Goal: Task Accomplishment & Management: Use online tool/utility

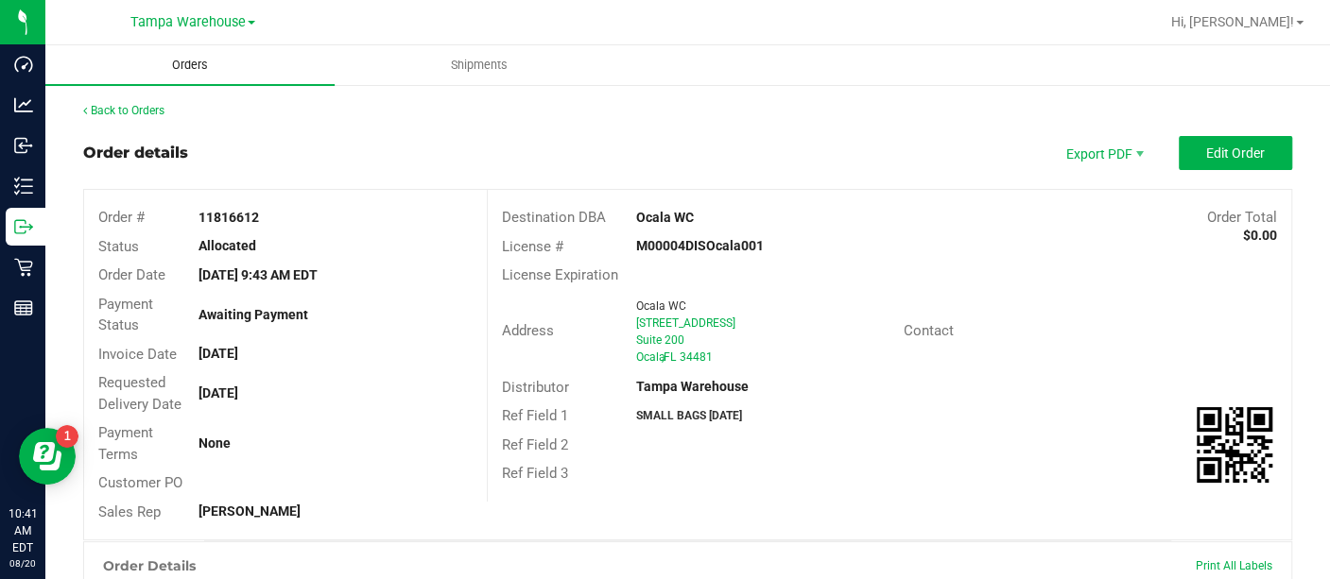
click at [192, 60] on span "Orders" at bounding box center [190, 65] width 87 height 17
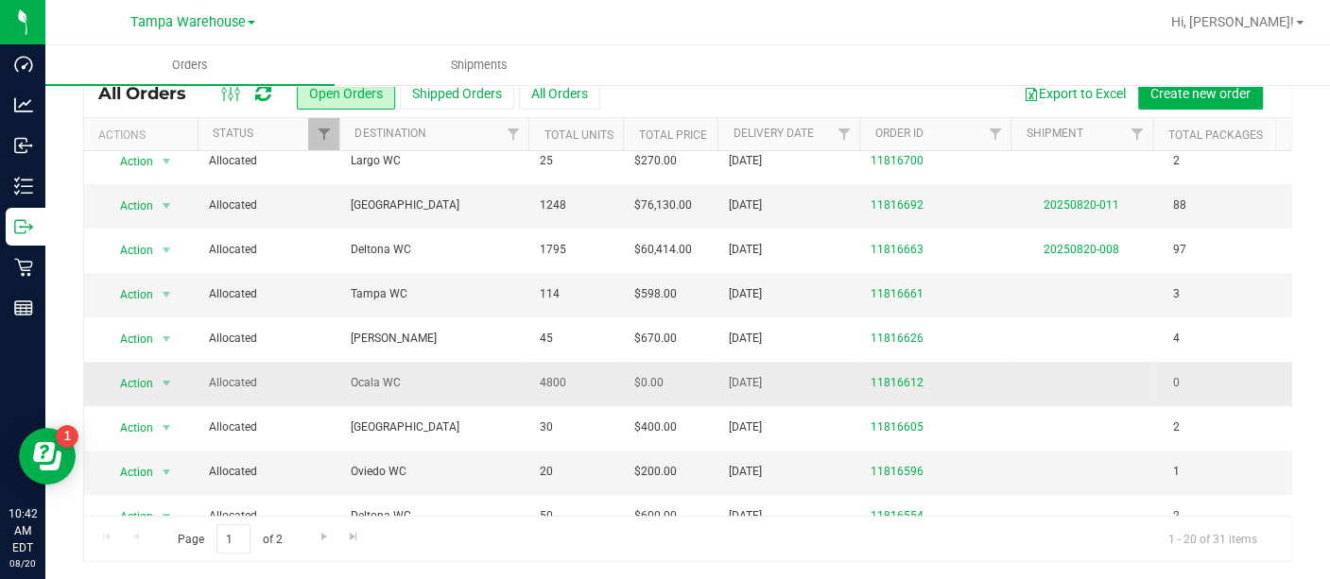
click at [383, 377] on span "Ocala WC" at bounding box center [434, 383] width 166 height 18
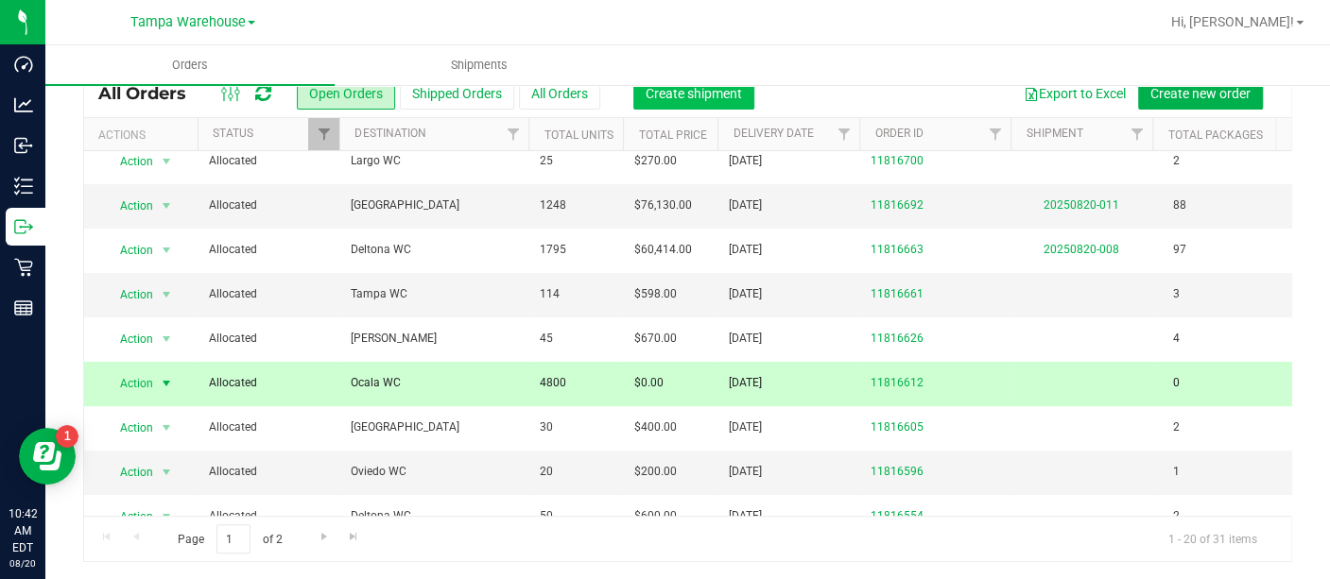
click at [690, 92] on span "Create shipment" at bounding box center [694, 93] width 96 height 15
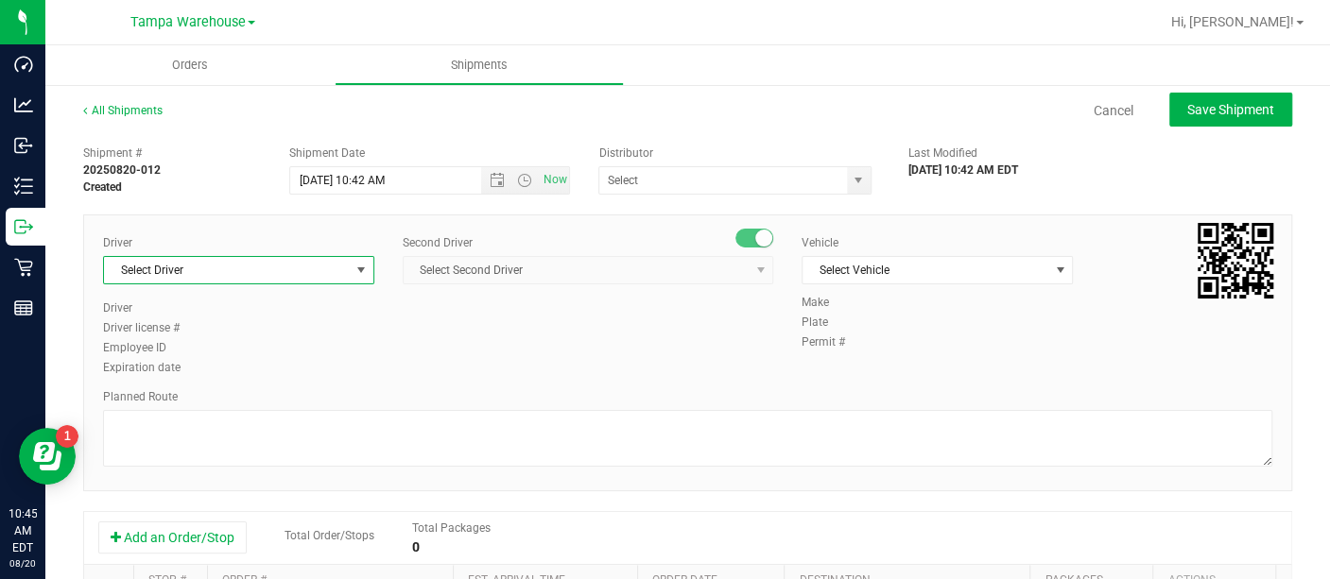
click at [362, 260] on span "select" at bounding box center [362, 270] width 24 height 26
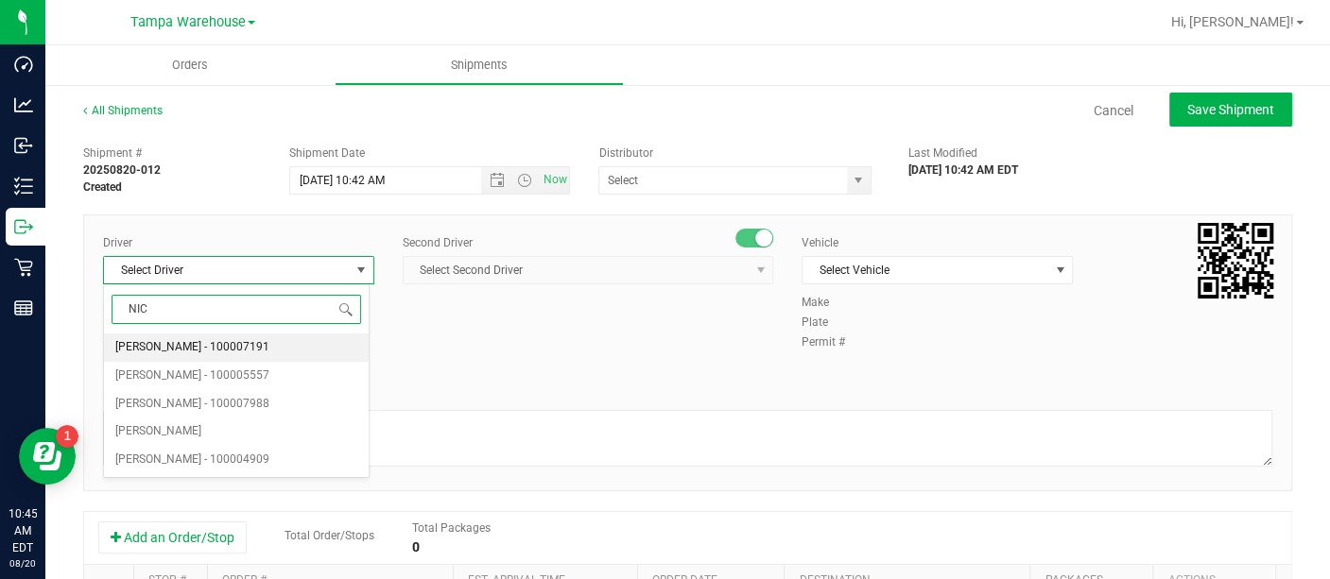
click at [232, 340] on span "[PERSON_NAME] - 100007191" at bounding box center [192, 348] width 154 height 25
type input "NIC"
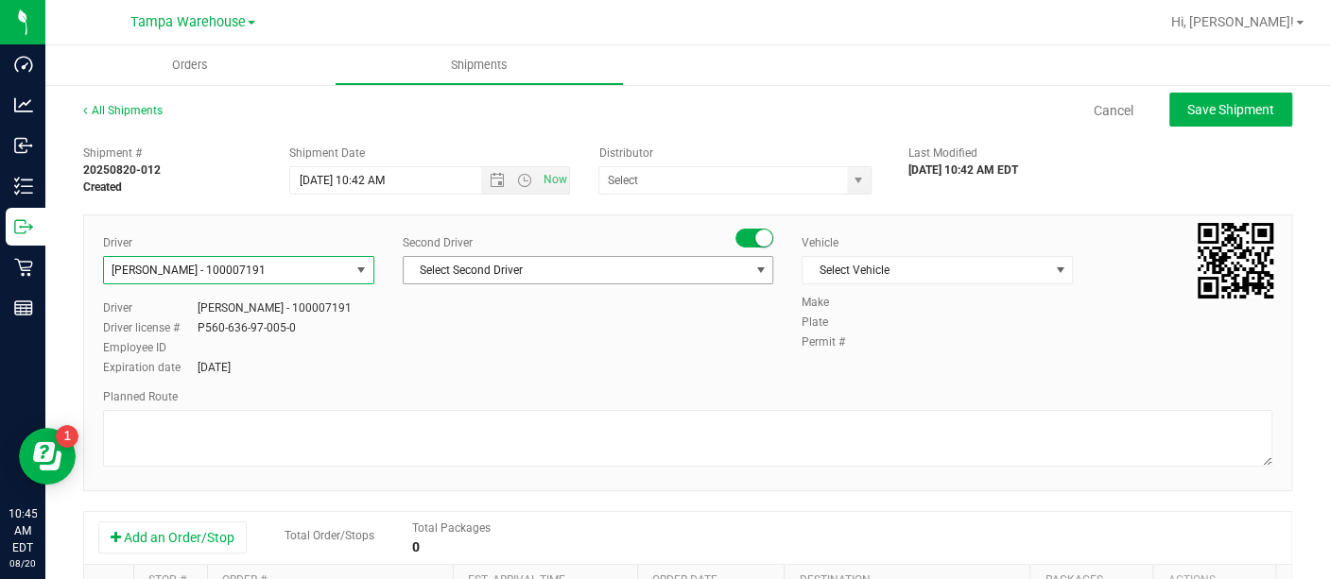
click at [465, 268] on span "Select Second Driver" at bounding box center [576, 270] width 345 height 26
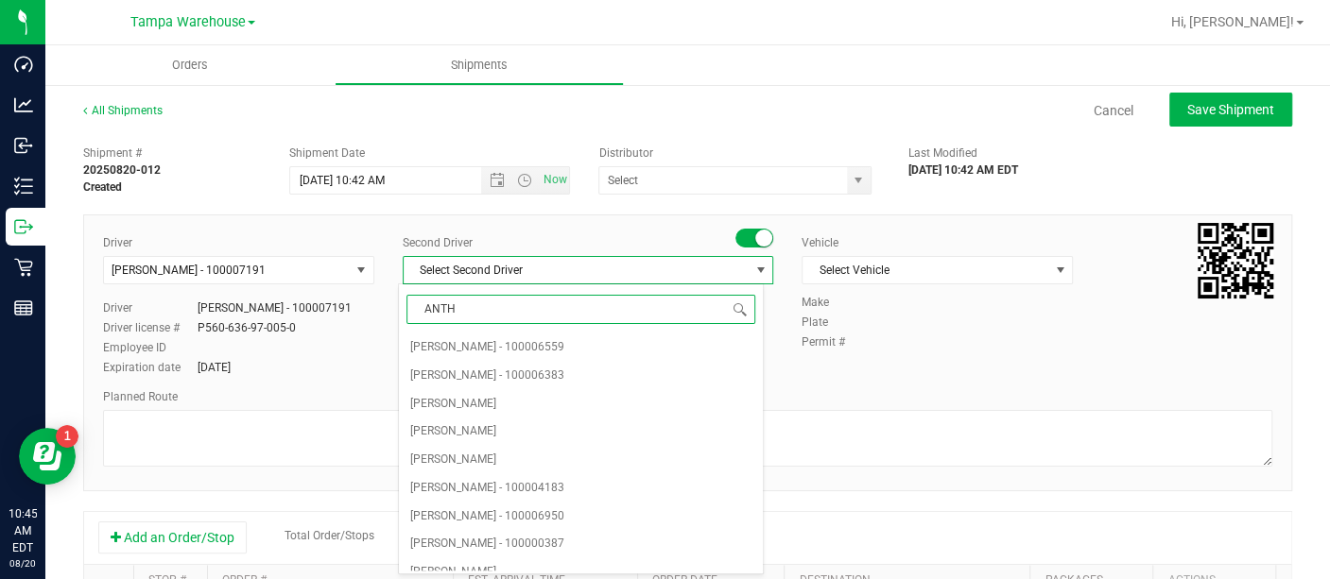
type input "ANTHO"
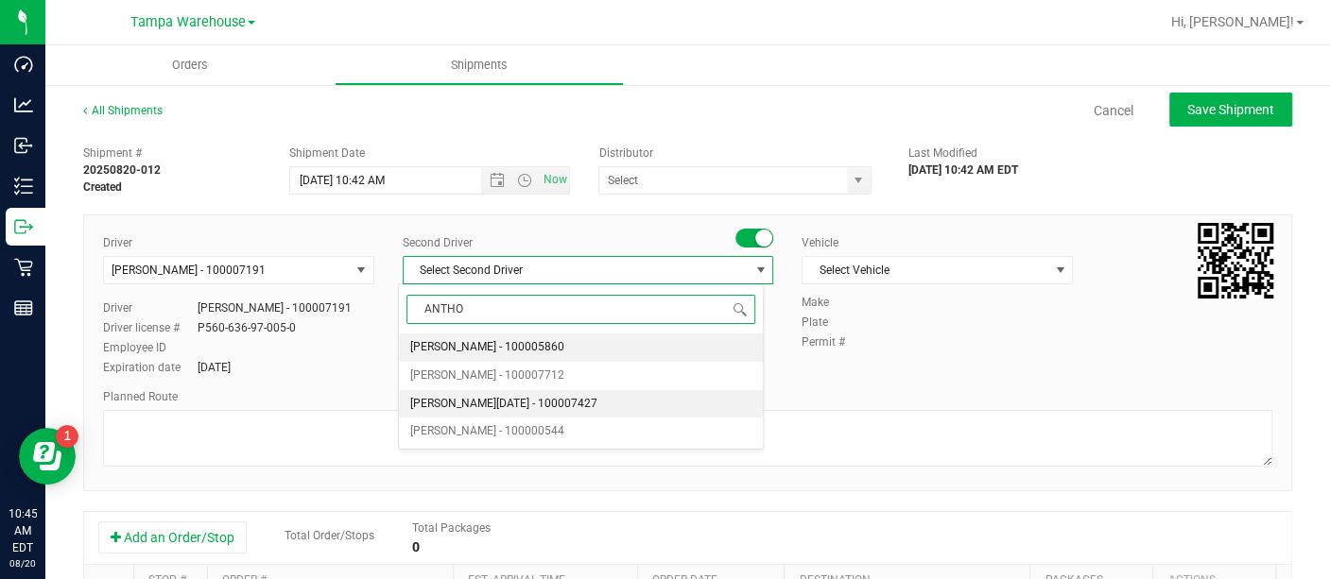
click at [472, 395] on span "[PERSON_NAME][DATE] - 100007427" at bounding box center [503, 404] width 187 height 25
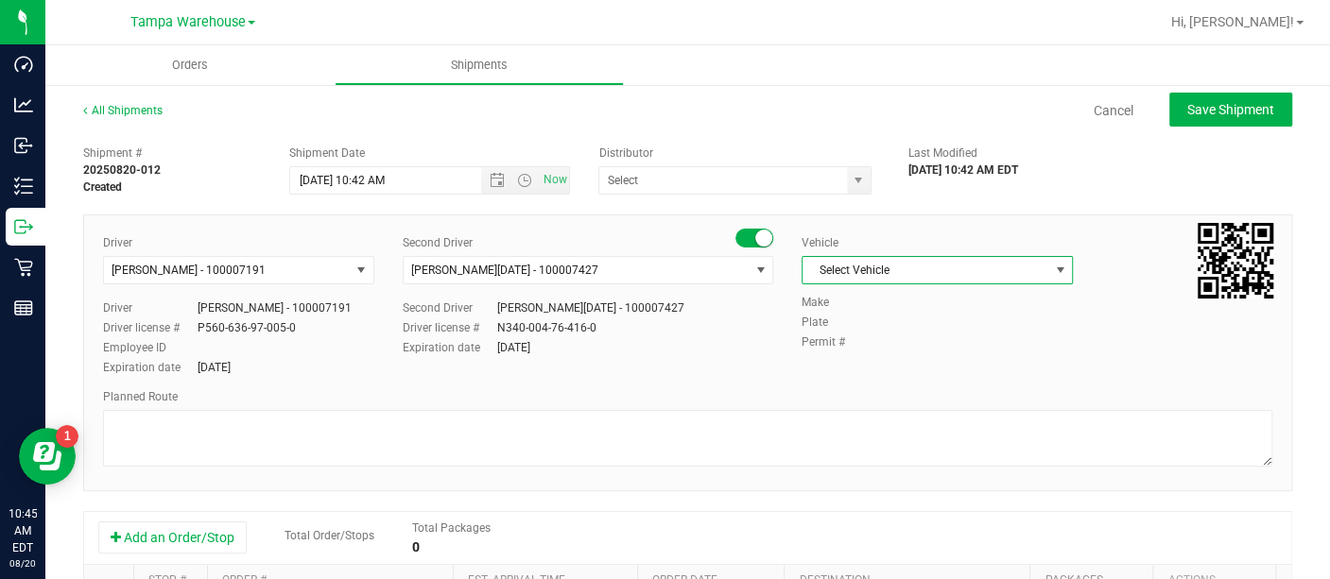
click at [876, 271] on span "Select Vehicle" at bounding box center [925, 270] width 246 height 26
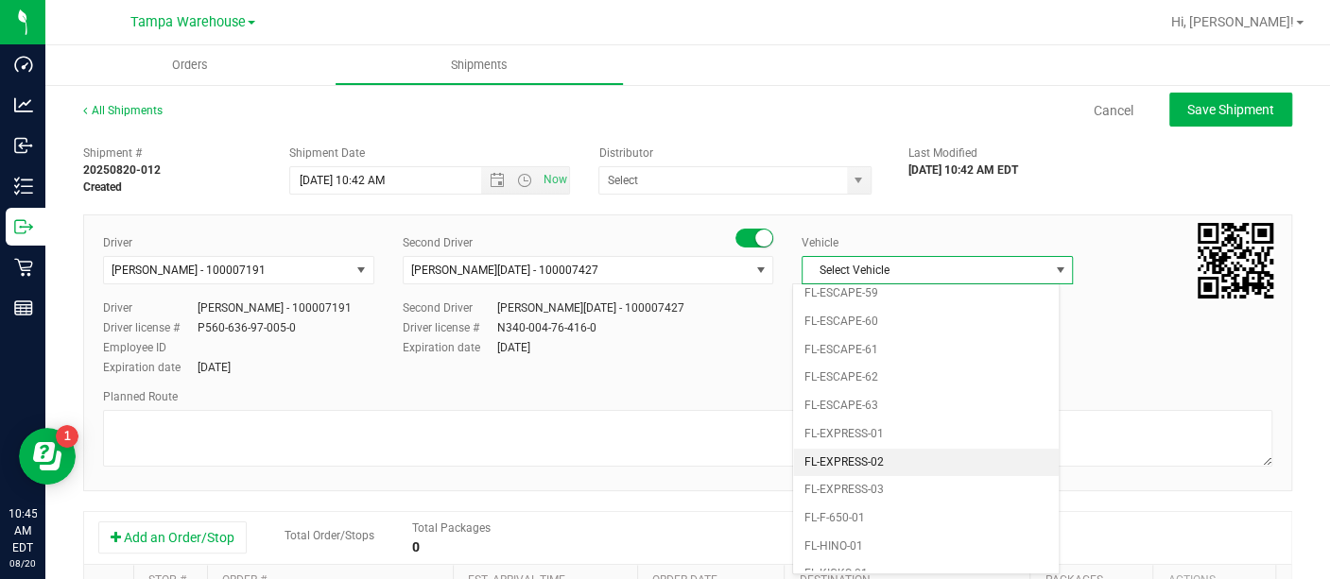
scroll to position [286, 0]
click at [878, 478] on li "FL-EXPRESS-03" at bounding box center [926, 492] width 266 height 28
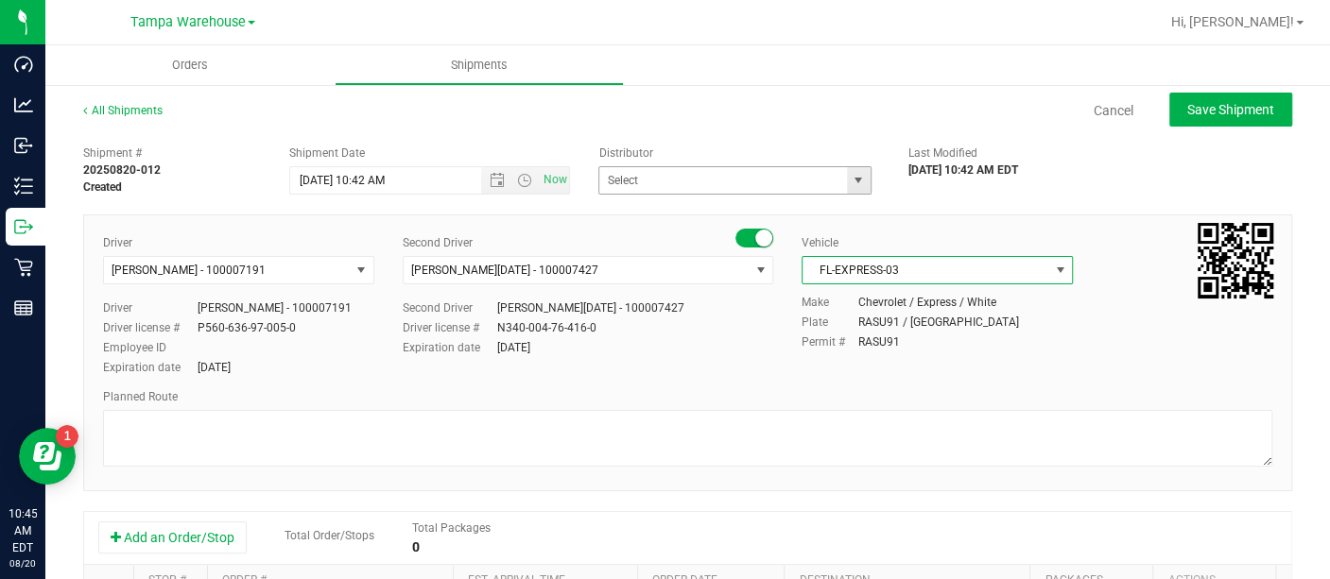
click at [847, 183] on span "select" at bounding box center [859, 180] width 24 height 26
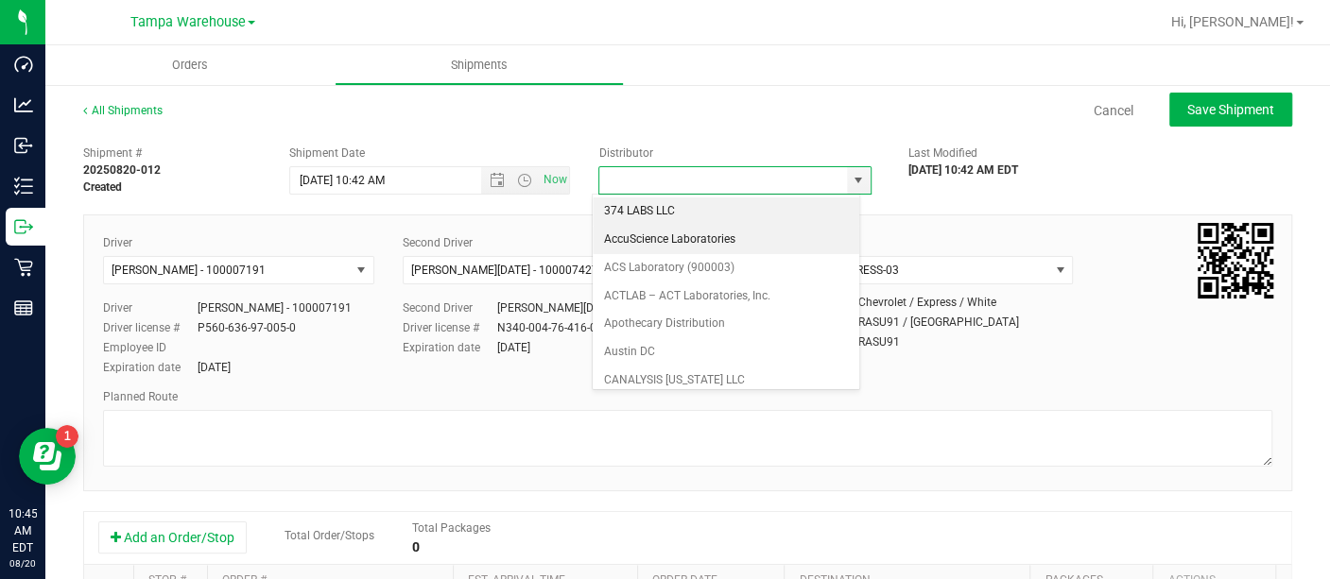
scroll to position [745, 0]
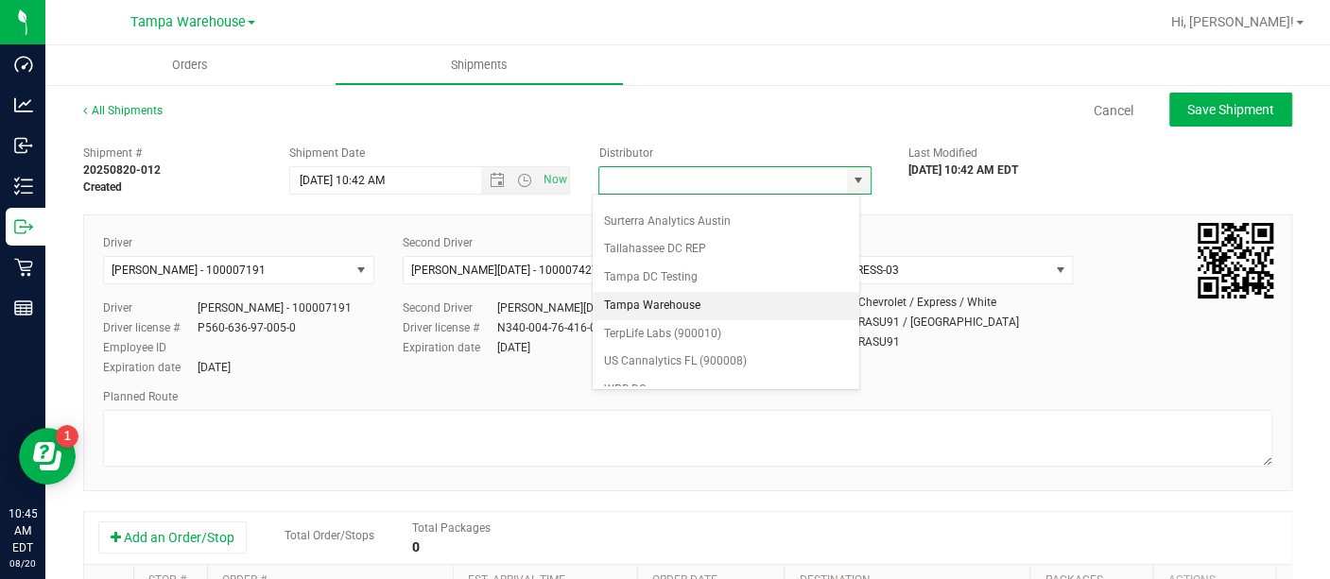
click at [677, 296] on li "Tampa Warehouse" at bounding box center [726, 306] width 267 height 28
type input "Tampa Warehouse"
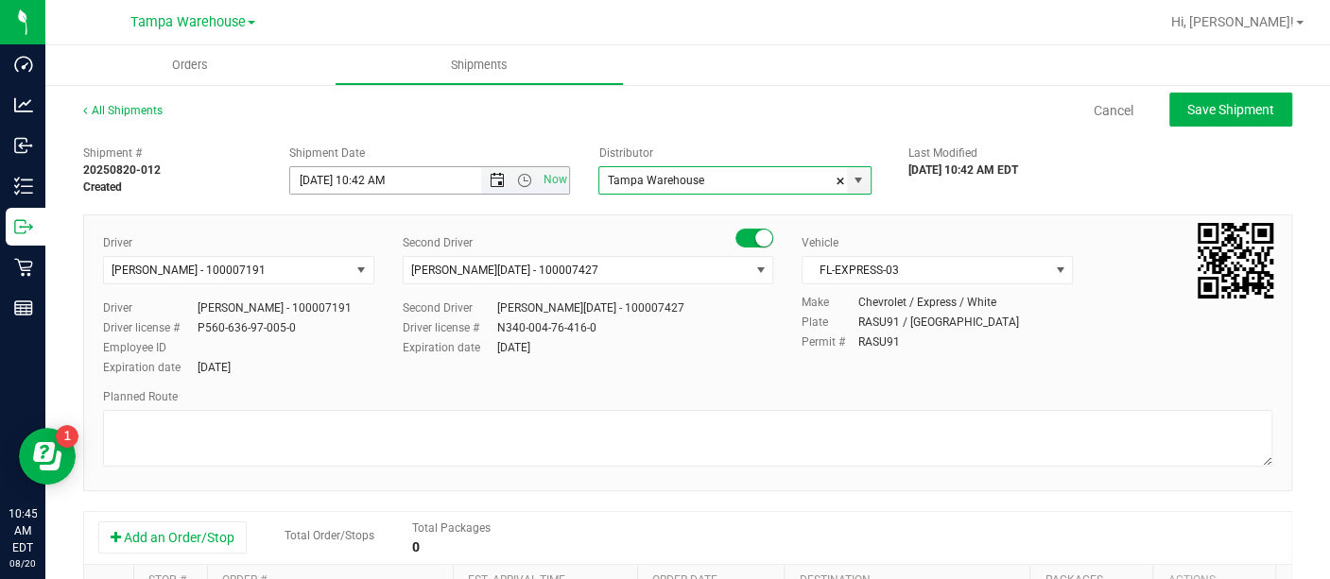
click at [492, 181] on span "Open the date view" at bounding box center [497, 180] width 15 height 15
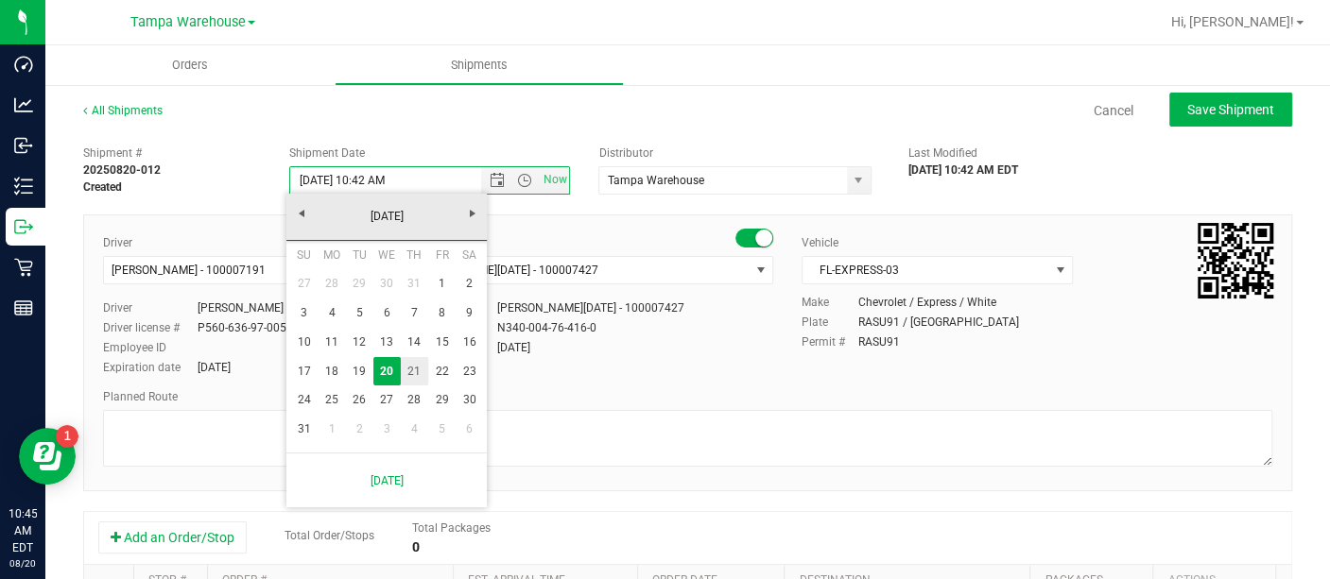
click at [416, 367] on link "21" at bounding box center [414, 371] width 27 height 29
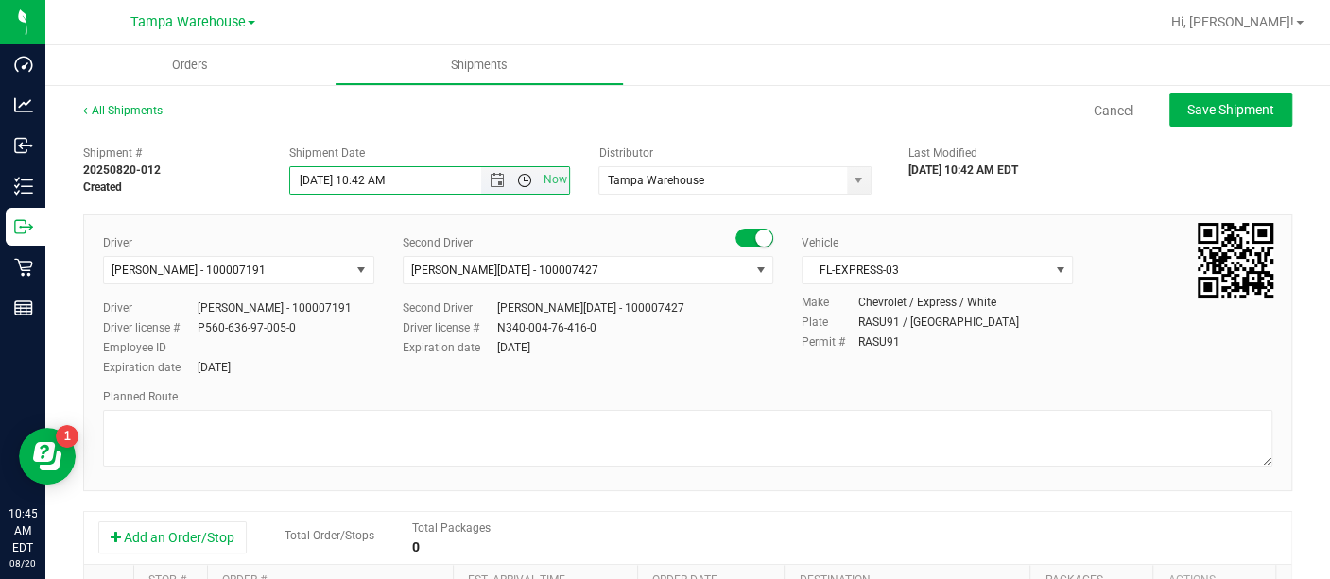
click at [517, 187] on span "Open the time view" at bounding box center [524, 180] width 15 height 15
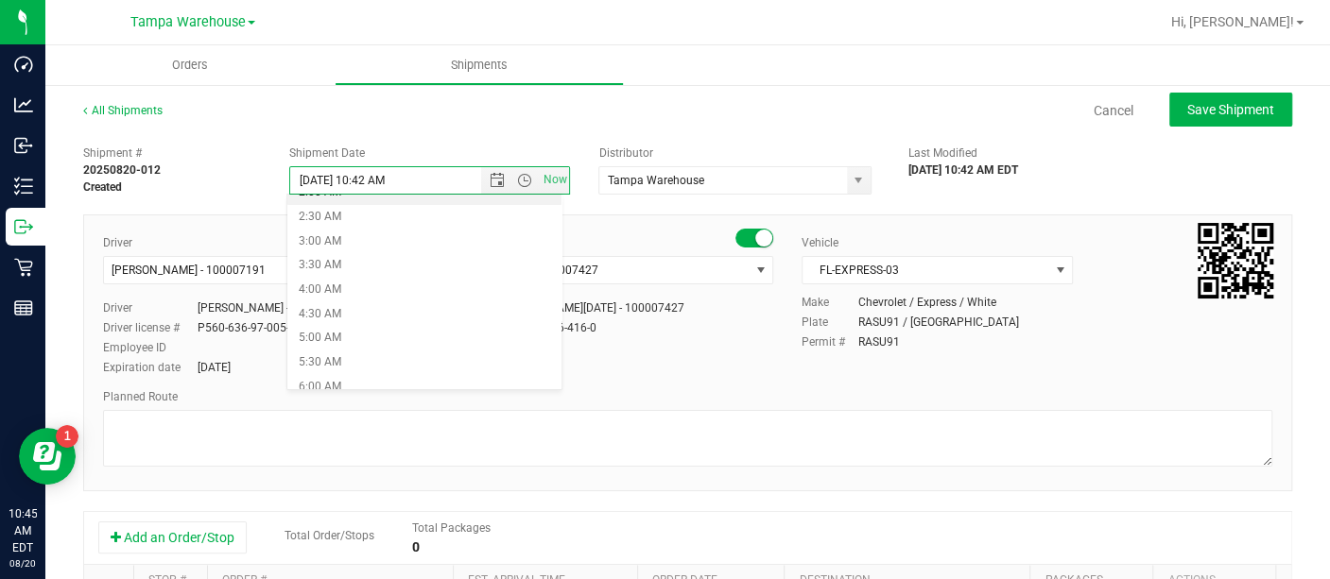
scroll to position [159, 0]
click at [317, 369] on li "6:30 AM" at bounding box center [423, 367] width 273 height 25
type input "[DATE] 6:30 AM"
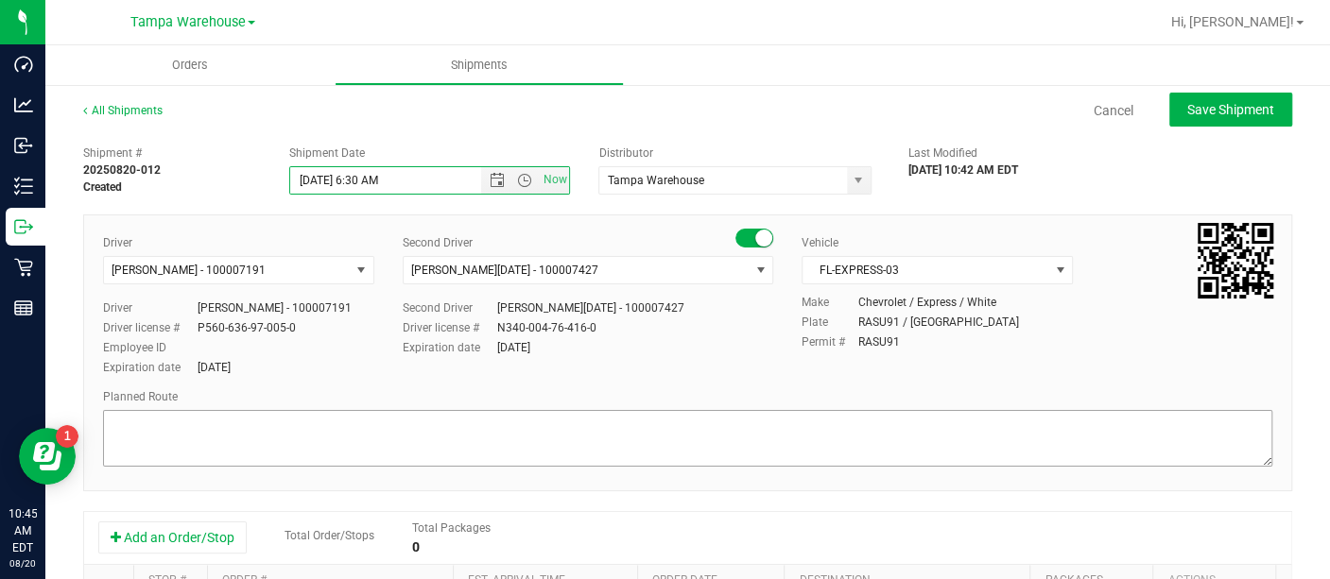
scroll to position [384, 0]
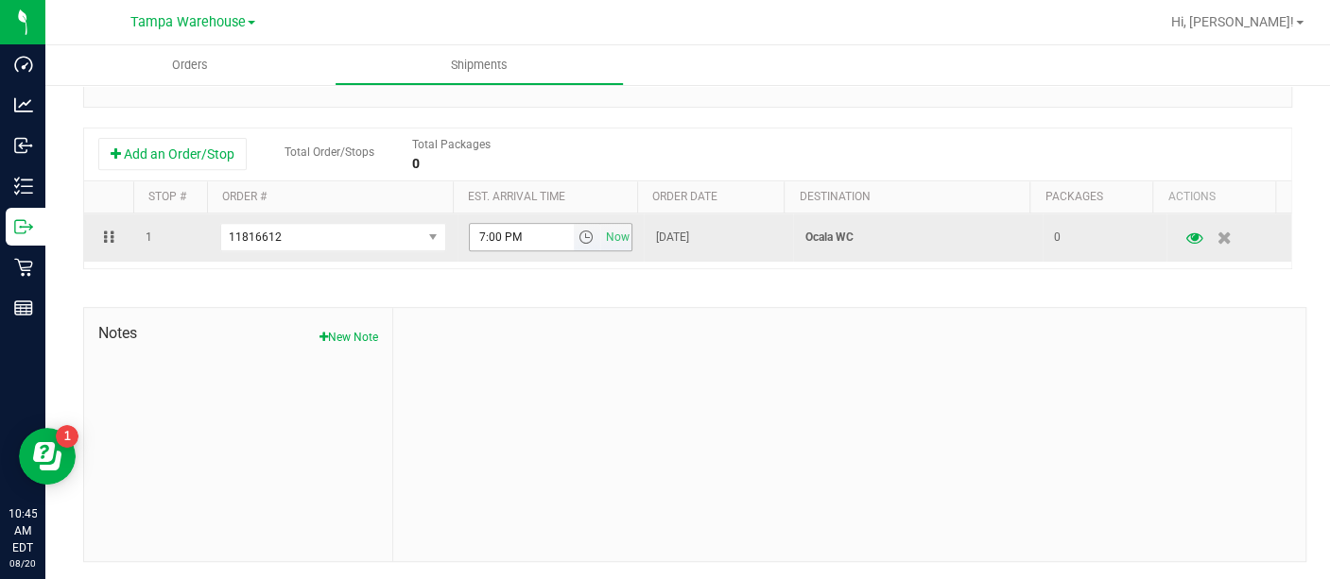
click at [578, 236] on span "select" at bounding box center [585, 237] width 15 height 15
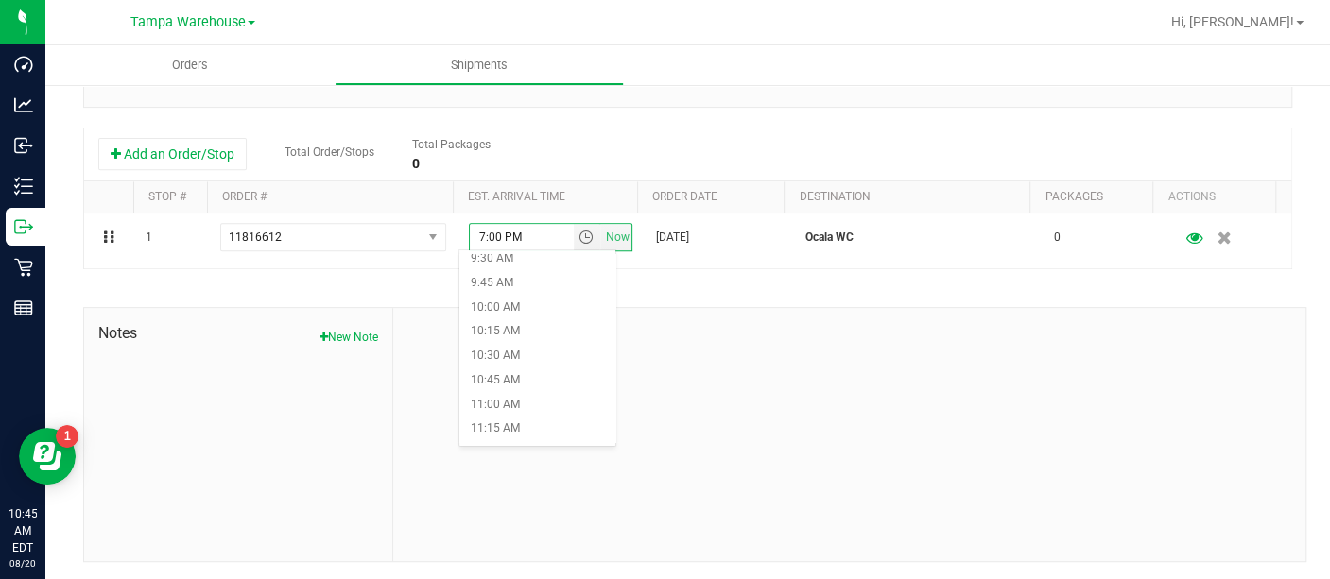
scroll to position [934, 0]
click at [512, 293] on li "10:00 AM" at bounding box center [537, 304] width 156 height 25
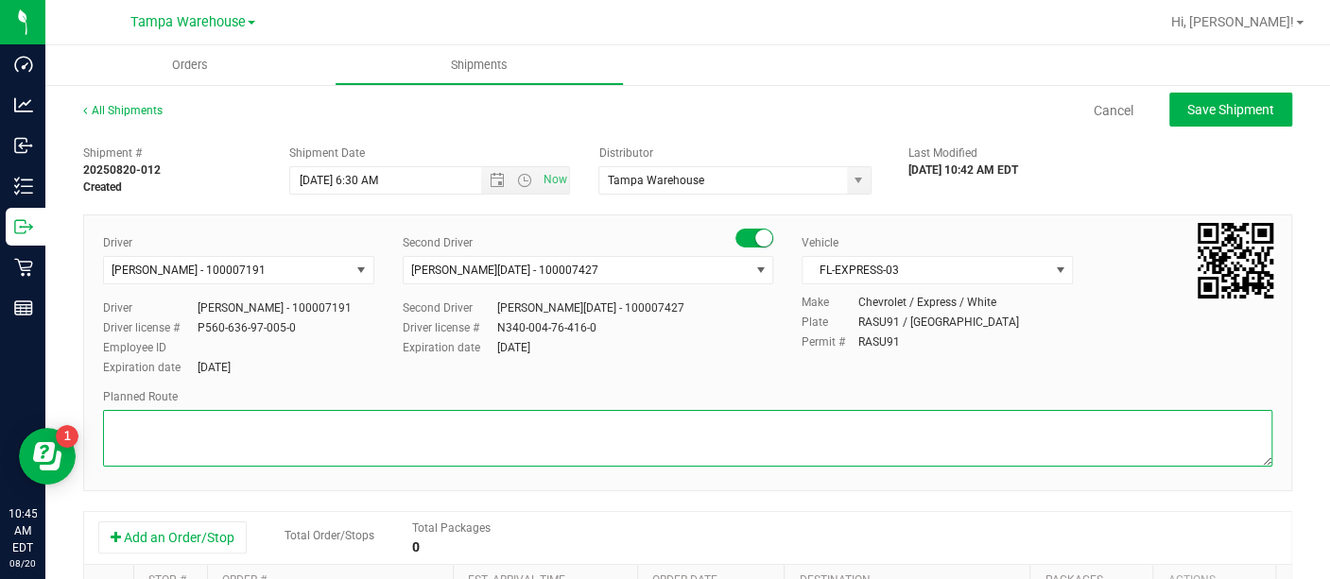
click at [490, 441] on textarea at bounding box center [687, 438] width 1169 height 57
type textarea "OCALA WC [DATE] SMALL BAGS"
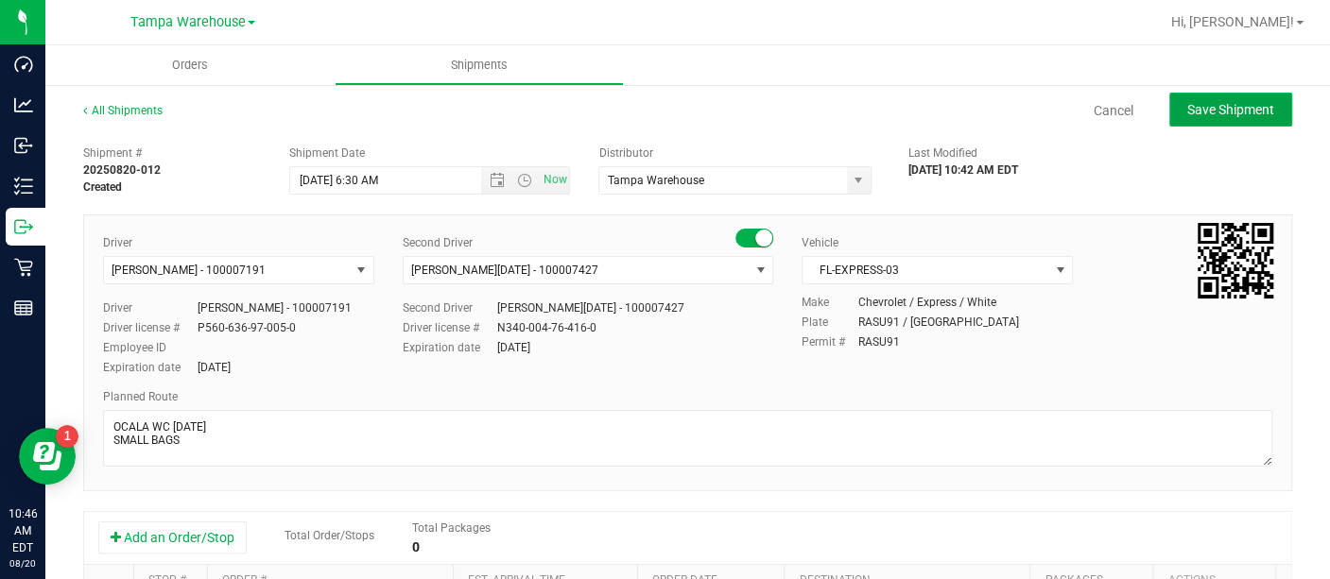
click at [1198, 104] on span "Save Shipment" at bounding box center [1230, 109] width 87 height 15
type input "[DATE] 10:30 AM"
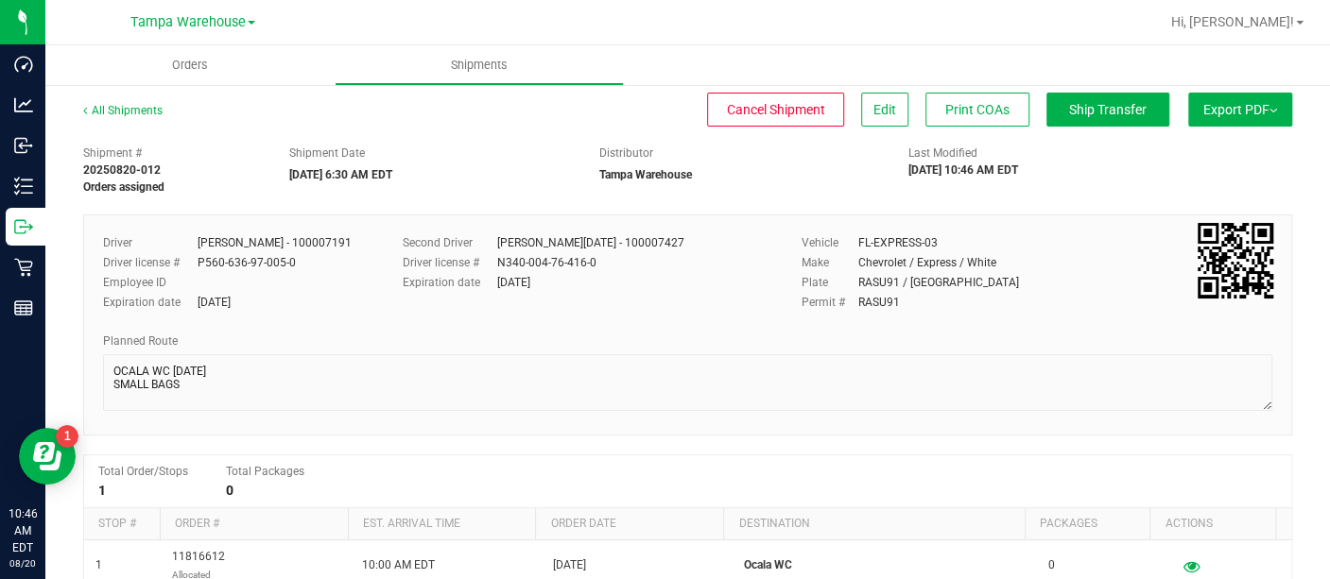
click at [1233, 114] on button "Export PDF" at bounding box center [1240, 110] width 104 height 34
click at [1190, 174] on span "Manifest by Lot" at bounding box center [1191, 179] width 78 height 13
click at [1072, 102] on span "Ship Transfer" at bounding box center [1108, 109] width 78 height 15
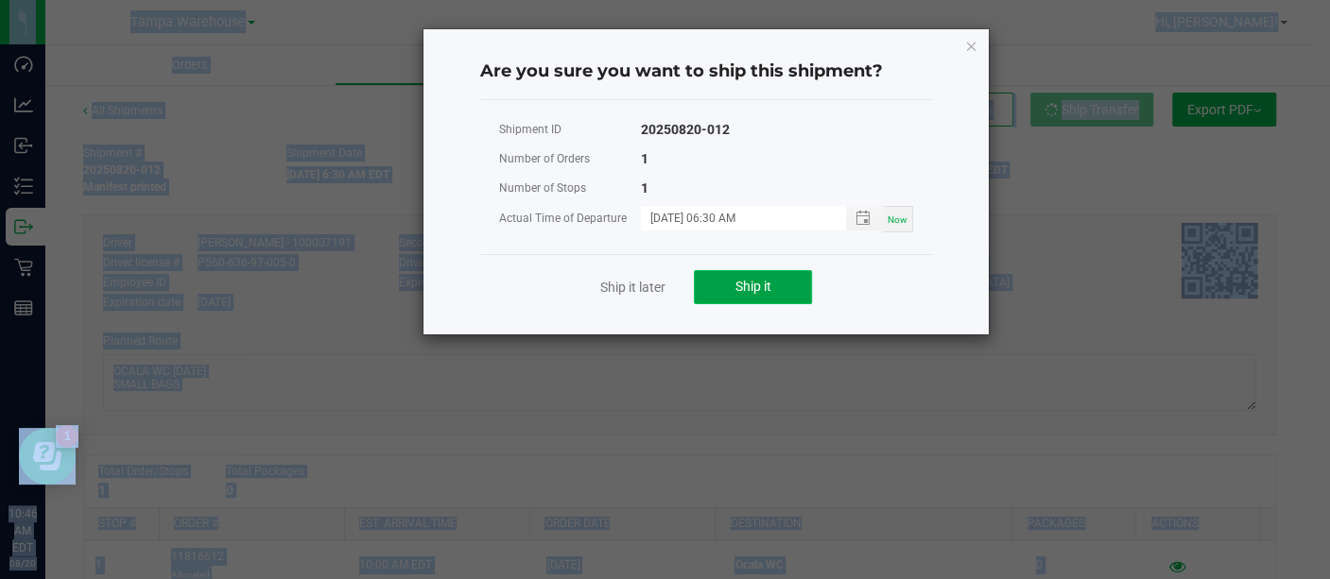
click at [755, 284] on span "Ship it" at bounding box center [753, 286] width 36 height 15
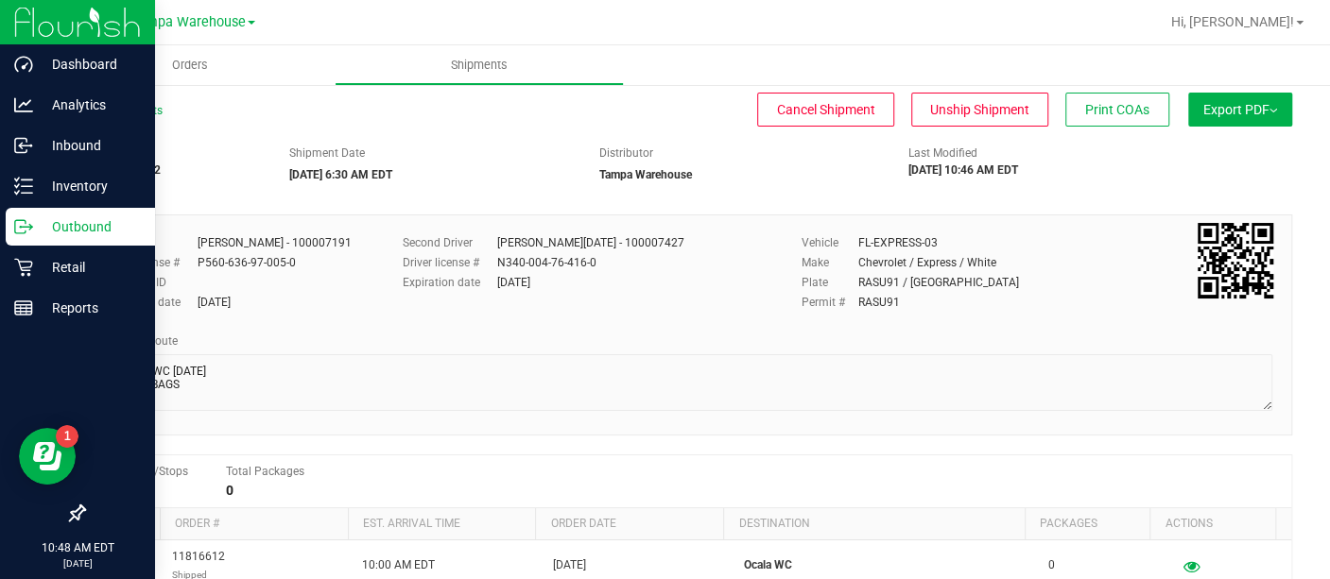
click at [29, 222] on icon at bounding box center [23, 226] width 19 height 19
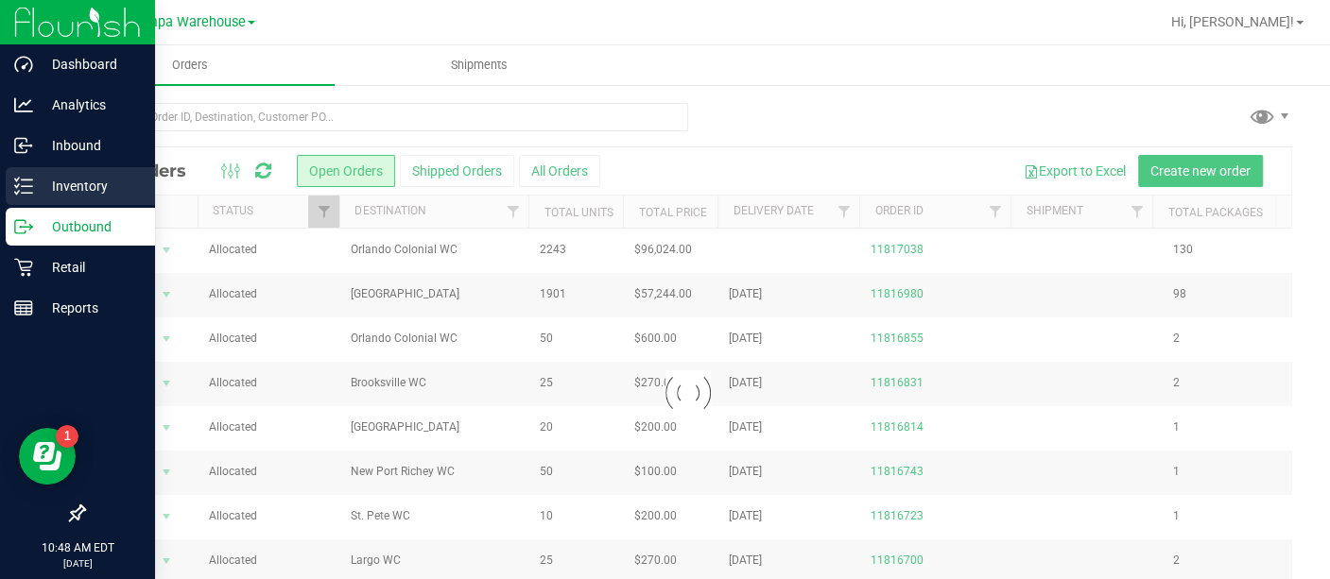
click at [43, 180] on p "Inventory" at bounding box center [89, 186] width 113 height 23
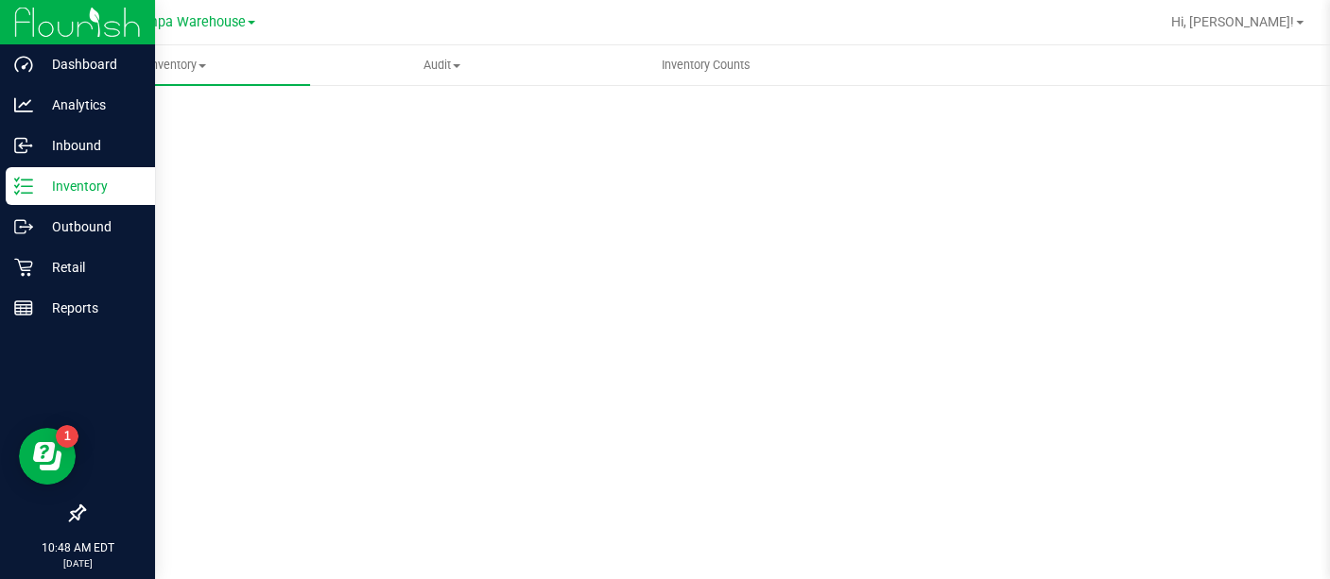
click at [43, 180] on p "Inventory" at bounding box center [89, 186] width 113 height 23
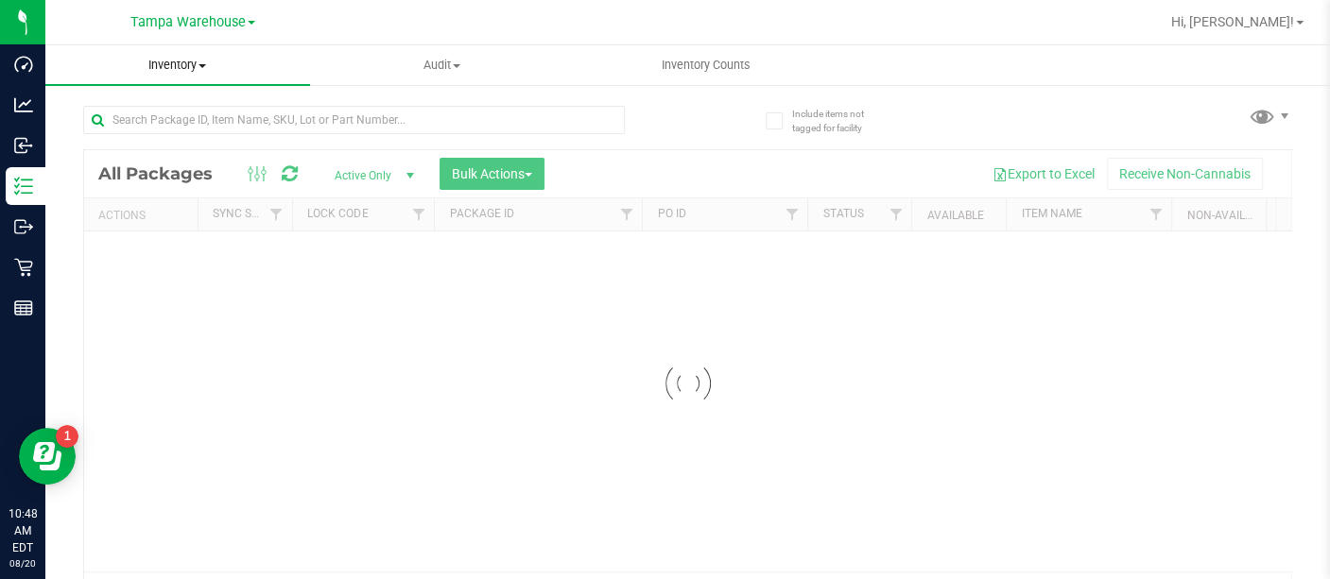
click at [196, 77] on uib-tab-heading "Inventory All packages All inventory Waste log Create inventory" at bounding box center [177, 65] width 265 height 40
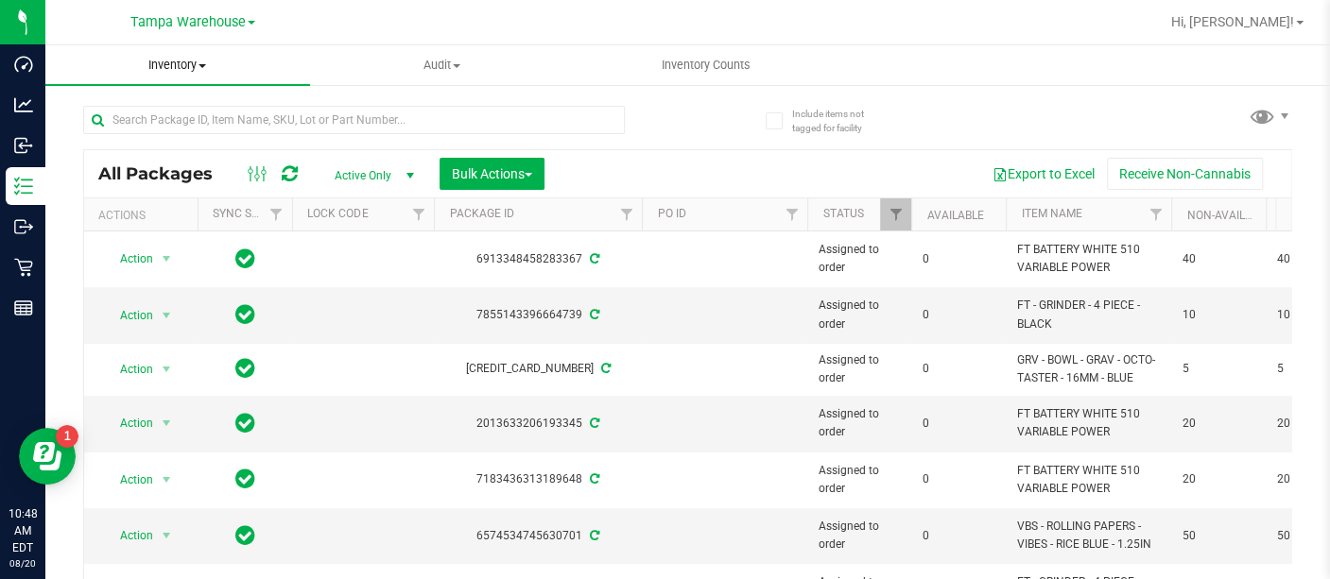
click at [181, 60] on span "Inventory" at bounding box center [177, 65] width 265 height 17
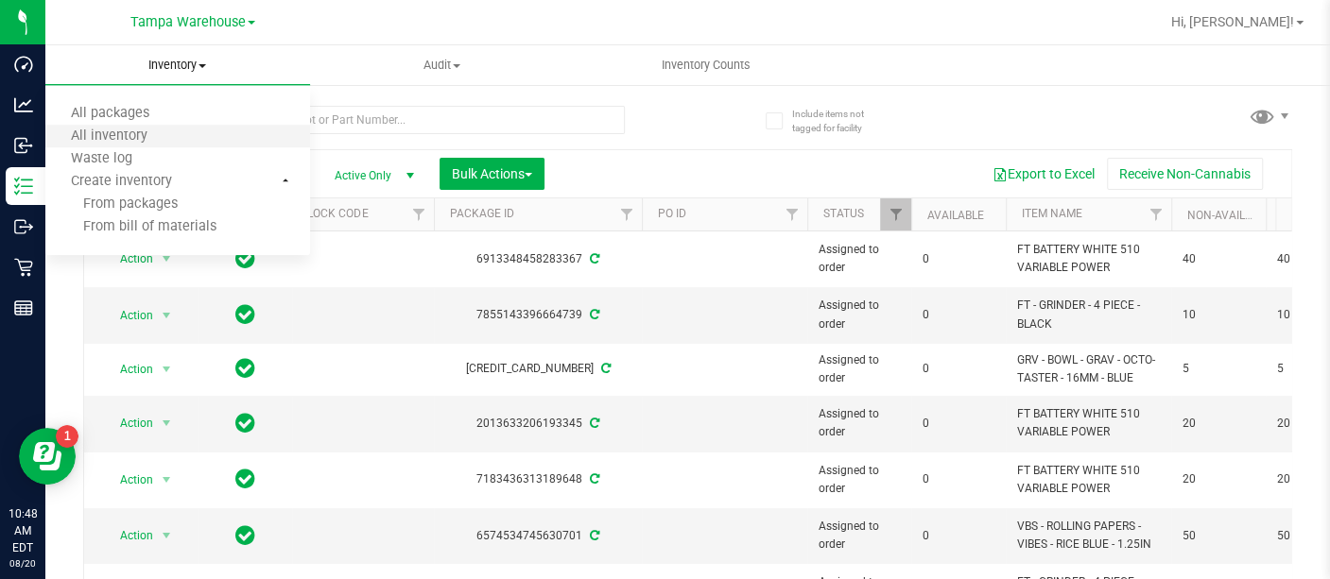
click at [150, 146] on li "All inventory" at bounding box center [177, 137] width 265 height 23
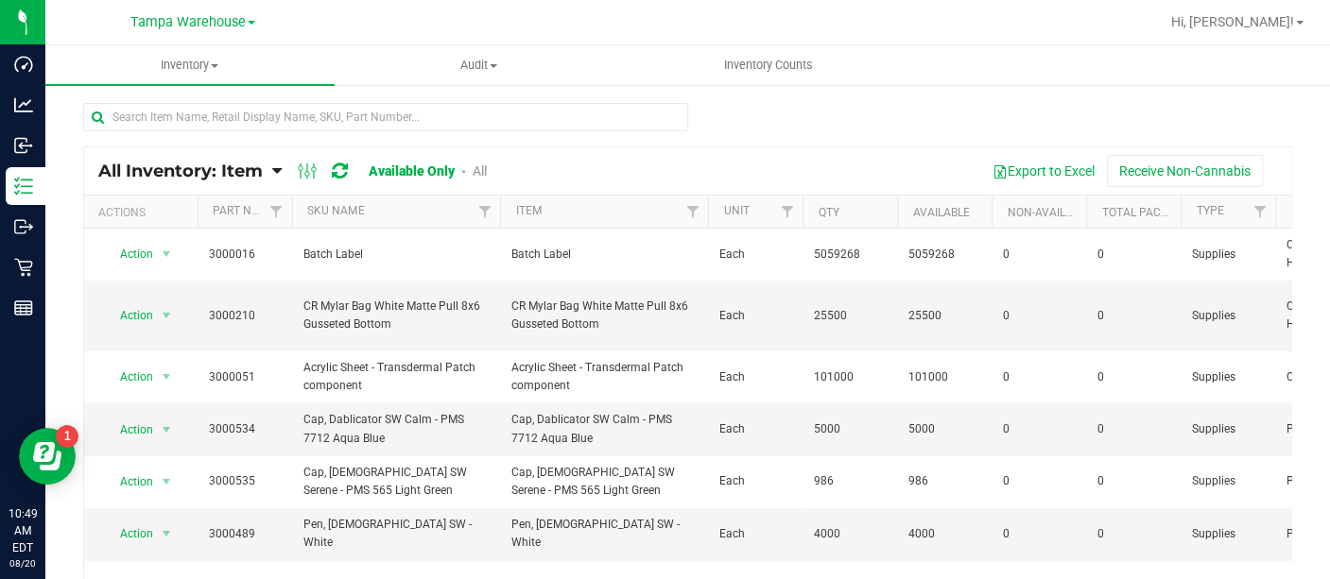
click at [253, 177] on span "All Inventory: Item" at bounding box center [180, 171] width 164 height 21
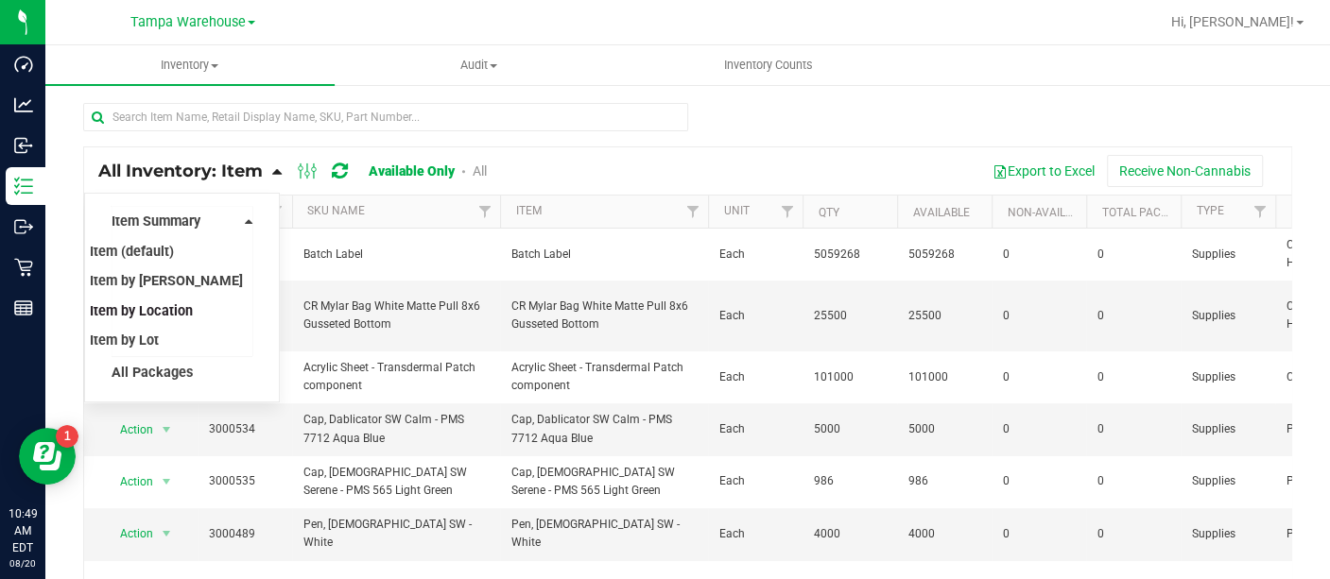
click at [175, 309] on span "Item by Location" at bounding box center [141, 311] width 103 height 16
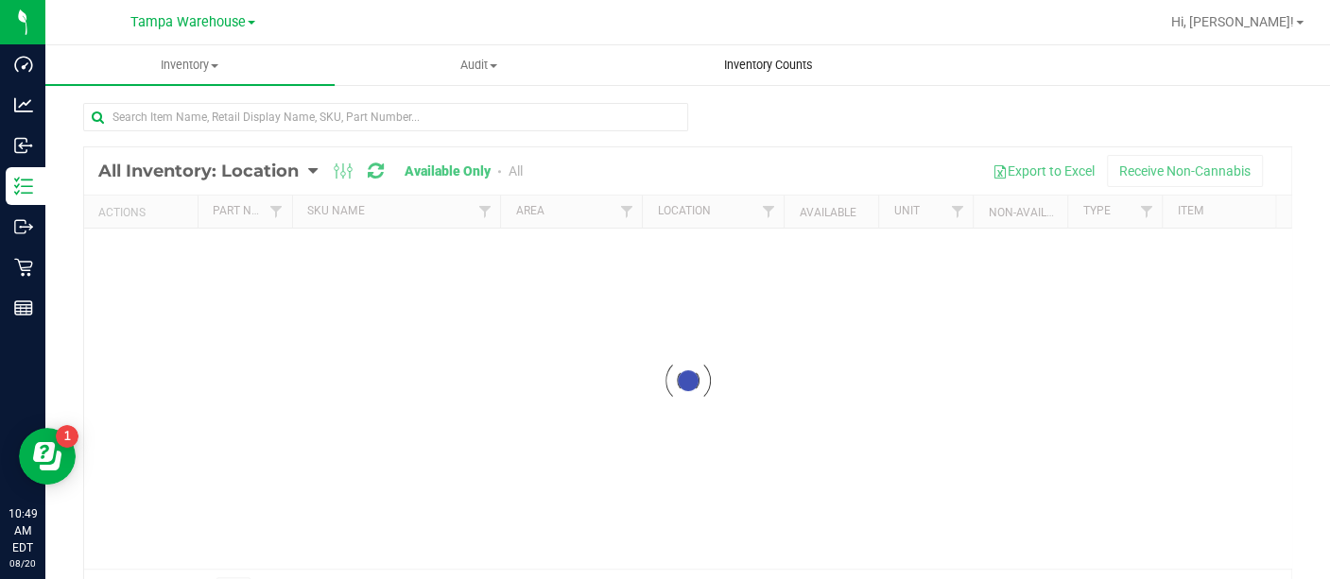
click at [749, 62] on span "Inventory Counts" at bounding box center [768, 65] width 140 height 17
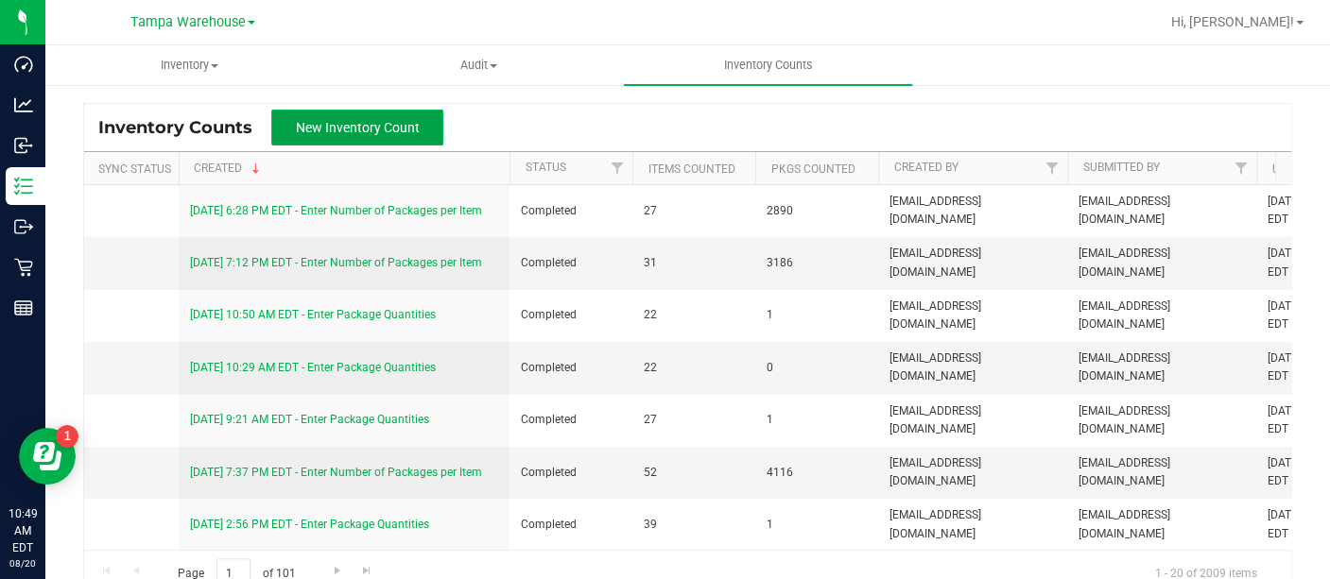
click at [410, 138] on button "New Inventory Count" at bounding box center [357, 128] width 172 height 36
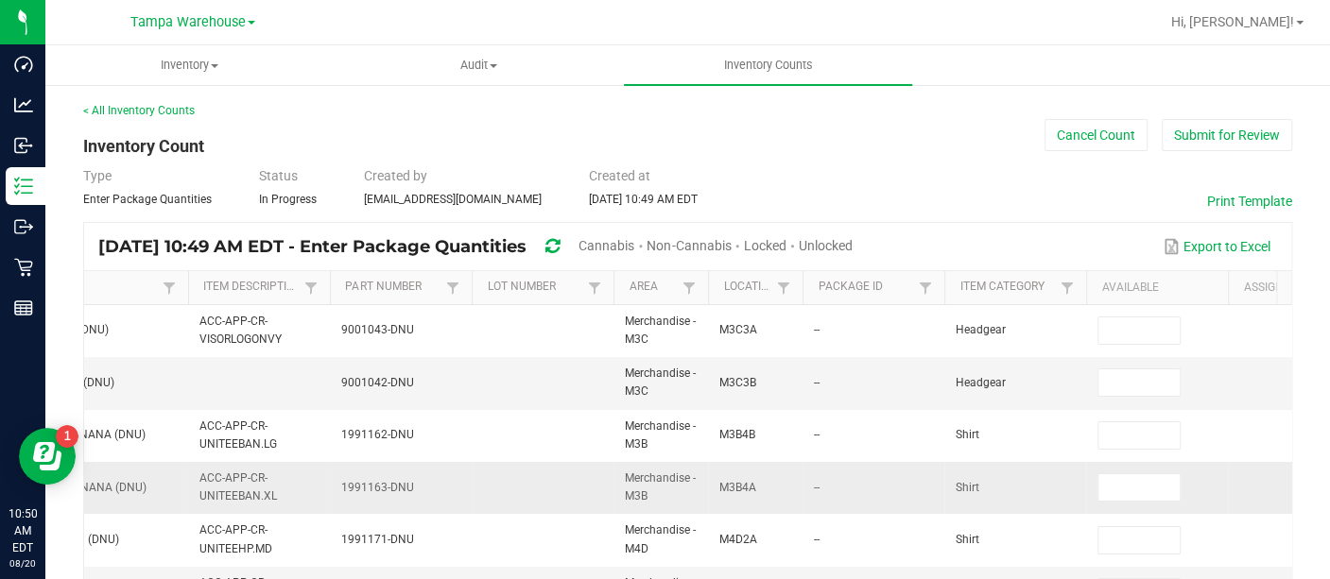
scroll to position [0, 134]
click at [687, 284] on span at bounding box center [688, 288] width 15 height 15
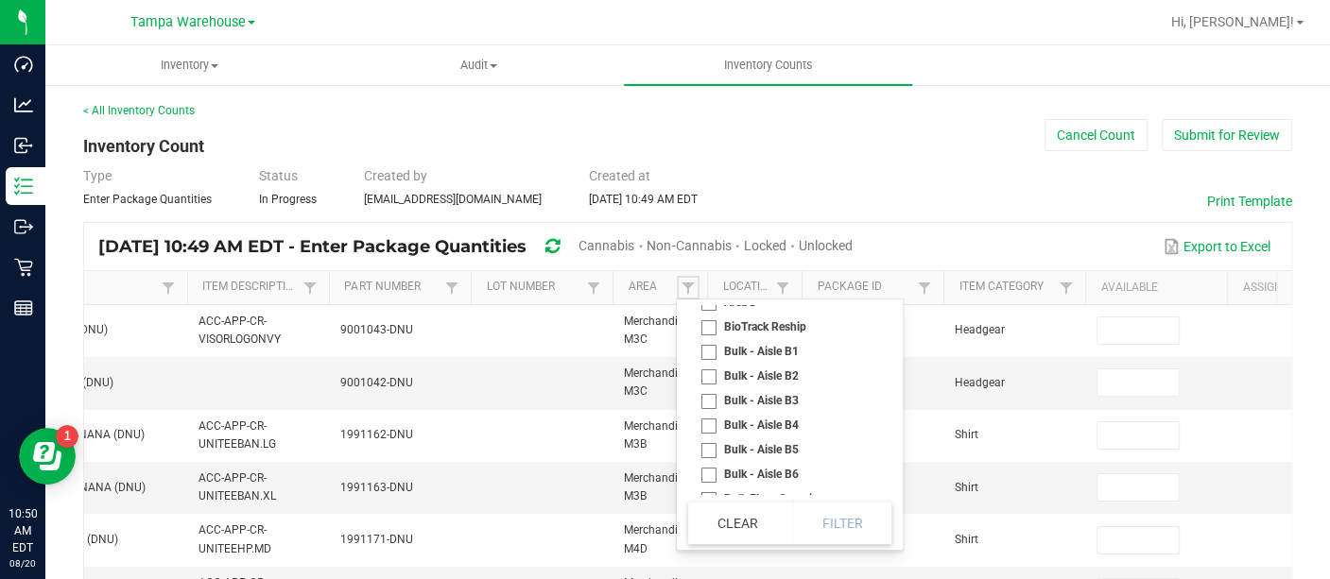
scroll to position [262, 0]
click at [709, 457] on li "Bulk - Aisle B5" at bounding box center [784, 448] width 192 height 25
checkbox B5 "true"
click at [707, 474] on li "Bulk - Aisle B6" at bounding box center [784, 472] width 192 height 25
checkbox B6 "true"
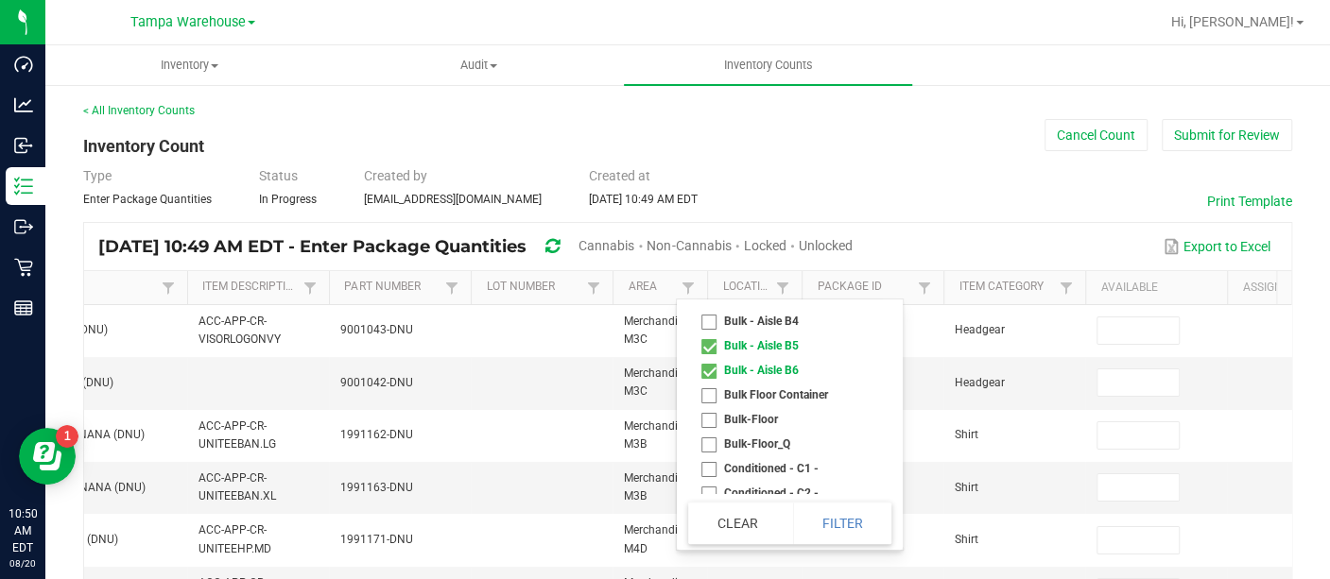
scroll to position [364, 0]
click at [861, 525] on button "Filter" at bounding box center [842, 524] width 98 height 42
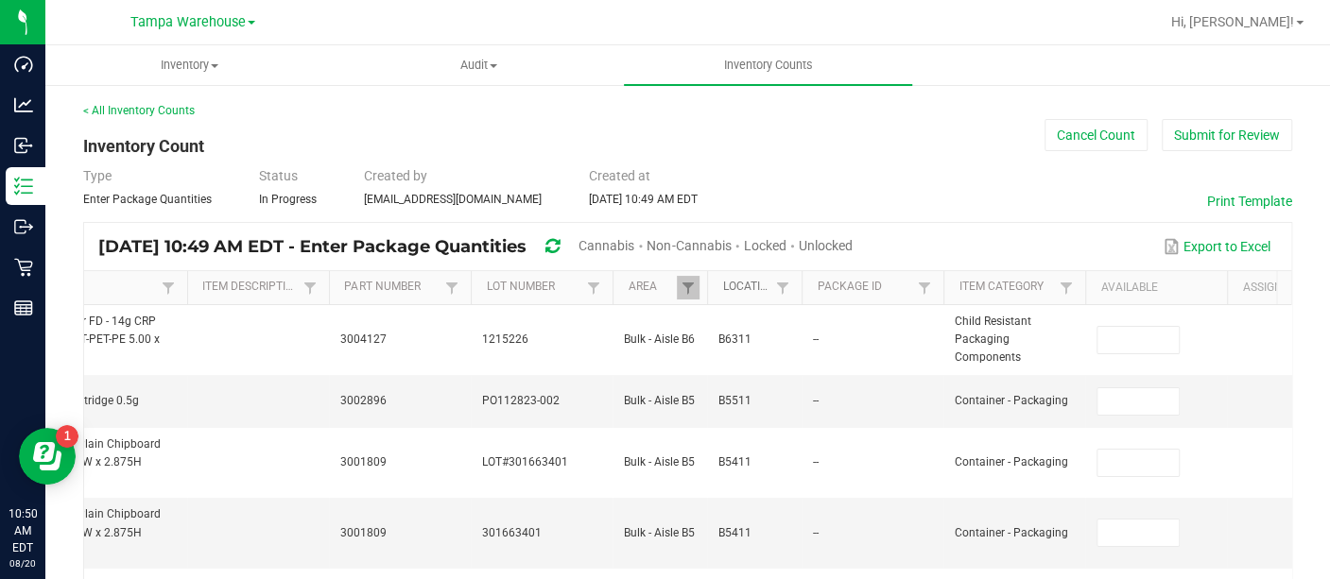
click at [744, 284] on link "Location" at bounding box center [746, 287] width 48 height 15
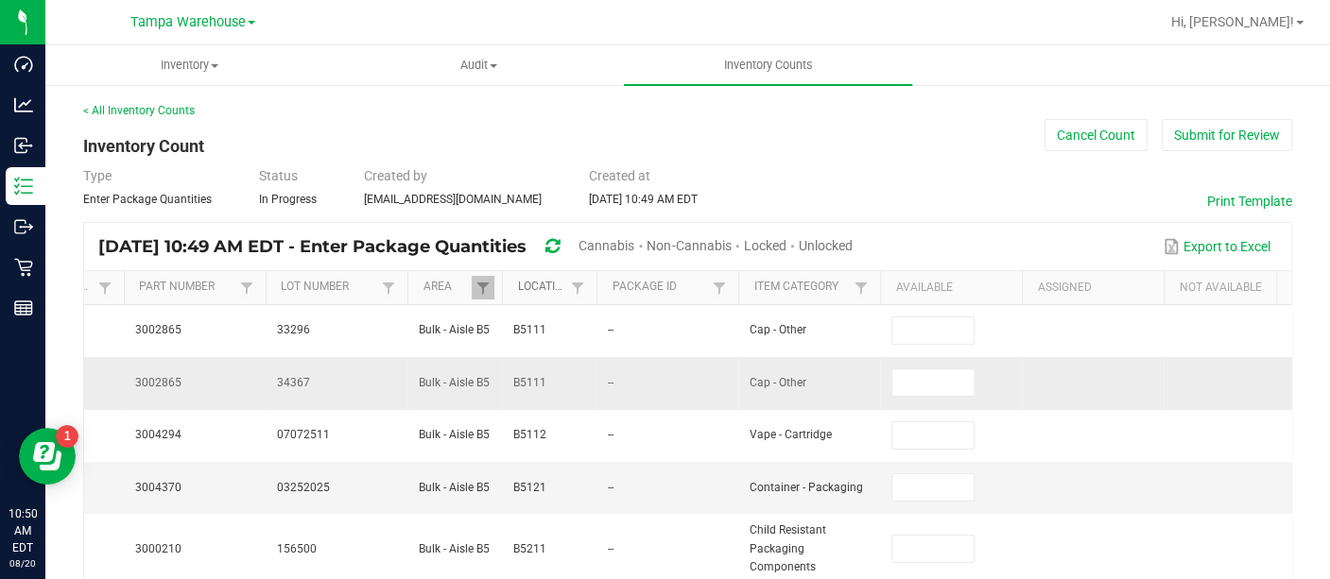
scroll to position [0, 573]
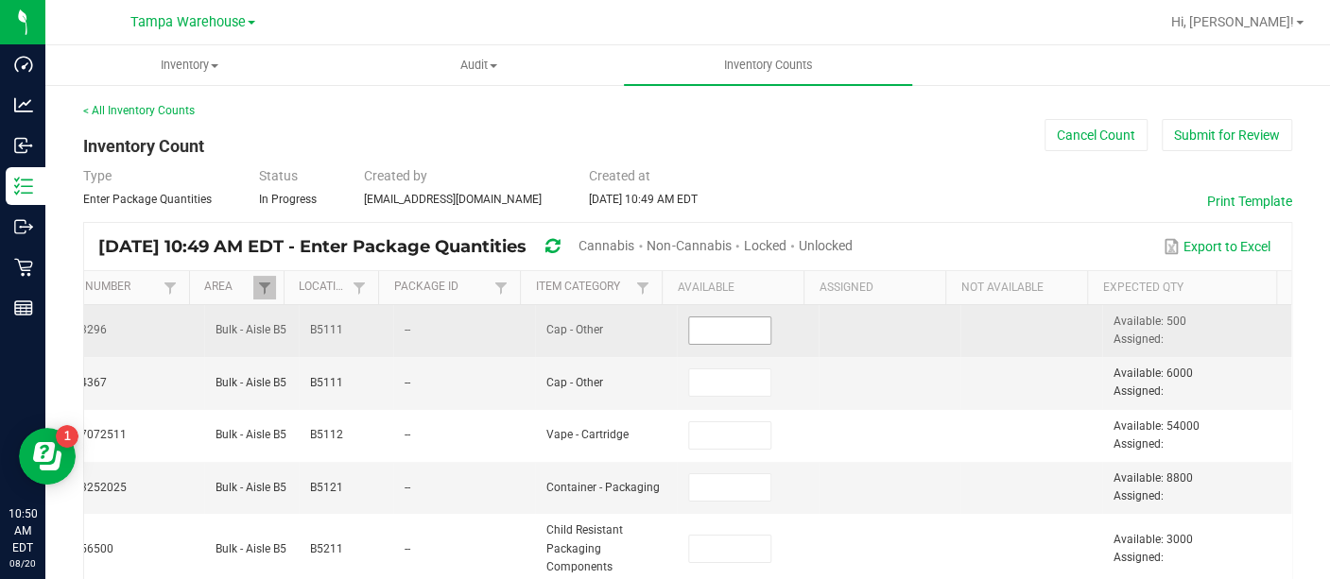
click at [706, 328] on input at bounding box center [729, 331] width 81 height 26
type input "500"
type input "6,000"
type input "54,000"
type input "8,800"
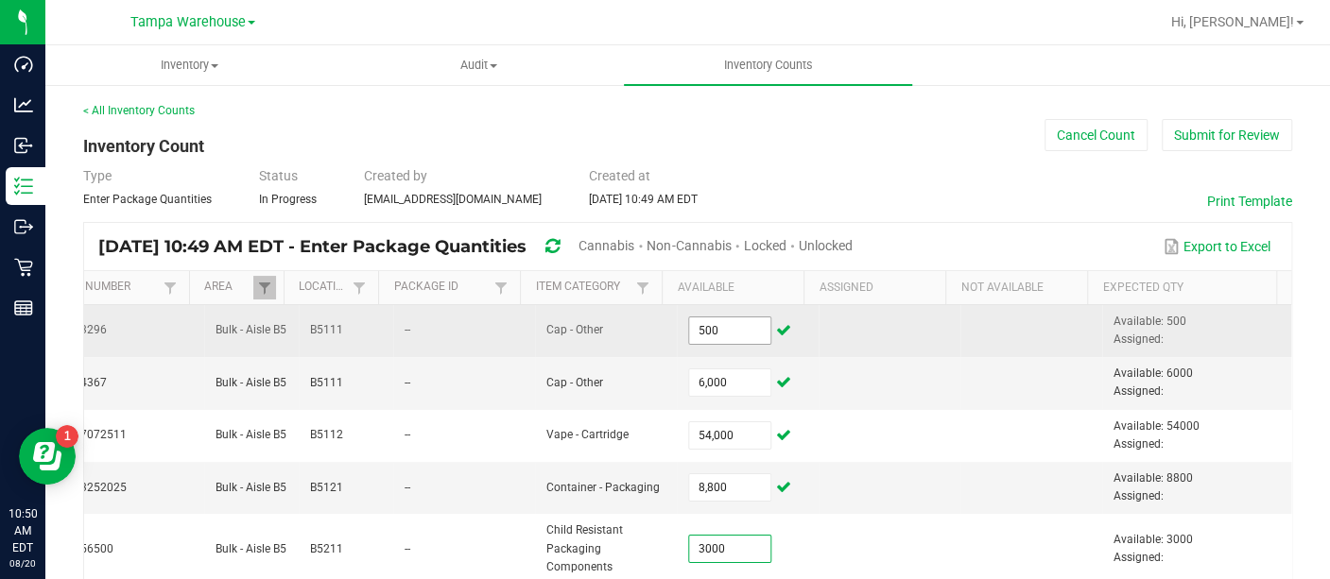
type input "3,000"
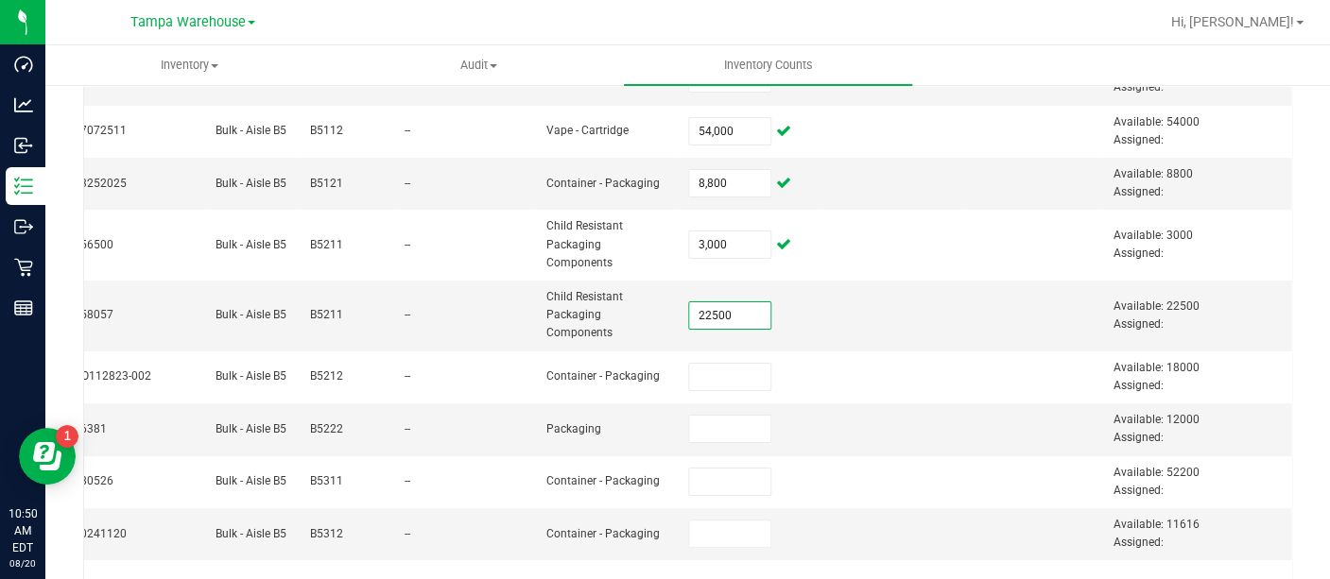
type input "22,500"
type input "18,000"
type input "12,000"
type input "52,200"
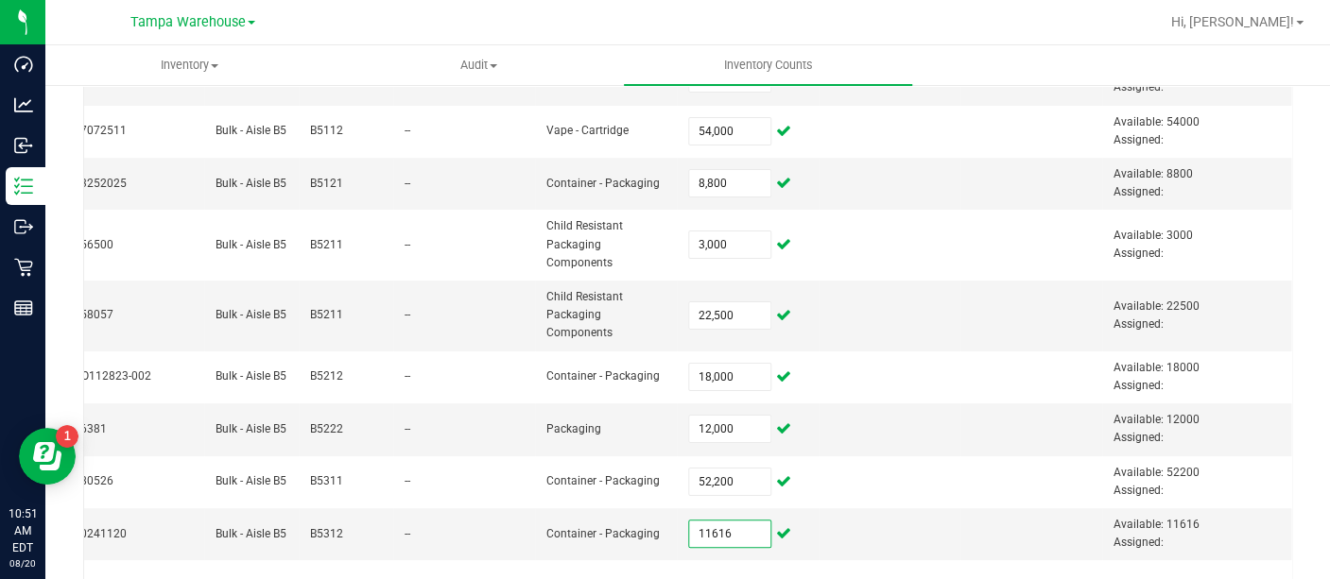
type input "11,616"
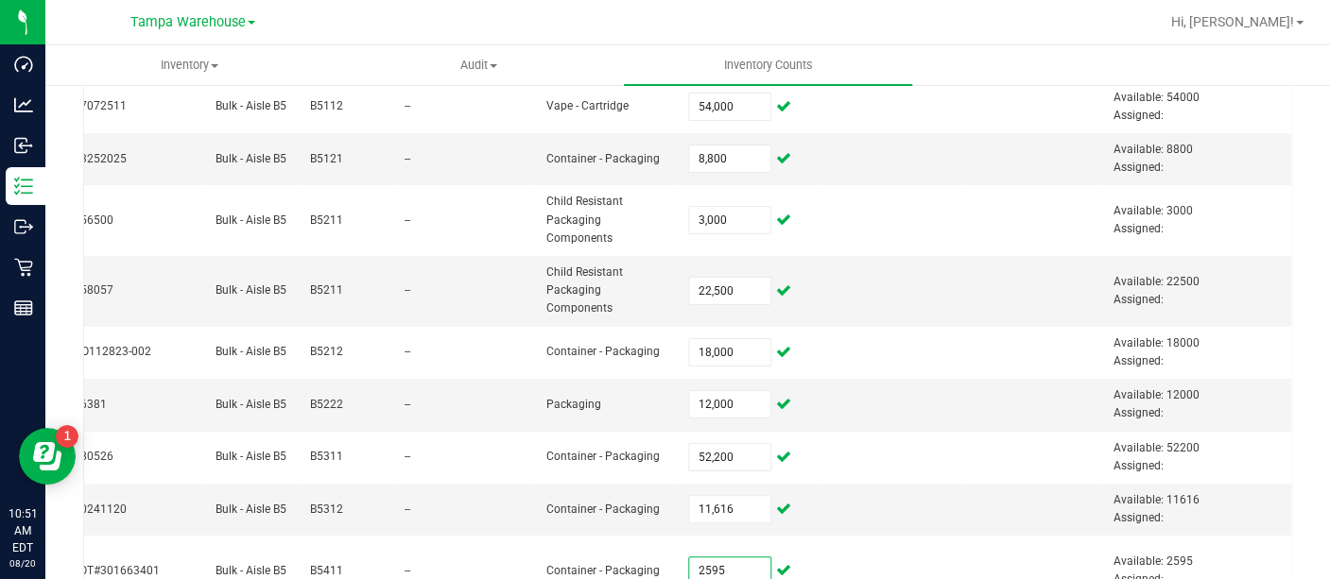
type input "2,595"
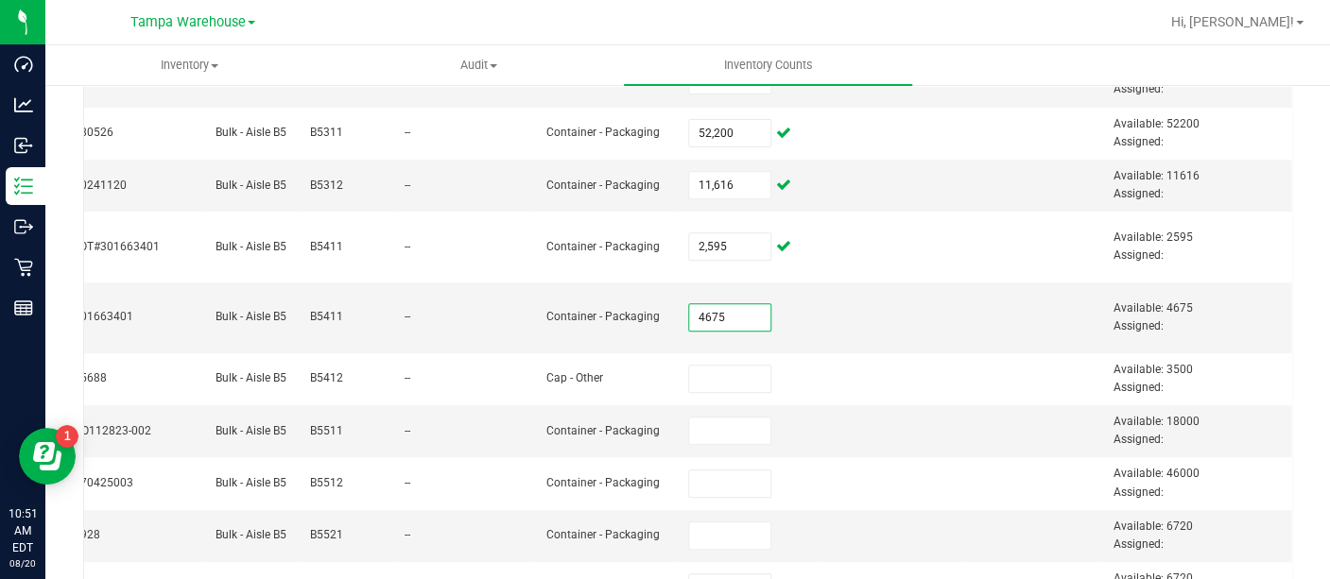
type input "4,675"
type input "3,500"
type input "18,000"
type input "46,000"
type input "6,720"
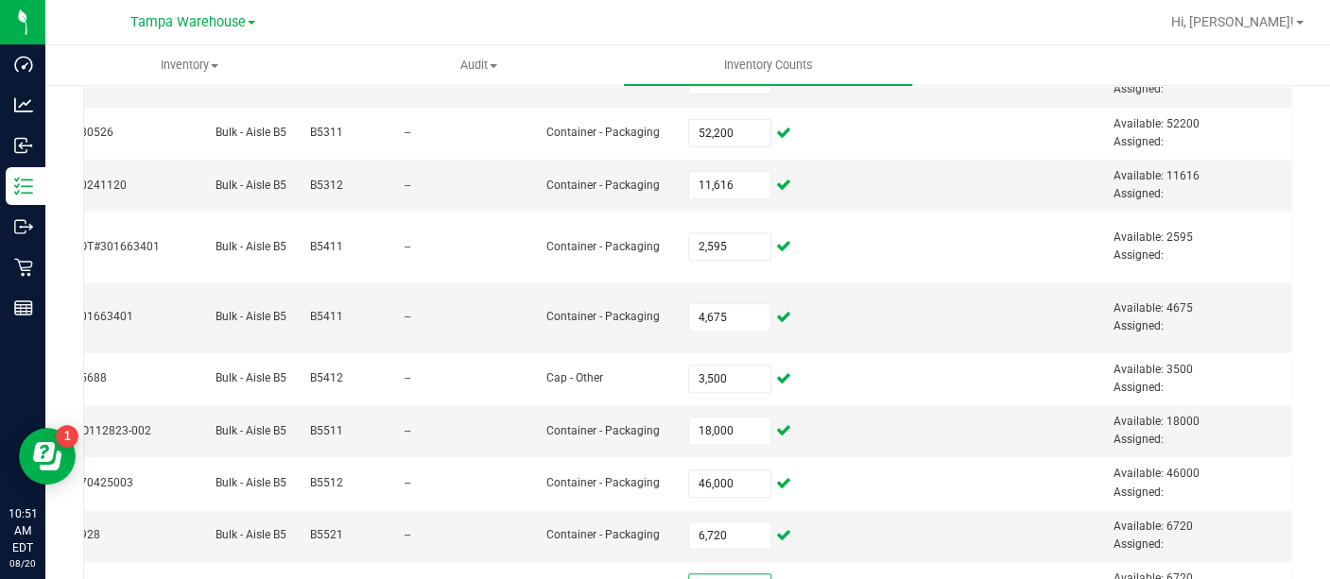
scroll to position [669, 0]
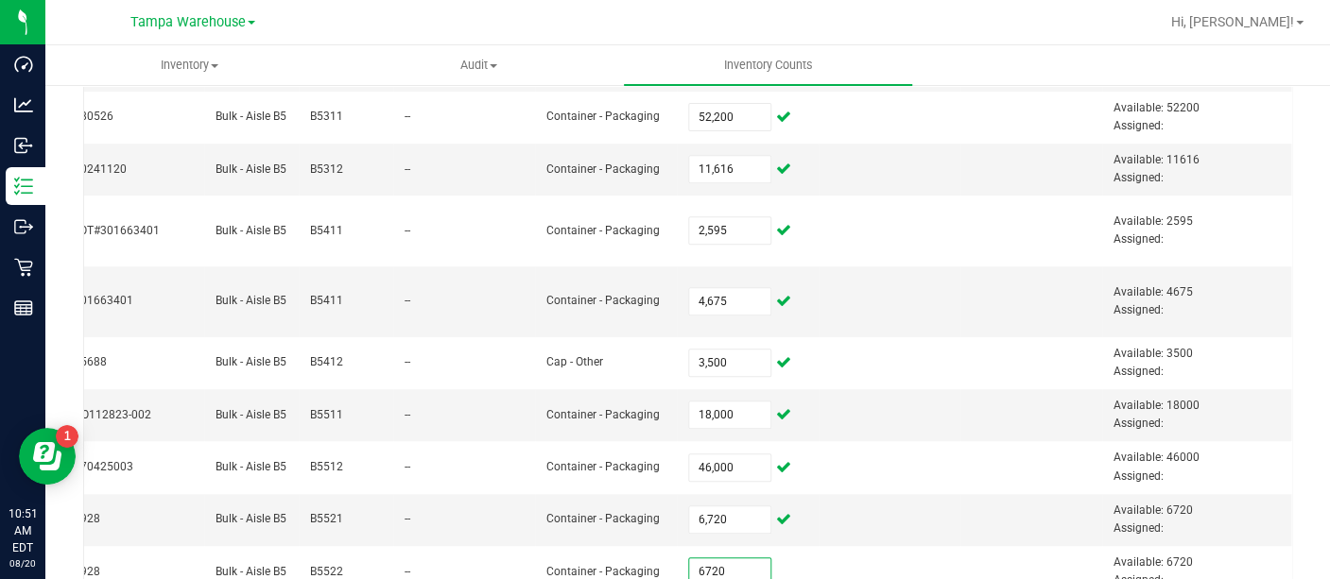
type input "6,720"
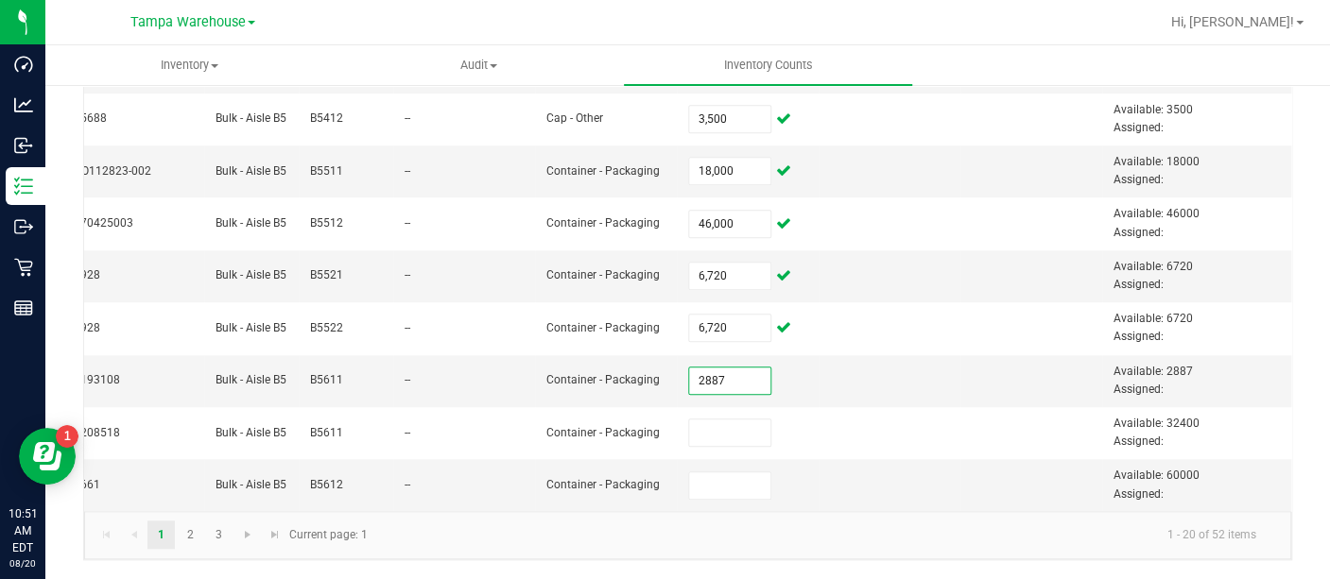
type input "2,887"
type input "4"
type input "32,400"
type input "60,000"
click at [187, 540] on link "2" at bounding box center [189, 535] width 27 height 28
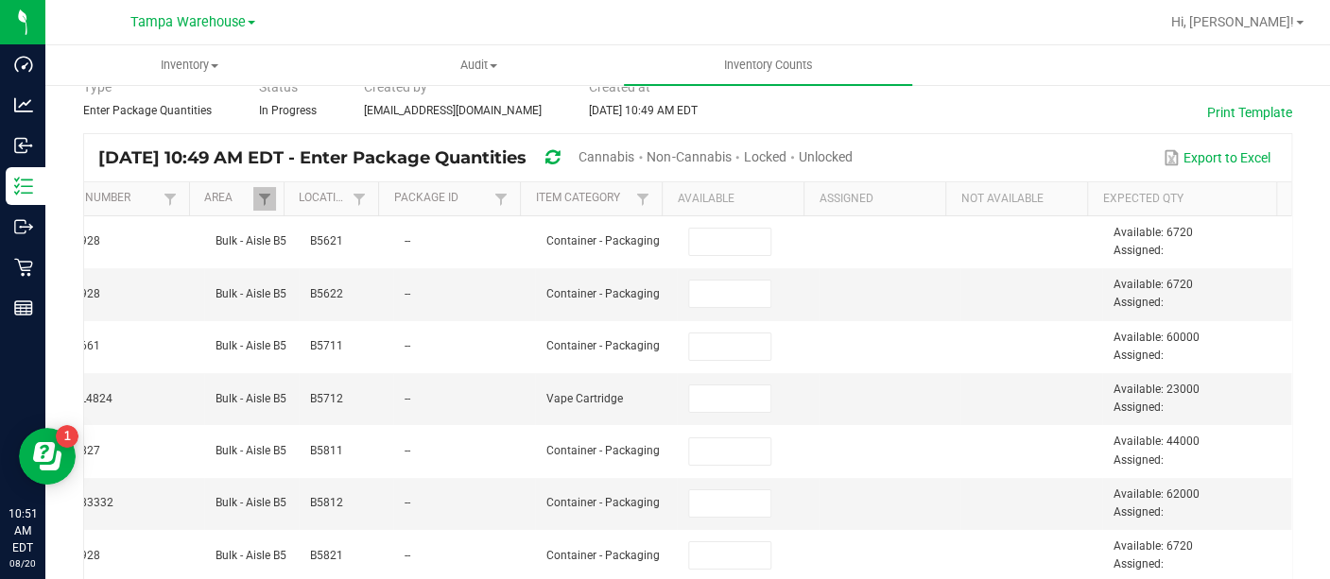
scroll to position [87, 0]
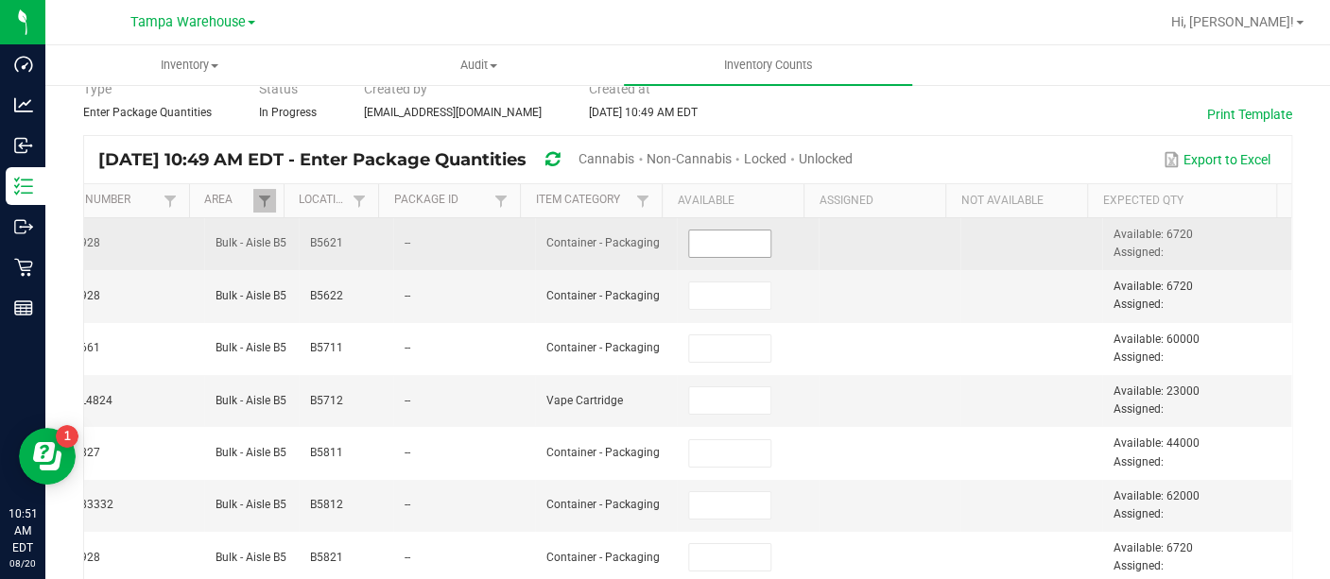
click at [729, 247] on input at bounding box center [729, 244] width 81 height 26
type input "6,720"
type input "60,000"
type input "23,000"
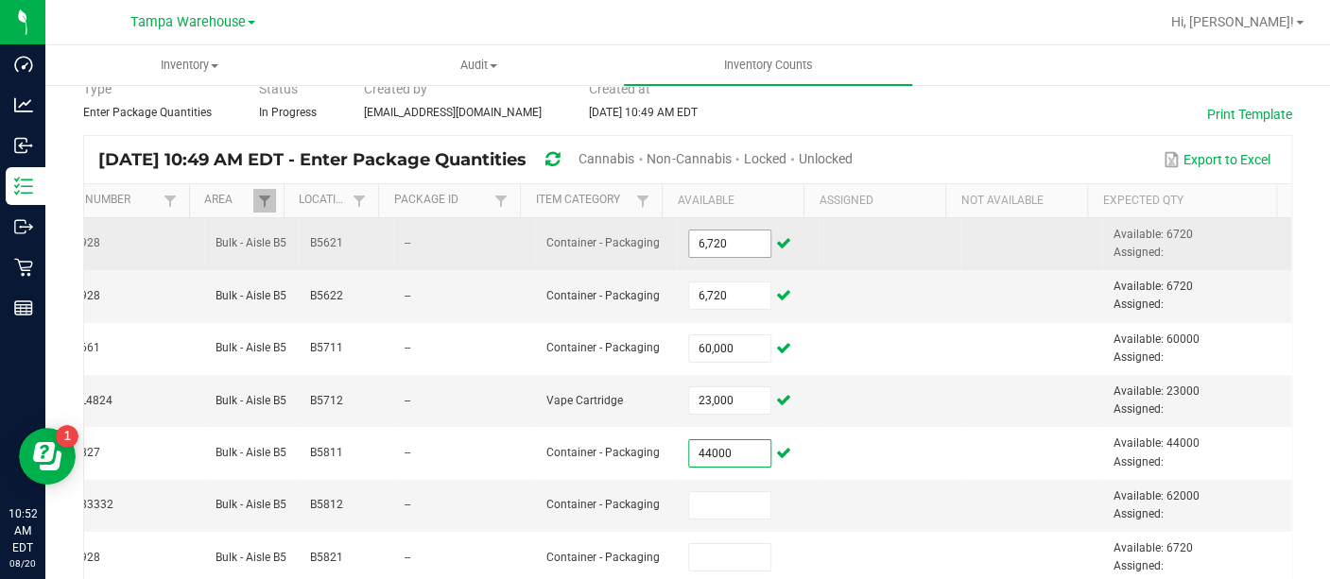
type input "44,000"
type input "62,000"
type input "6"
type input "6,720"
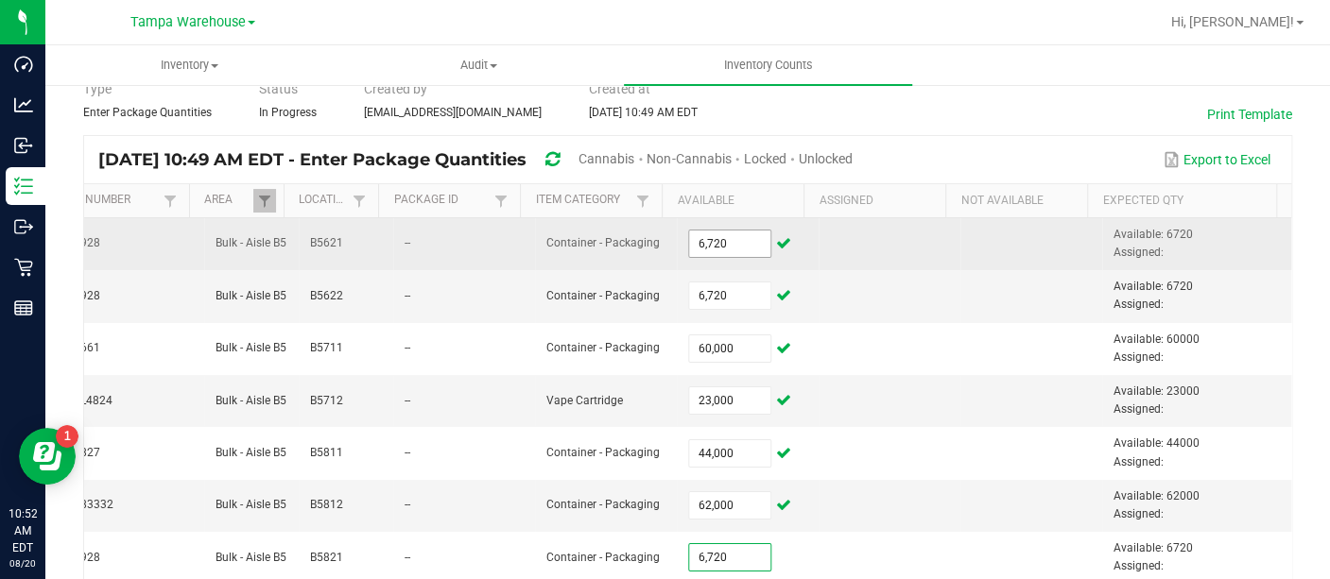
scroll to position [382, 0]
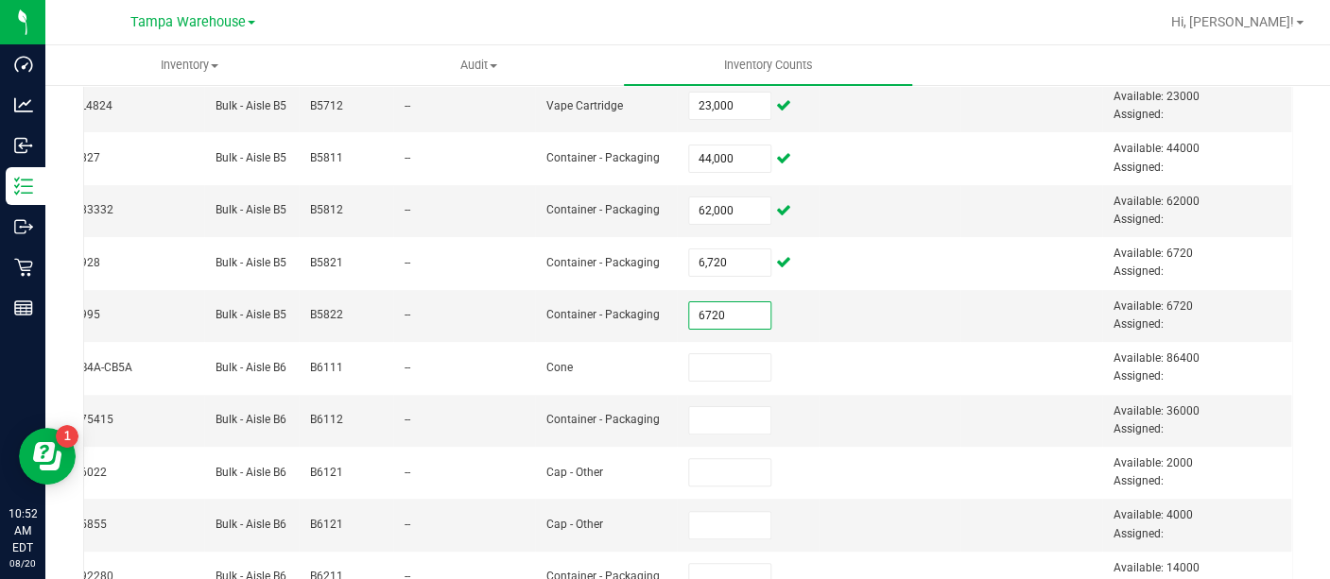
type input "6,720"
type input "86,400"
type input "36,000"
type input "2,000"
type input "4,000"
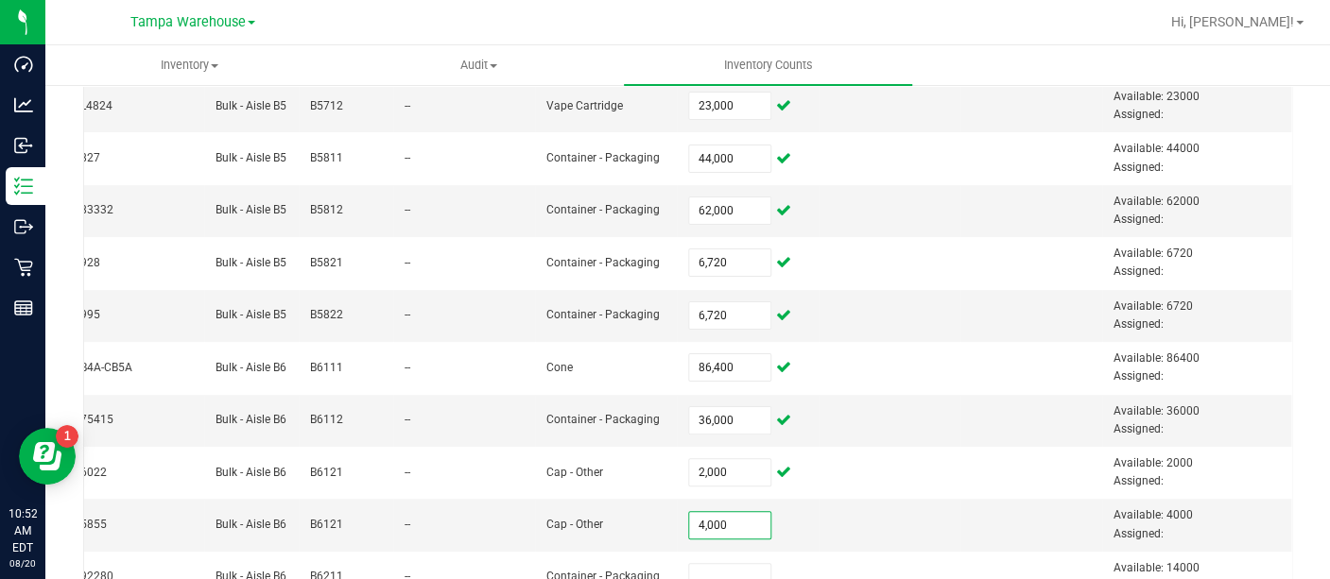
scroll to position [388, 0]
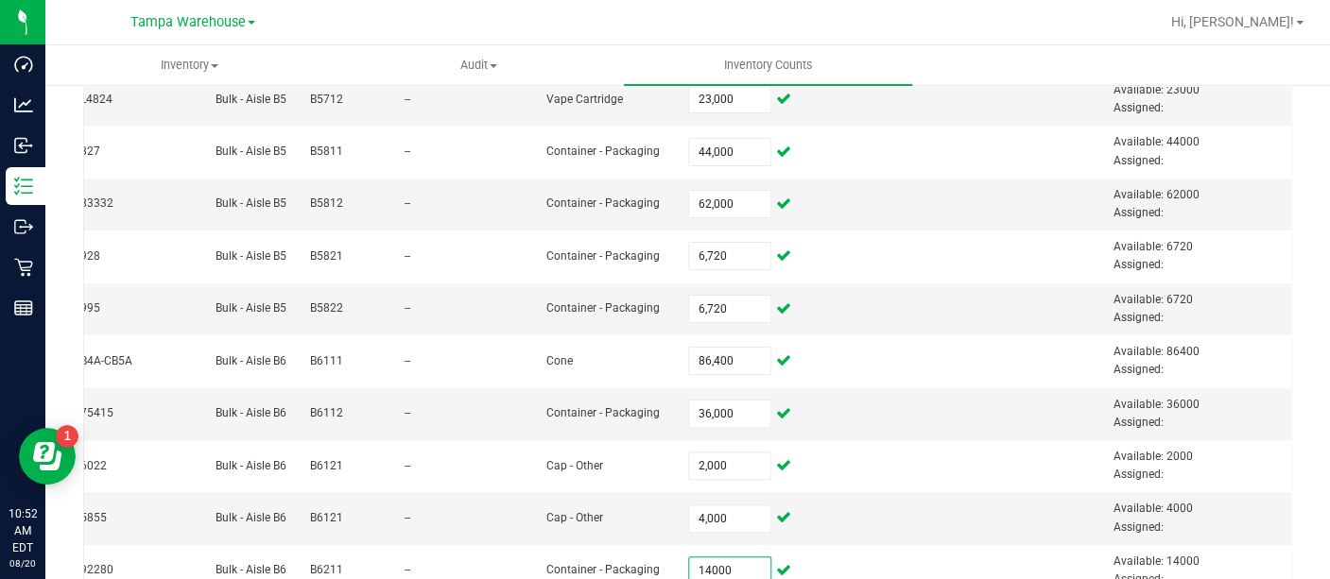
type input "14,000"
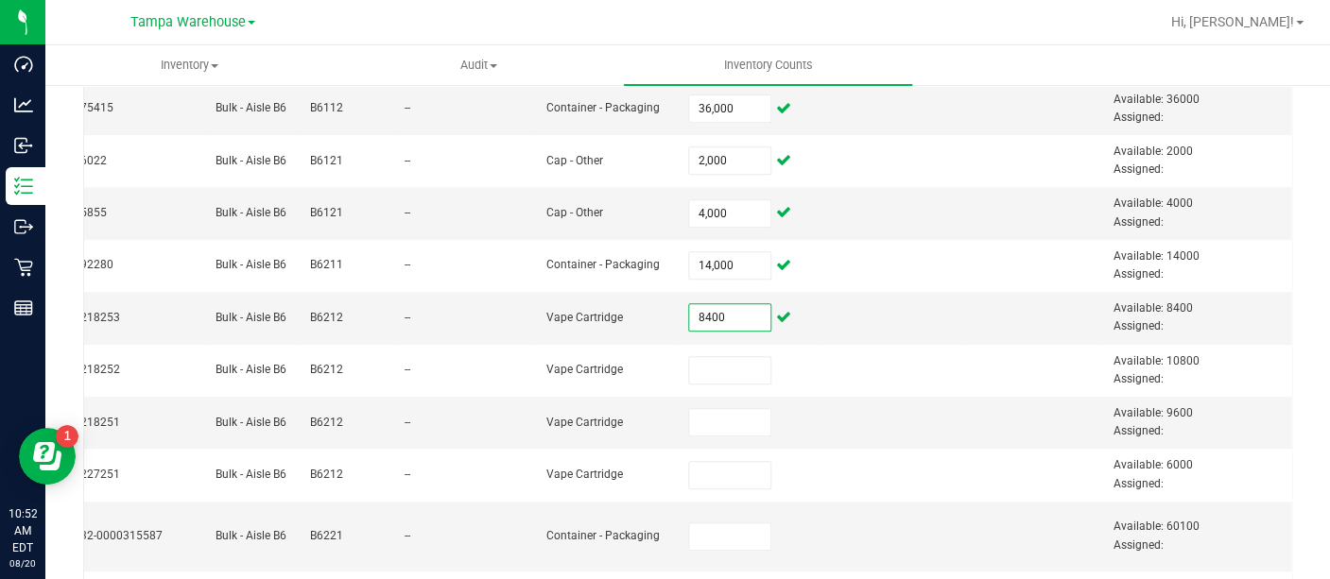
type input "8,400"
type input "10,800"
type input "9,600"
type input "6,000"
type input "60,100"
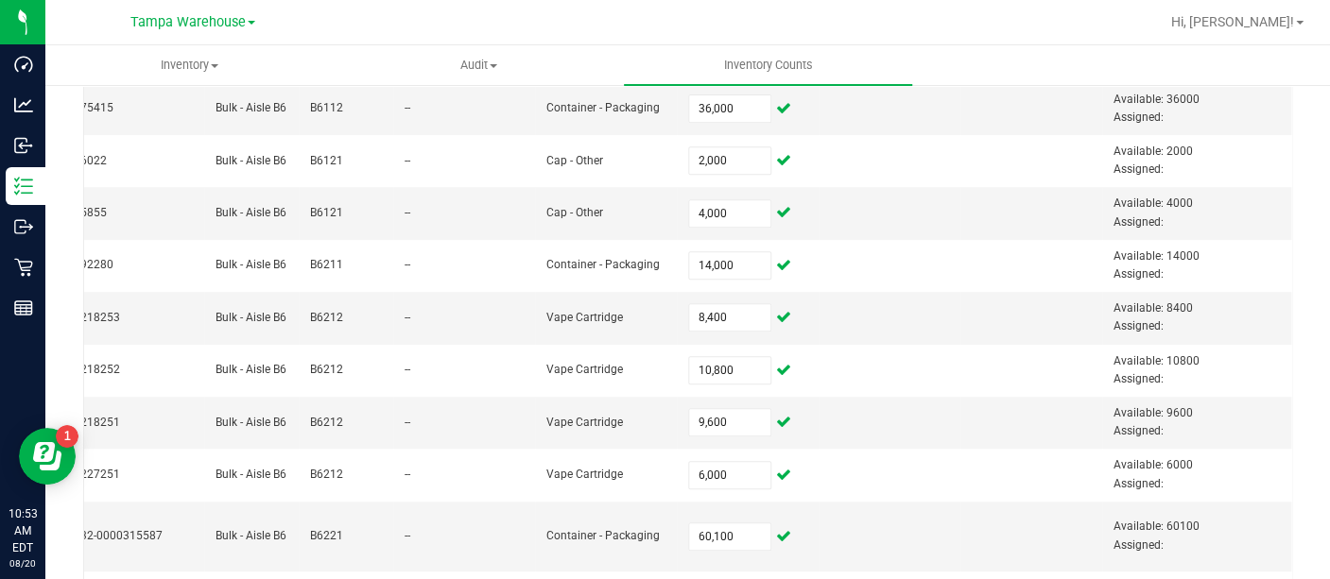
scroll to position [905, 0]
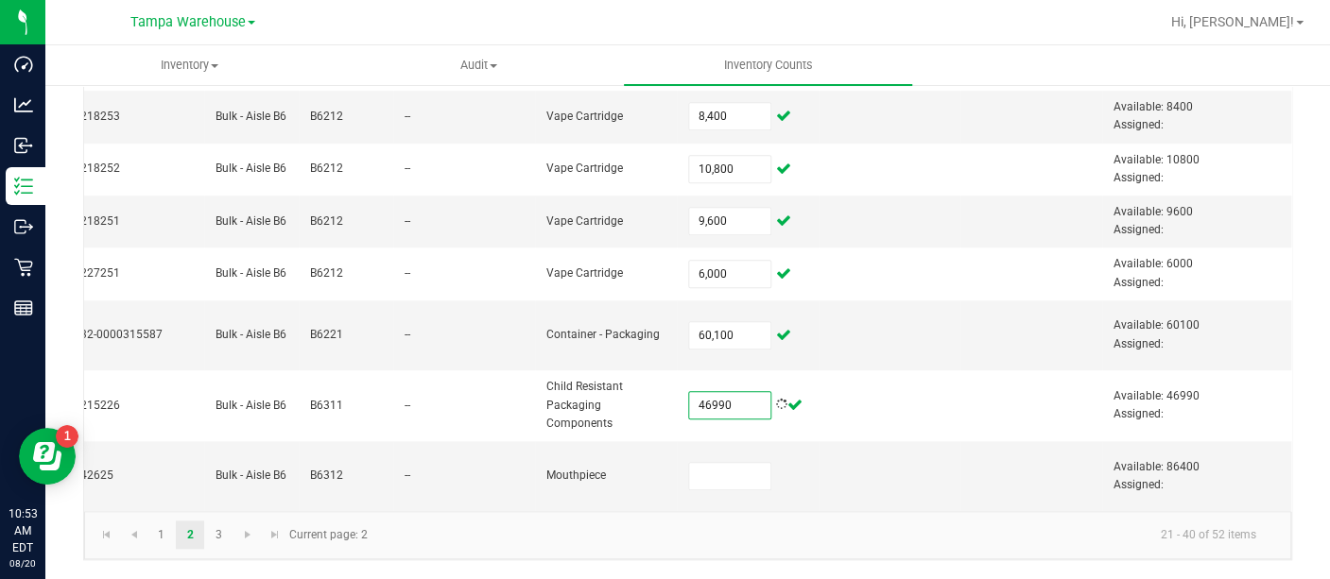
type input "46,990"
type input "86,400"
click at [218, 540] on link "3" at bounding box center [218, 535] width 27 height 28
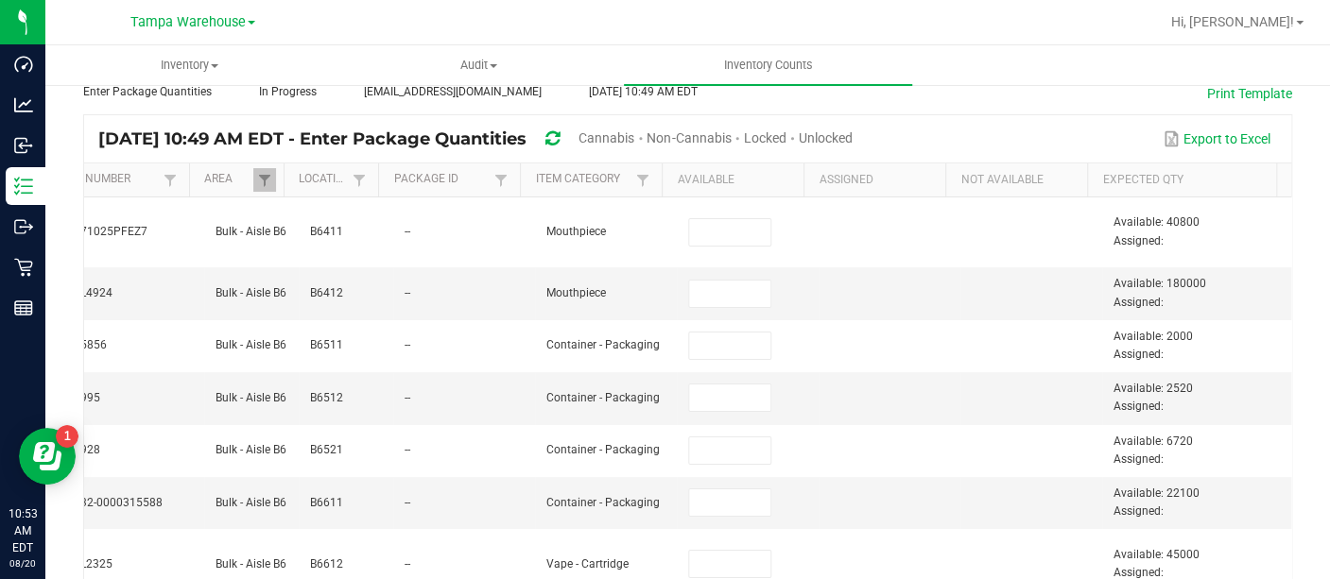
scroll to position [0, 0]
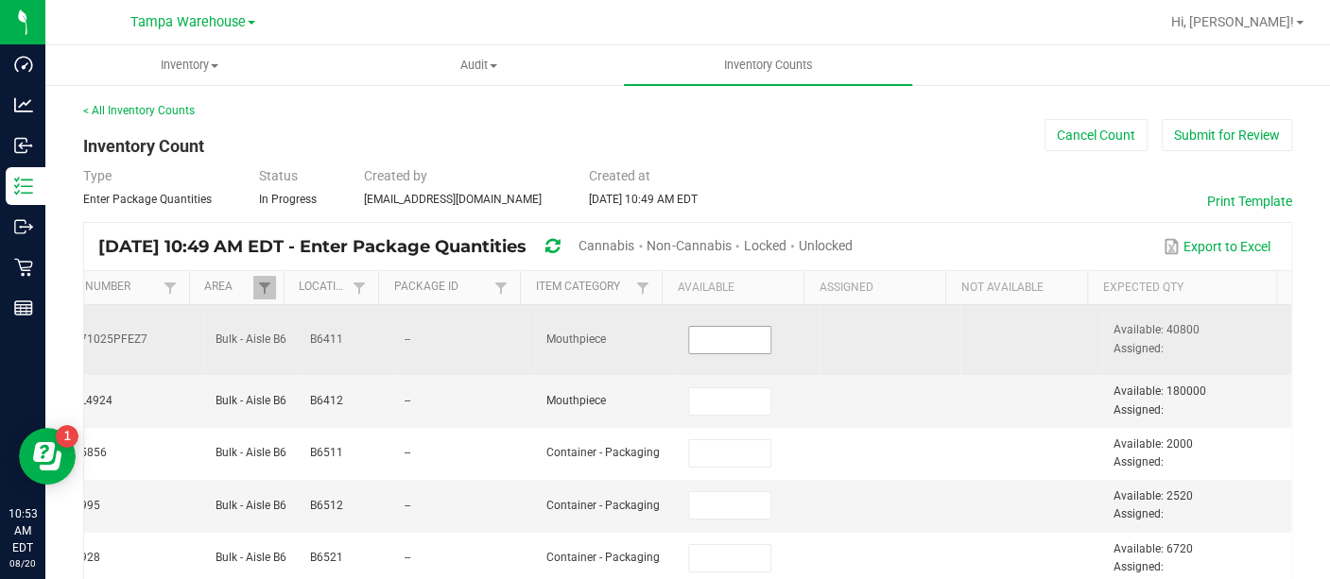
click at [703, 336] on input at bounding box center [729, 340] width 81 height 26
click at [703, 336] on input "40900" at bounding box center [729, 340] width 81 height 26
type input "40,800"
type input "180,000"
type input "2,000"
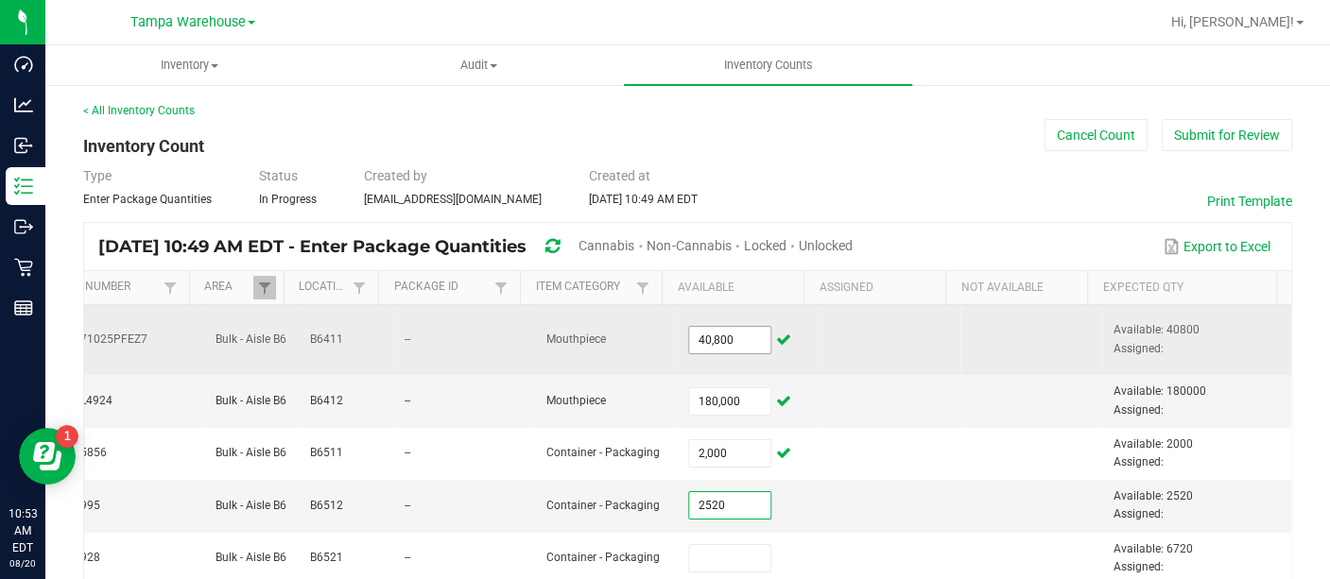
type input "2,520"
type input "6,720"
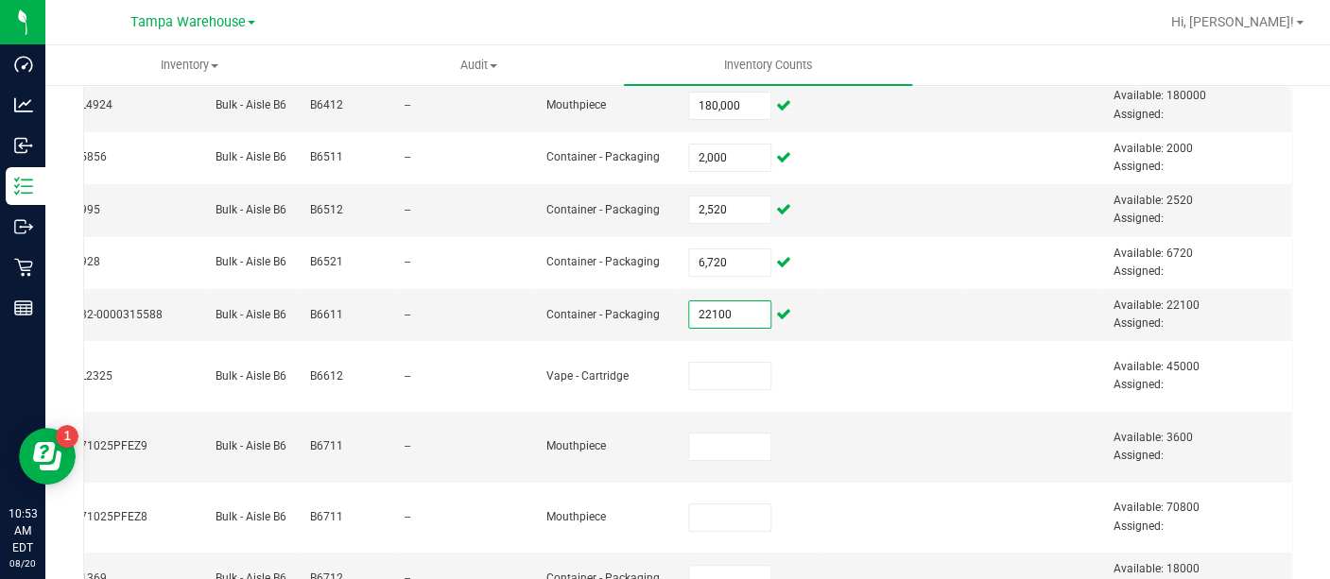
type input "22,100"
type input "45,000"
type input "3,600"
type input "70,800"
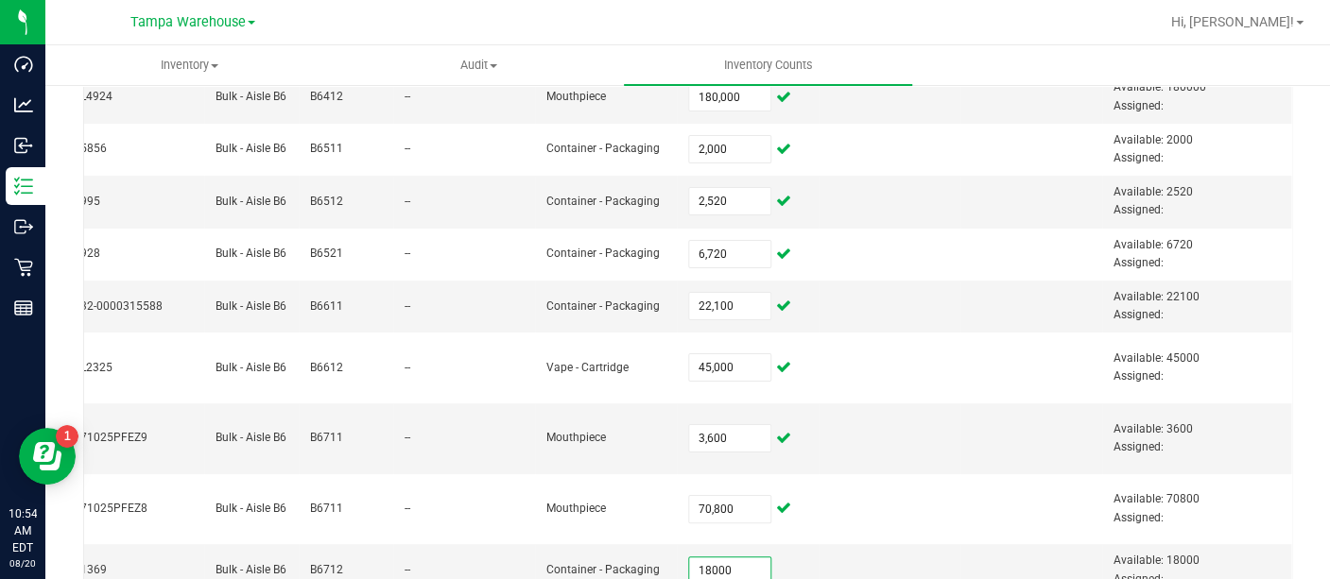
type input "18,000"
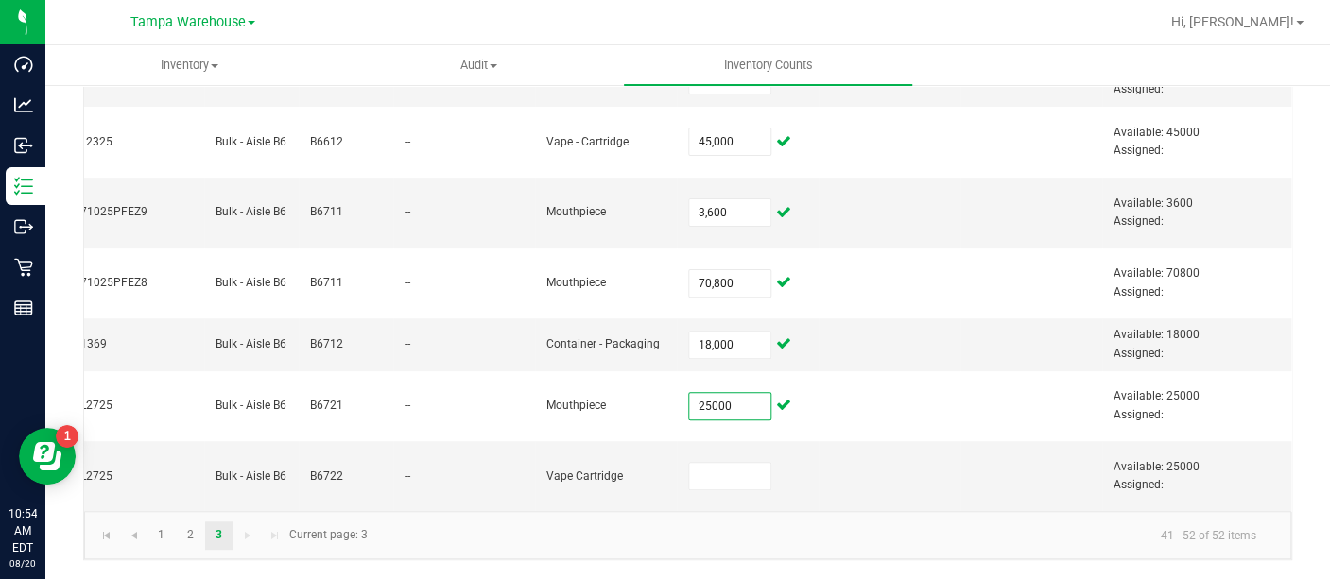
type input "25,000"
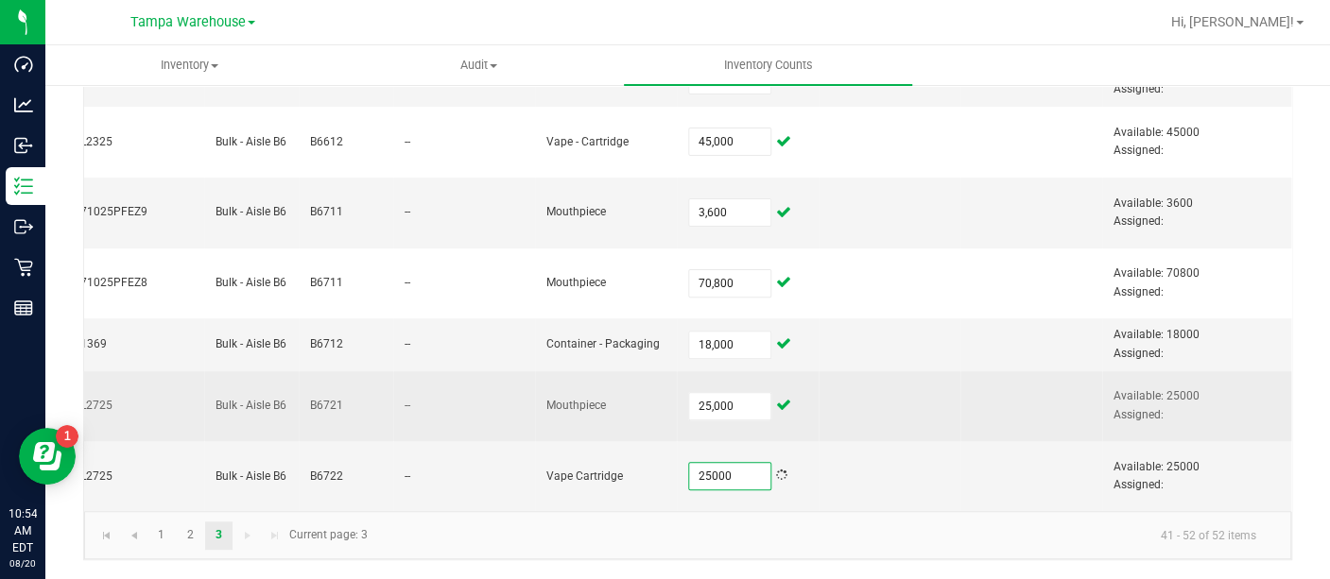
type input "25,000"
click at [960, 404] on td at bounding box center [1031, 406] width 142 height 71
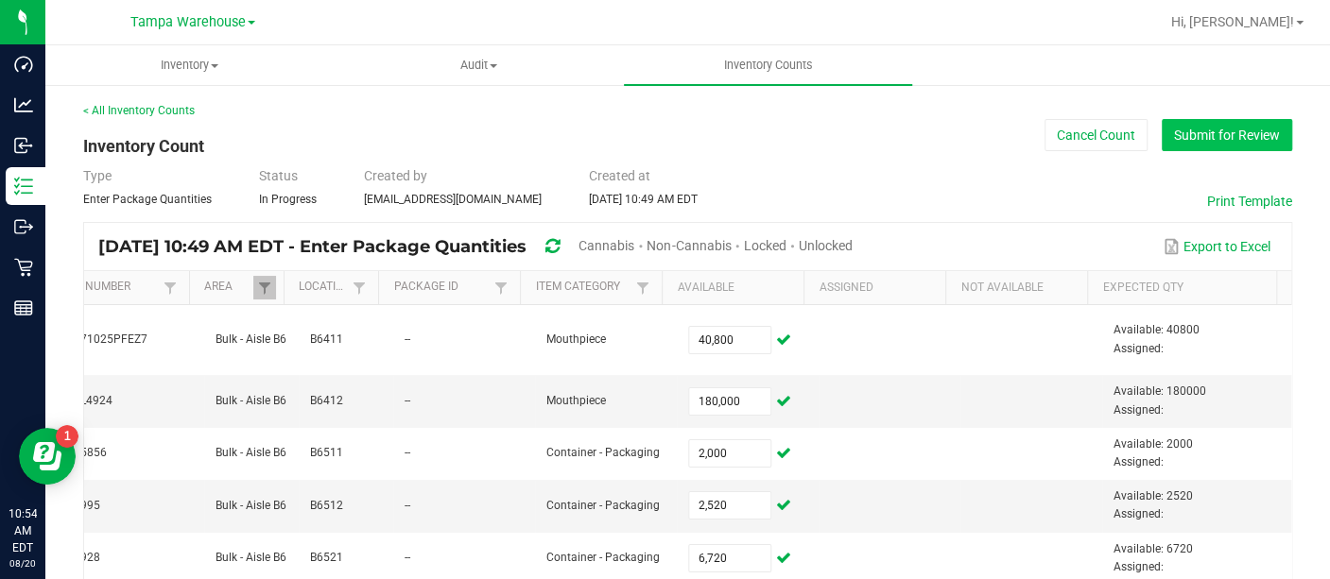
click at [1188, 148] on button "Submit for Review" at bounding box center [1227, 135] width 130 height 32
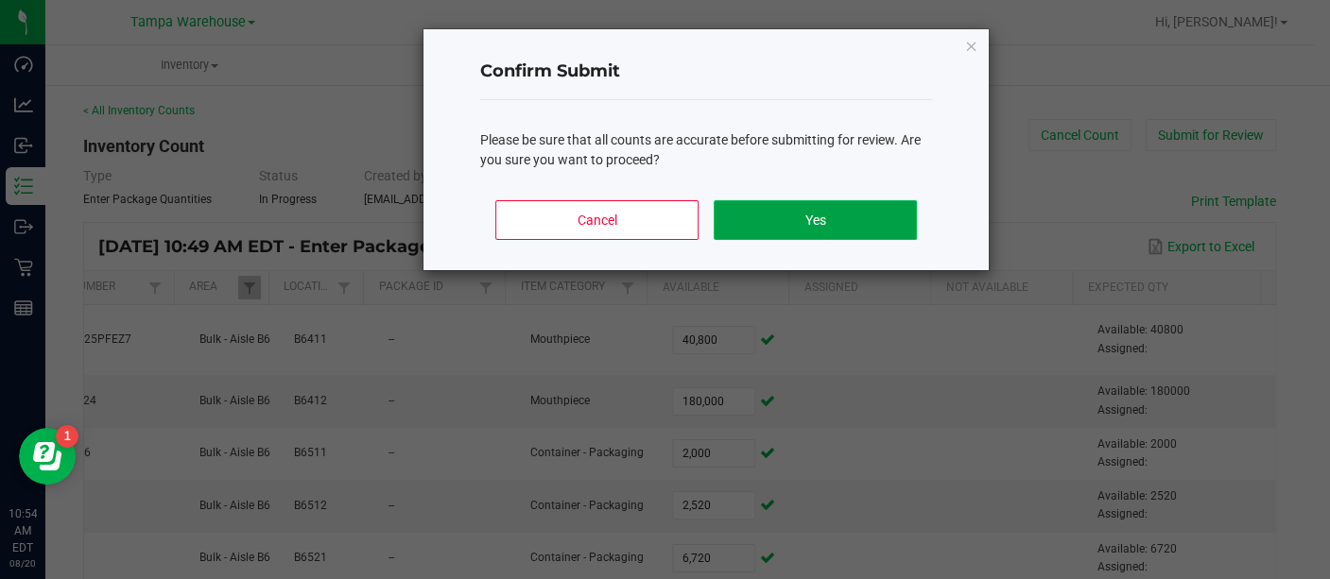
click at [851, 224] on button "Yes" at bounding box center [815, 220] width 203 height 40
click at [851, 224] on div "[DATE] 10:49 AM EDT - Enter Package Quantities Cannabis Non-Cannabis Locked Unl…" at bounding box center [679, 246] width 1191 height 47
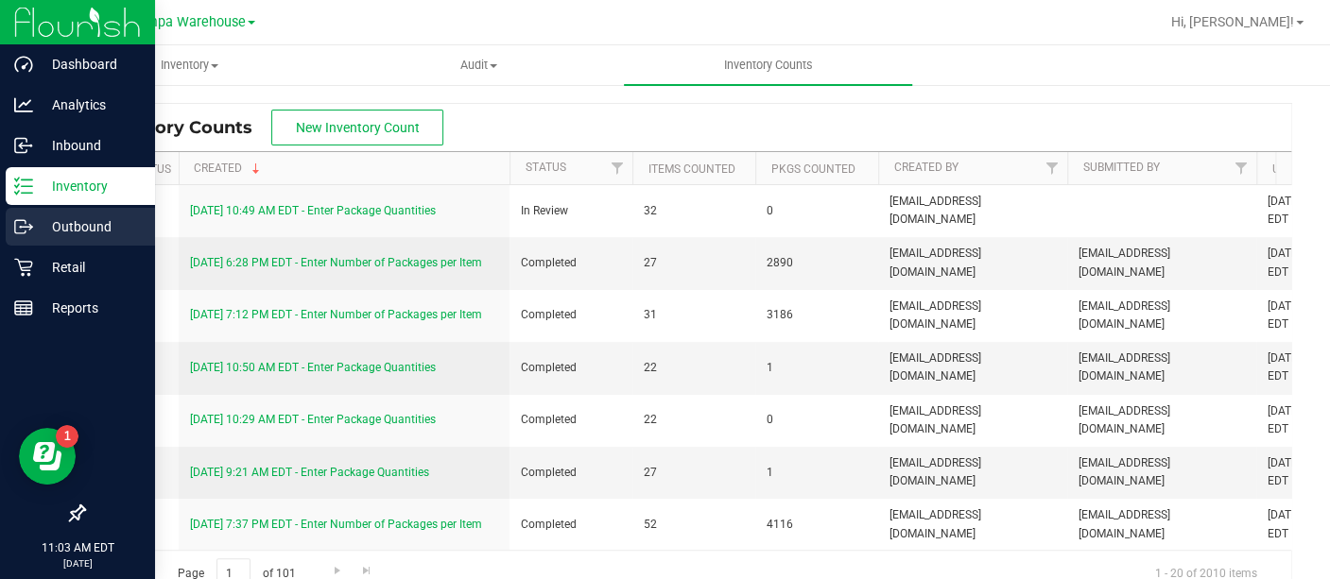
click at [57, 219] on p "Outbound" at bounding box center [89, 226] width 113 height 23
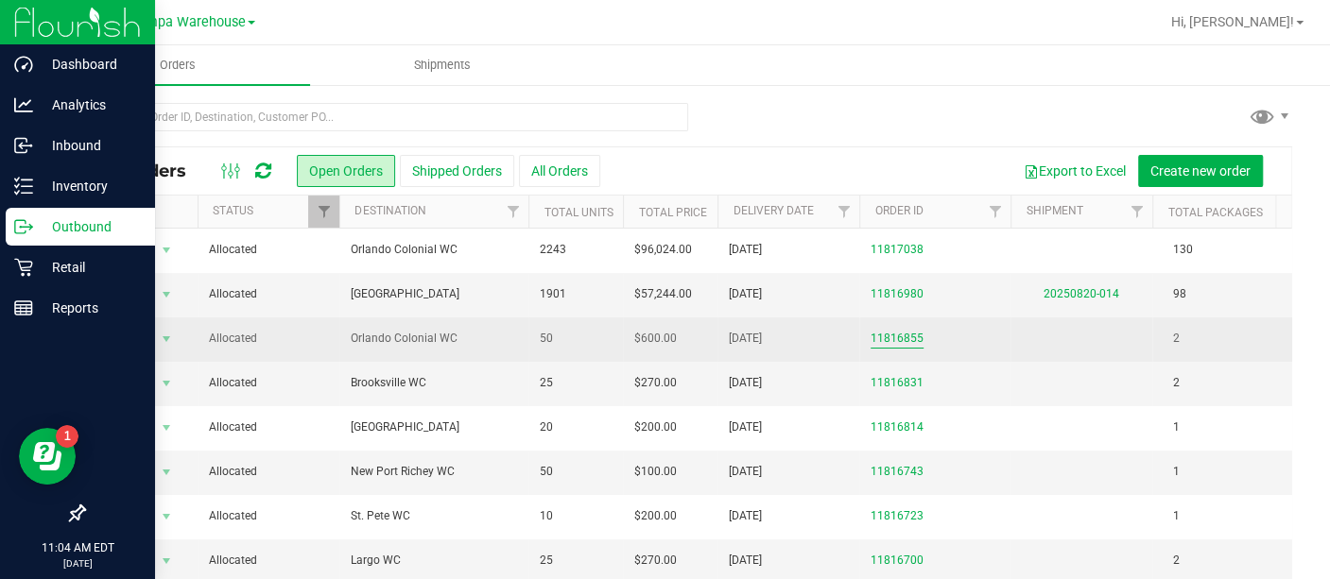
click at [890, 340] on link "11816855" at bounding box center [896, 339] width 53 height 18
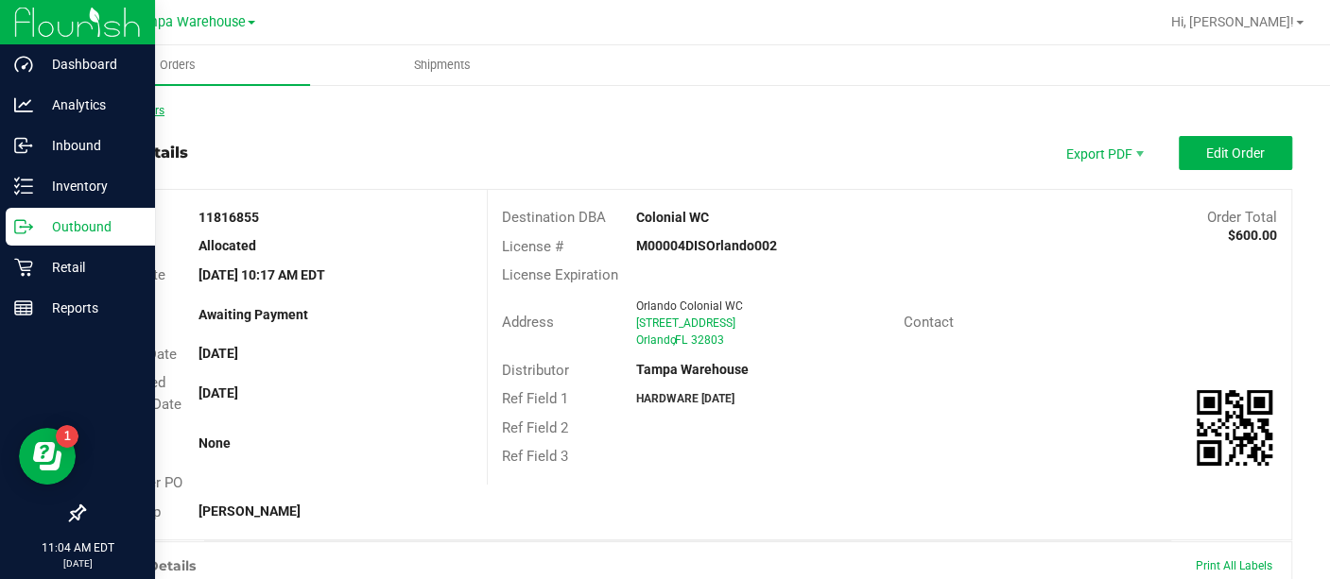
click at [140, 108] on link "Back to Orders" at bounding box center [123, 110] width 81 height 13
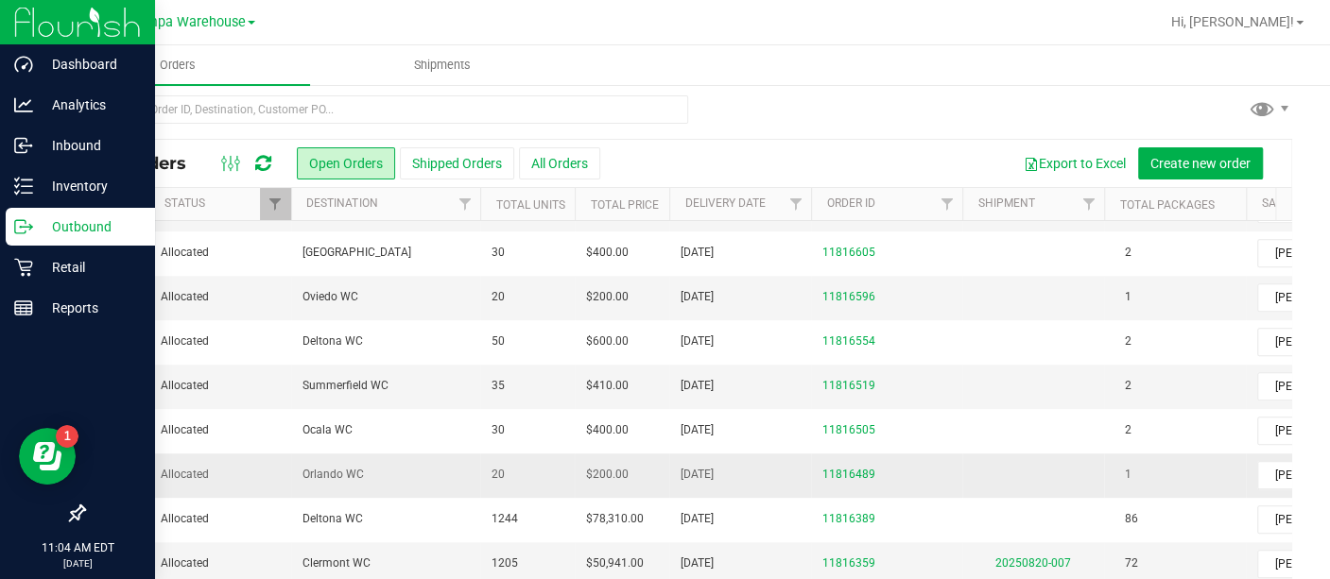
click at [422, 467] on span "Orlando WC" at bounding box center [385, 475] width 166 height 18
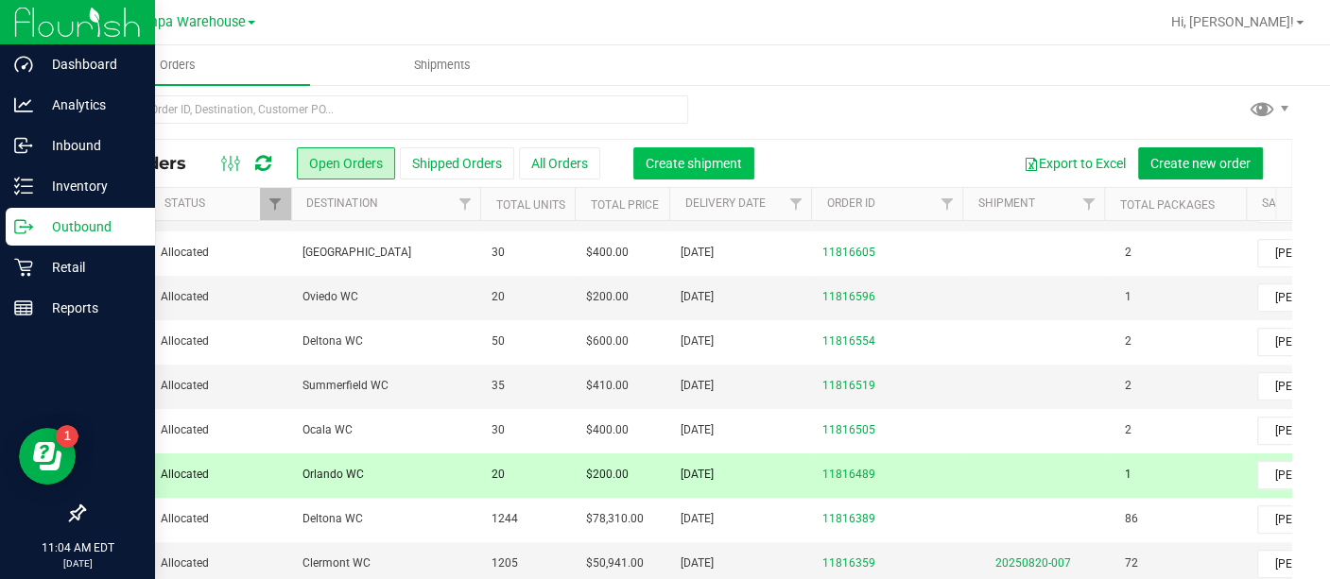
click at [697, 156] on span "Create shipment" at bounding box center [694, 163] width 96 height 15
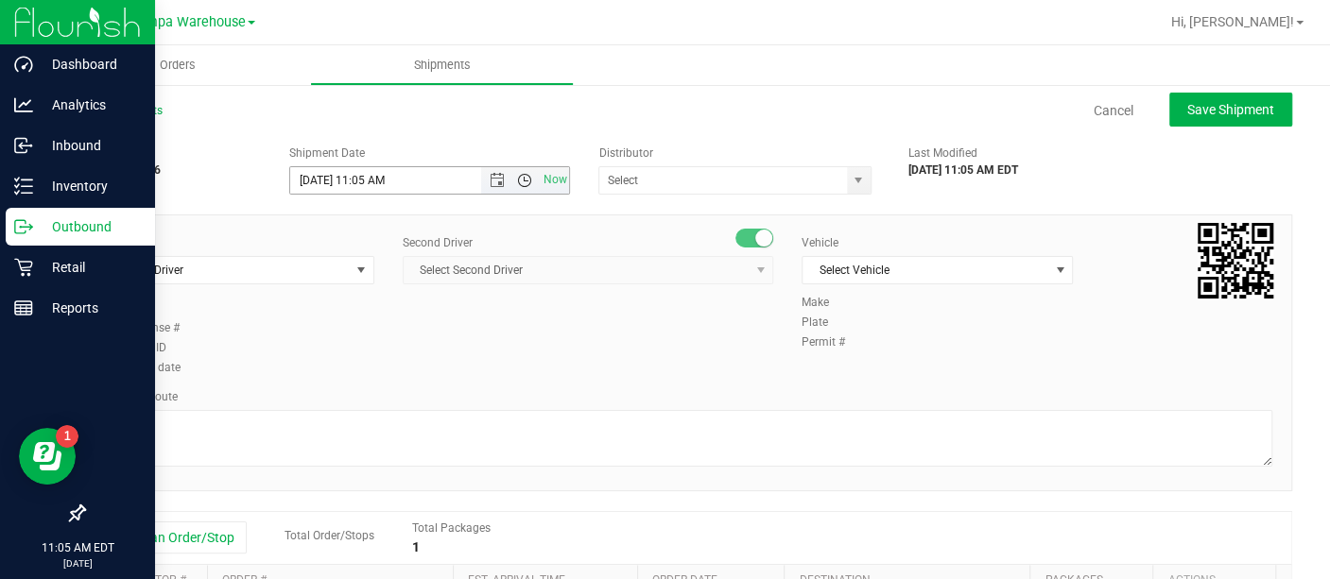
click at [517, 178] on span "Open the time view" at bounding box center [524, 180] width 15 height 15
click at [329, 340] on li "6:30 AM" at bounding box center [423, 344] width 273 height 25
click at [491, 178] on span "Open the date view" at bounding box center [497, 180] width 15 height 15
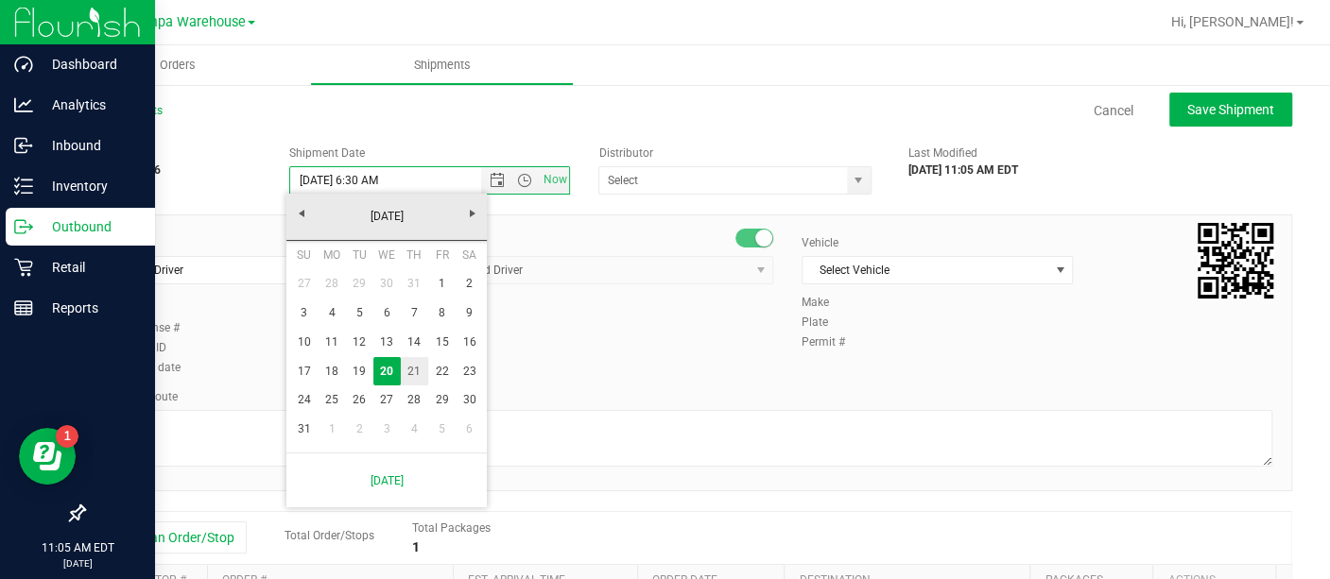
click at [416, 373] on link "21" at bounding box center [414, 371] width 27 height 29
type input "[DATE] 6:30 AM"
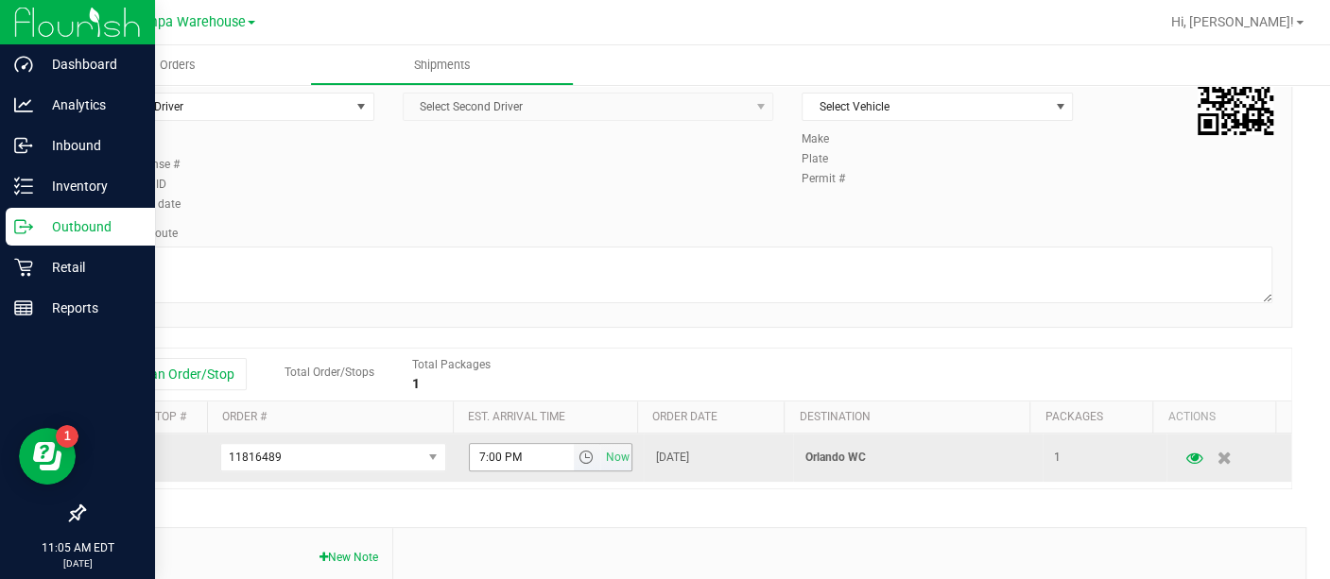
click at [574, 464] on span "select" at bounding box center [587, 457] width 27 height 26
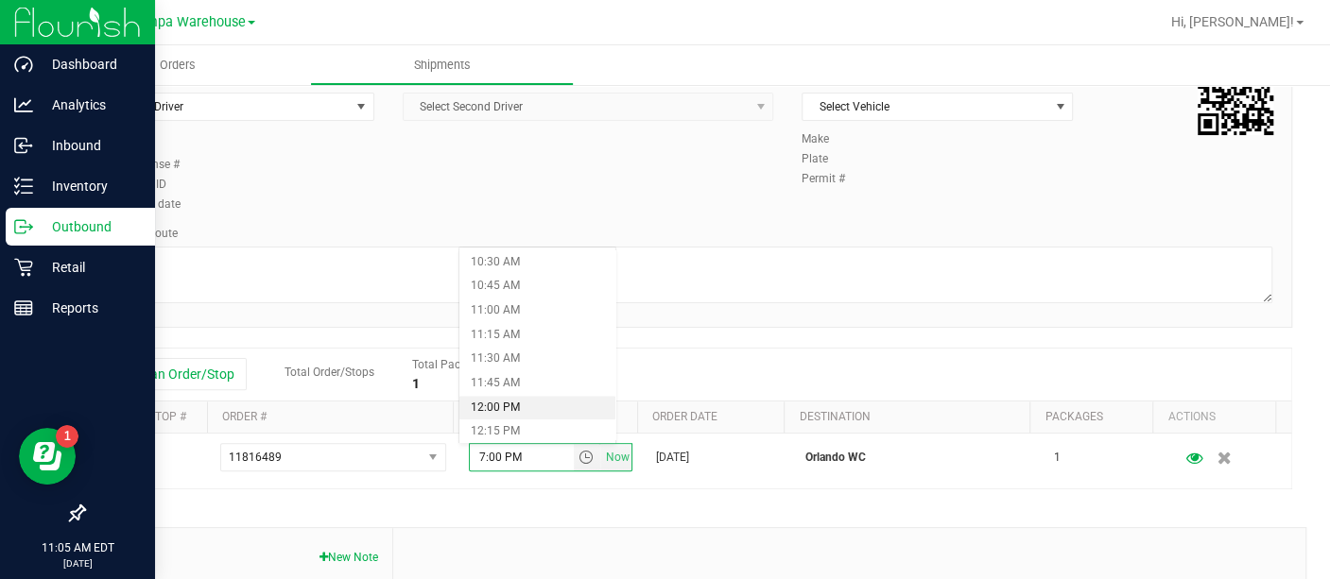
click at [515, 408] on li "12:00 PM" at bounding box center [537, 408] width 156 height 25
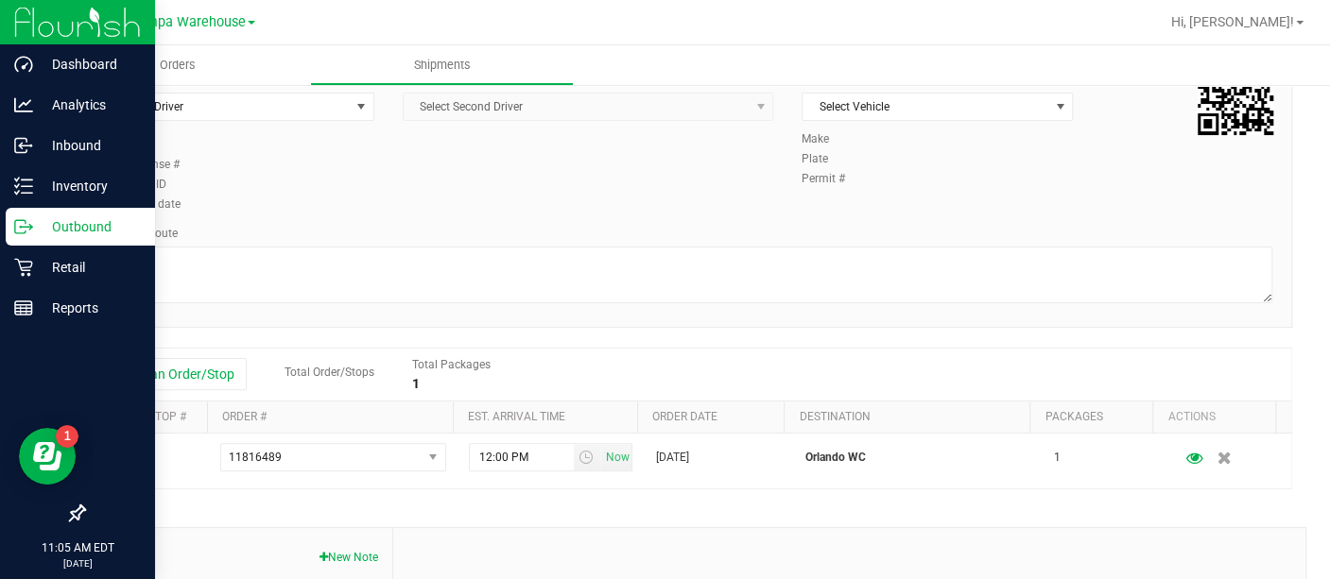
click at [688, 217] on div "Driver Select Driver Select Driver [PERSON_NAME] - 100006559 [PERSON_NAME] - 10…" at bounding box center [687, 189] width 1209 height 277
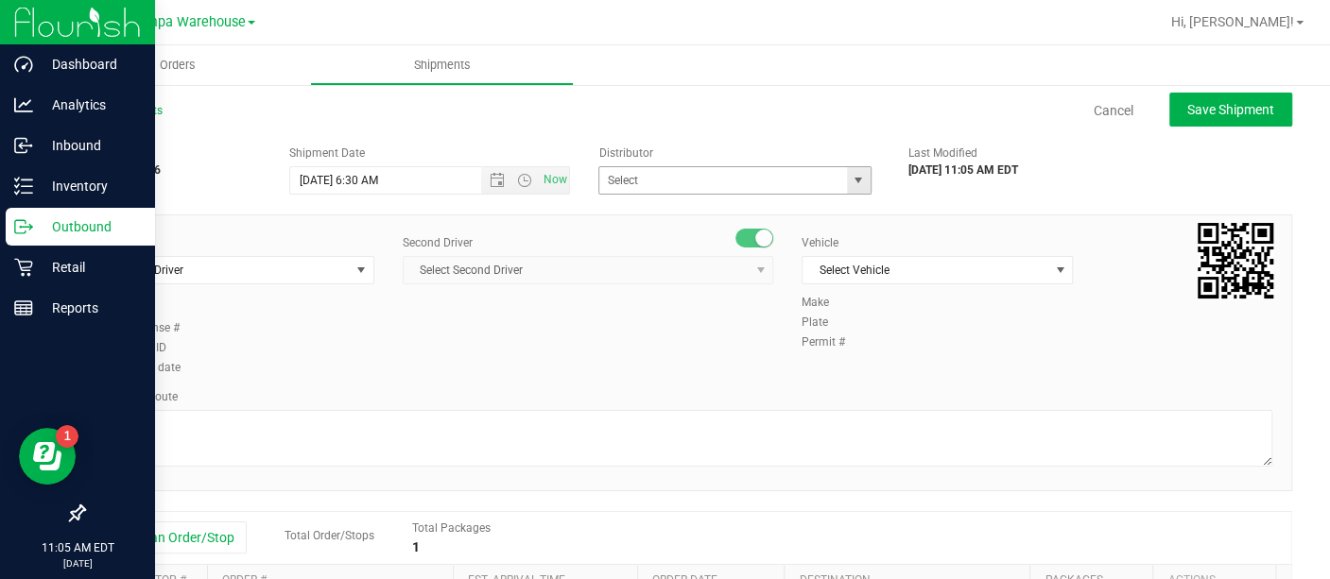
click at [851, 185] on span "select" at bounding box center [858, 180] width 15 height 15
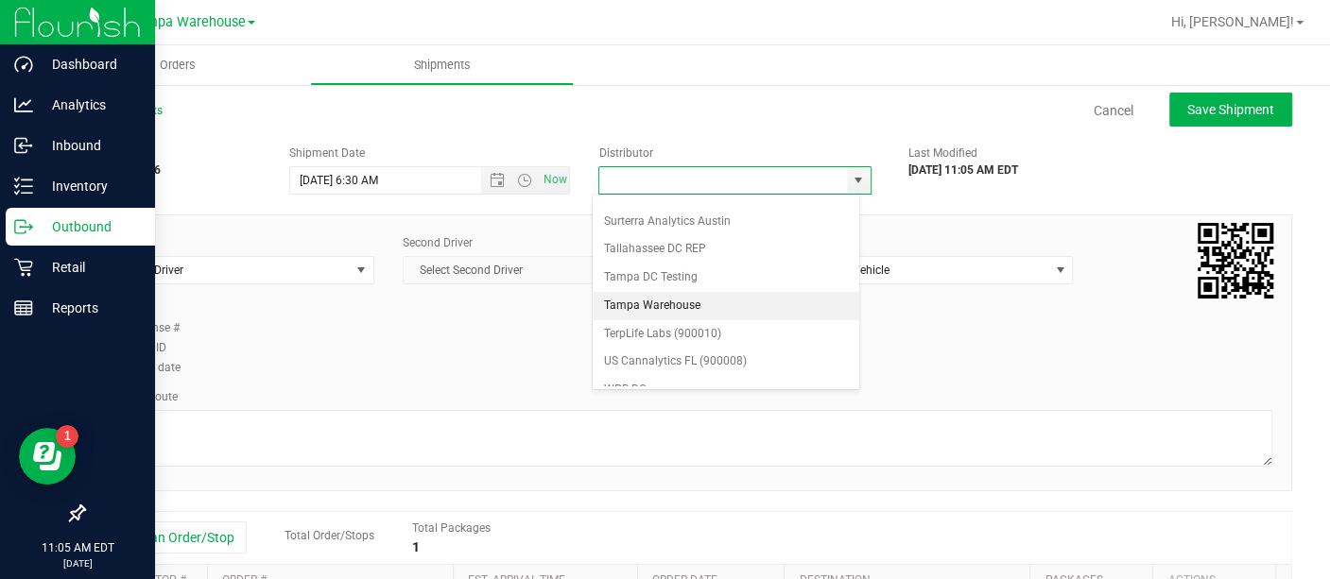
click at [672, 292] on li "Tampa Warehouse" at bounding box center [726, 306] width 267 height 28
type input "Tampa Warehouse"
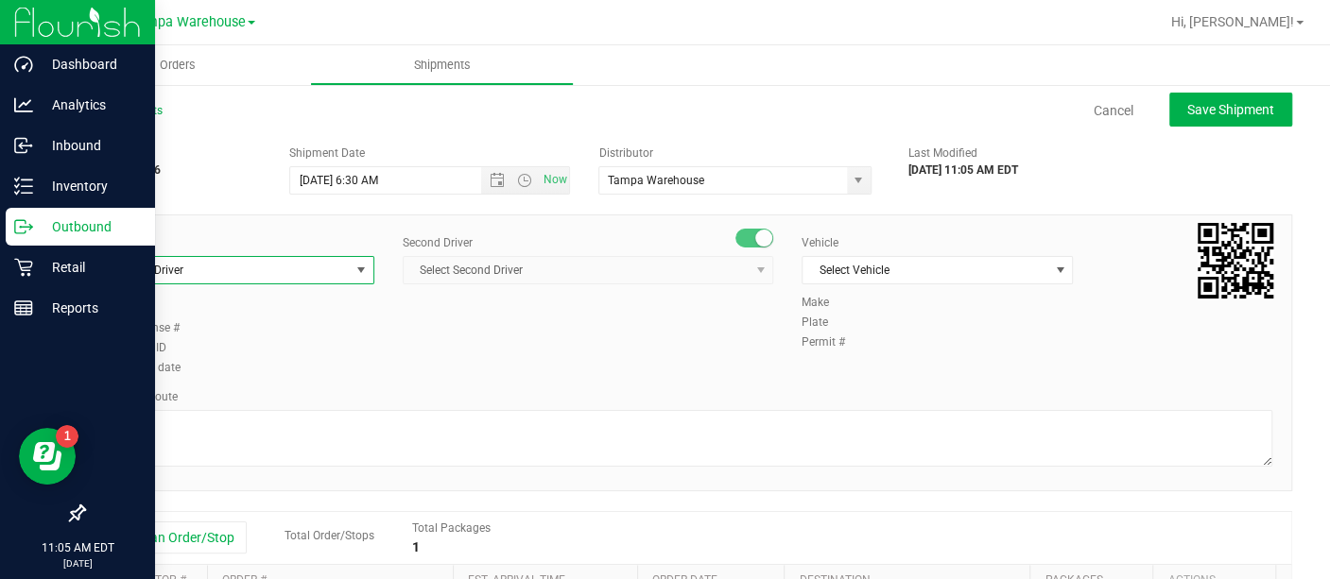
click at [353, 267] on span "select" at bounding box center [360, 270] width 15 height 15
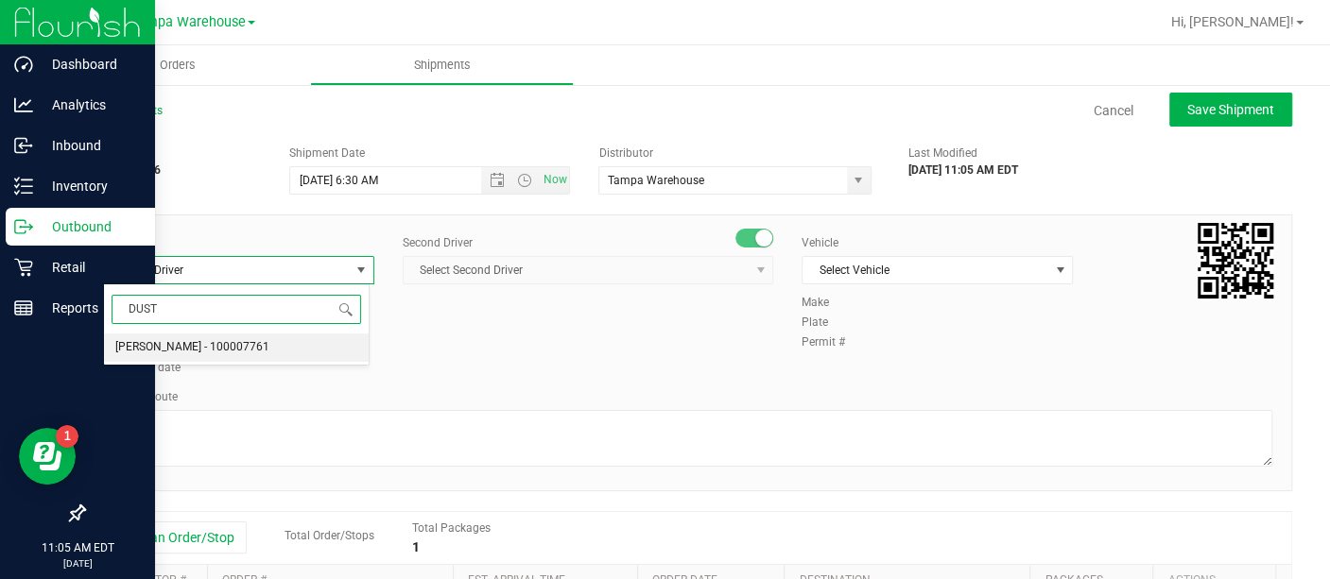
click at [243, 354] on span "[PERSON_NAME] - 100007761" at bounding box center [192, 348] width 154 height 25
type input "DUST"
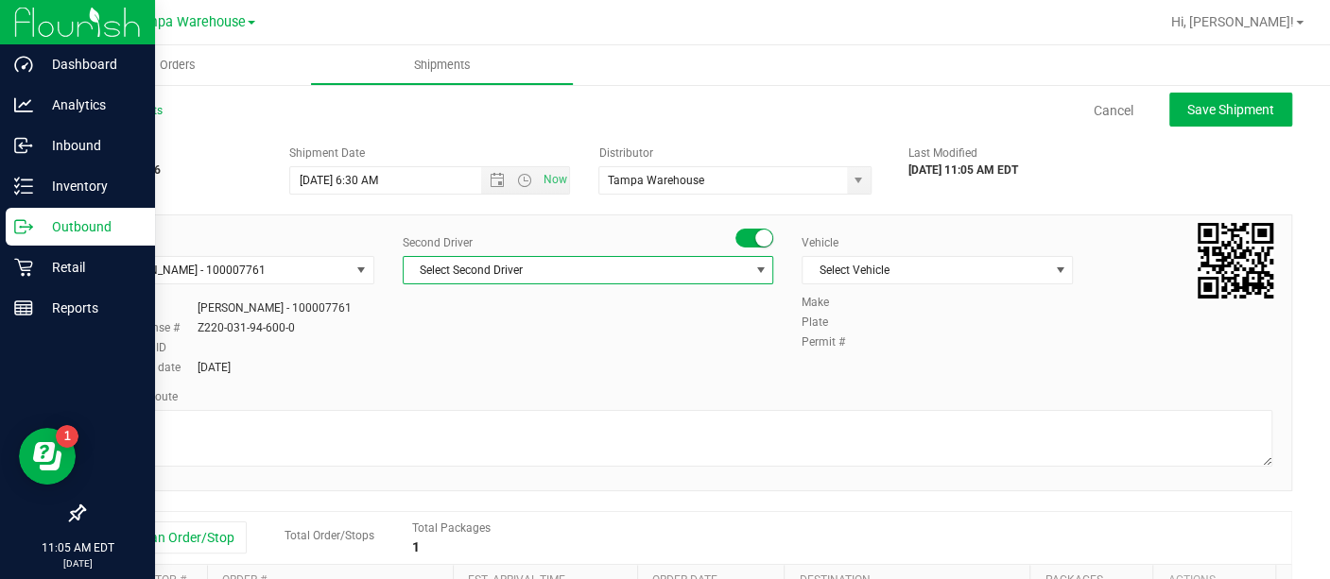
click at [519, 264] on span "Select Second Driver" at bounding box center [576, 270] width 345 height 26
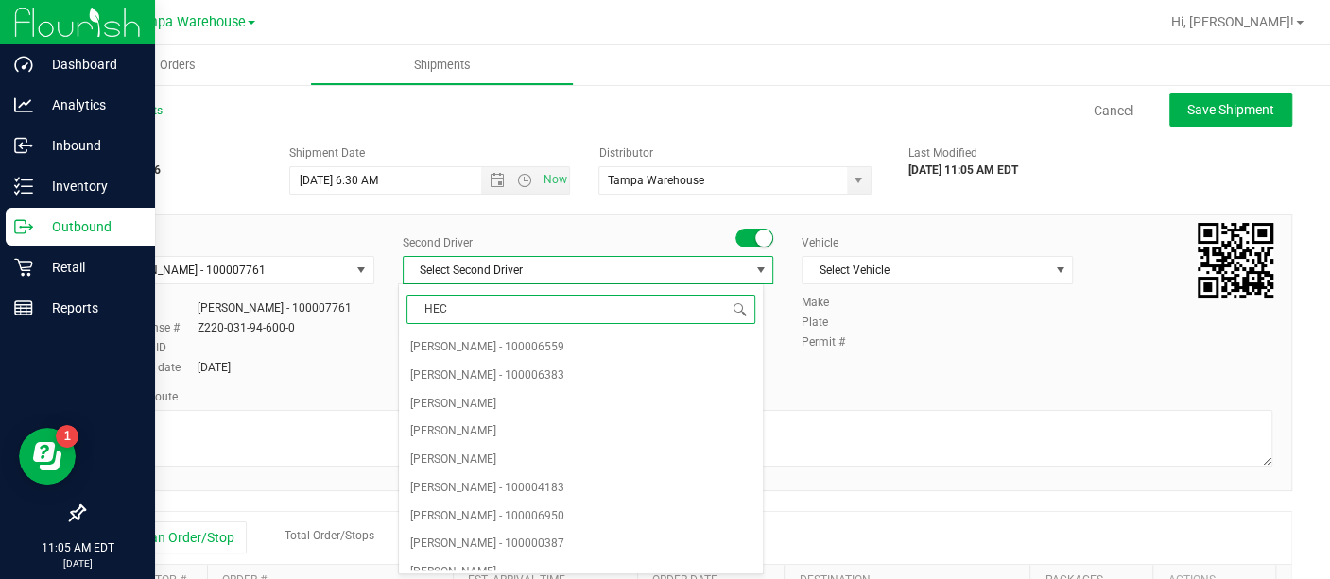
type input "HECT"
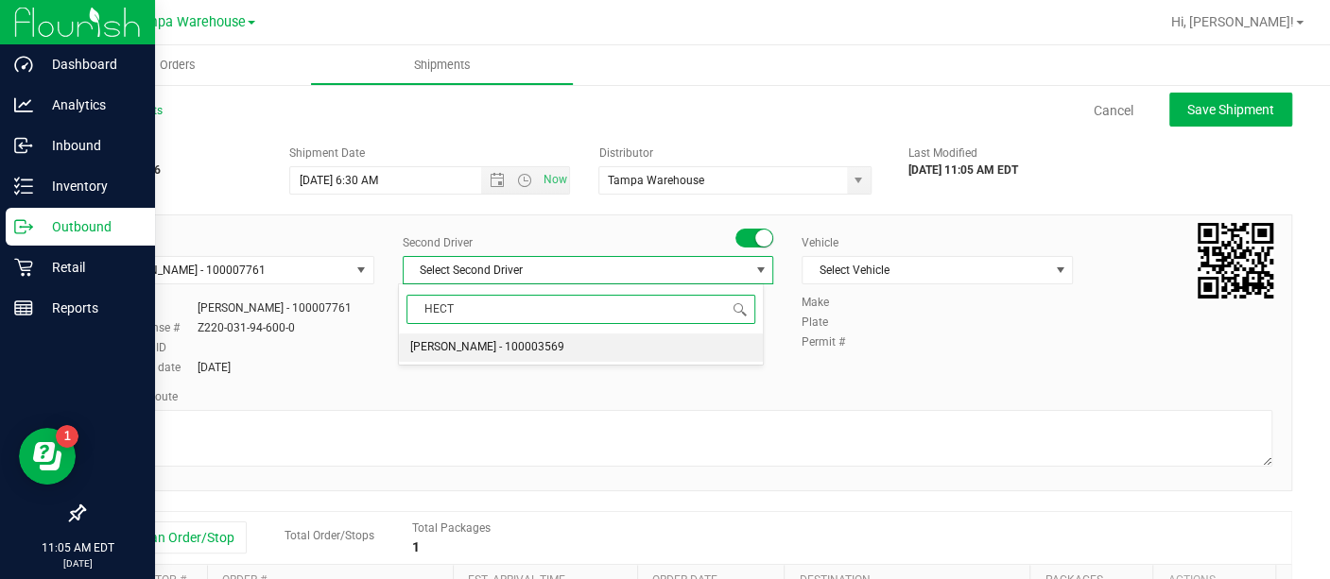
click at [490, 354] on span "[PERSON_NAME] - 100003569" at bounding box center [487, 348] width 154 height 25
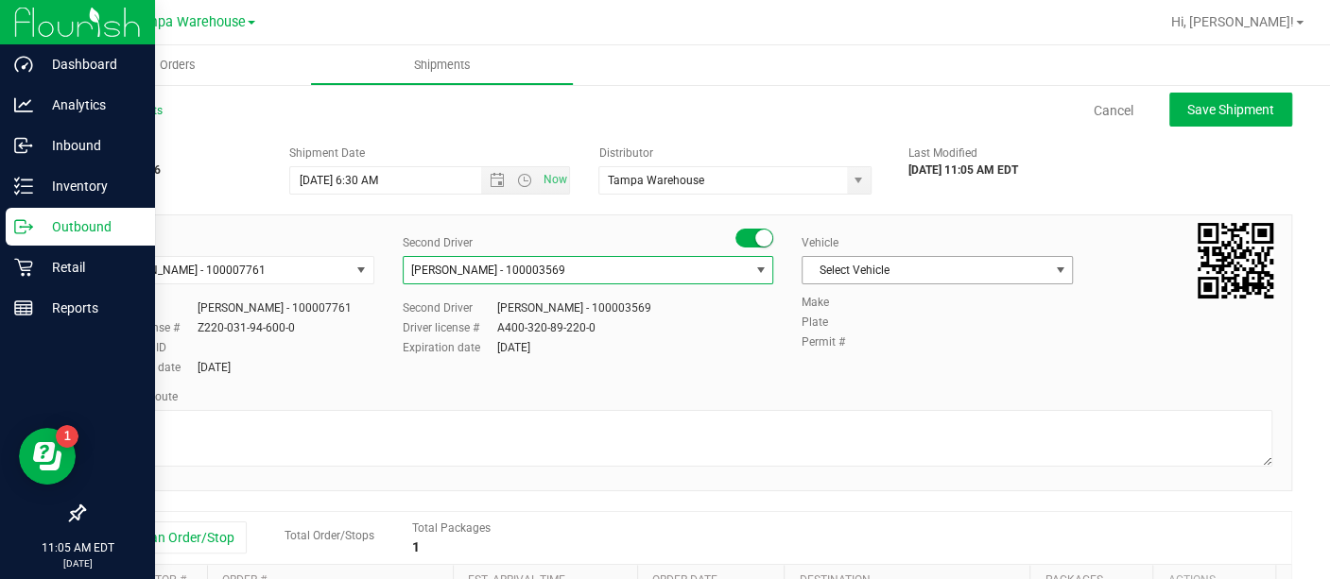
click at [991, 276] on span "Select Vehicle" at bounding box center [925, 270] width 246 height 26
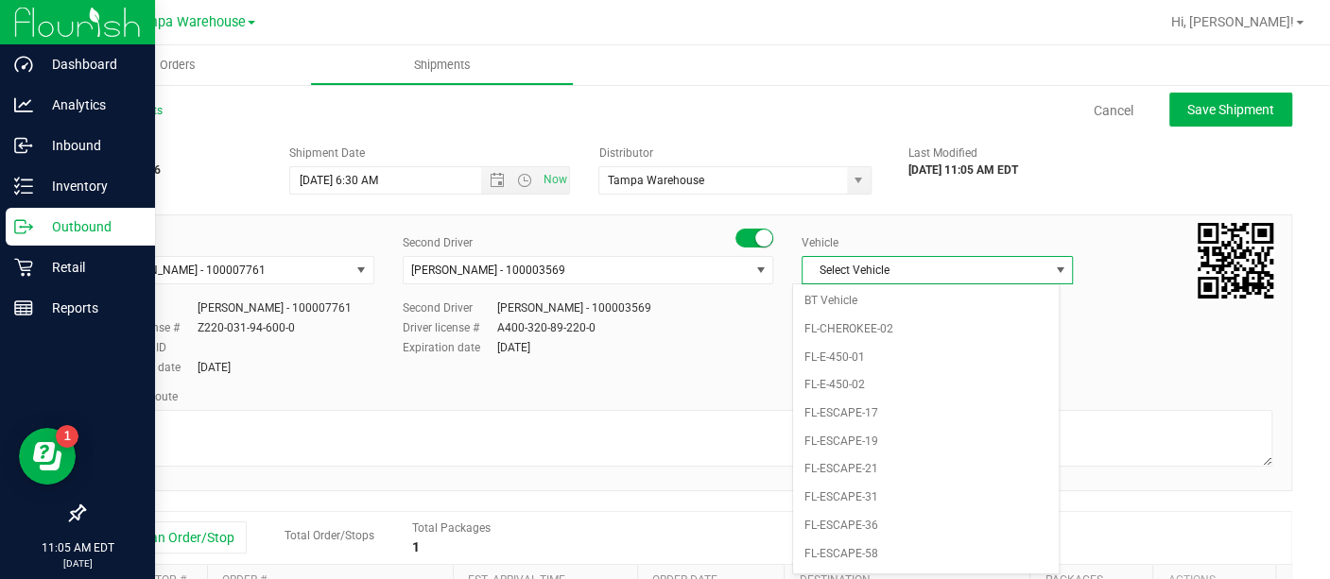
click at [991, 276] on span "Select Vehicle" at bounding box center [925, 270] width 246 height 26
click at [869, 503] on li "FL-EXPRESS-01" at bounding box center [926, 513] width 266 height 28
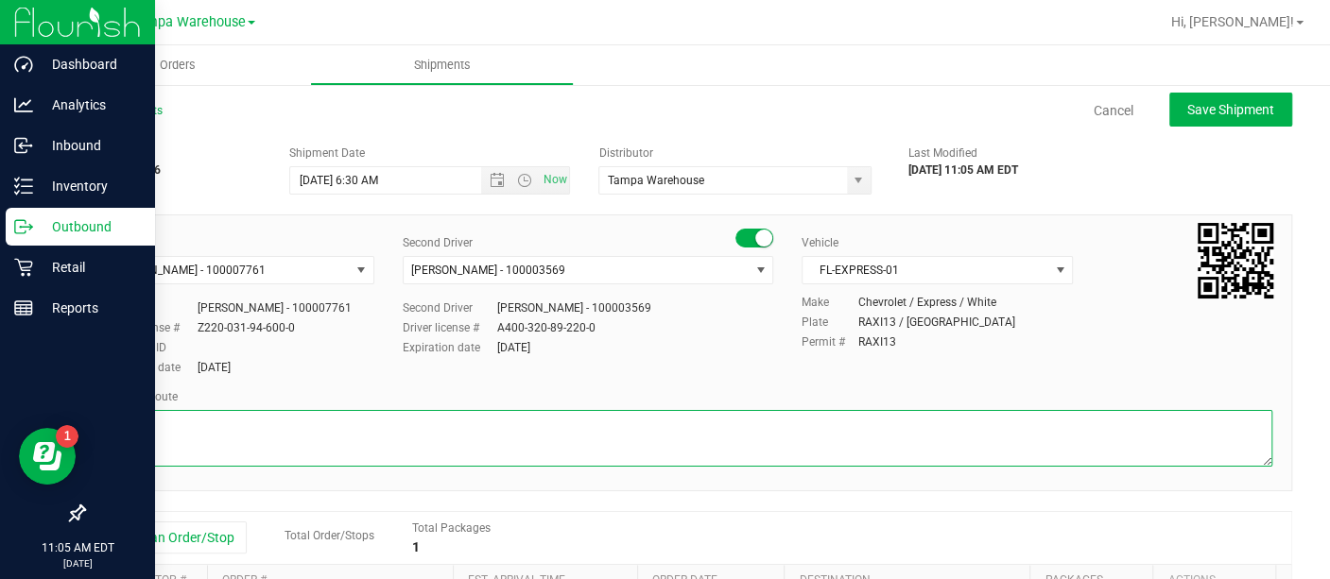
click at [586, 444] on textarea at bounding box center [687, 438] width 1169 height 57
type textarea "ORLANDO WC [DATE] HARDWARE"
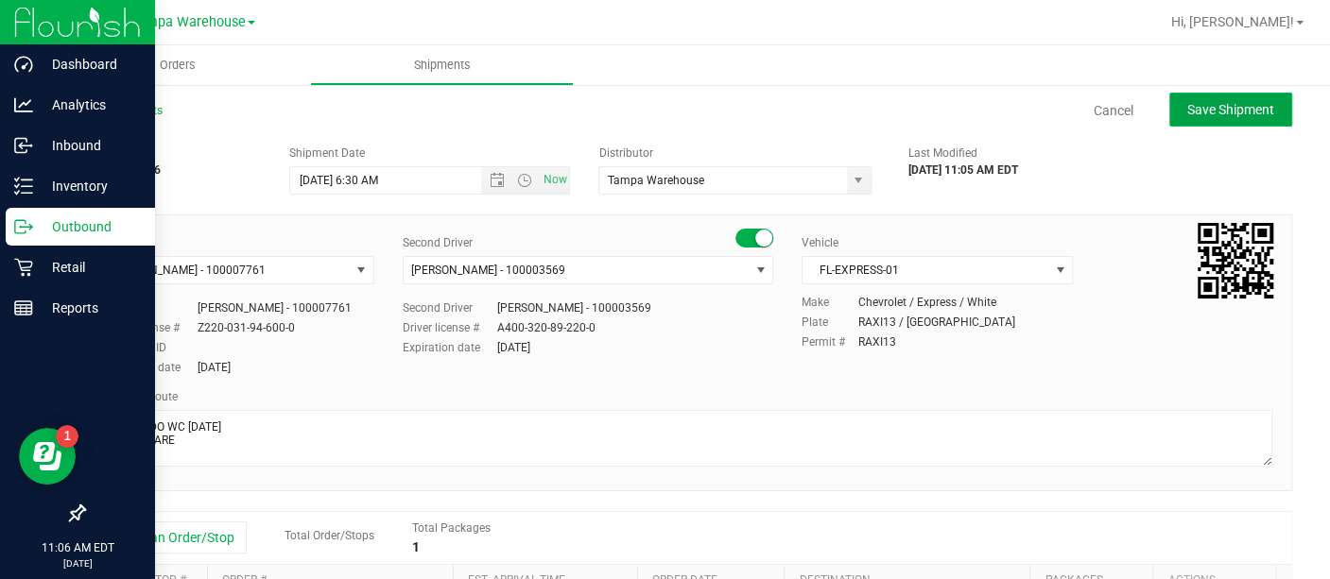
click at [1192, 102] on span "Save Shipment" at bounding box center [1230, 109] width 87 height 15
type input "[DATE] 10:30 AM"
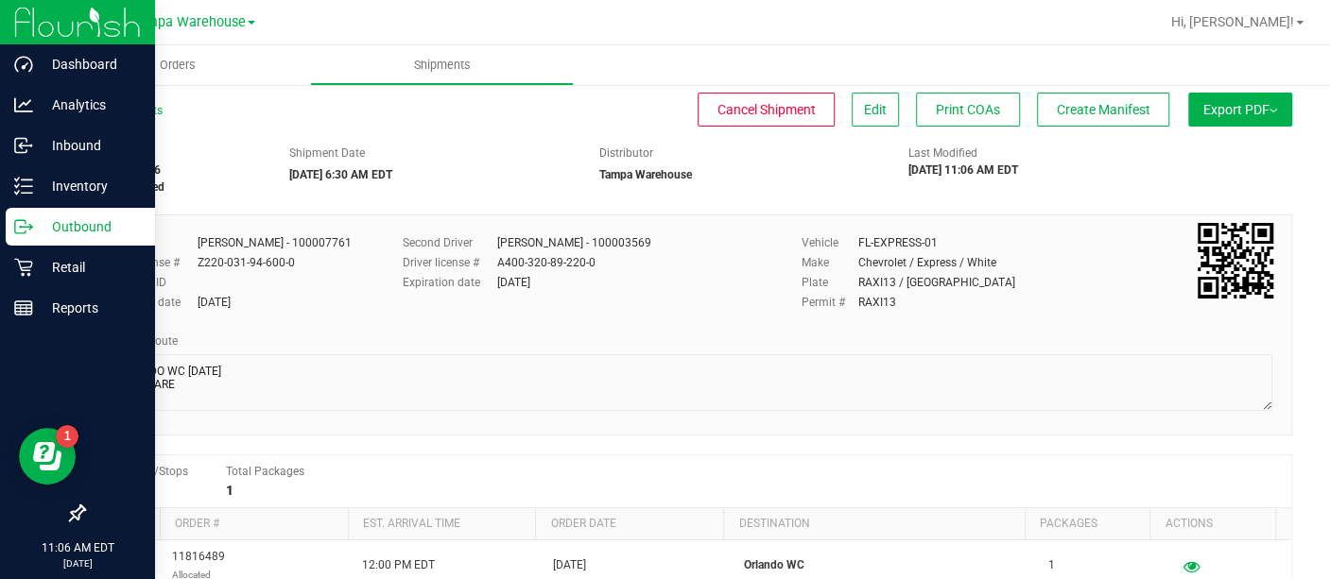
click at [1192, 101] on button "Export PDF" at bounding box center [1240, 110] width 104 height 34
click at [1193, 165] on li "Manifest by Lot" at bounding box center [1234, 179] width 191 height 28
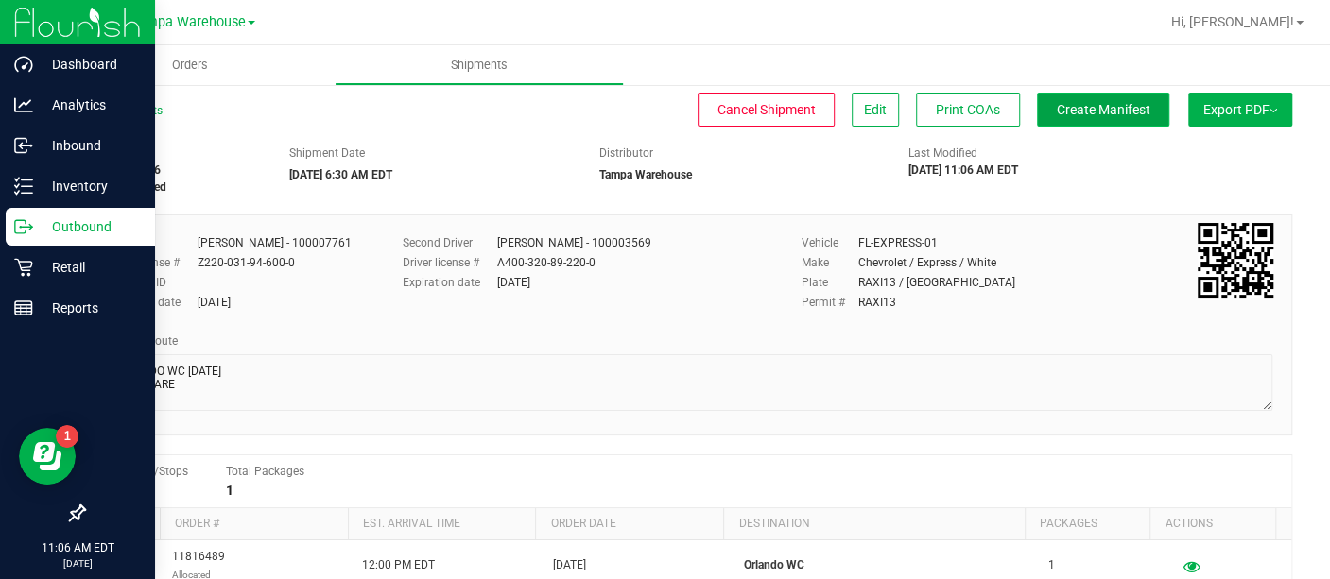
click at [1089, 102] on span "Create Manifest" at bounding box center [1104, 109] width 94 height 15
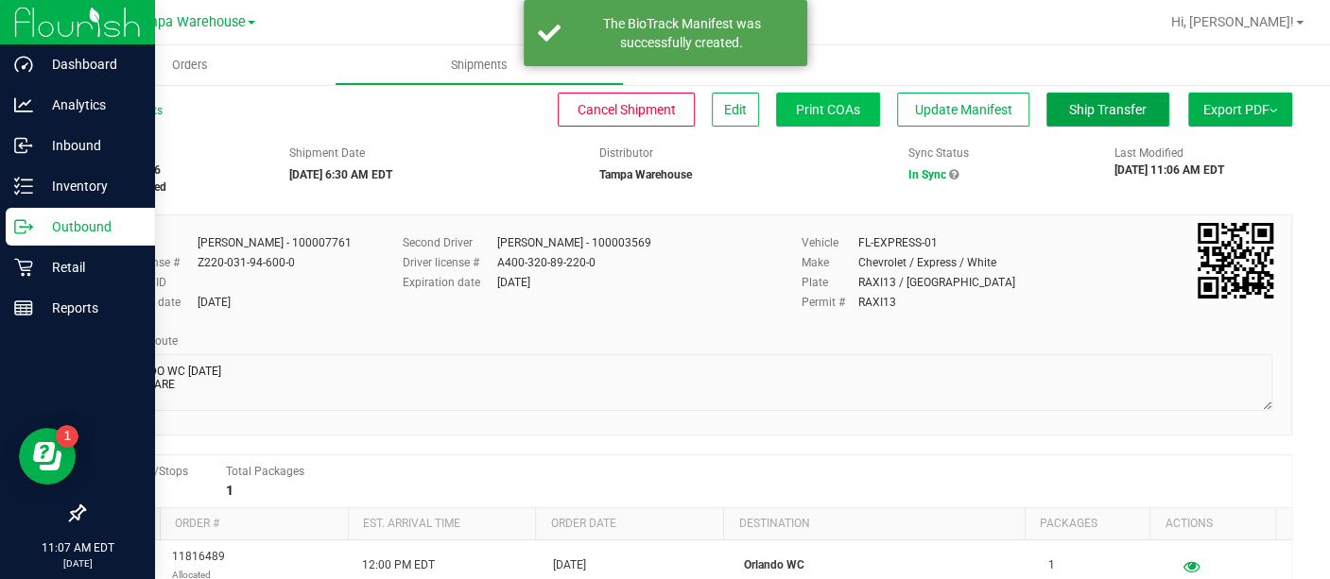
click at [1069, 114] on span "Ship Transfer" at bounding box center [1108, 109] width 78 height 15
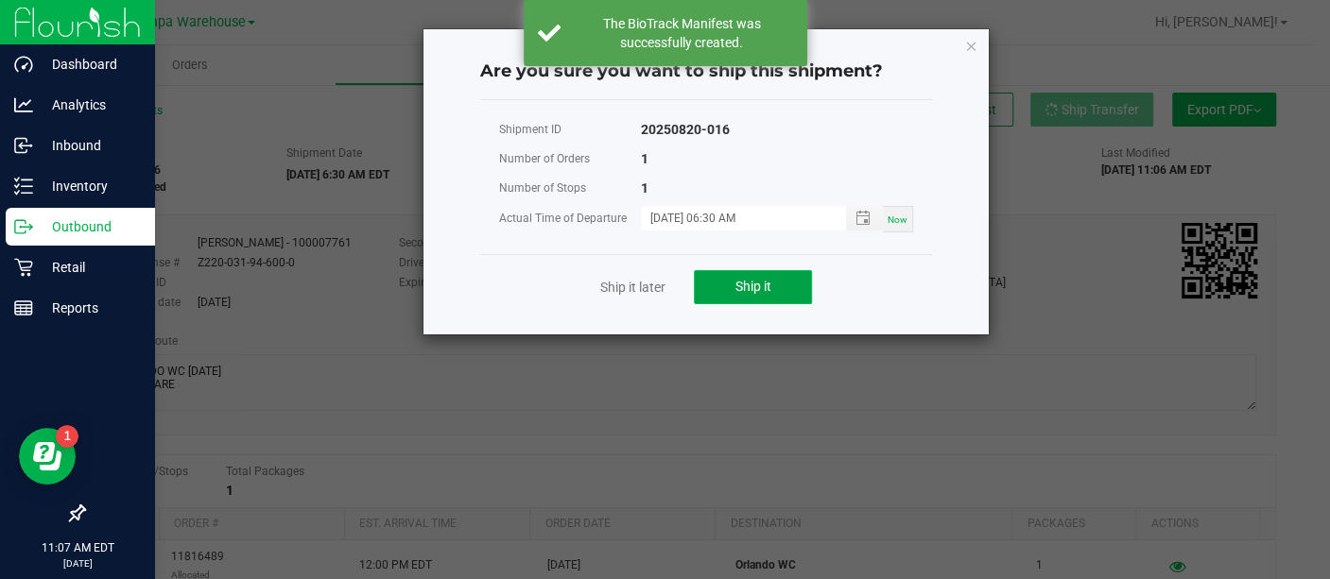
click at [758, 282] on span "Ship it" at bounding box center [753, 286] width 36 height 15
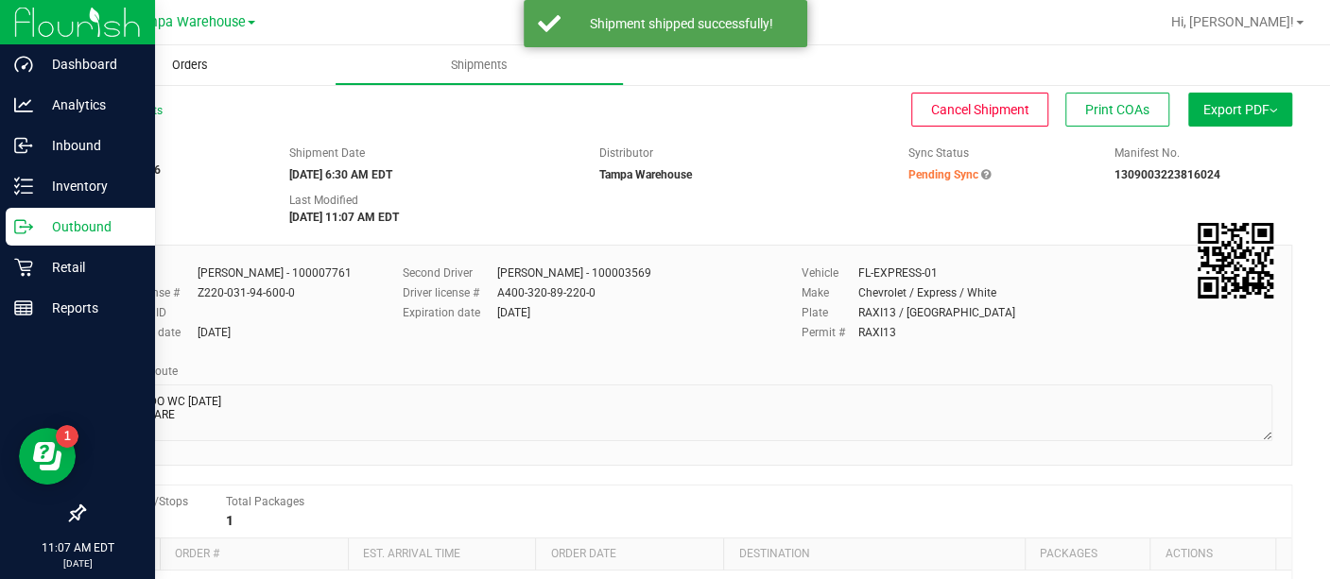
click at [189, 68] on span "Orders" at bounding box center [190, 65] width 87 height 17
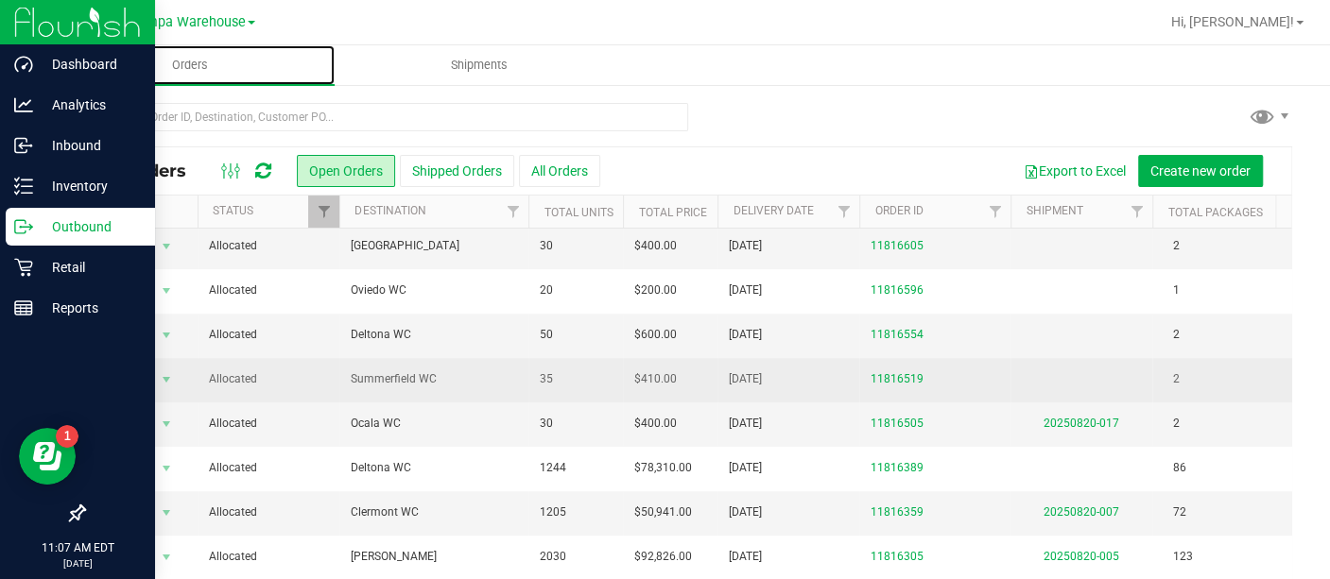
scroll to position [496, 0]
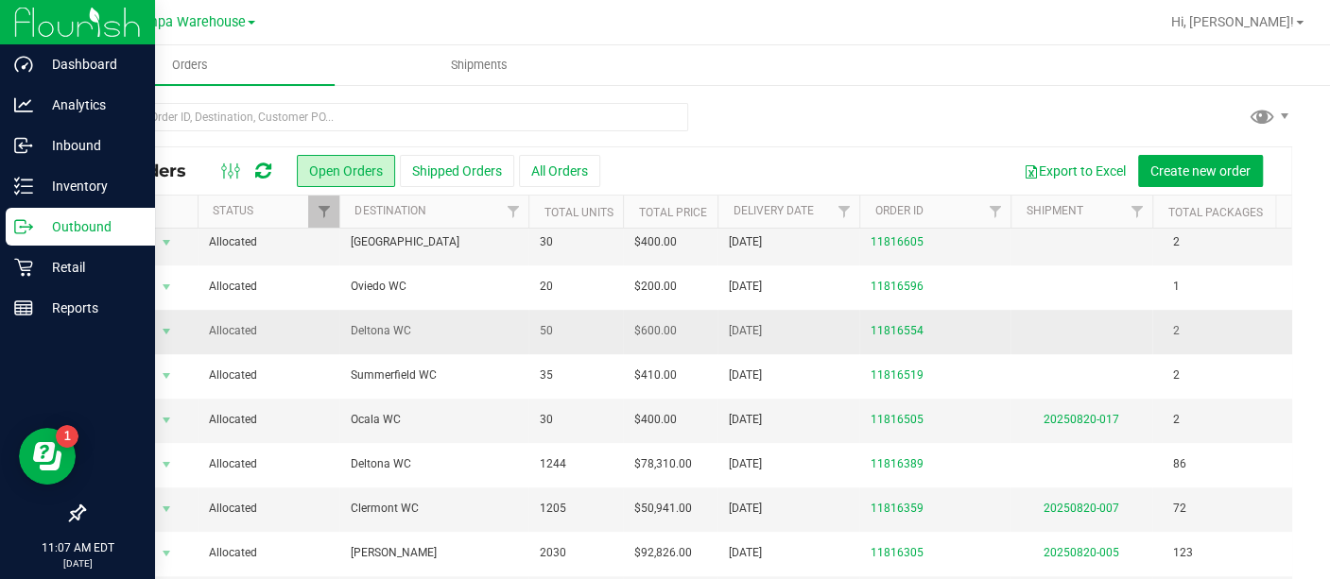
click at [457, 322] on span "Deltona WC" at bounding box center [434, 331] width 166 height 18
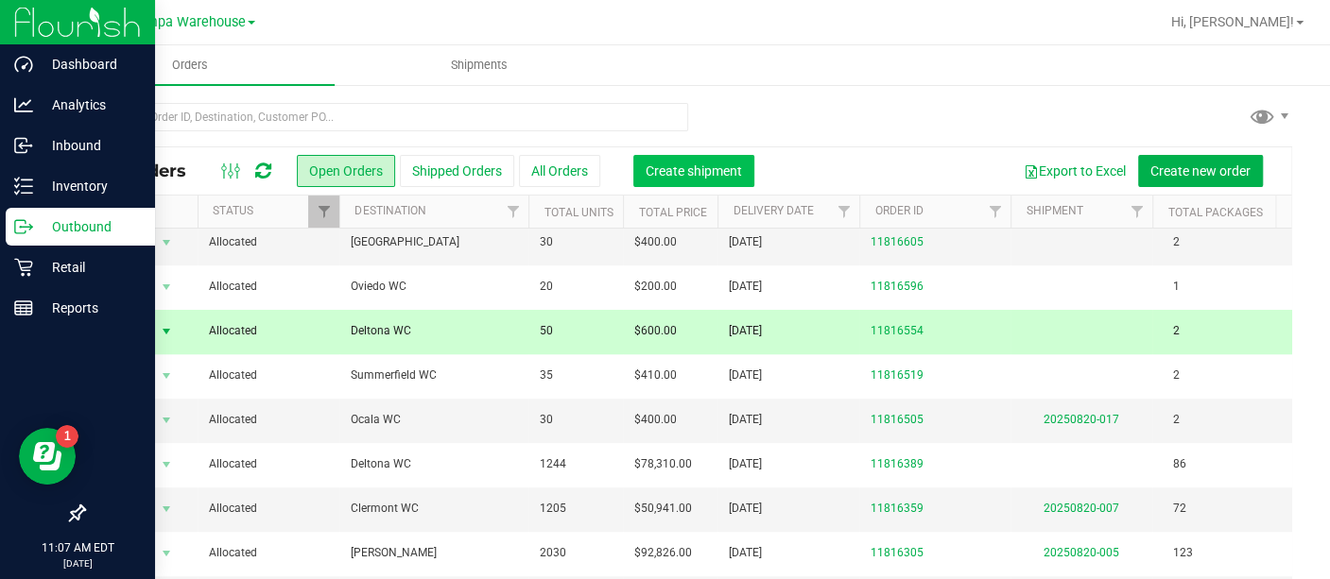
click at [698, 164] on span "Create shipment" at bounding box center [694, 171] width 96 height 15
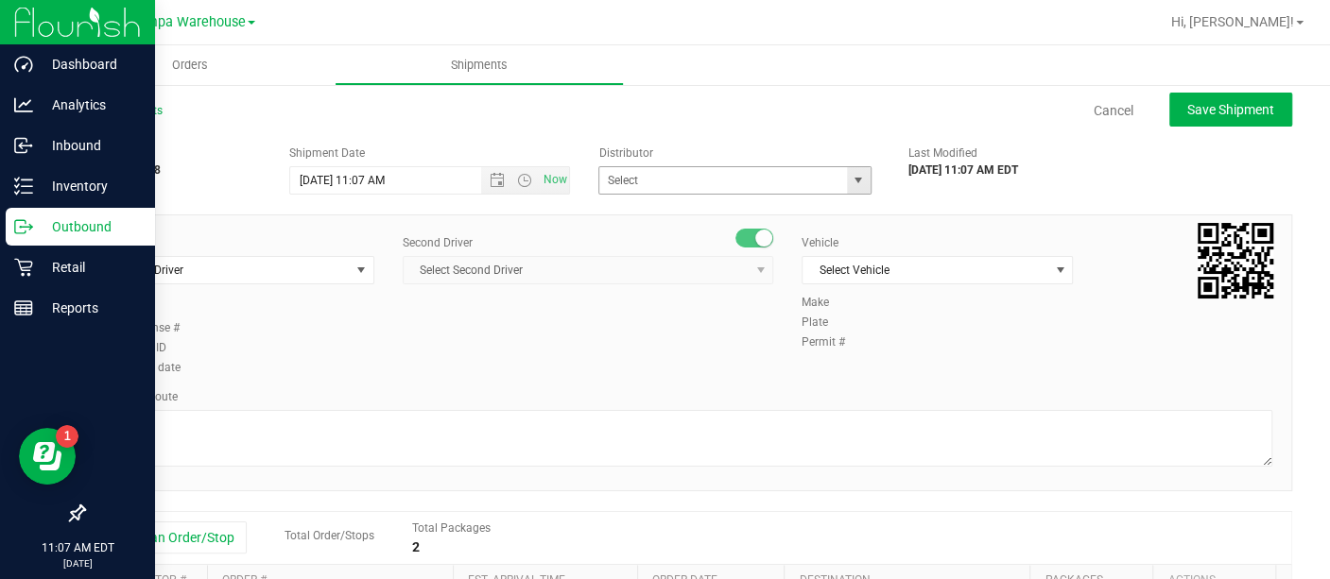
click at [851, 184] on span "select" at bounding box center [858, 180] width 15 height 15
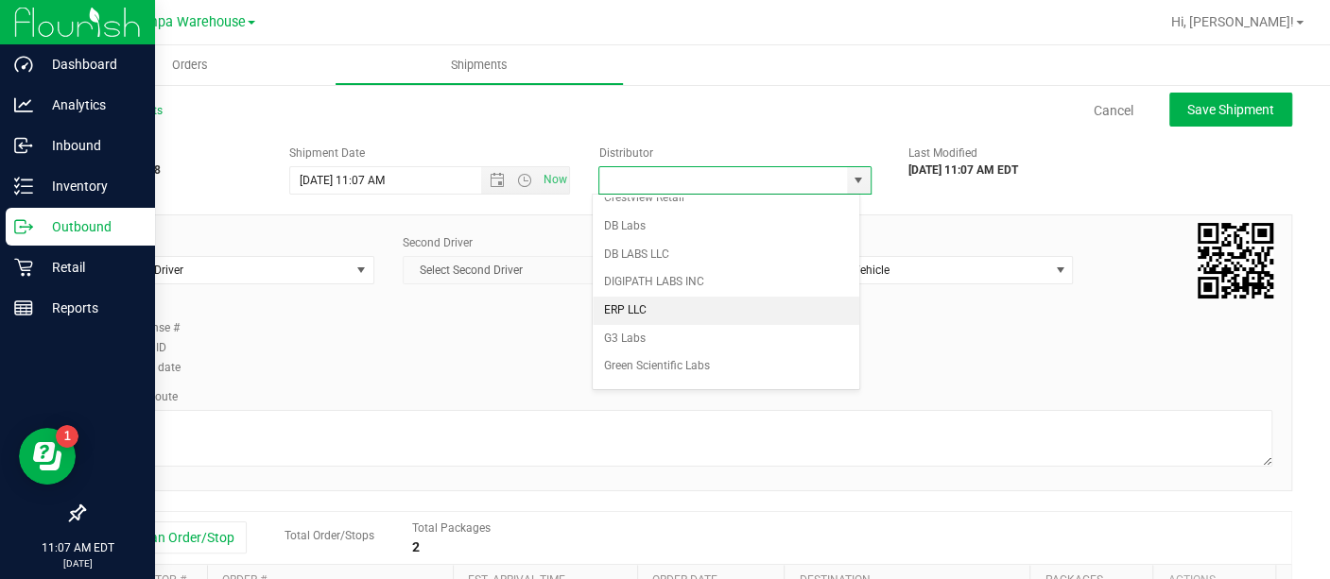
scroll to position [745, 0]
click at [659, 292] on li "Tampa Warehouse" at bounding box center [726, 306] width 267 height 28
type input "Tampa Warehouse"
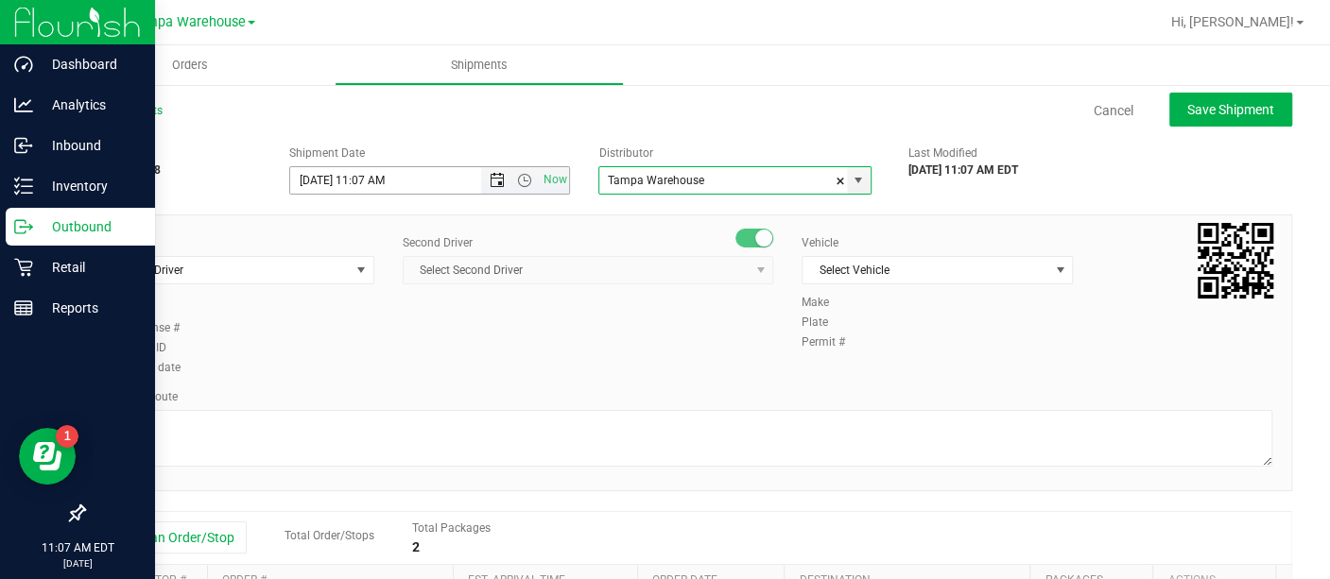
click at [490, 174] on span "Open the date view" at bounding box center [497, 180] width 15 height 15
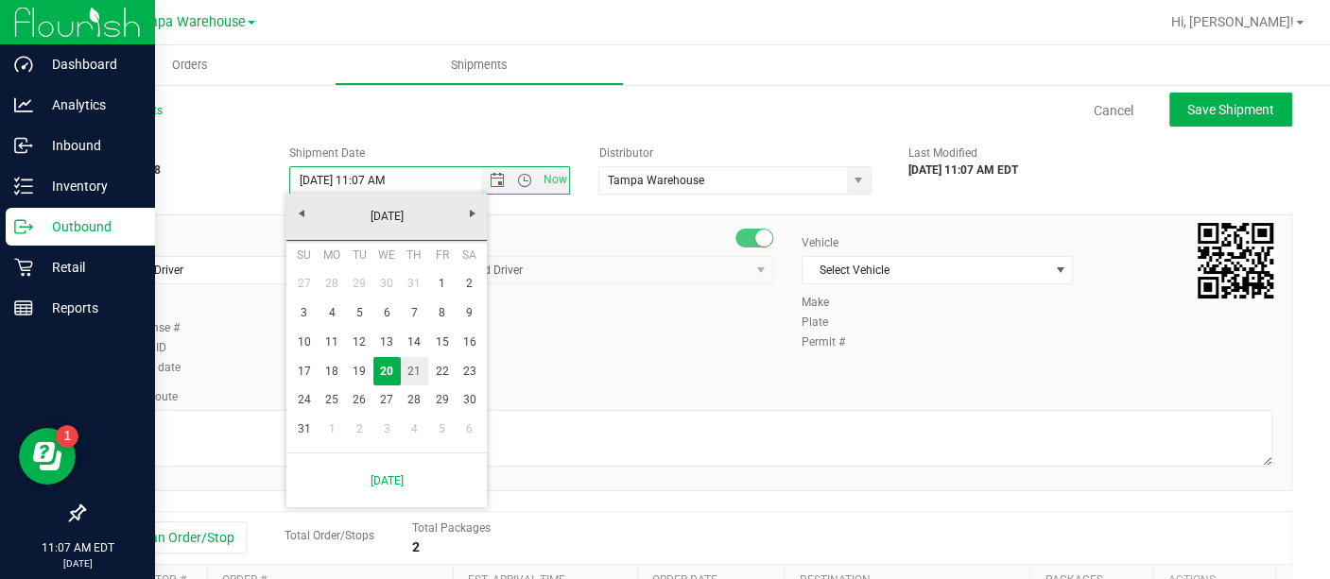
click at [416, 369] on link "21" at bounding box center [414, 371] width 27 height 29
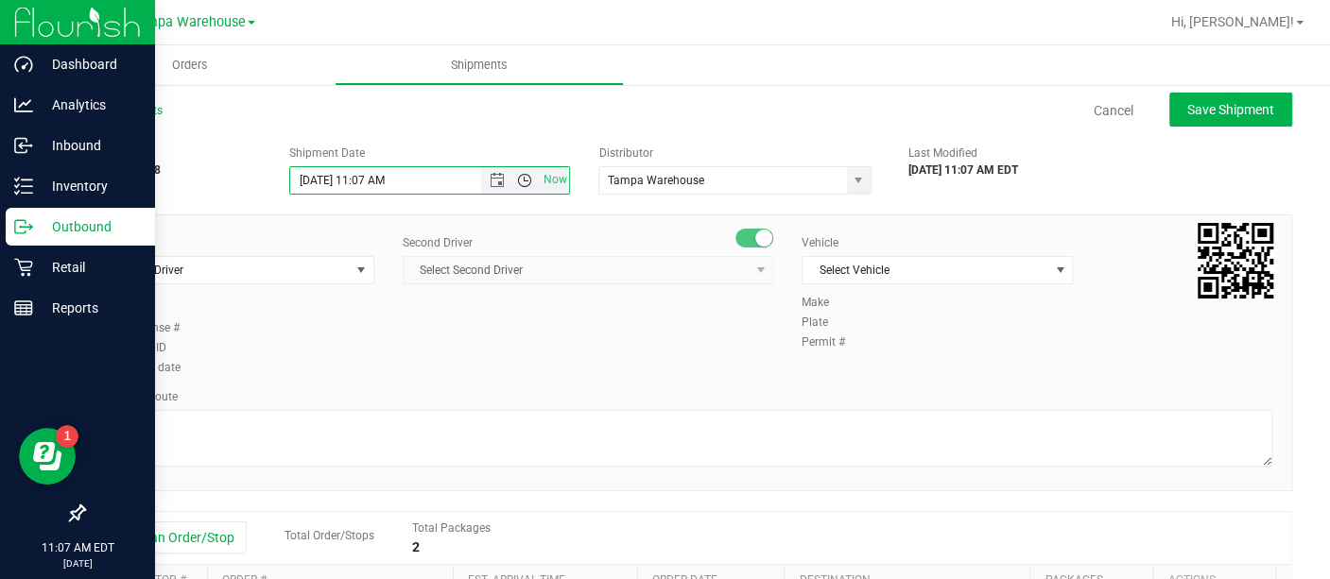
click at [508, 181] on span "Open the time view" at bounding box center [524, 180] width 32 height 15
click at [408, 248] on li "6:30 AM" at bounding box center [423, 254] width 273 height 25
type input "[DATE] 6:30 AM"
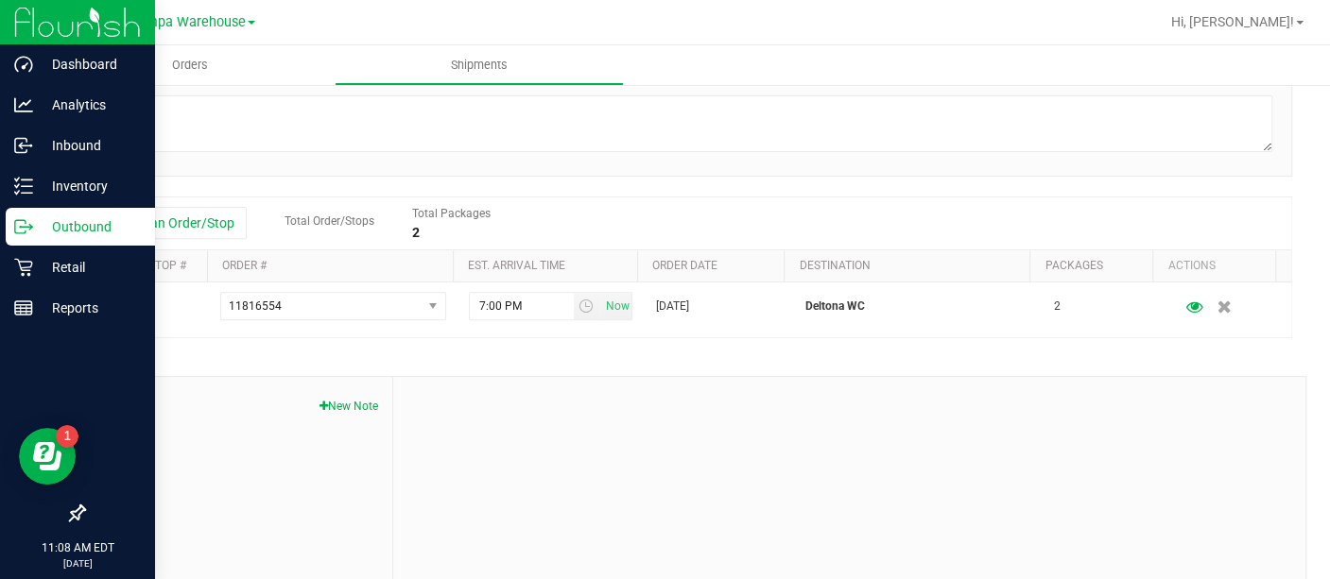
scroll to position [361, 0]
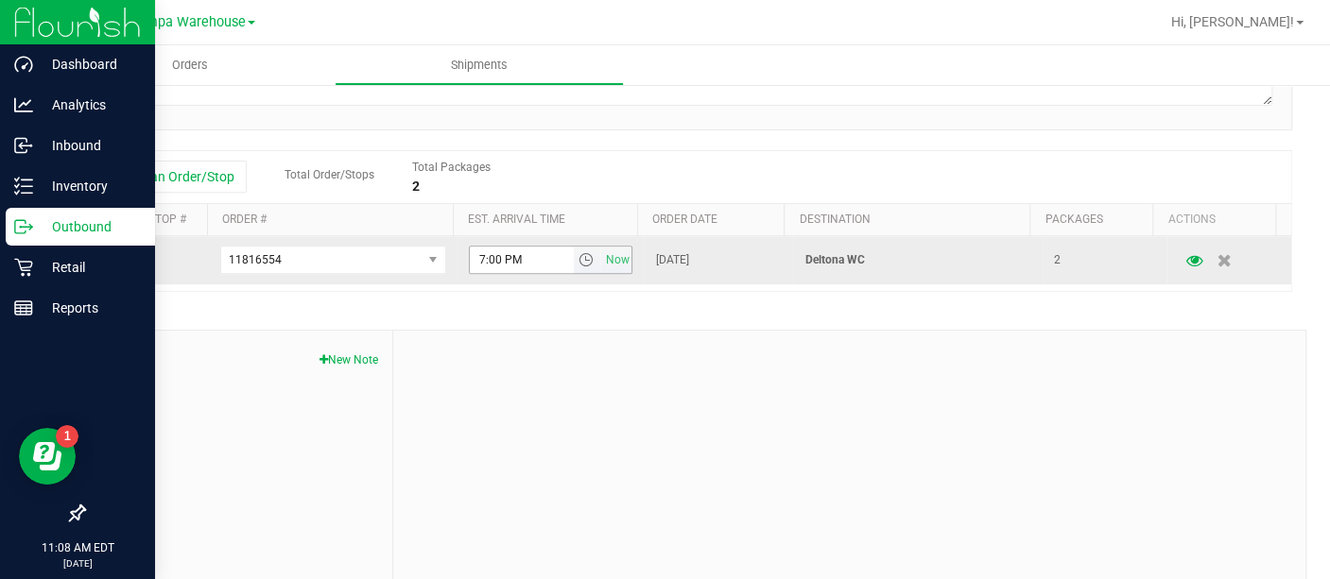
click at [574, 272] on span "7:00 PM Now" at bounding box center [551, 260] width 164 height 28
click at [578, 255] on span "select" at bounding box center [585, 259] width 15 height 15
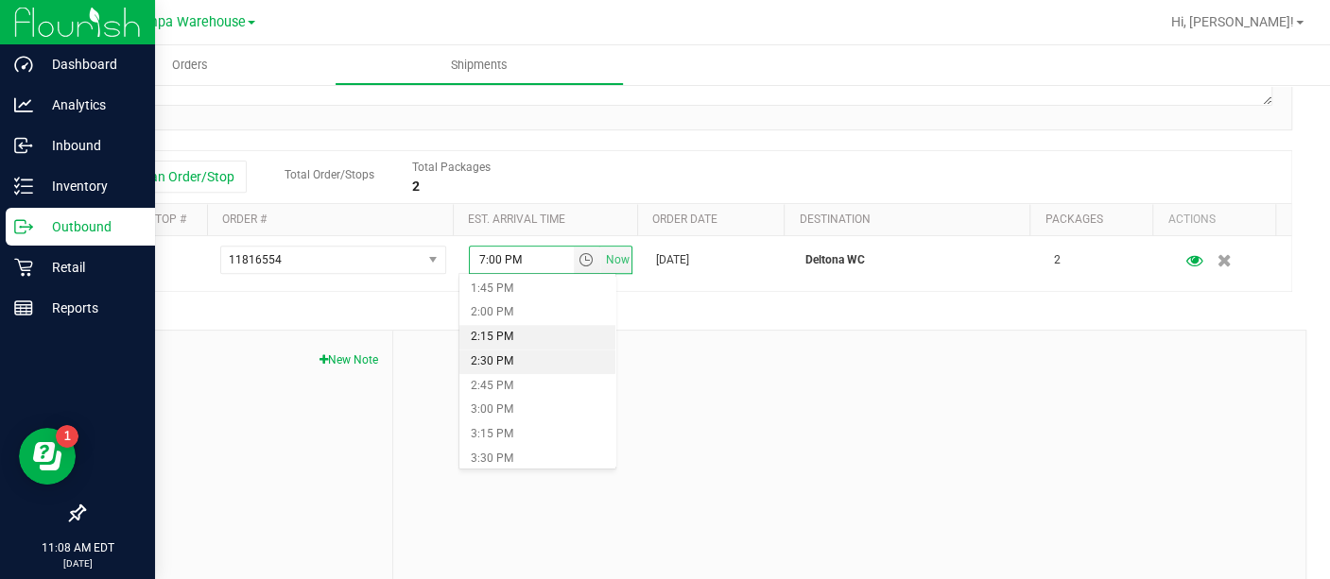
scroll to position [1337, 0]
click at [499, 280] on li "1:30 PM" at bounding box center [537, 286] width 156 height 25
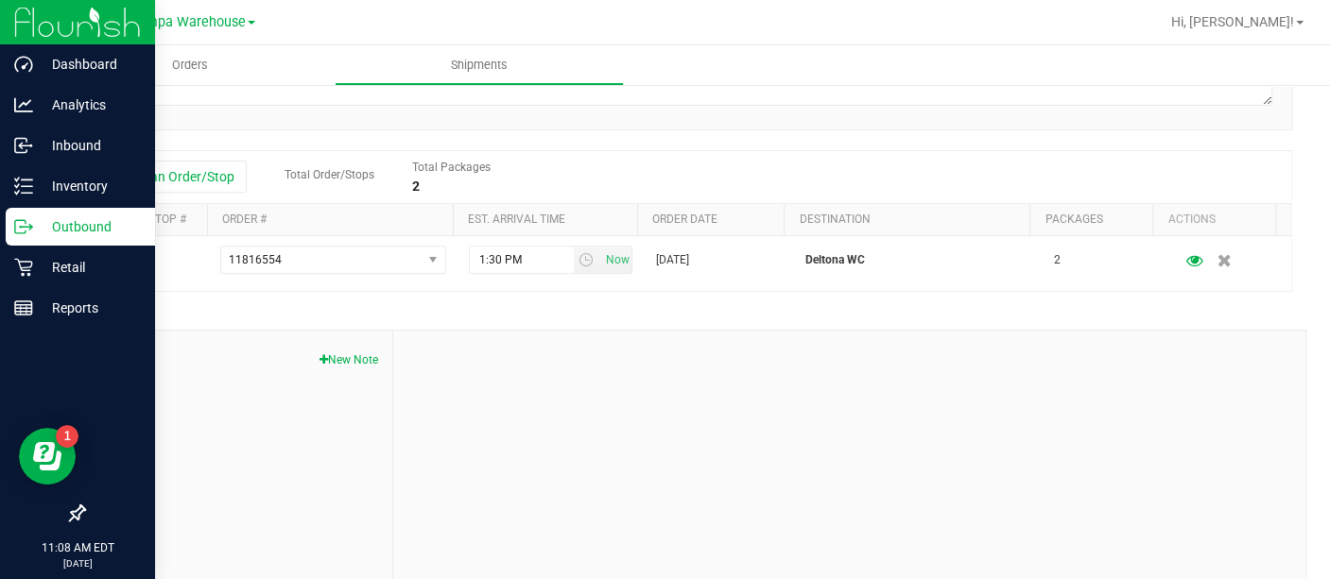
click at [575, 414] on div at bounding box center [849, 457] width 912 height 253
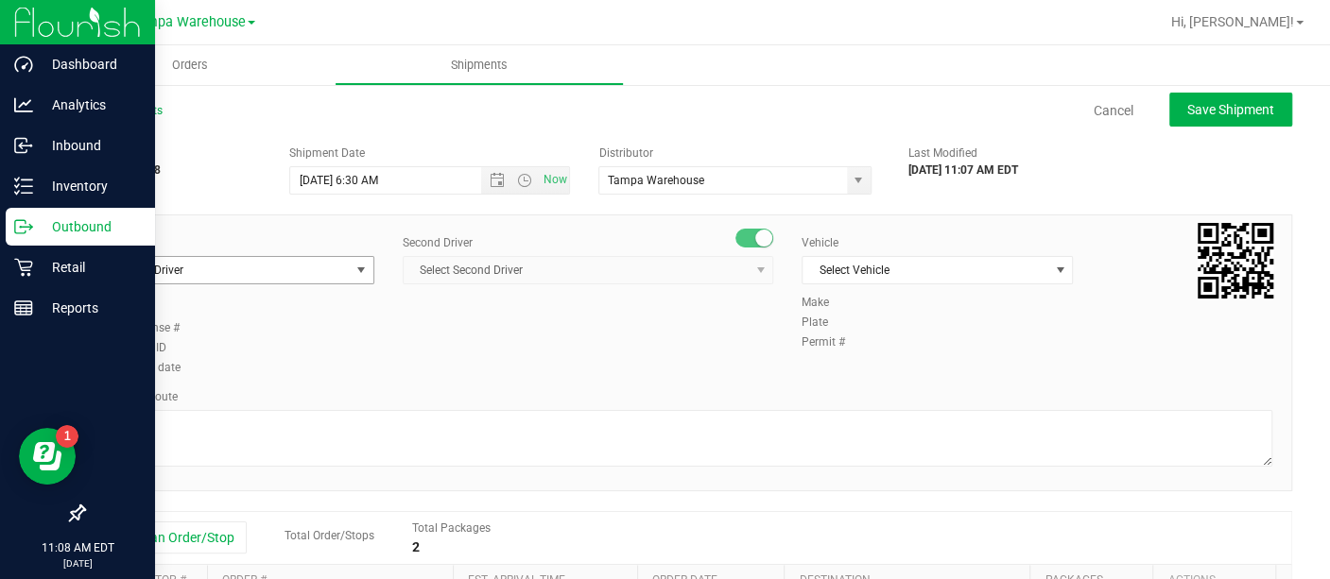
click at [353, 276] on span "select" at bounding box center [360, 270] width 15 height 15
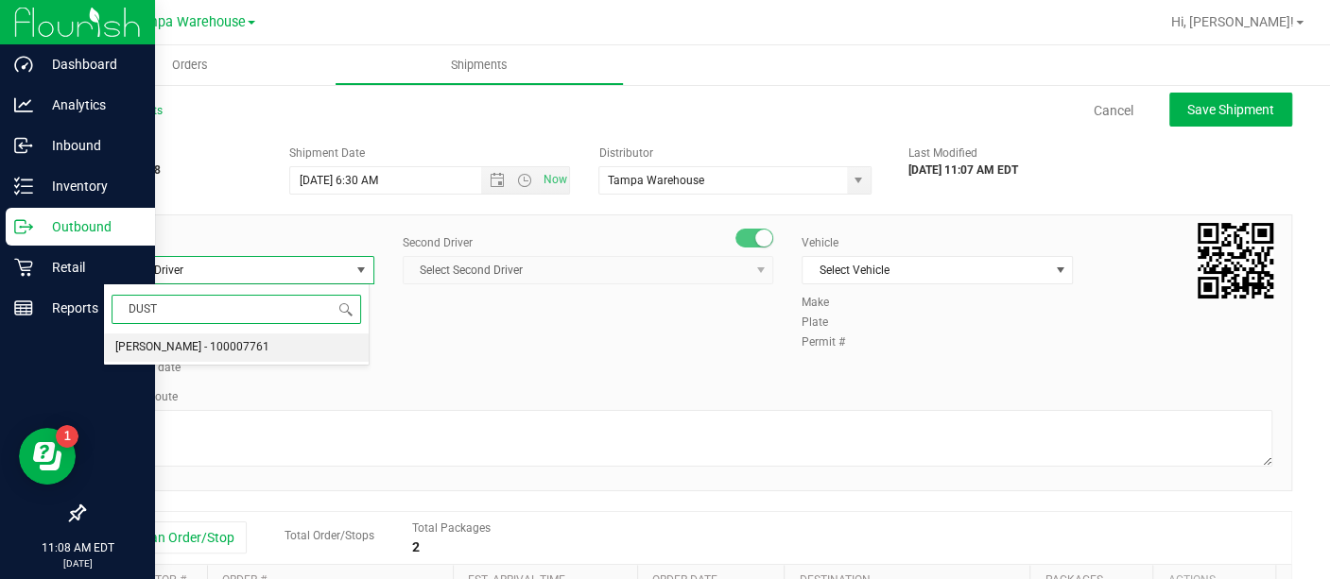
click at [245, 338] on span "[PERSON_NAME] - 100007761" at bounding box center [192, 348] width 154 height 25
type input "DUST"
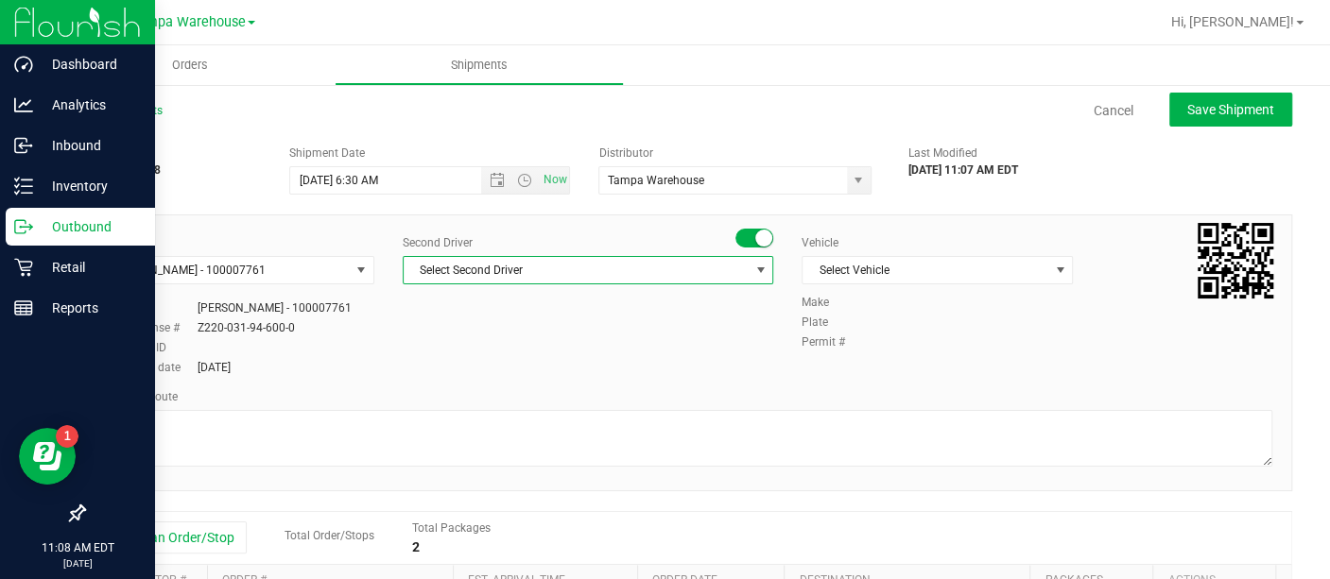
click at [480, 266] on span "Select Second Driver" at bounding box center [576, 270] width 345 height 26
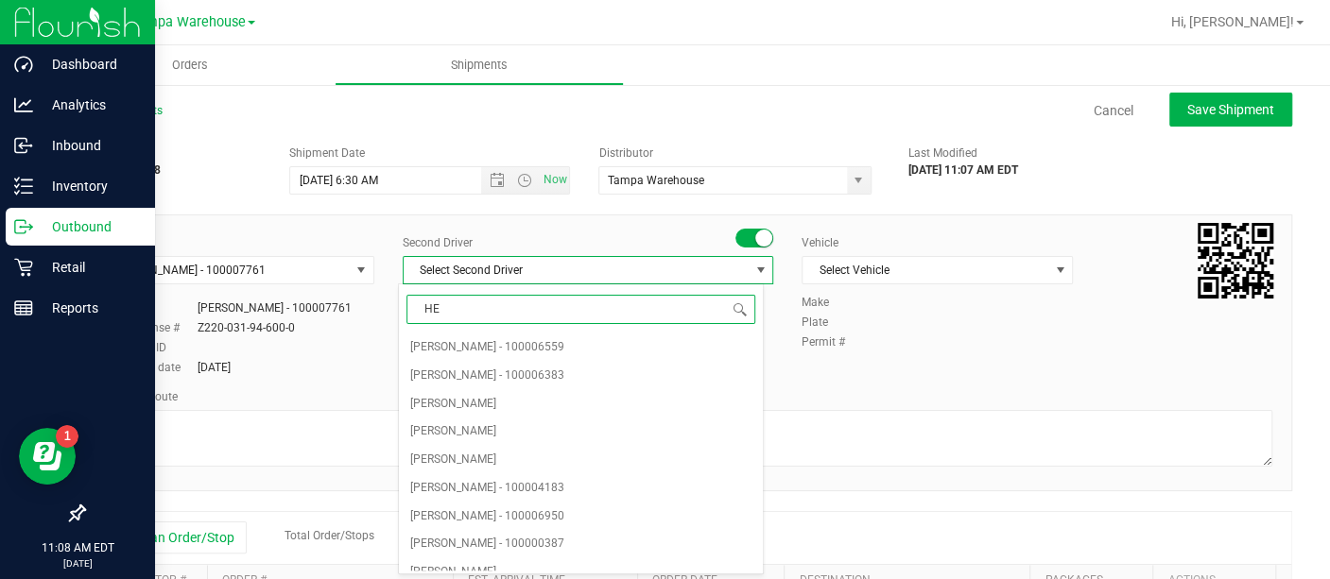
type input "HEC"
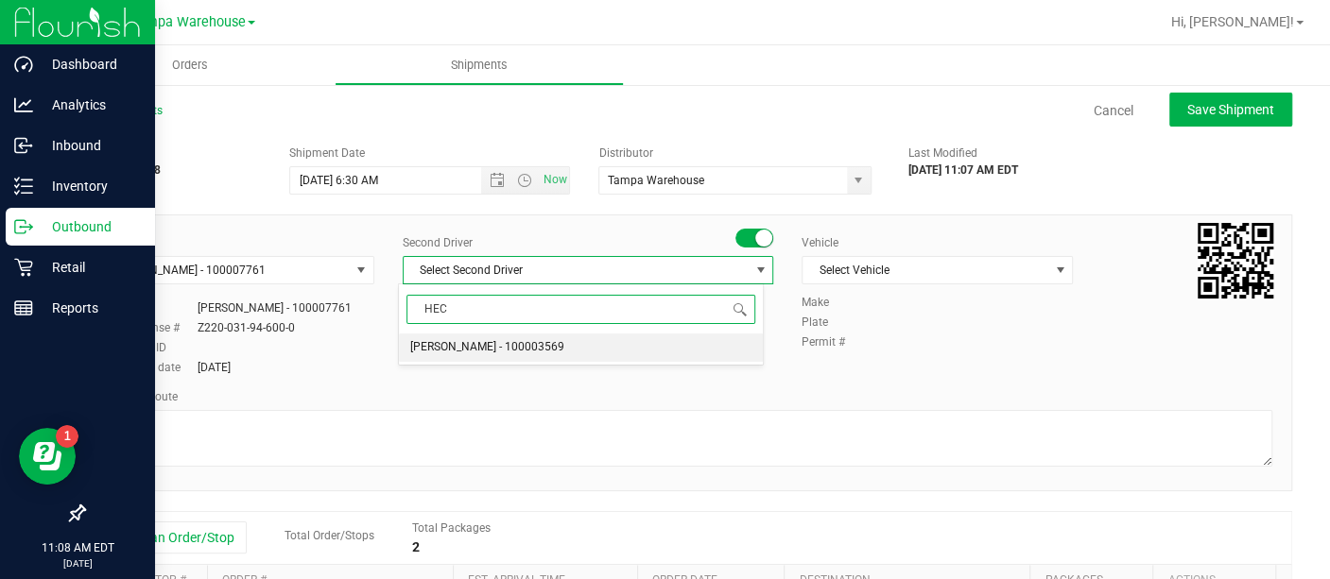
click at [480, 344] on span "[PERSON_NAME] - 100003569" at bounding box center [487, 348] width 154 height 25
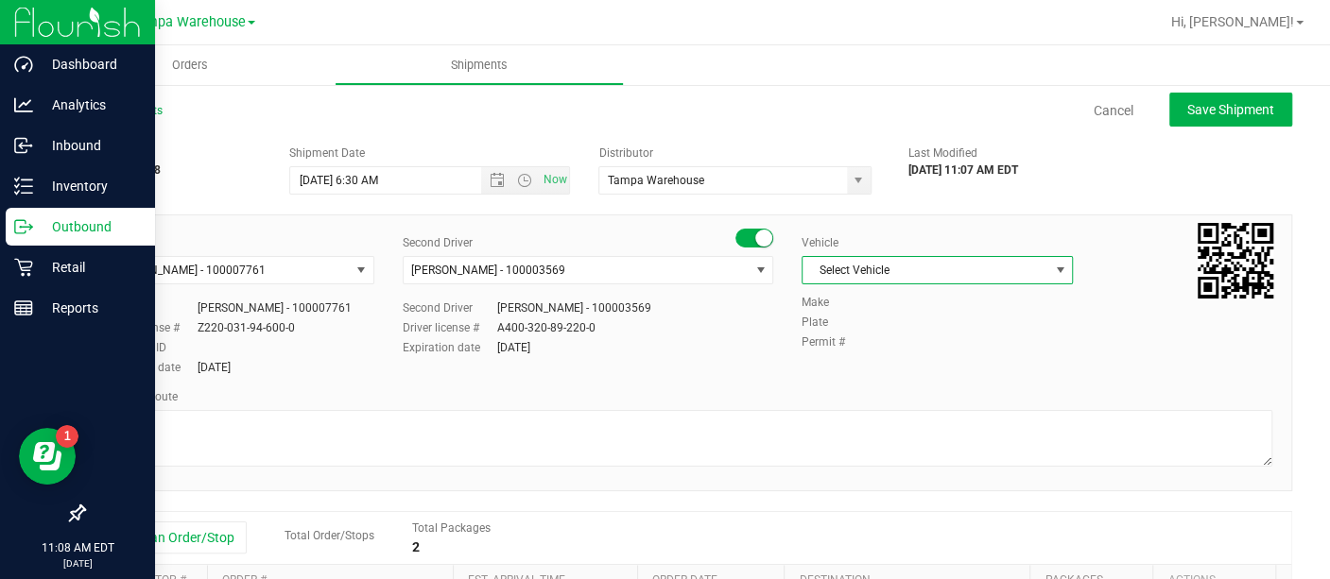
click at [853, 264] on span "Select Vehicle" at bounding box center [925, 270] width 246 height 26
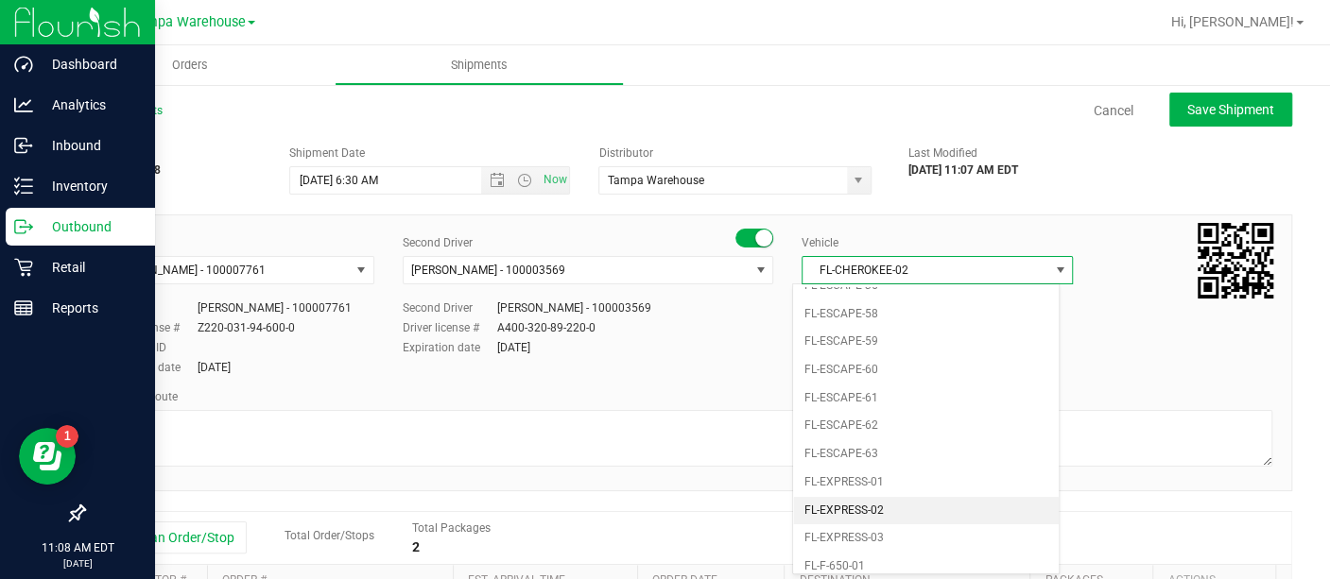
scroll to position [238, 0]
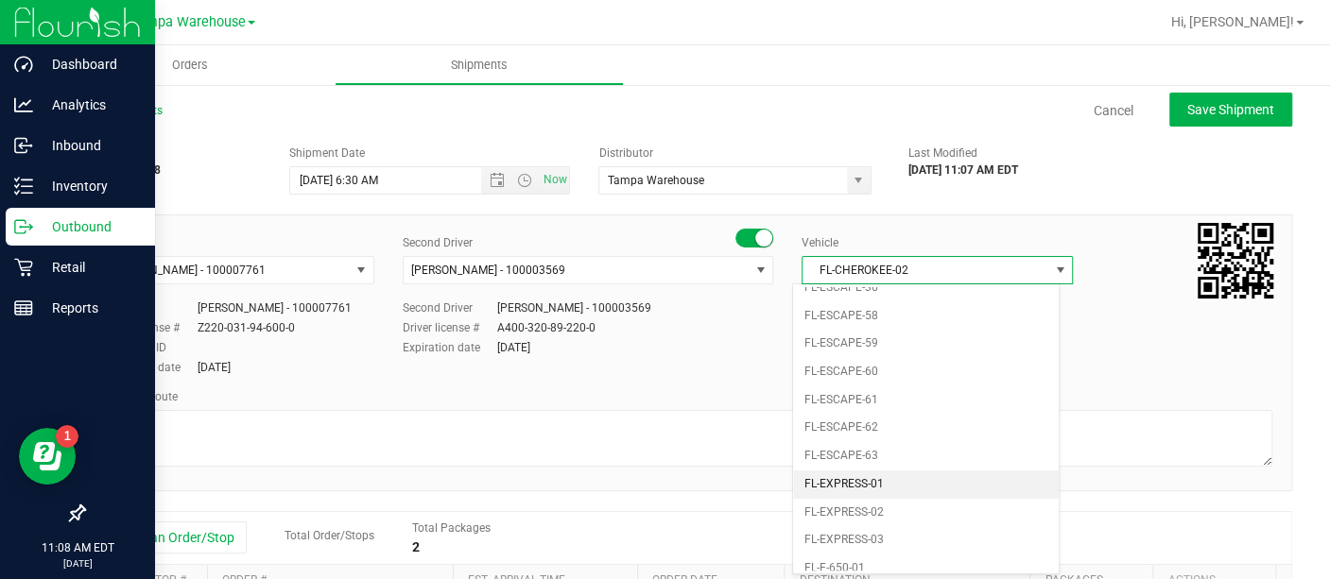
click at [864, 482] on li "FL-EXPRESS-01" at bounding box center [926, 485] width 266 height 28
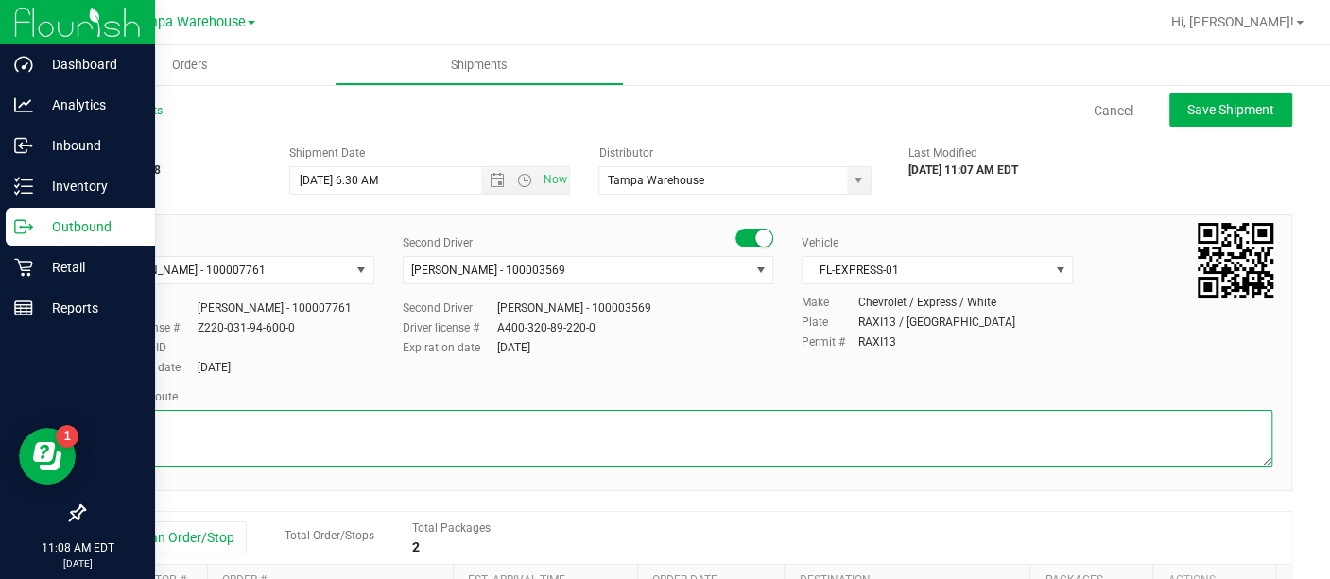
click at [765, 434] on textarea at bounding box center [687, 438] width 1169 height 57
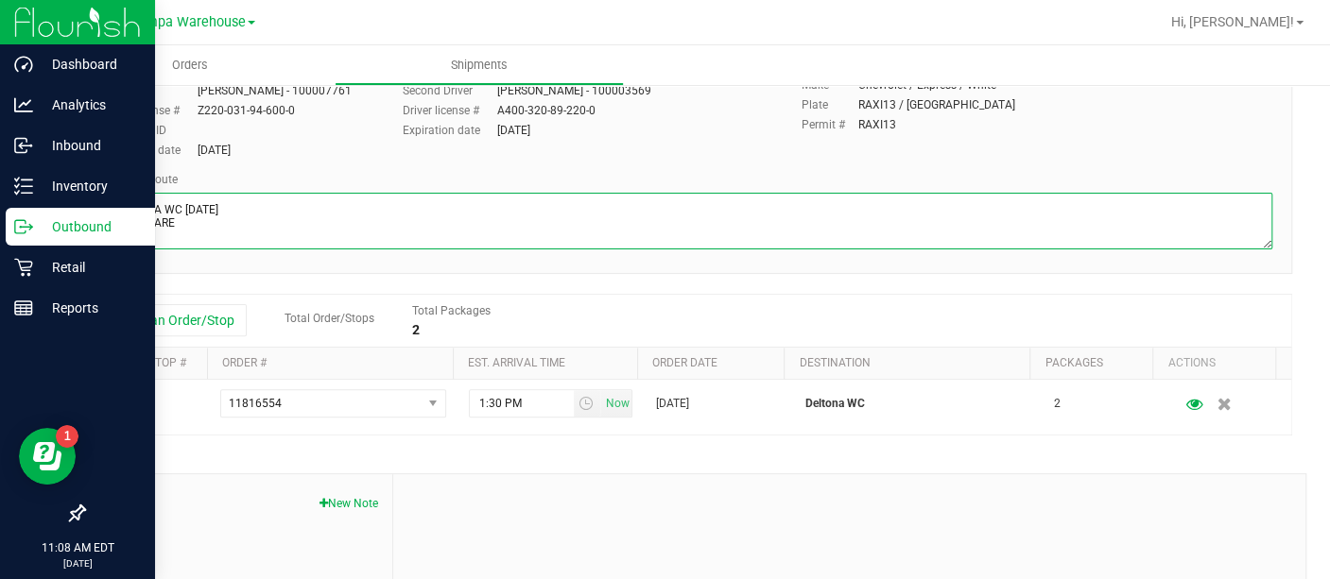
scroll to position [0, 0]
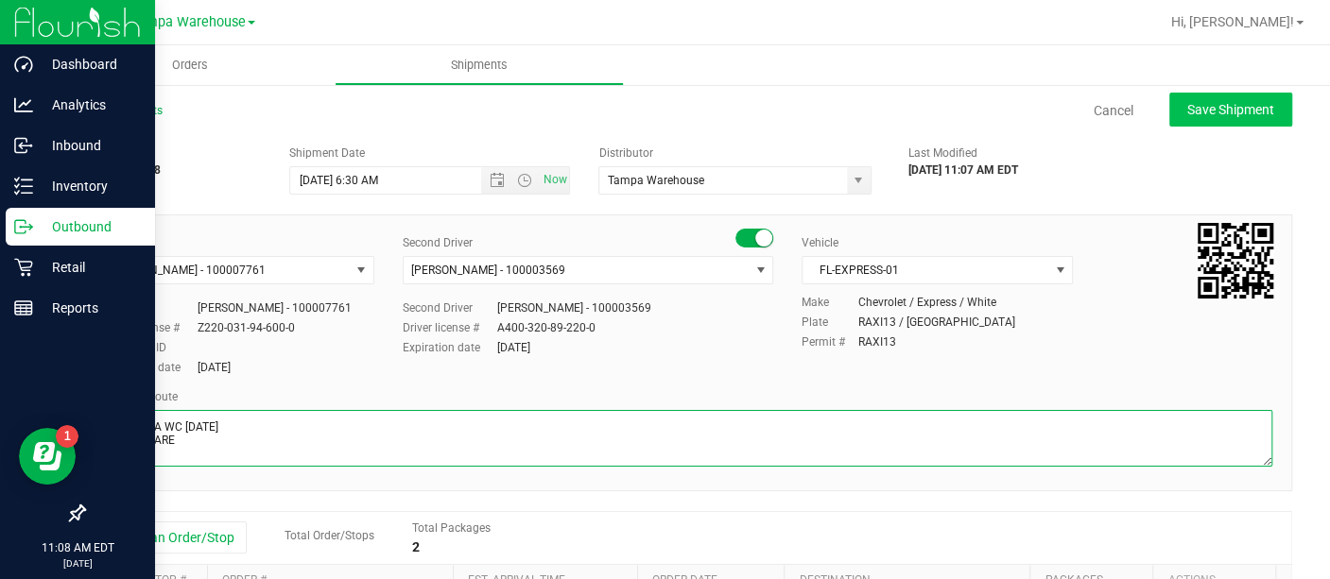
type textarea "DELTONA WC [DATE] HARDWARE"
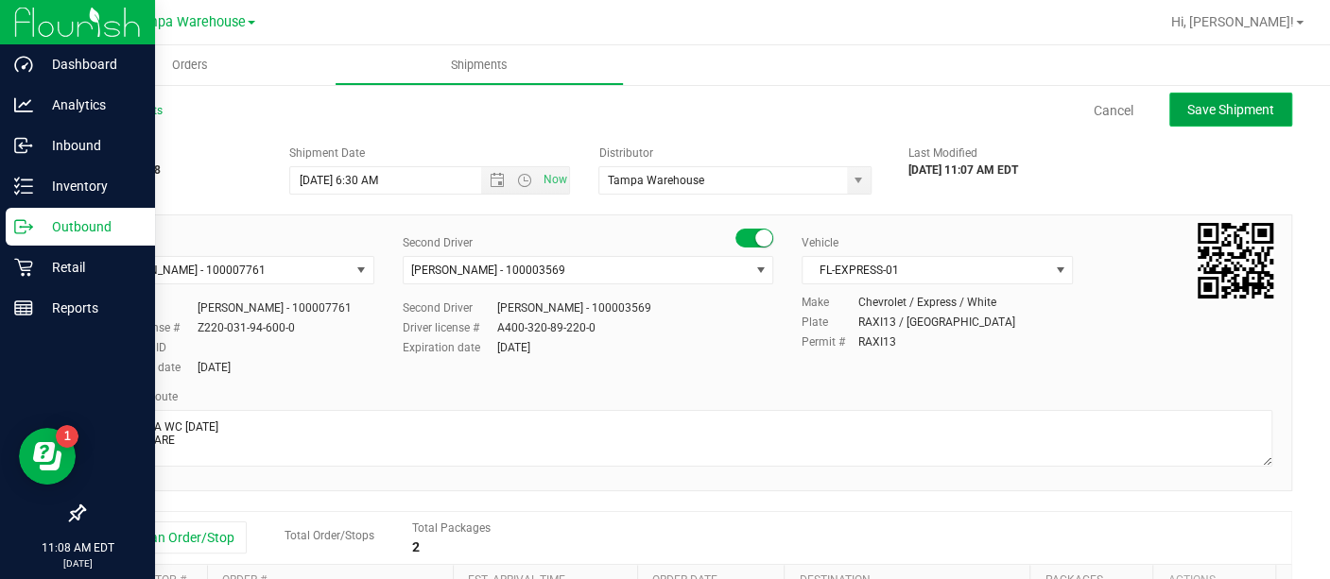
click at [1215, 112] on span "Save Shipment" at bounding box center [1230, 109] width 87 height 15
type input "[DATE] 10:30 AM"
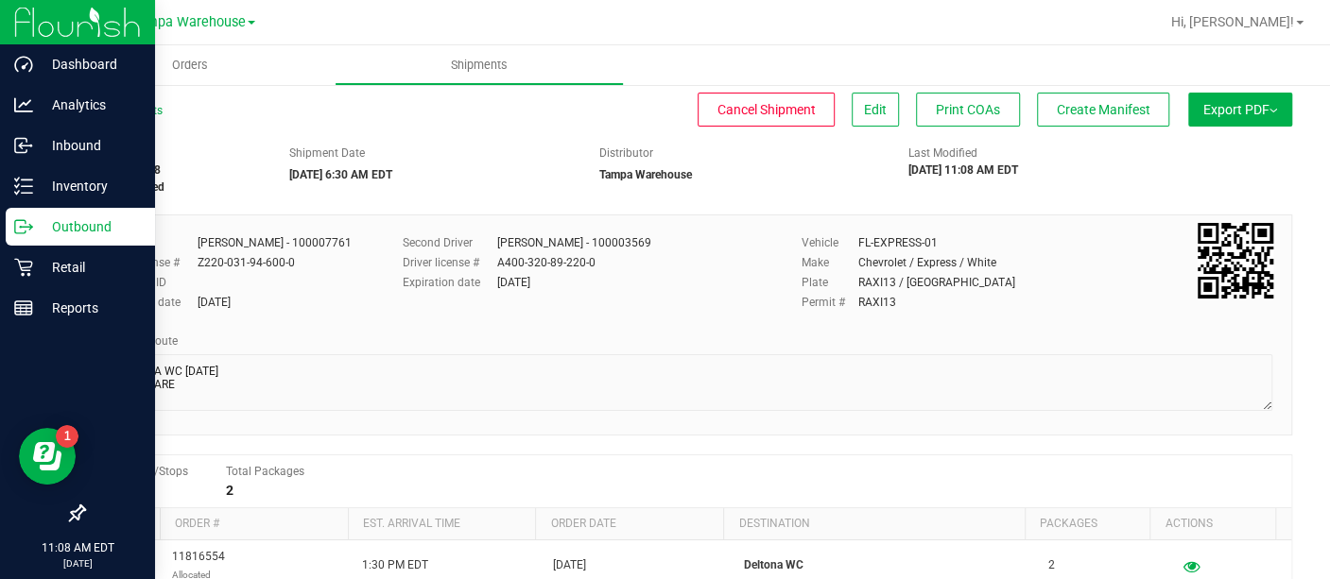
click at [1215, 112] on button "Export PDF" at bounding box center [1240, 110] width 104 height 34
click at [1187, 166] on li "Manifest by Lot" at bounding box center [1234, 179] width 191 height 28
click at [1090, 106] on span "Create Manifest" at bounding box center [1104, 109] width 94 height 15
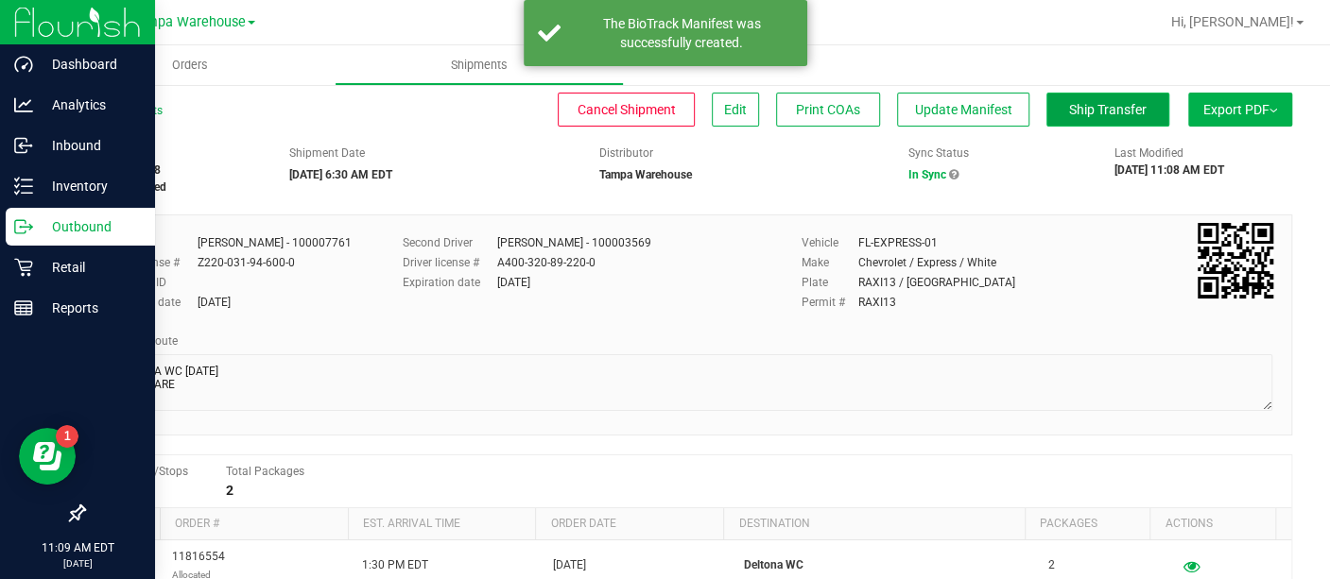
click at [1079, 119] on button "Ship Transfer" at bounding box center [1107, 110] width 123 height 34
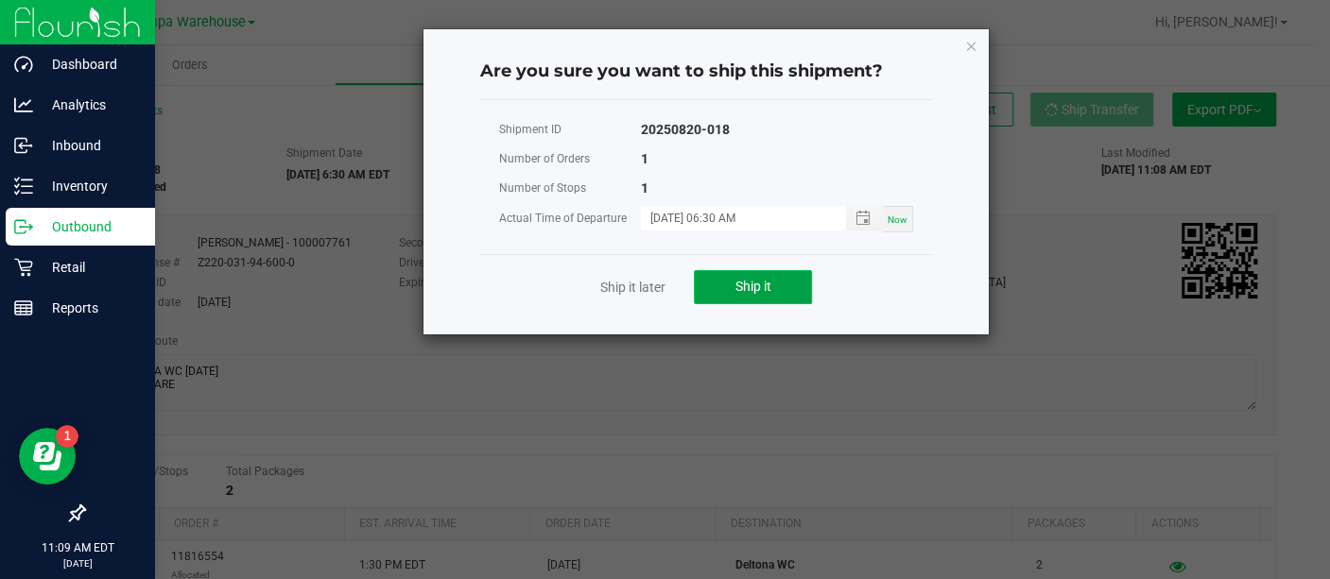
click at [733, 294] on button "Ship it" at bounding box center [753, 287] width 118 height 34
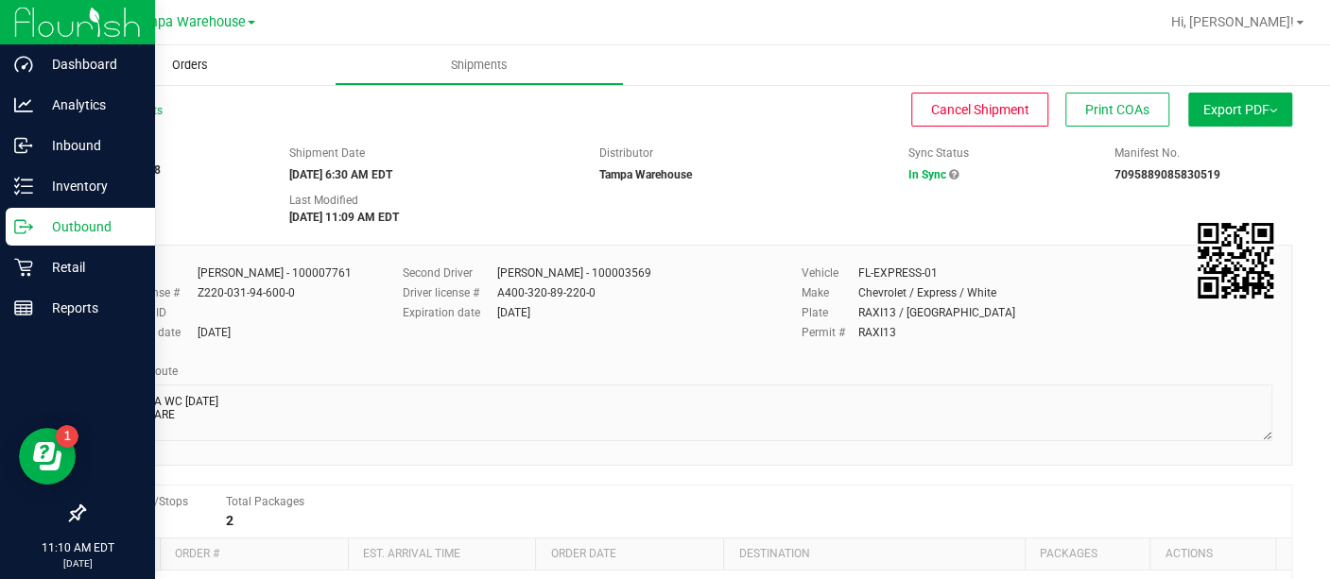
click at [189, 65] on span "Orders" at bounding box center [190, 65] width 87 height 17
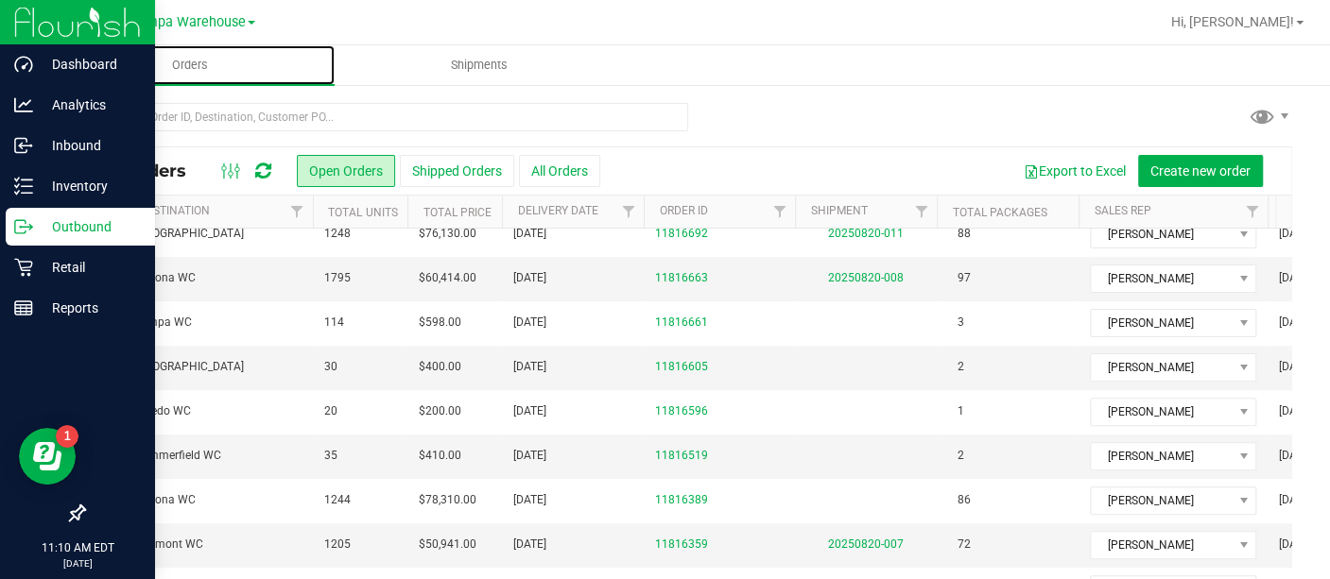
scroll to position [0, 217]
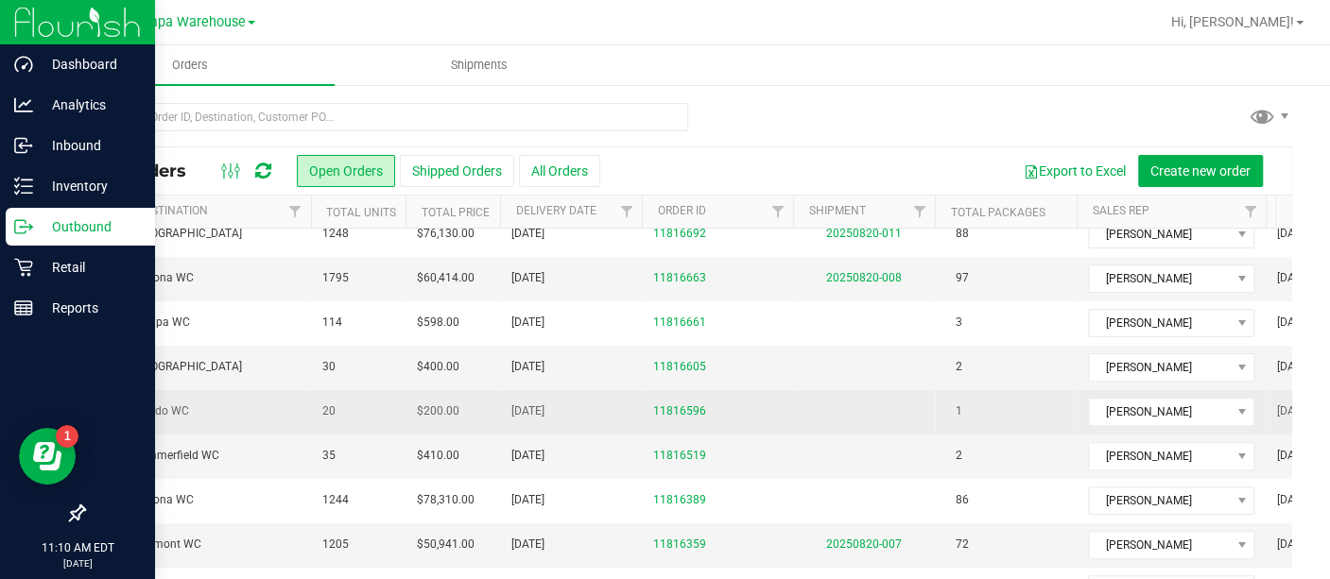
click at [774, 403] on span "11816596" at bounding box center [717, 412] width 129 height 18
click at [368, 398] on td "20" at bounding box center [358, 412] width 95 height 44
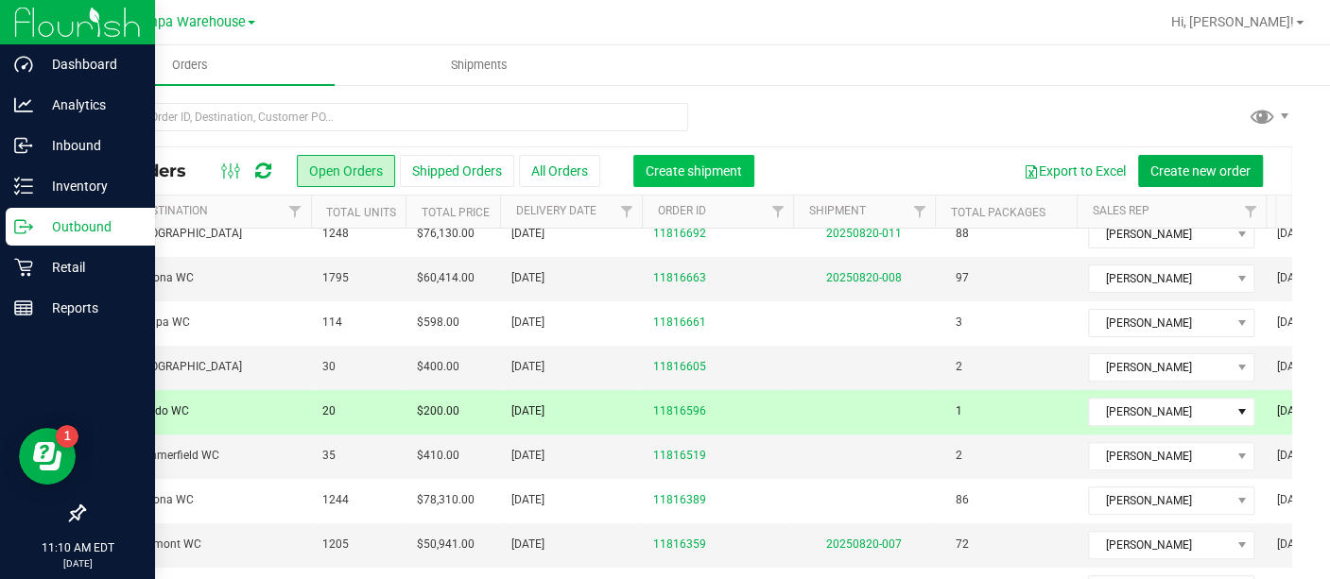
click at [701, 171] on span "Create shipment" at bounding box center [694, 171] width 96 height 15
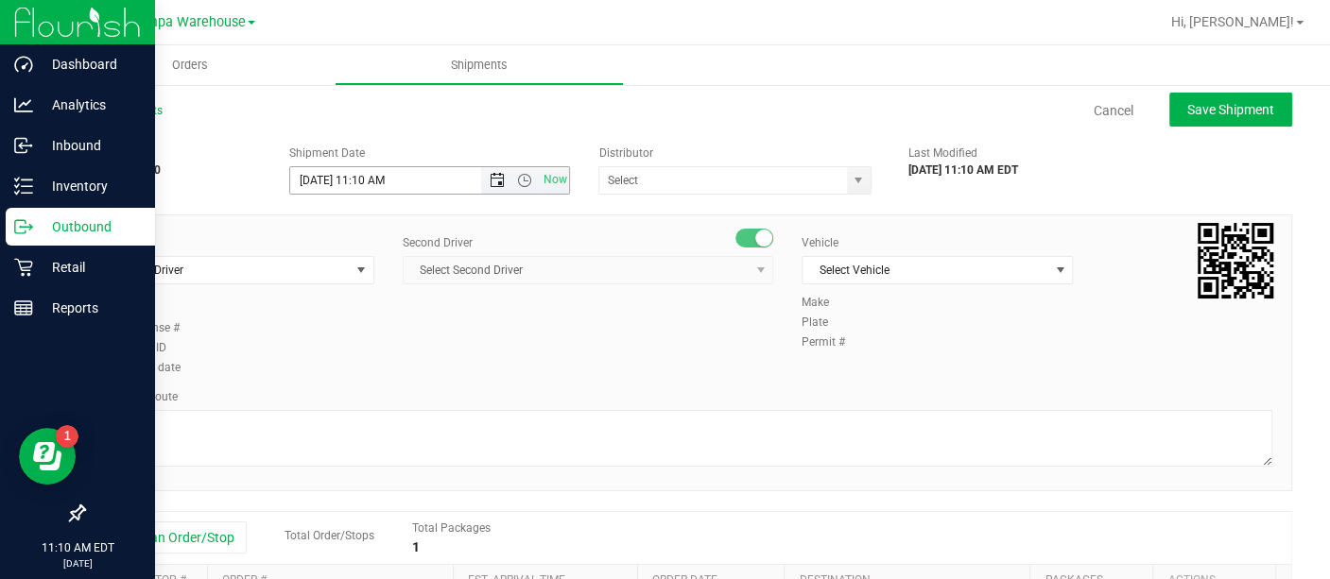
click at [497, 183] on span "Open the date view" at bounding box center [497, 180] width 15 height 15
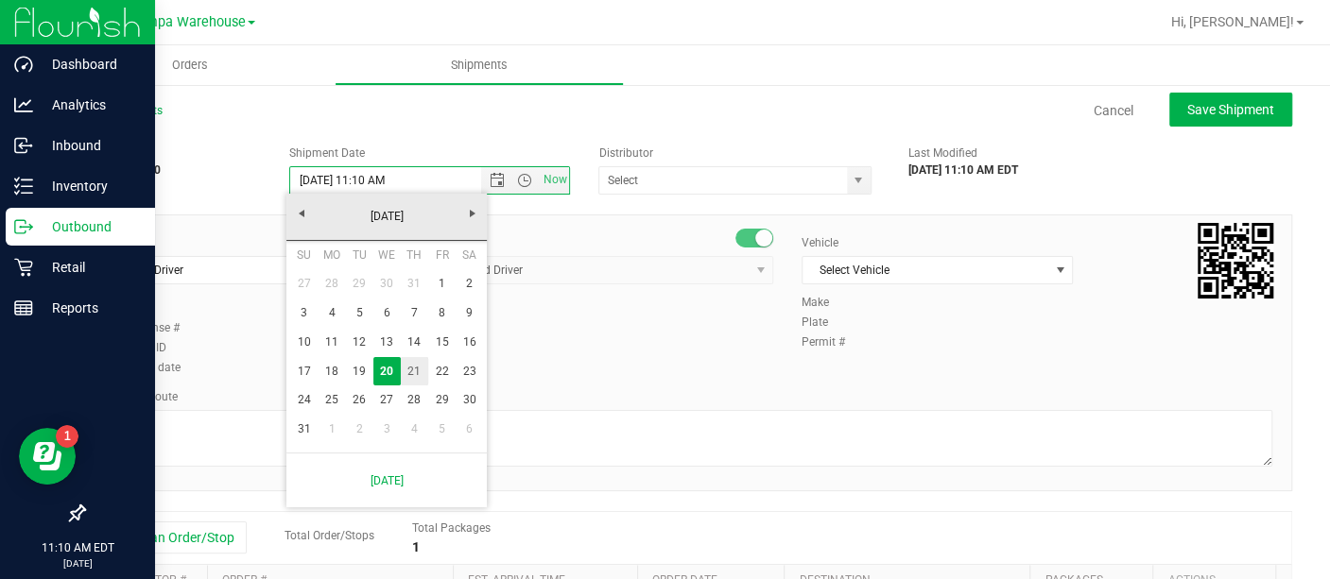
click at [418, 363] on link "21" at bounding box center [414, 371] width 27 height 29
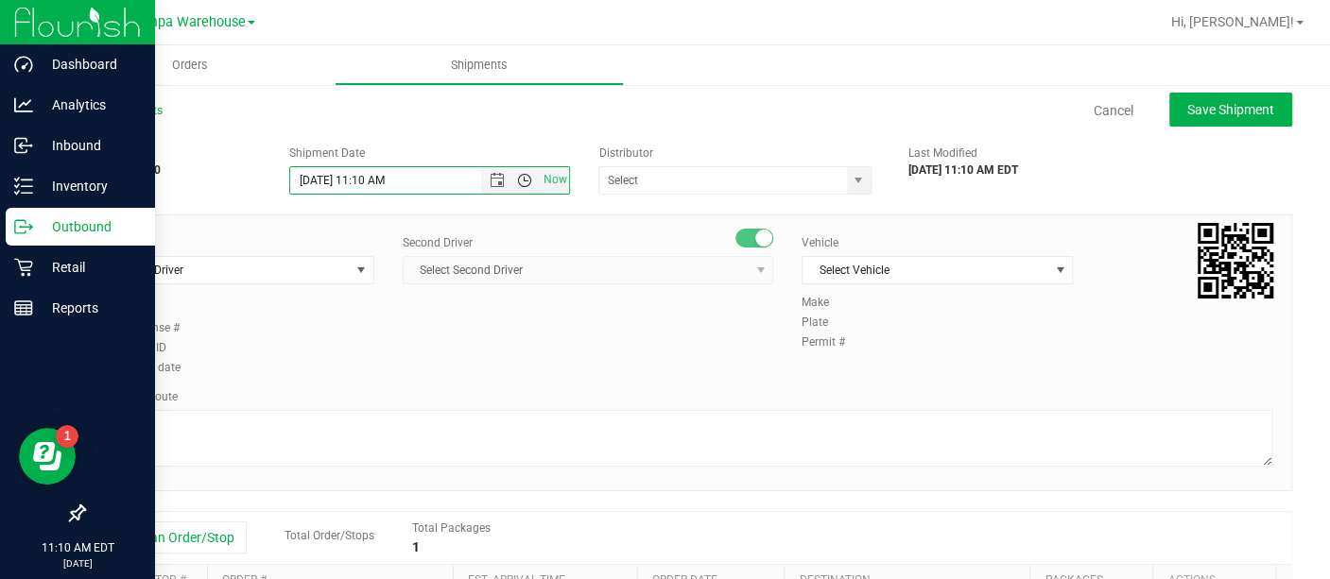
click at [517, 174] on span "Open the time view" at bounding box center [524, 180] width 15 height 15
click at [363, 327] on li "6:30 AM" at bounding box center [423, 336] width 273 height 25
type input "[DATE] 6:30 AM"
click at [854, 186] on span "select" at bounding box center [858, 180] width 15 height 15
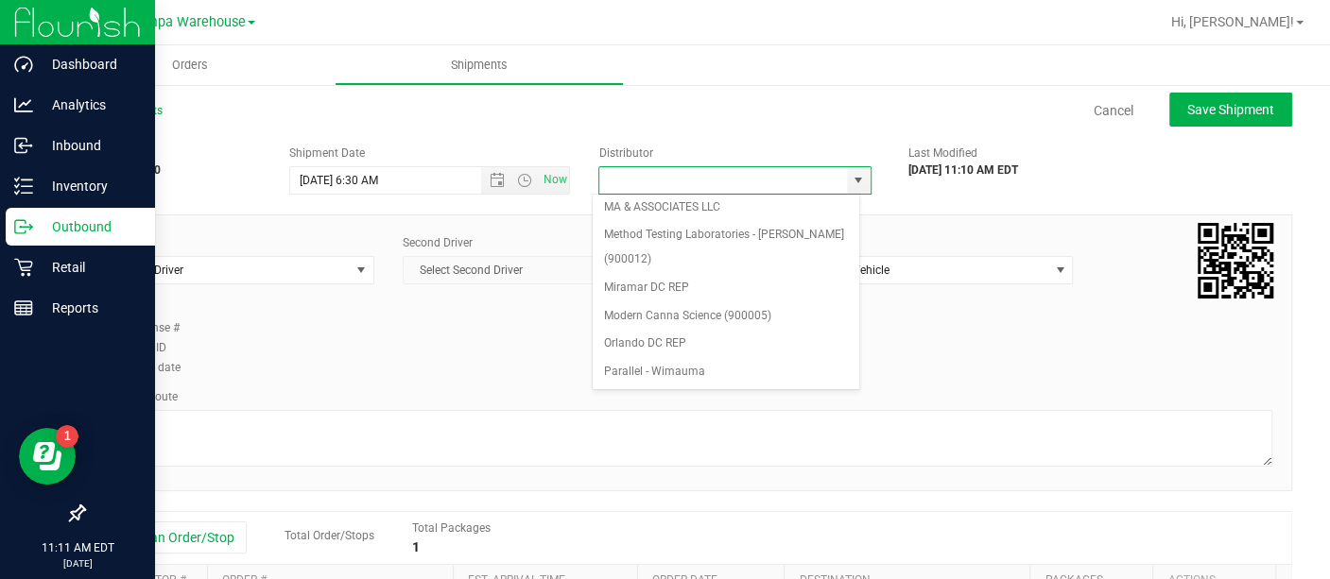
scroll to position [745, 0]
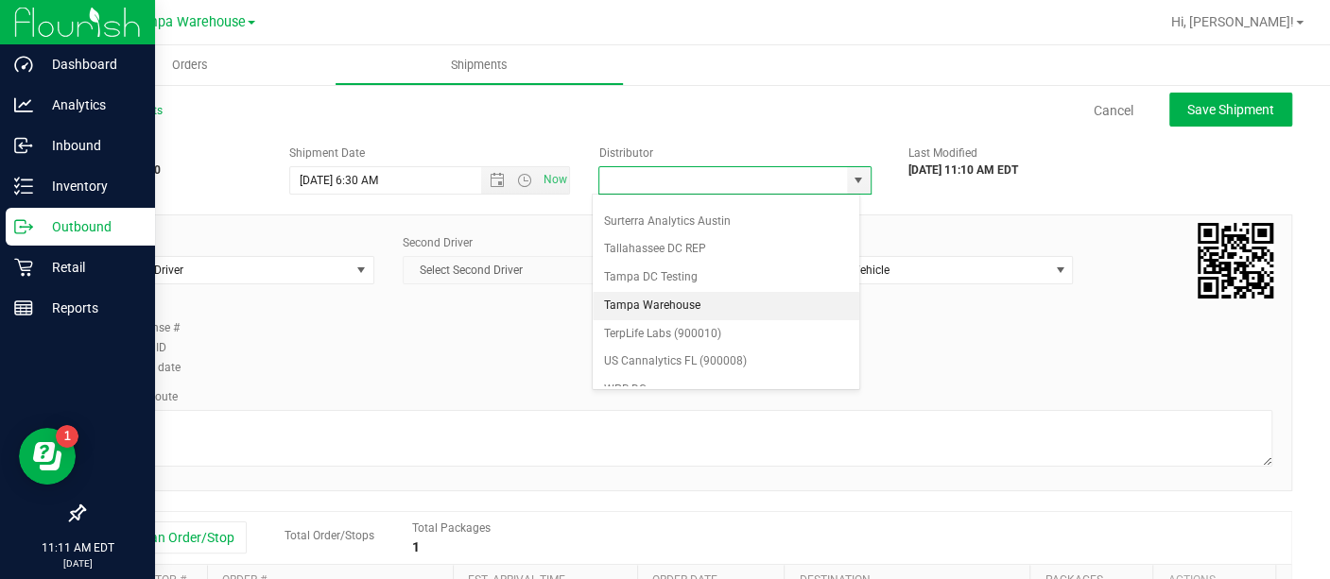
click at [704, 292] on li "Tampa Warehouse" at bounding box center [726, 306] width 267 height 28
type input "Tampa Warehouse"
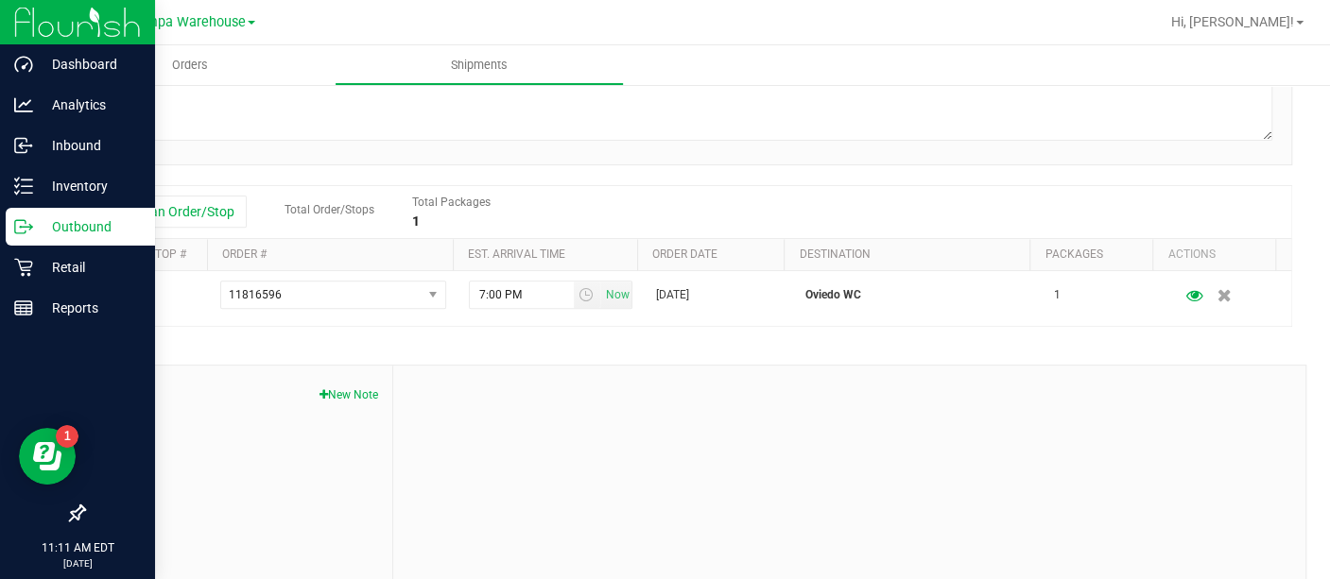
scroll to position [327, 0]
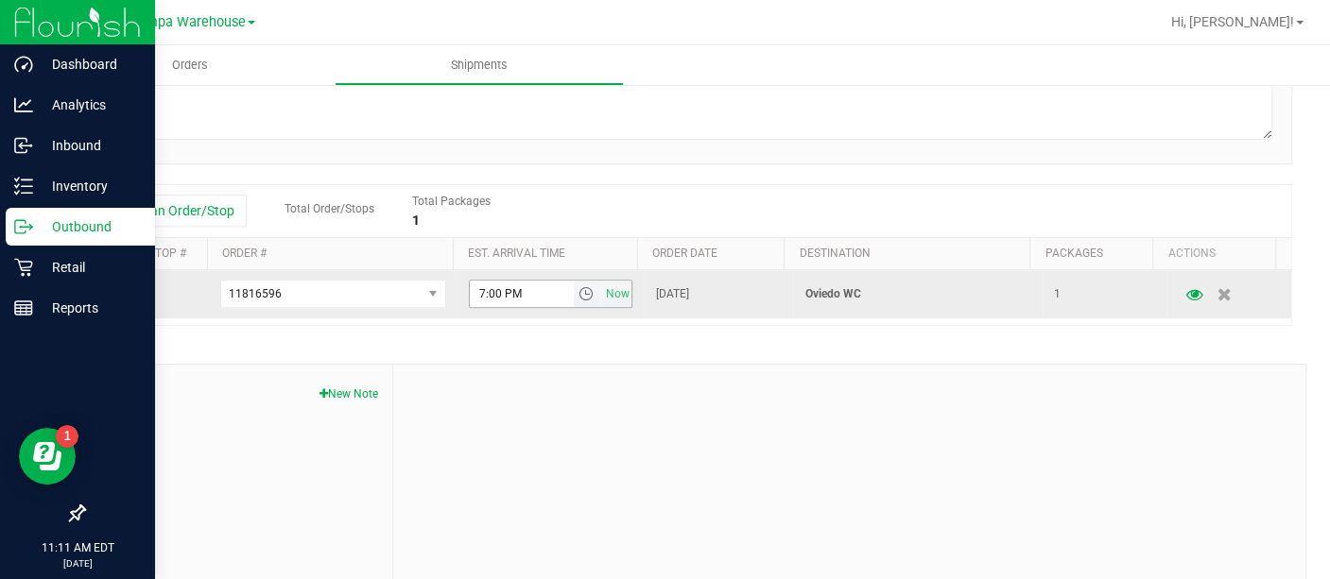
click at [578, 288] on span "select" at bounding box center [585, 293] width 15 height 15
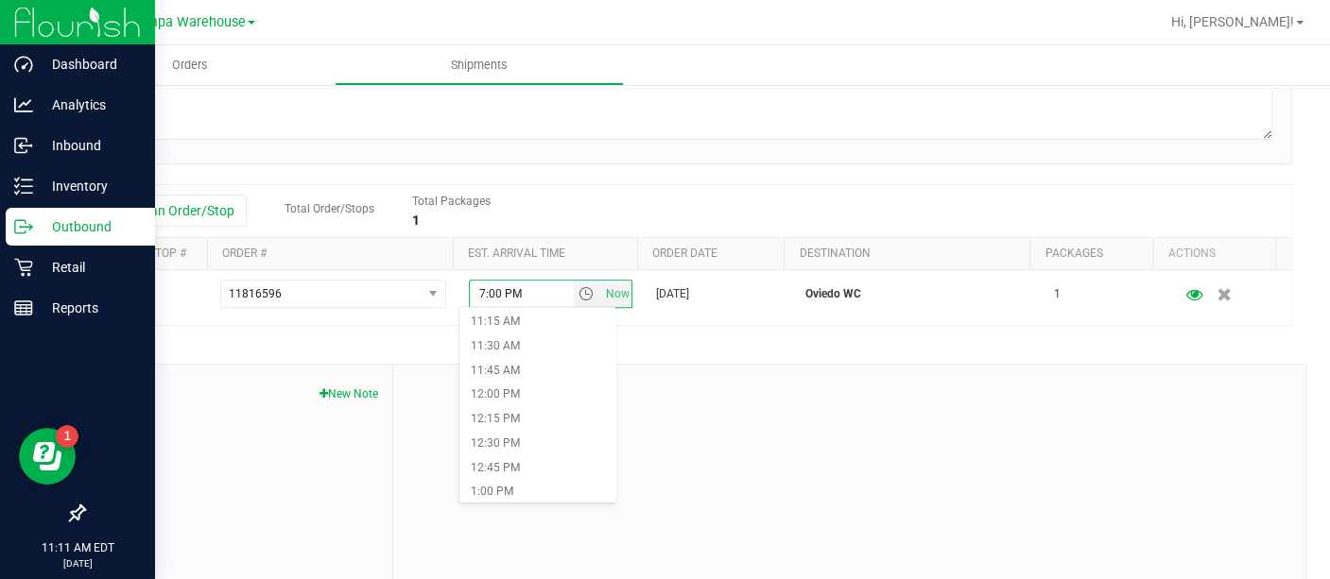
scroll to position [1095, 0]
click at [524, 435] on li "12:30 PM" at bounding box center [537, 442] width 156 height 25
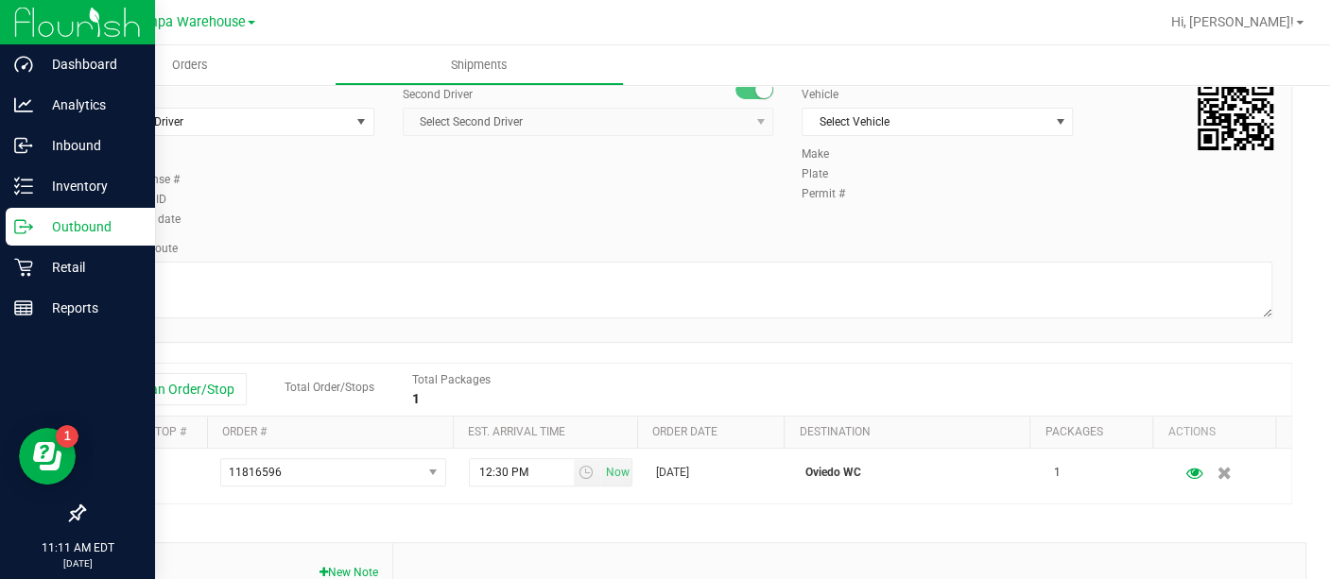
scroll to position [0, 0]
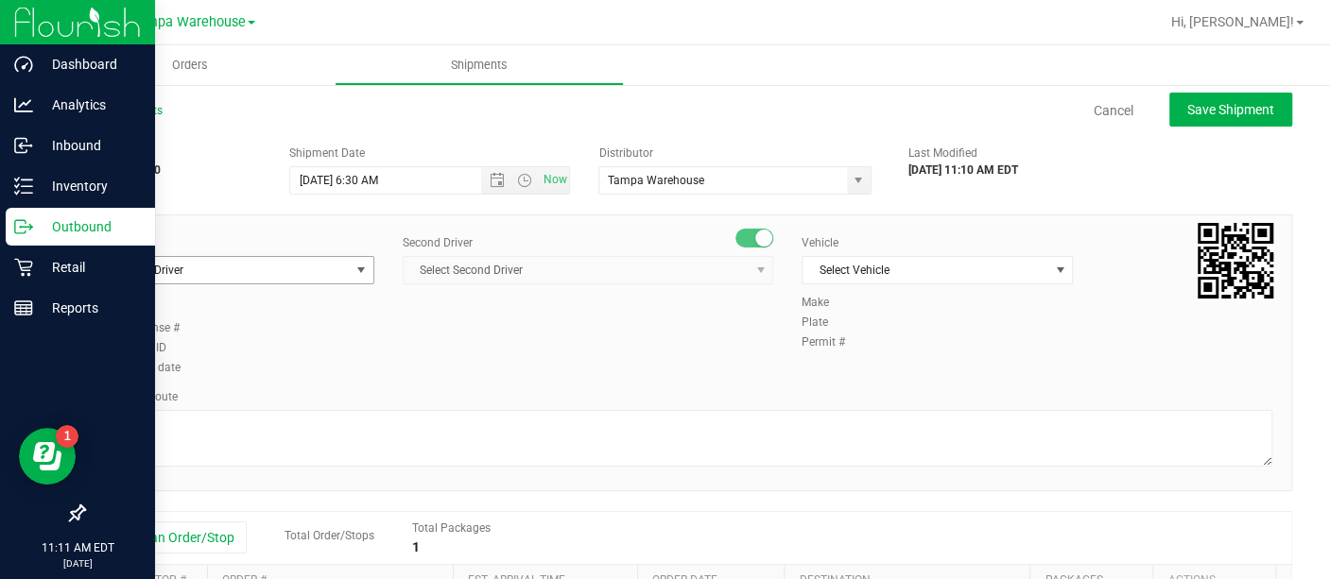
click at [353, 277] on span "select" at bounding box center [362, 270] width 24 height 26
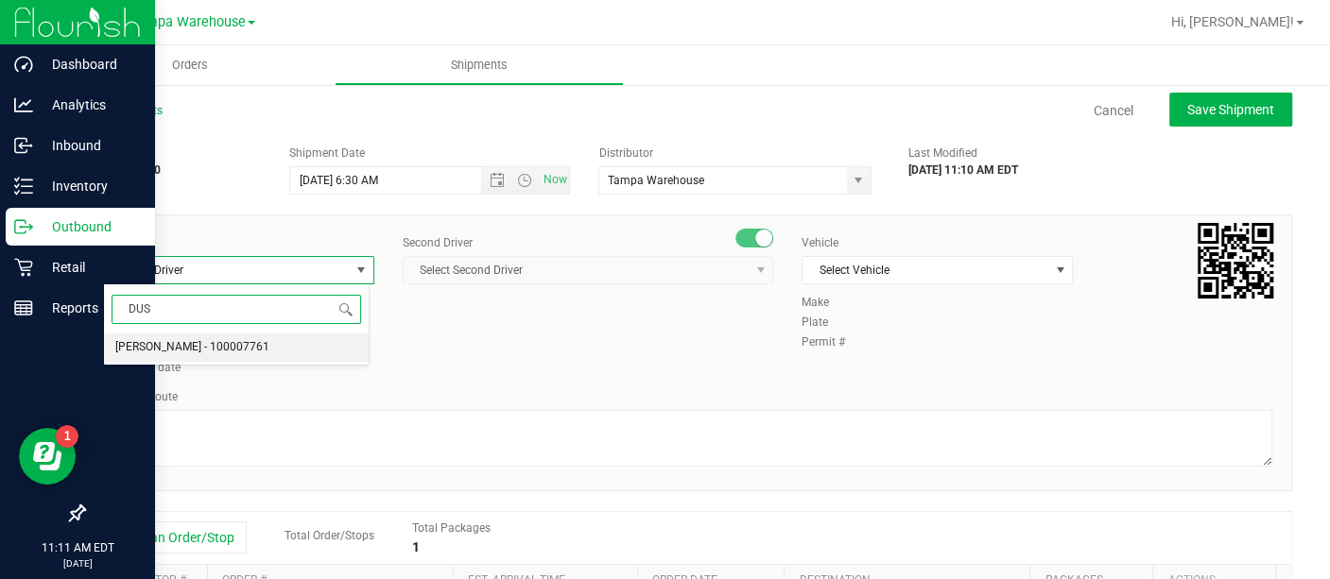
click at [247, 347] on span "[PERSON_NAME] - 100007761" at bounding box center [192, 348] width 154 height 25
type input "DUS"
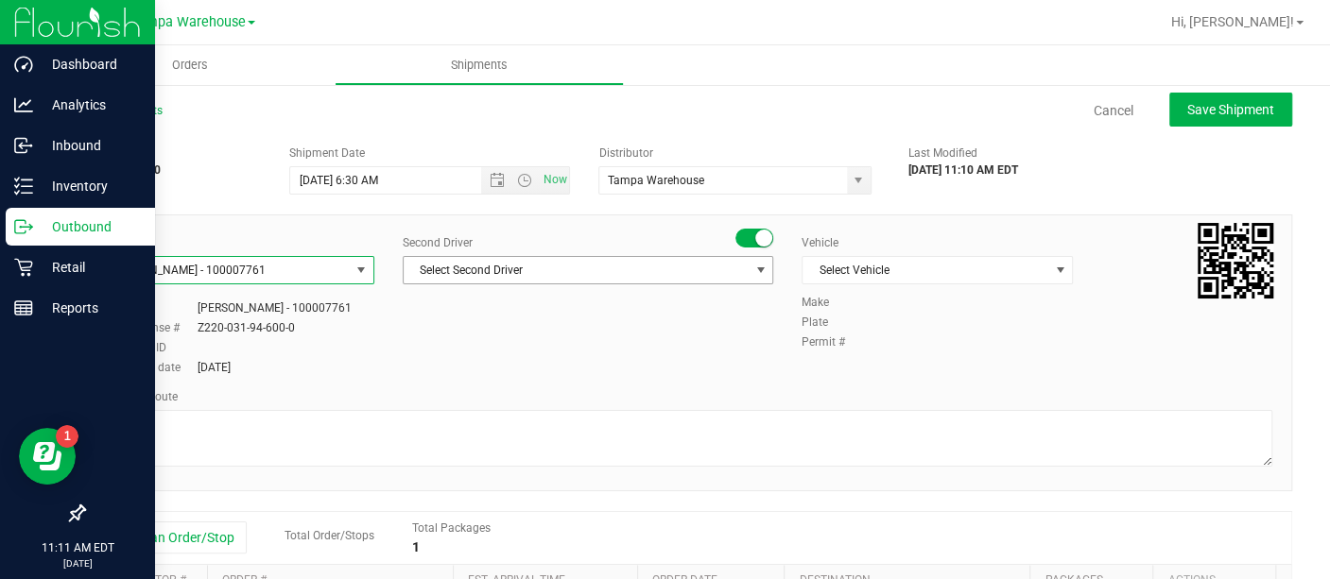
click at [515, 273] on span "Select Second Driver" at bounding box center [576, 270] width 345 height 26
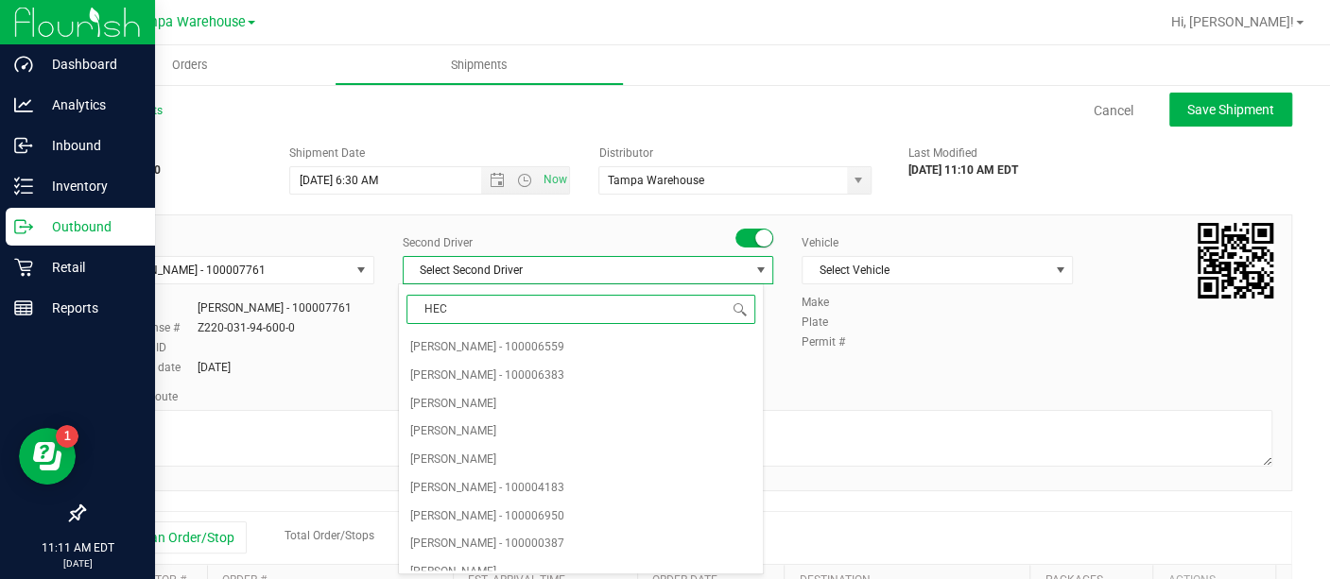
type input "HECT"
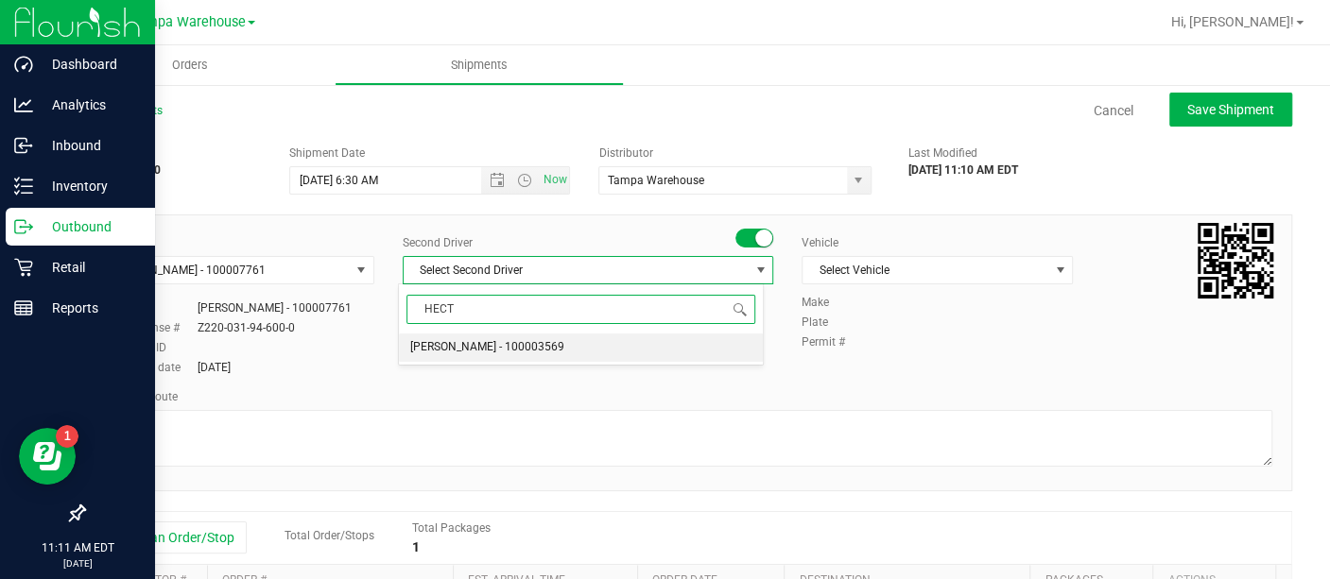
click at [483, 356] on span "[PERSON_NAME] - 100003569" at bounding box center [487, 348] width 154 height 25
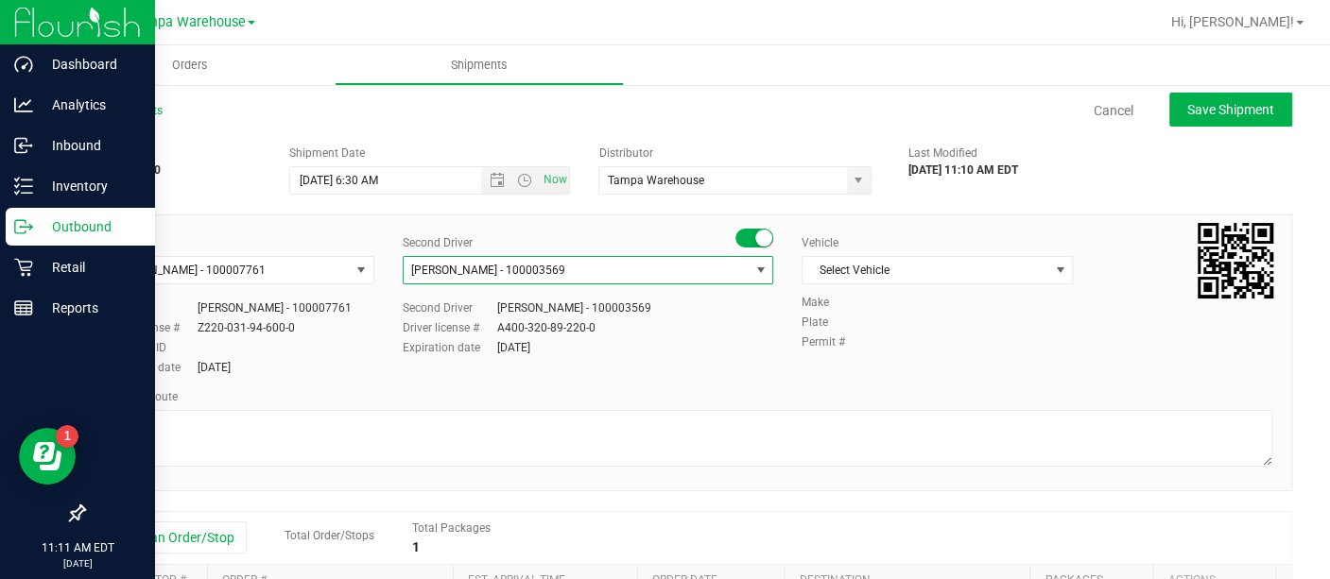
click at [851, 286] on div "Vehicle Select Vehicle Select Vehicle BT Vehicle FL-CHEROKEE-02 [GEOGRAPHIC_DAT…" at bounding box center [937, 264] width 300 height 60
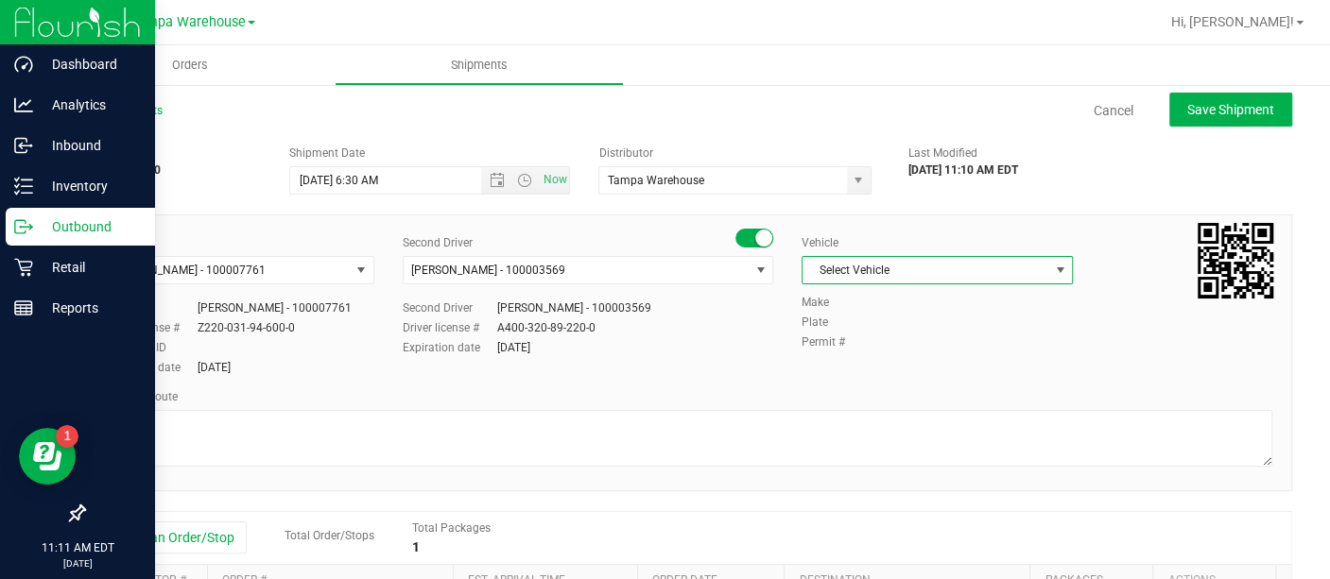
click at [848, 271] on span "Select Vehicle" at bounding box center [925, 270] width 246 height 26
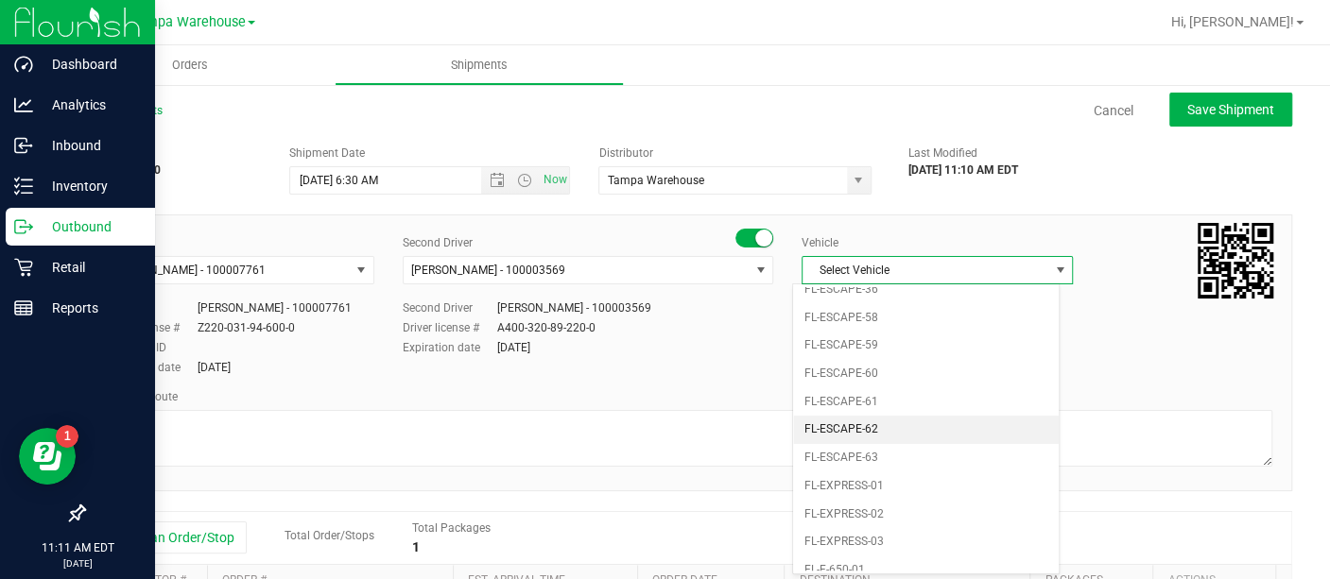
scroll to position [237, 0]
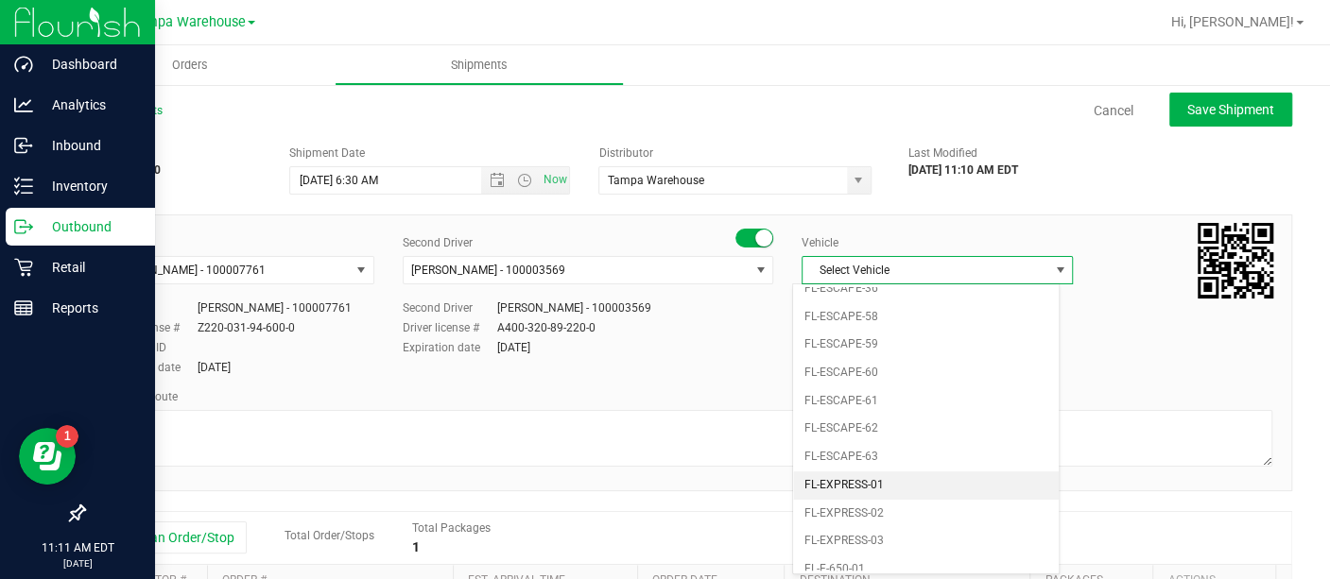
click at [852, 472] on li "FL-EXPRESS-01" at bounding box center [926, 486] width 266 height 28
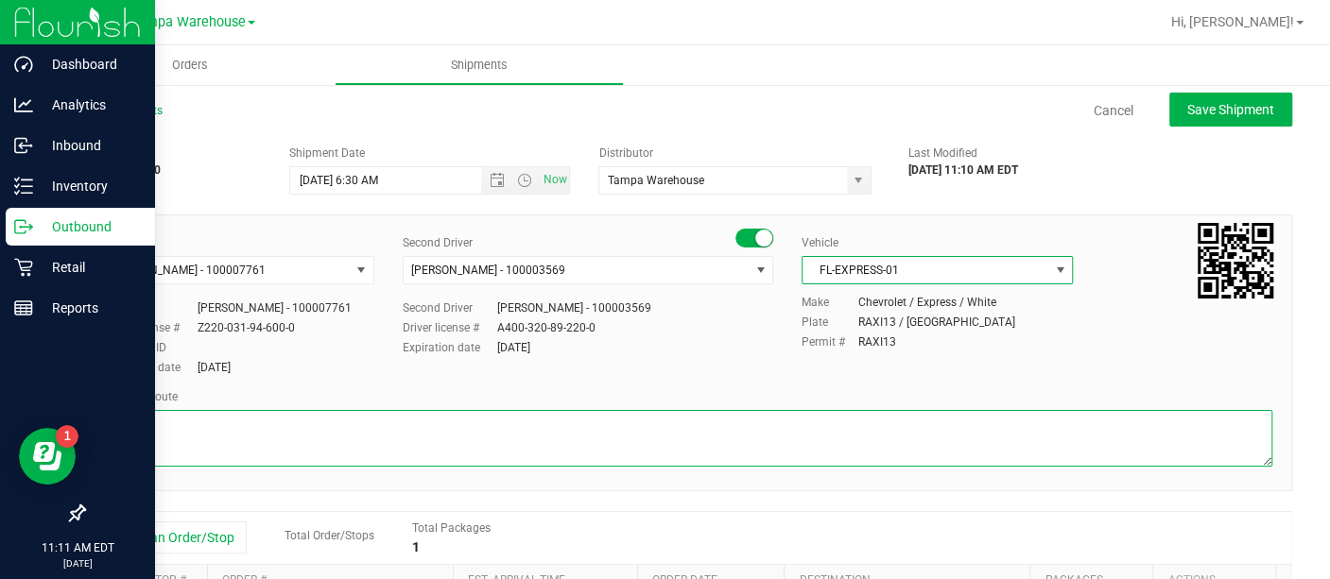
click at [728, 425] on textarea at bounding box center [687, 438] width 1169 height 57
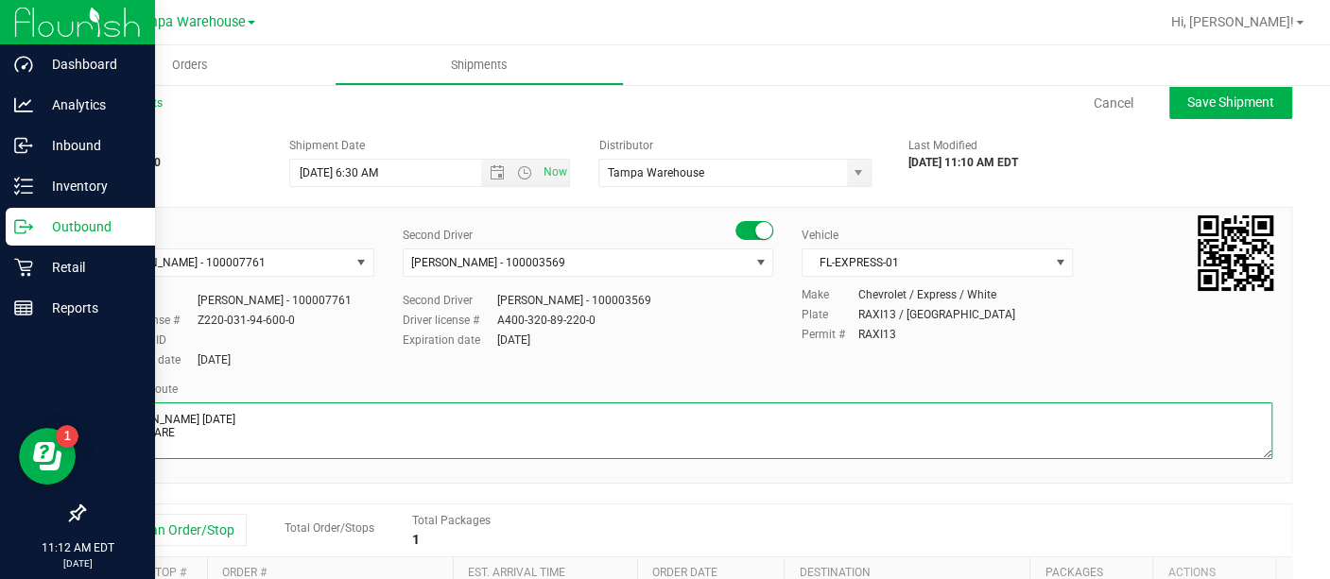
scroll to position [0, 0]
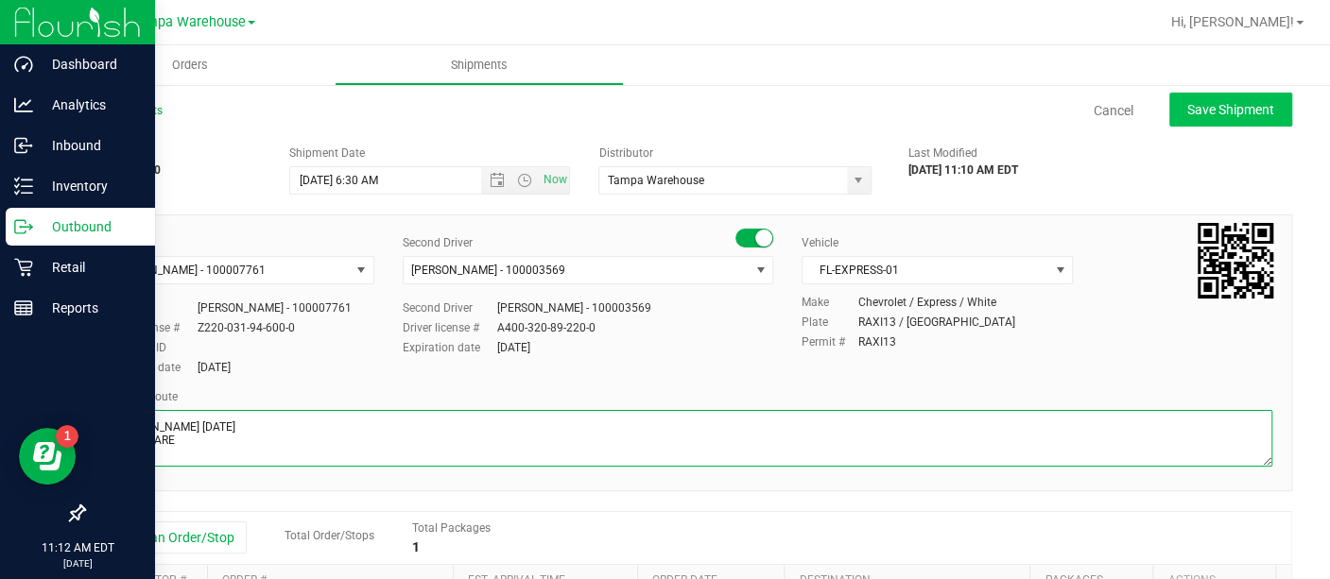
type textarea "[PERSON_NAME] [DATE] HARDWARE"
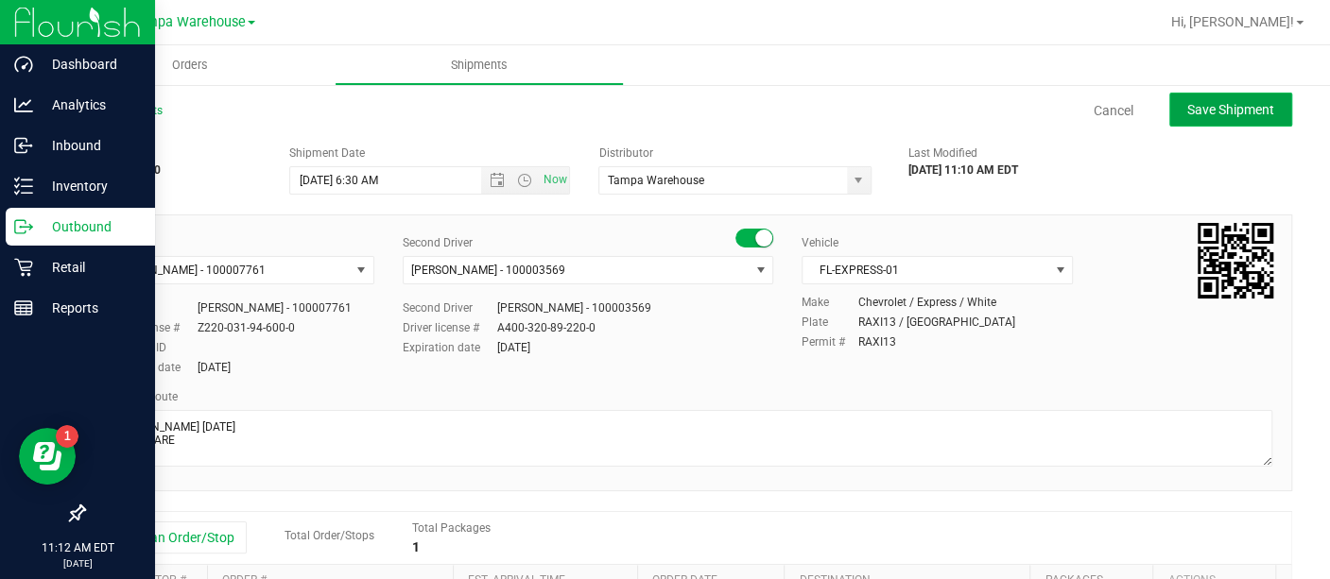
click at [1191, 111] on span "Save Shipment" at bounding box center [1230, 109] width 87 height 15
type input "[DATE] 10:30 AM"
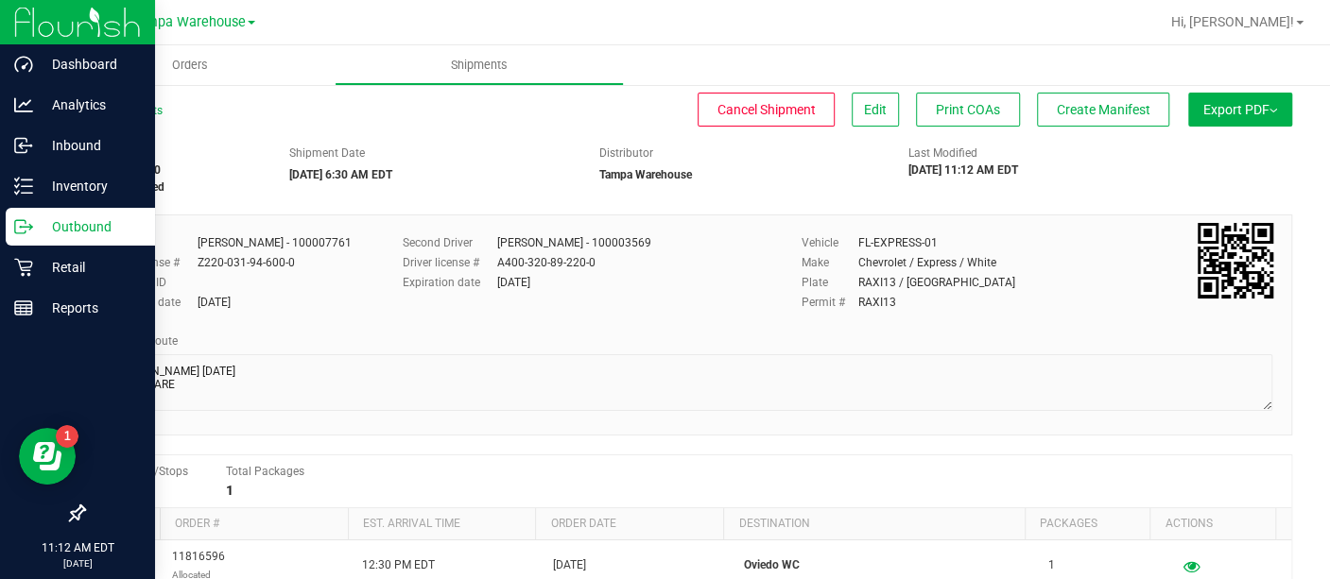
click at [1191, 111] on button "Export PDF" at bounding box center [1240, 110] width 104 height 34
click at [1169, 167] on li "Manifest by Lot" at bounding box center [1234, 179] width 191 height 28
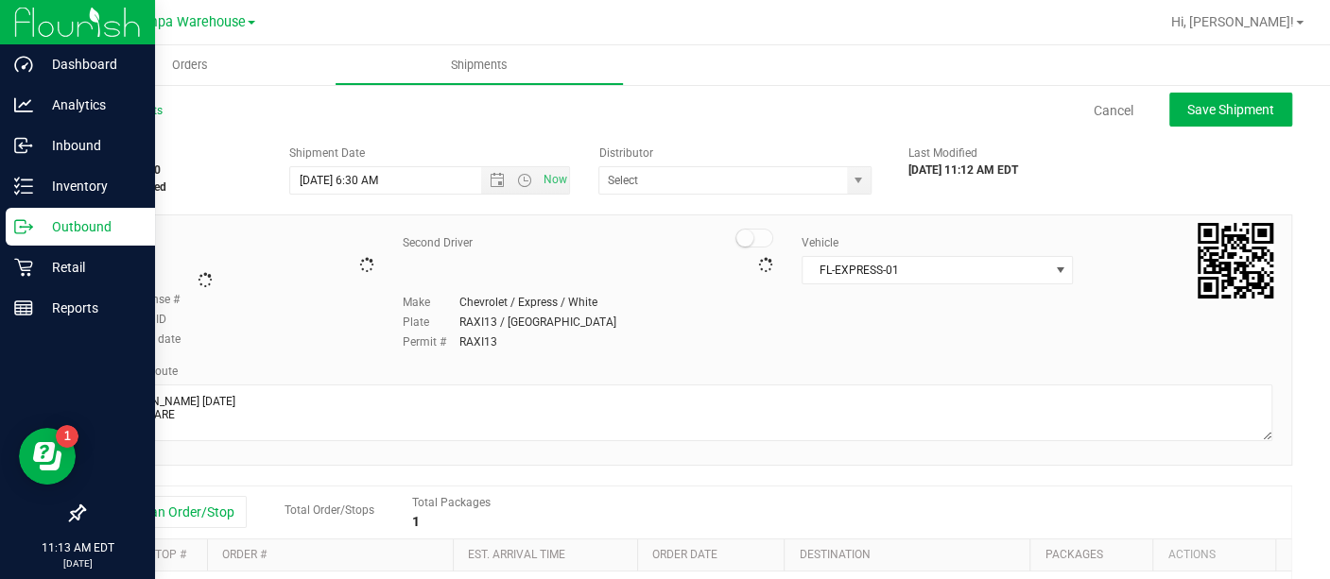
type input "Tampa Warehouse"
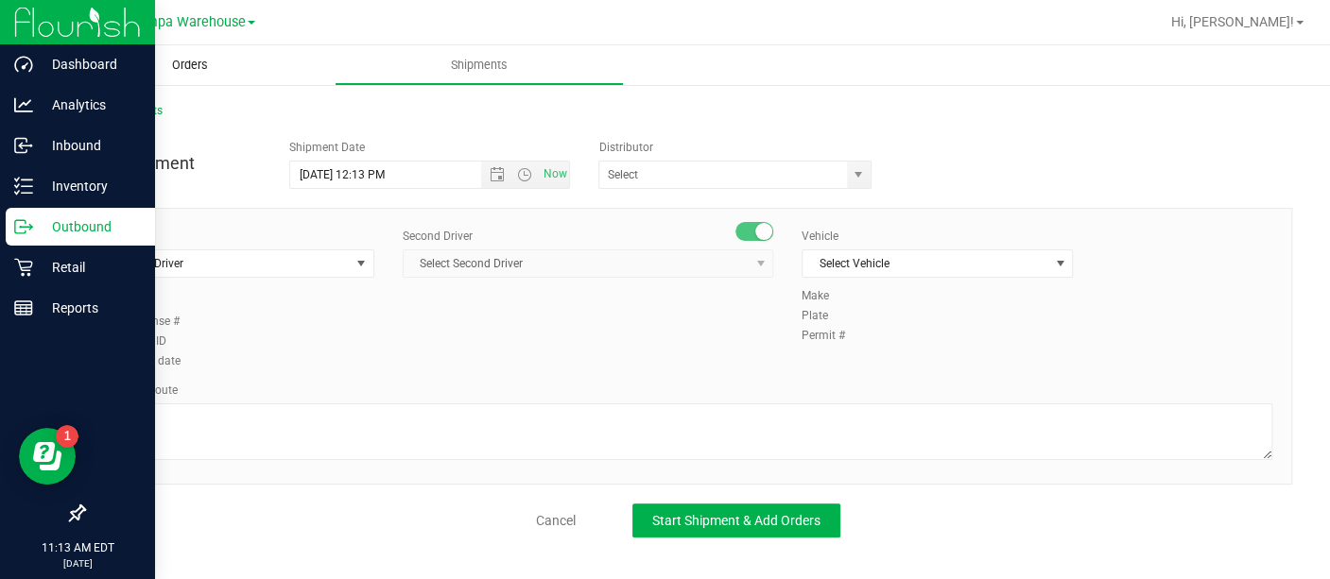
click at [182, 57] on span "Orders" at bounding box center [190, 65] width 87 height 17
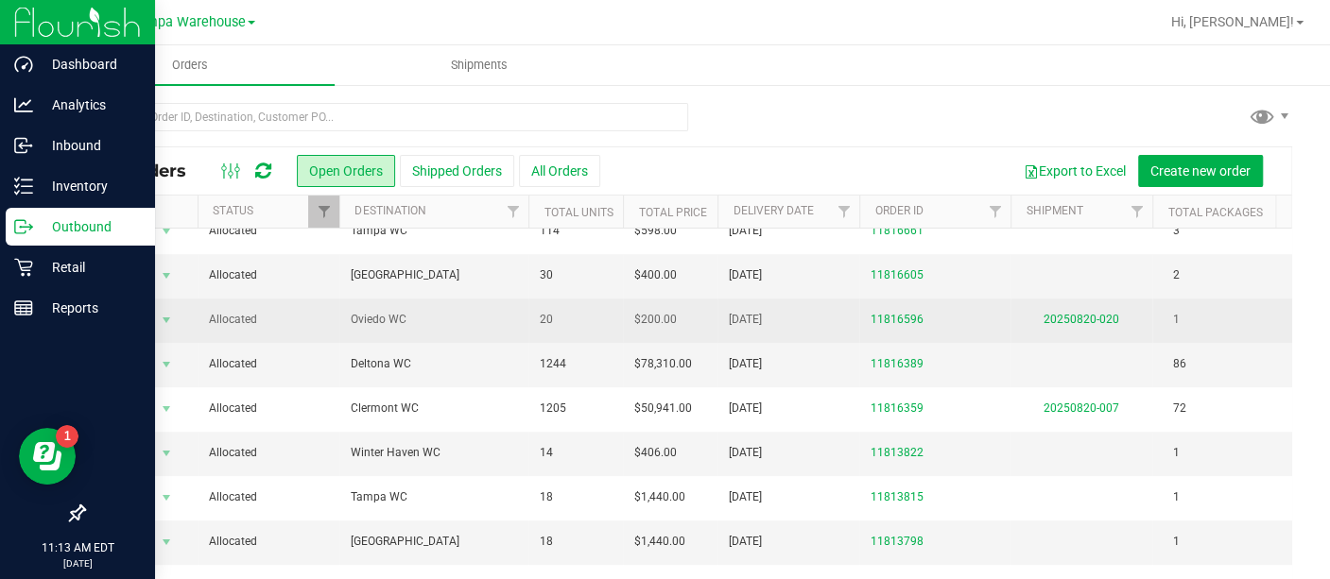
click at [454, 311] on span "Oviedo WC" at bounding box center [434, 320] width 166 height 18
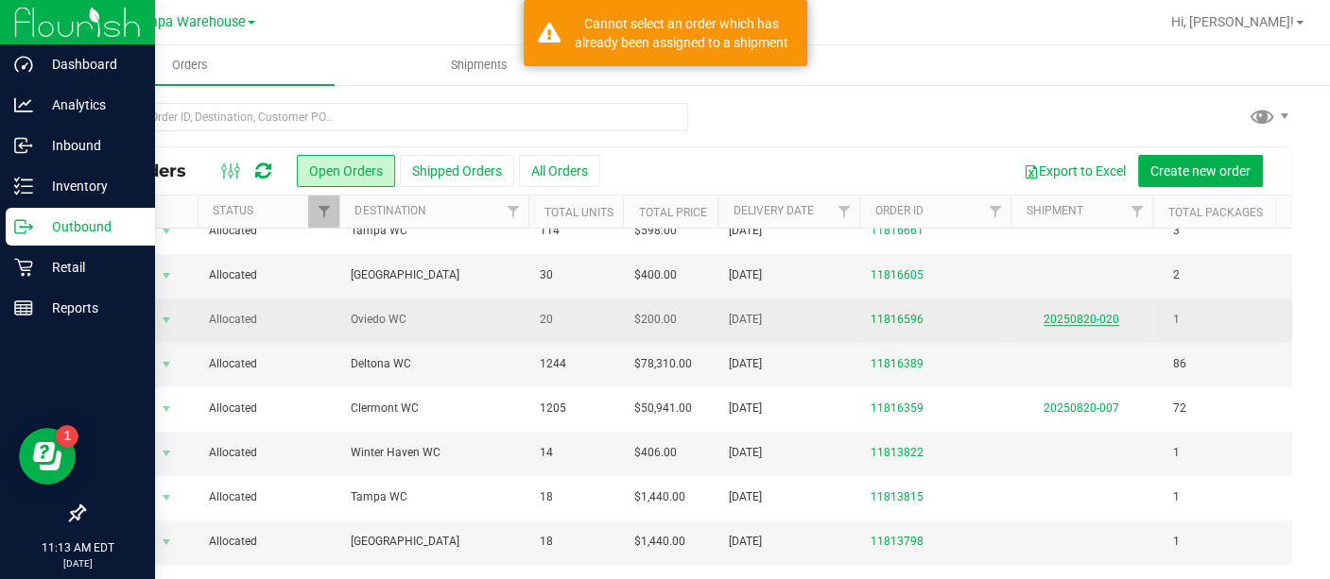
drag, startPoint x: 1066, startPoint y: 313, endPoint x: 1104, endPoint y: 303, distance: 39.0
click at [1104, 313] on link "20250820-020" at bounding box center [1081, 319] width 76 height 13
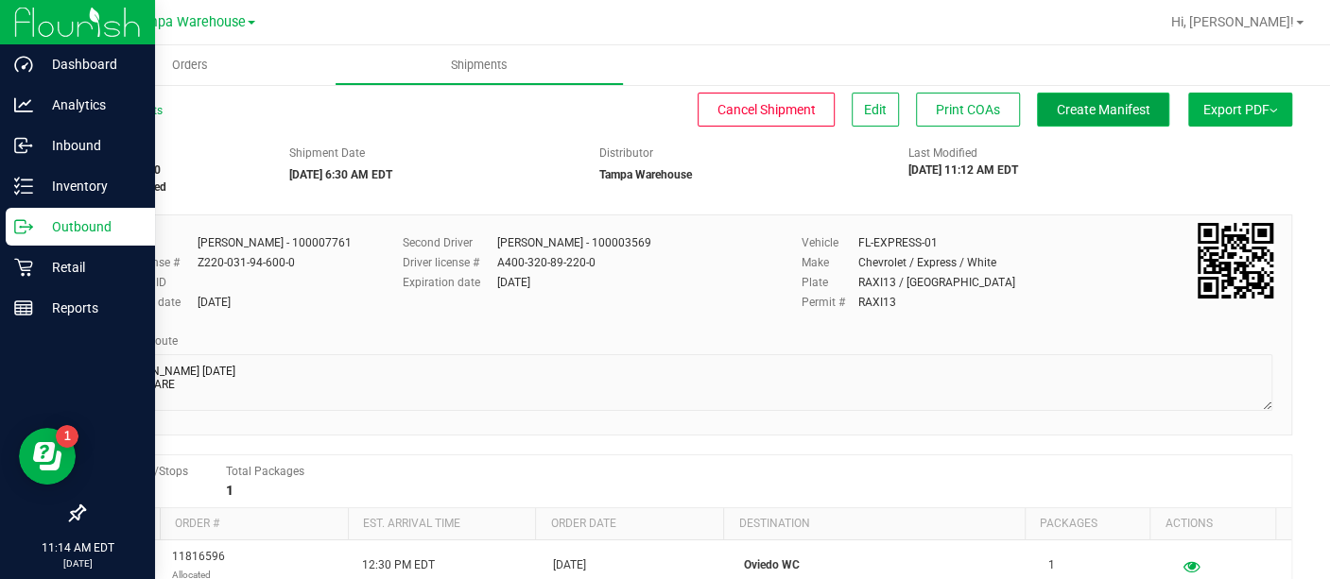
click at [1073, 122] on button "Create Manifest" at bounding box center [1103, 110] width 132 height 34
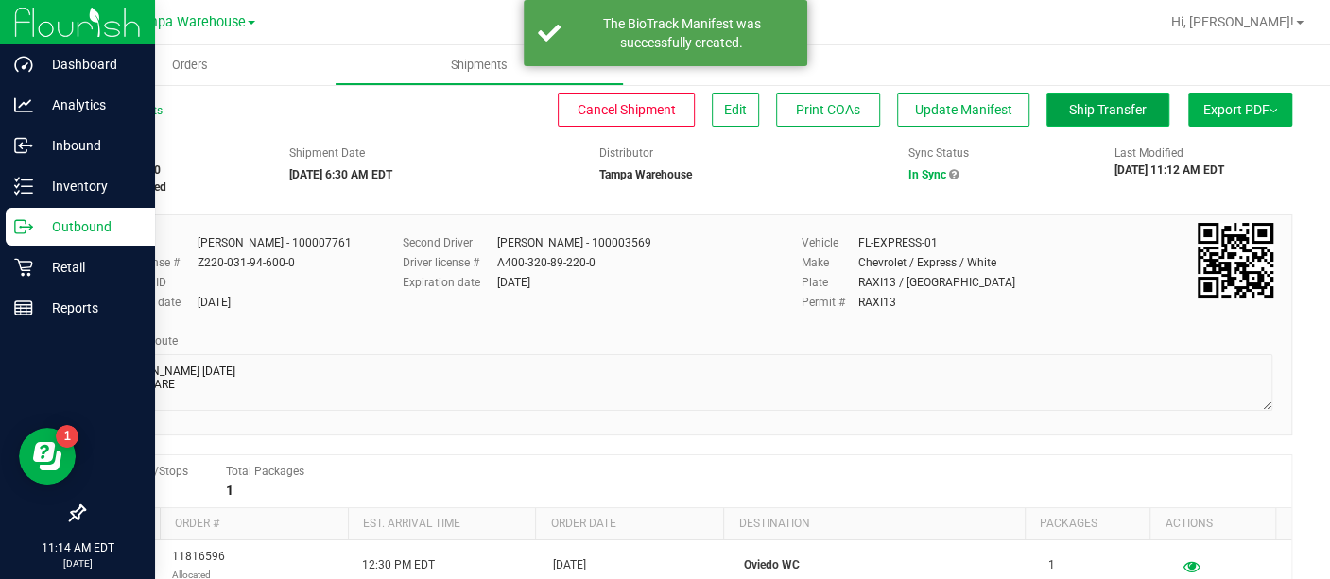
drag, startPoint x: 1086, startPoint y: 106, endPoint x: 1112, endPoint y: 119, distance: 29.6
click at [1112, 119] on button "Ship Transfer" at bounding box center [1107, 110] width 123 height 34
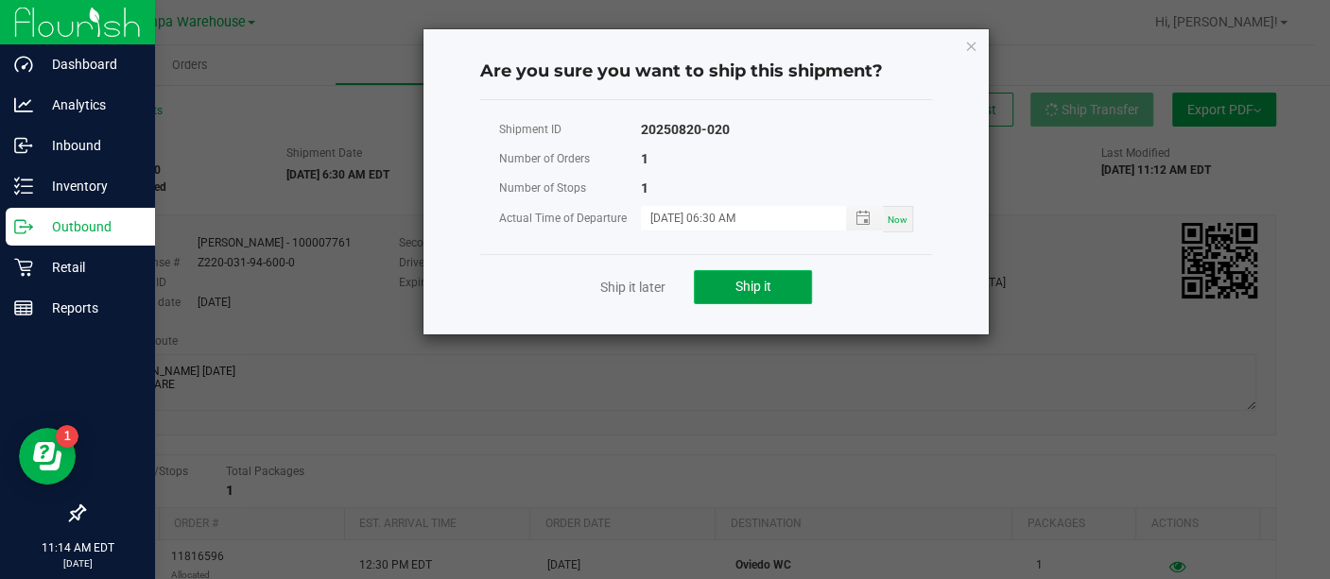
click at [785, 273] on button "Ship it" at bounding box center [753, 287] width 118 height 34
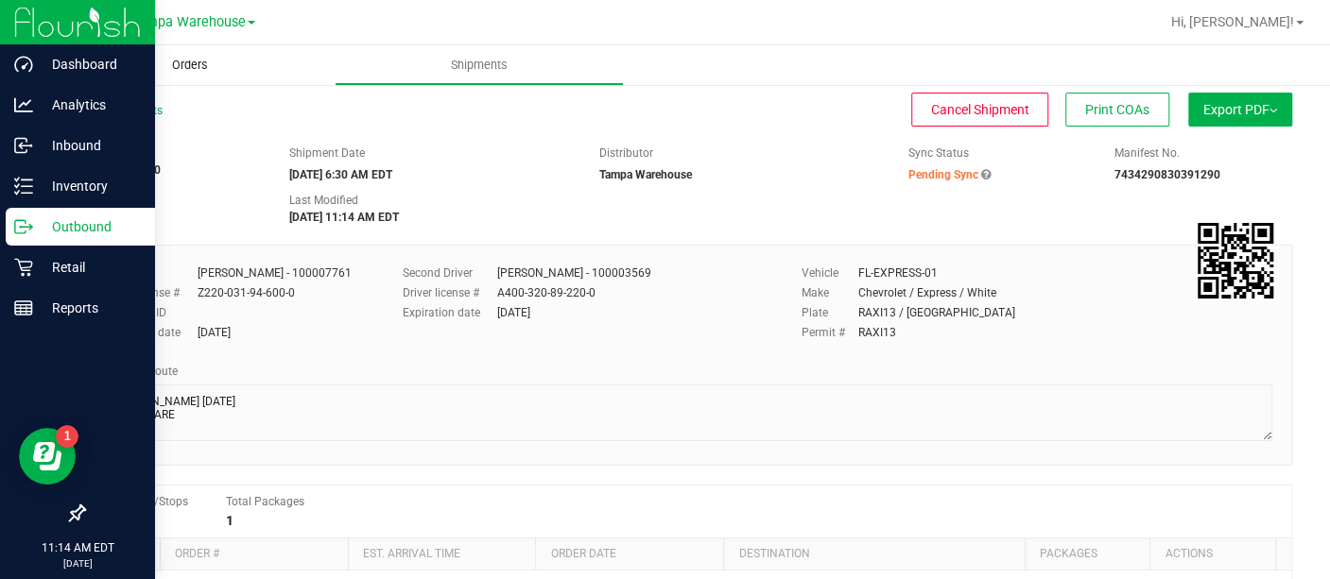
click at [191, 64] on span "Orders" at bounding box center [190, 65] width 87 height 17
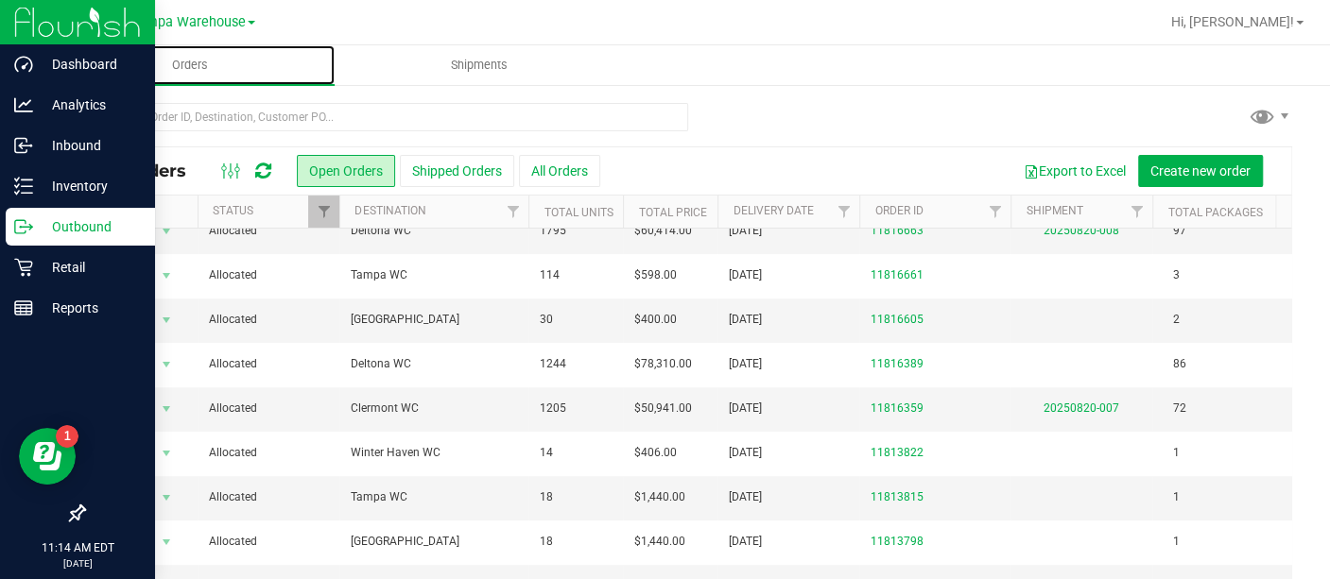
scroll to position [524, 0]
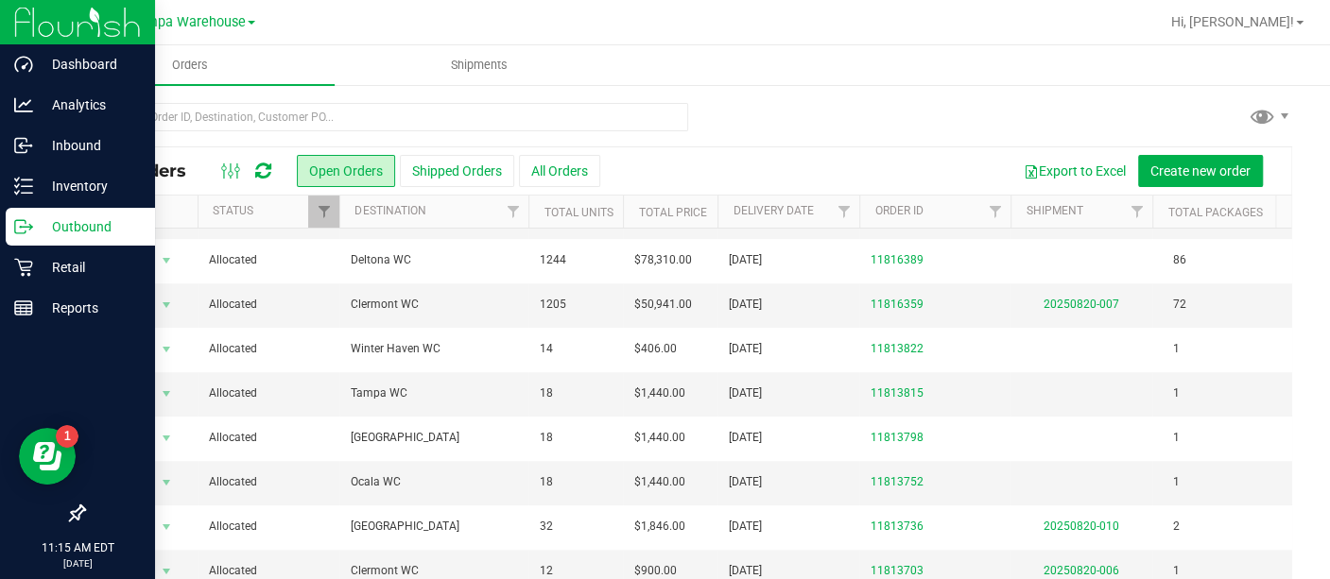
click at [994, 474] on span "11813752" at bounding box center [934, 483] width 129 height 18
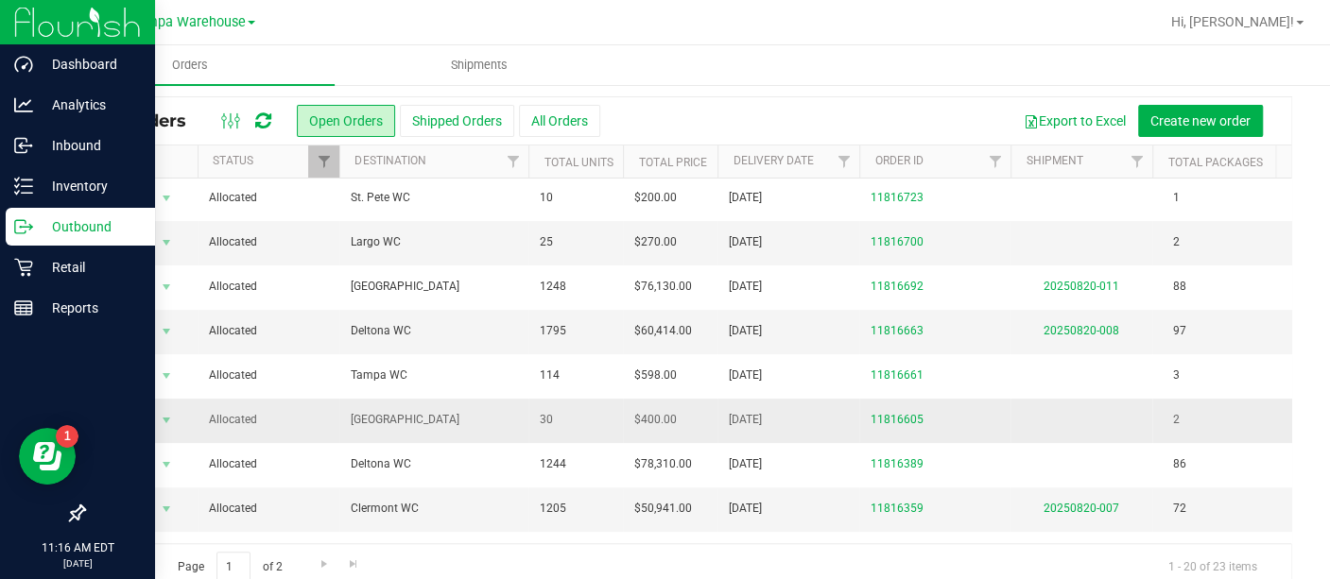
scroll to position [268, 127]
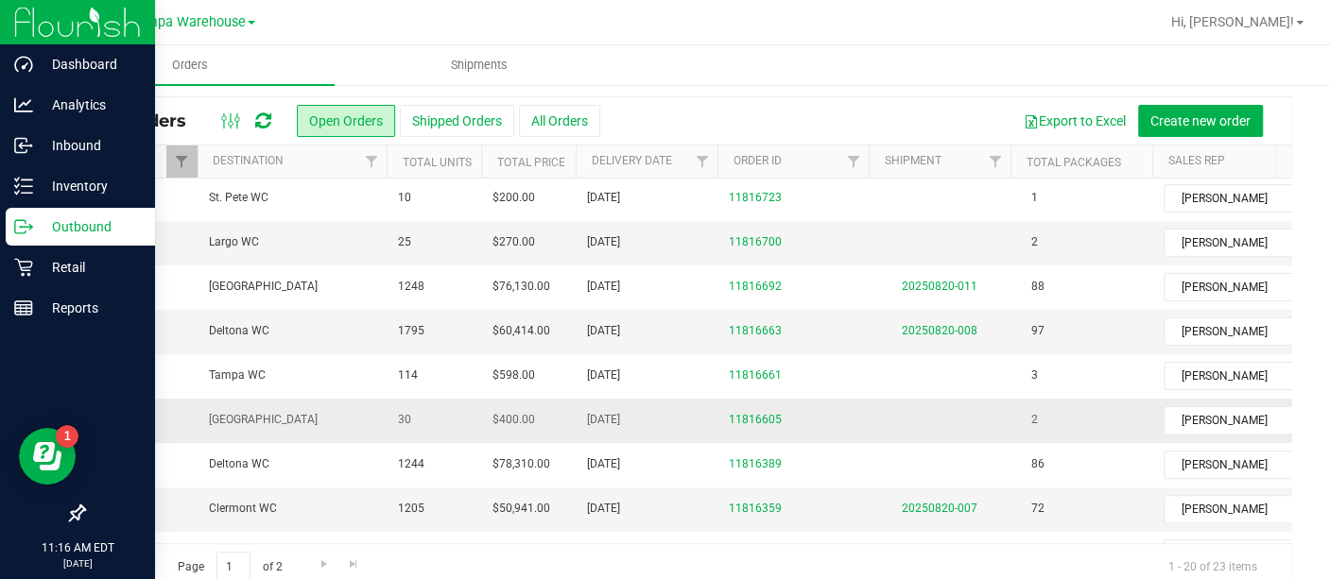
click at [377, 411] on td "[GEOGRAPHIC_DATA]" at bounding box center [292, 421] width 189 height 44
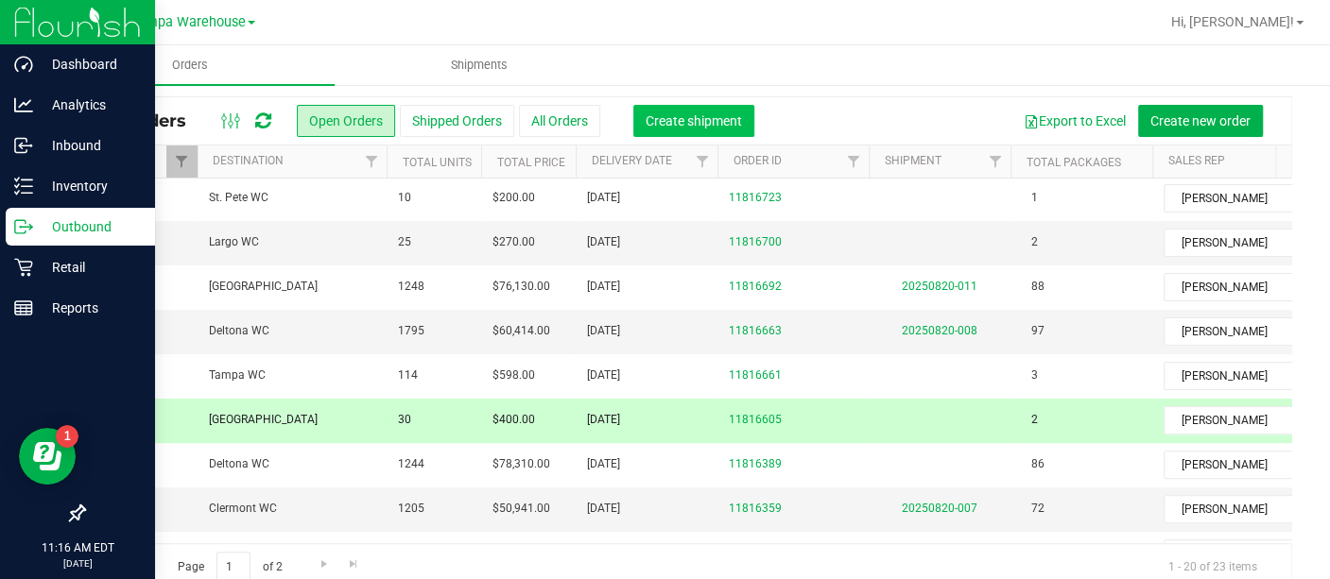
click at [690, 111] on button "Create shipment" at bounding box center [693, 121] width 121 height 32
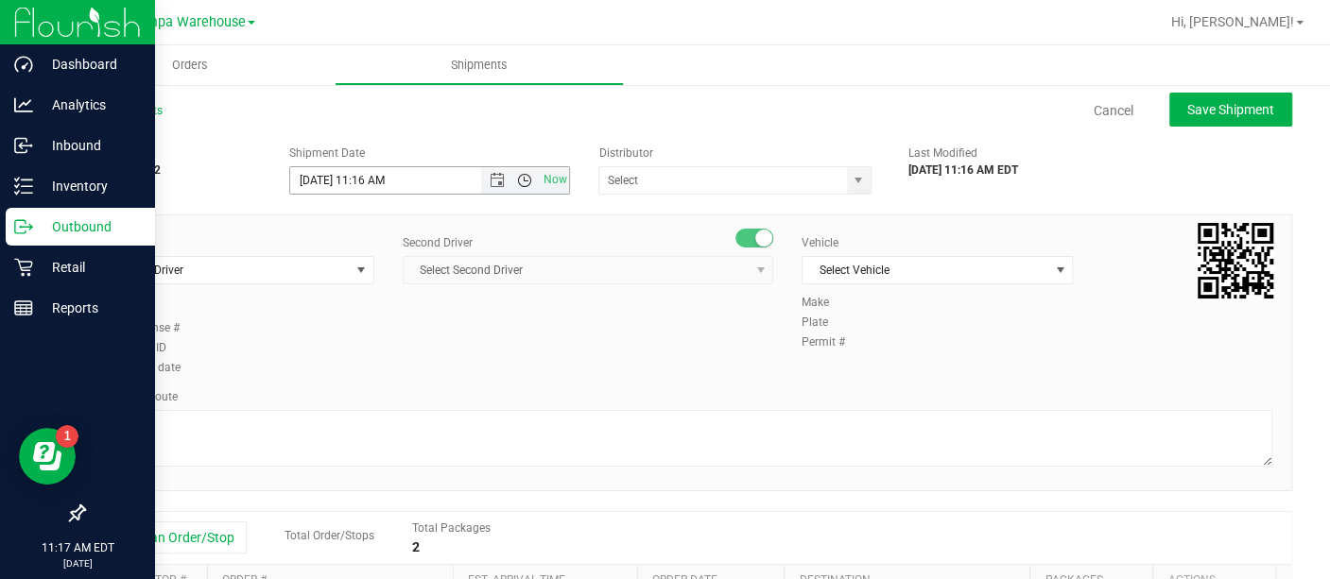
click at [524, 180] on span "Open the time view" at bounding box center [524, 180] width 15 height 15
click at [496, 180] on span "Open the date view" at bounding box center [497, 180] width 15 height 15
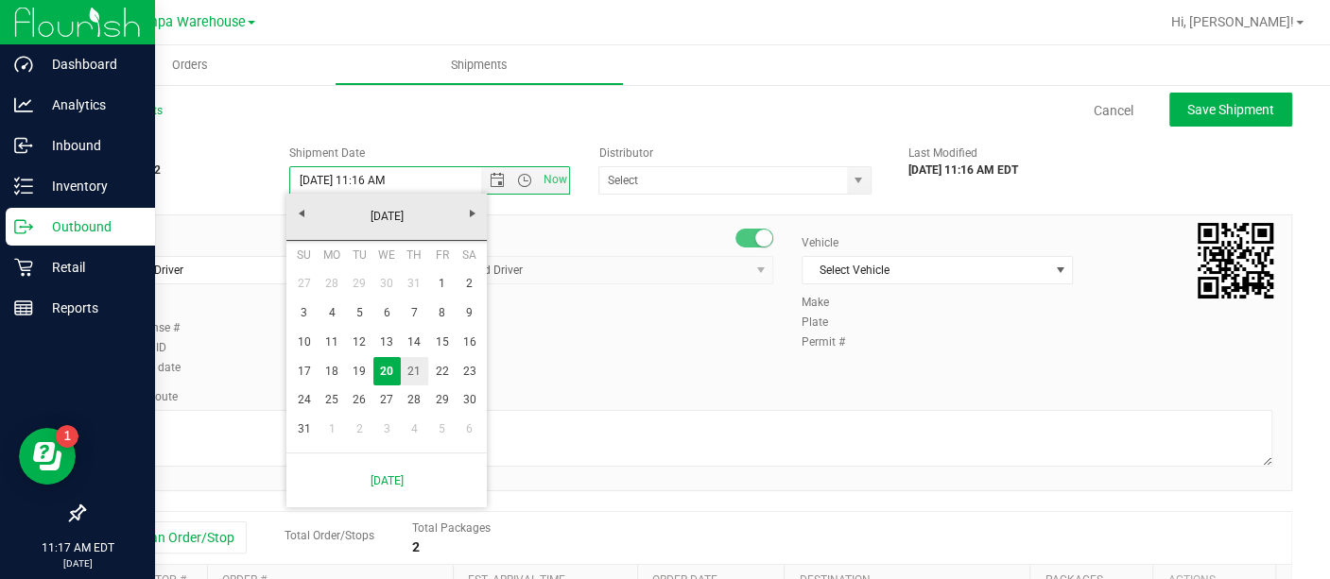
click at [409, 373] on link "21" at bounding box center [414, 371] width 27 height 29
type input "[DATE] 11:16 AM"
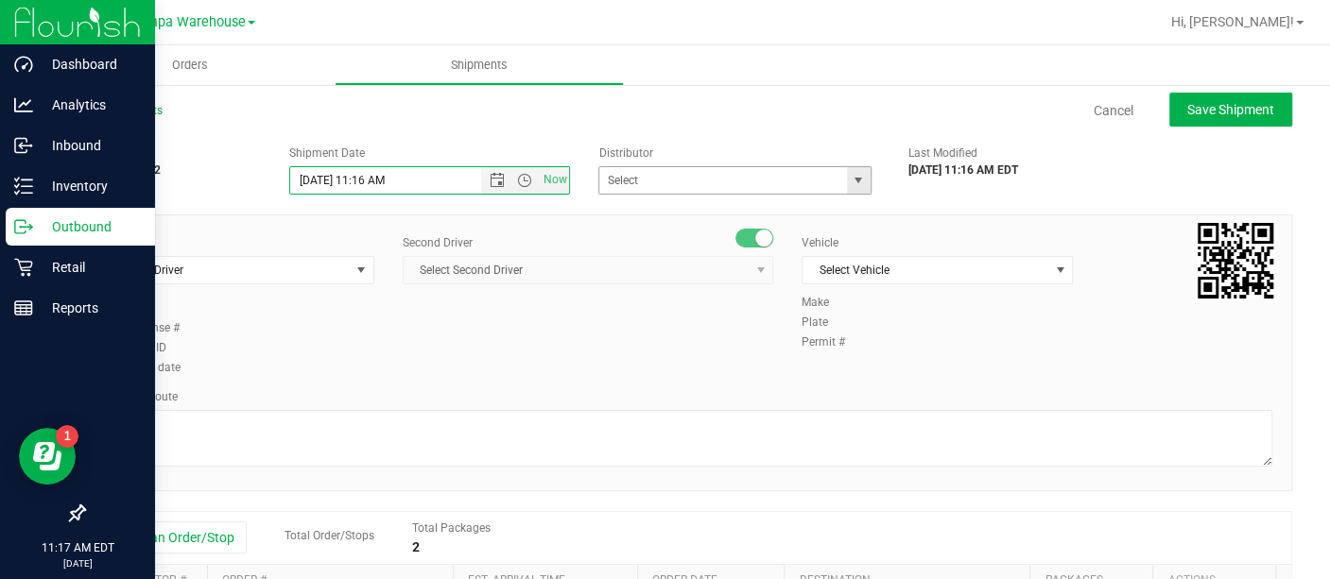
click at [853, 182] on span "select" at bounding box center [858, 180] width 15 height 15
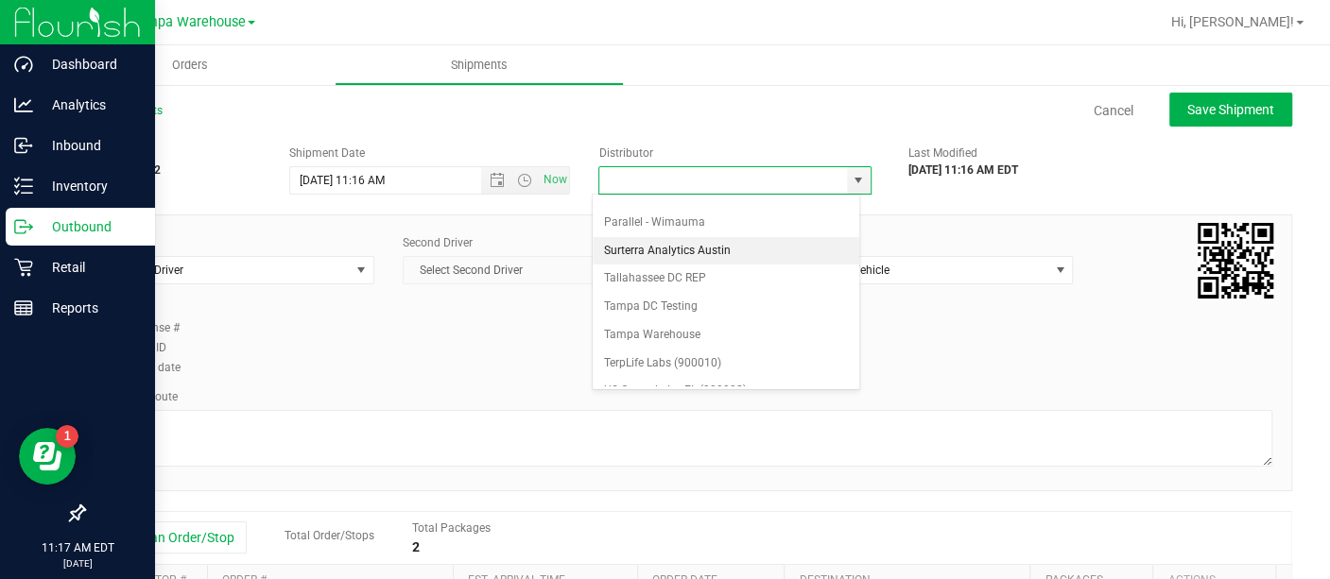
scroll to position [684, 0]
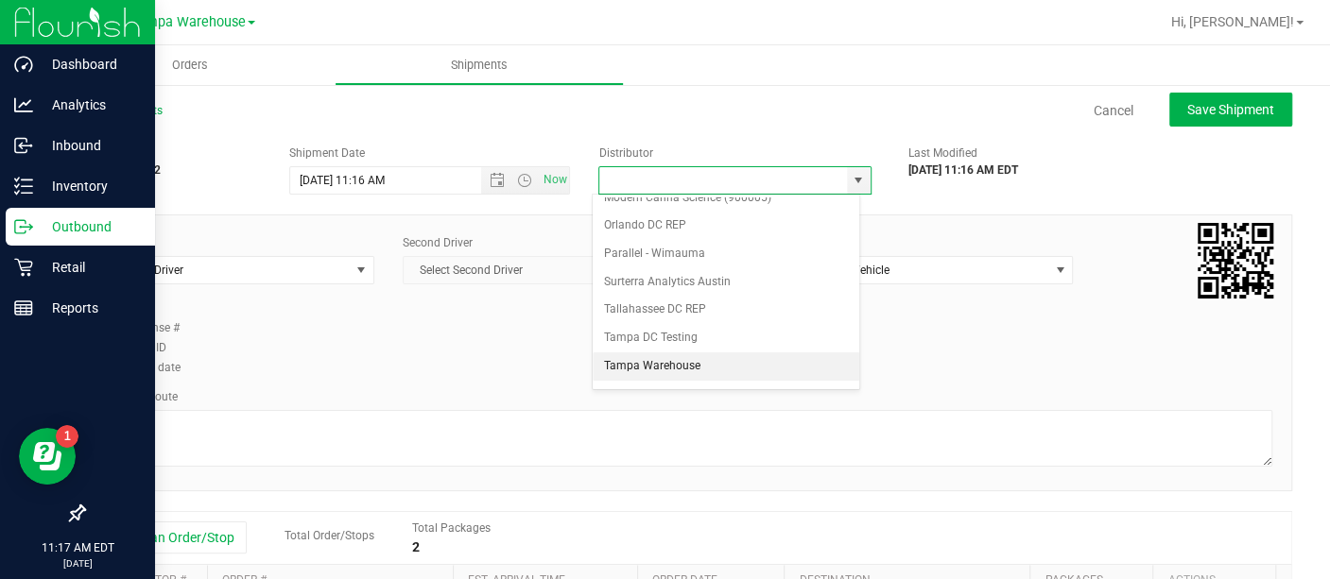
click at [687, 353] on li "Tampa Warehouse" at bounding box center [726, 367] width 267 height 28
type input "Tampa Warehouse"
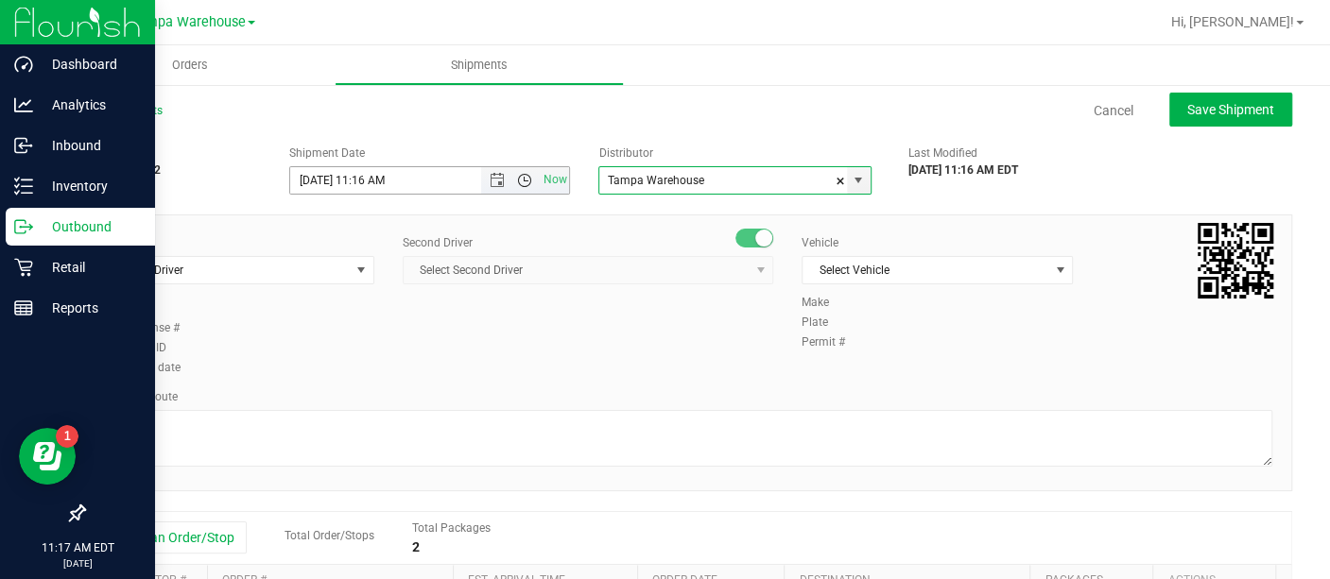
click at [517, 179] on span "Open the time view" at bounding box center [524, 180] width 15 height 15
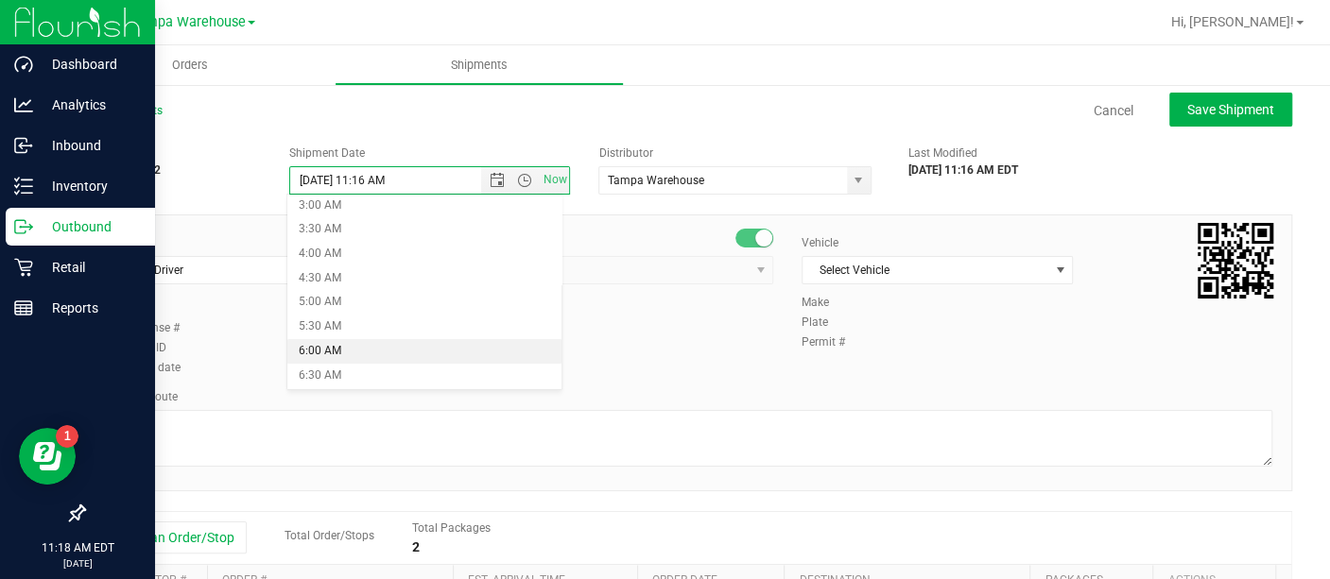
scroll to position [156, 0]
click at [340, 360] on li "6:30 AM" at bounding box center [423, 370] width 273 height 25
type input "[DATE] 6:30 AM"
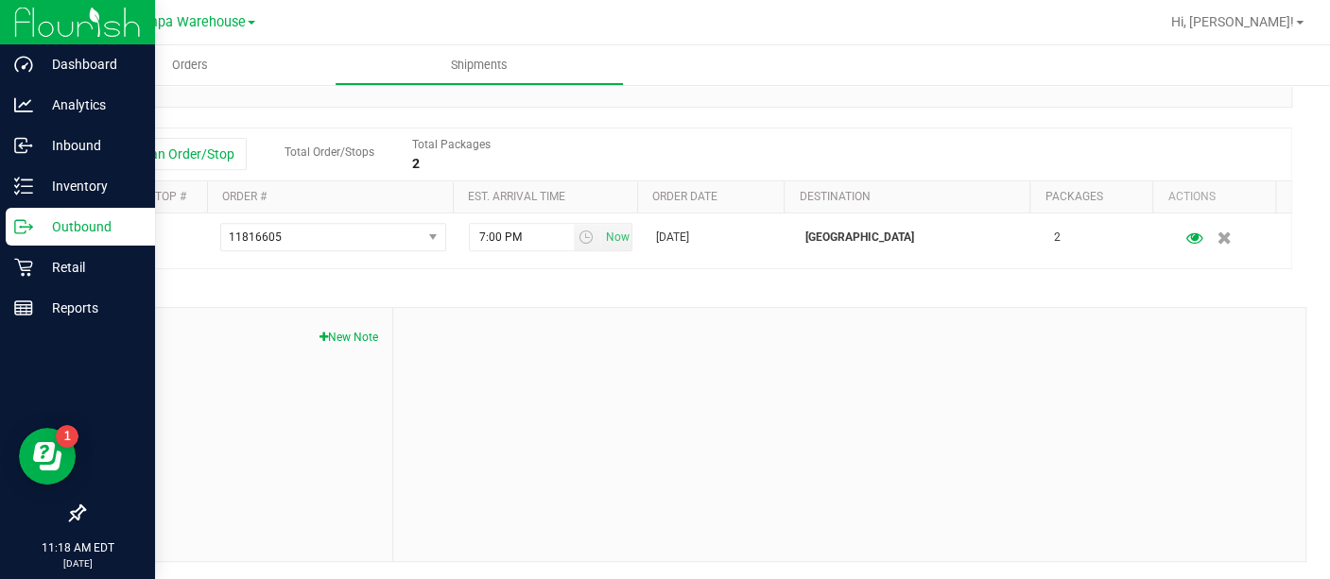
scroll to position [0, 0]
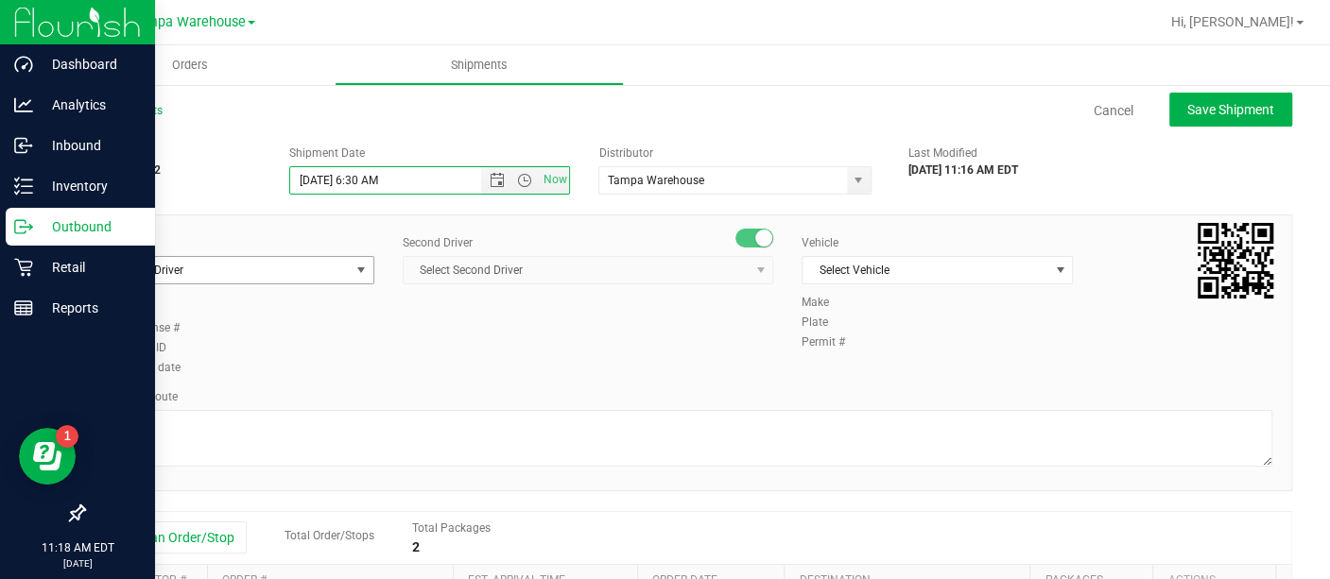
click at [356, 267] on span "select" at bounding box center [360, 270] width 15 height 15
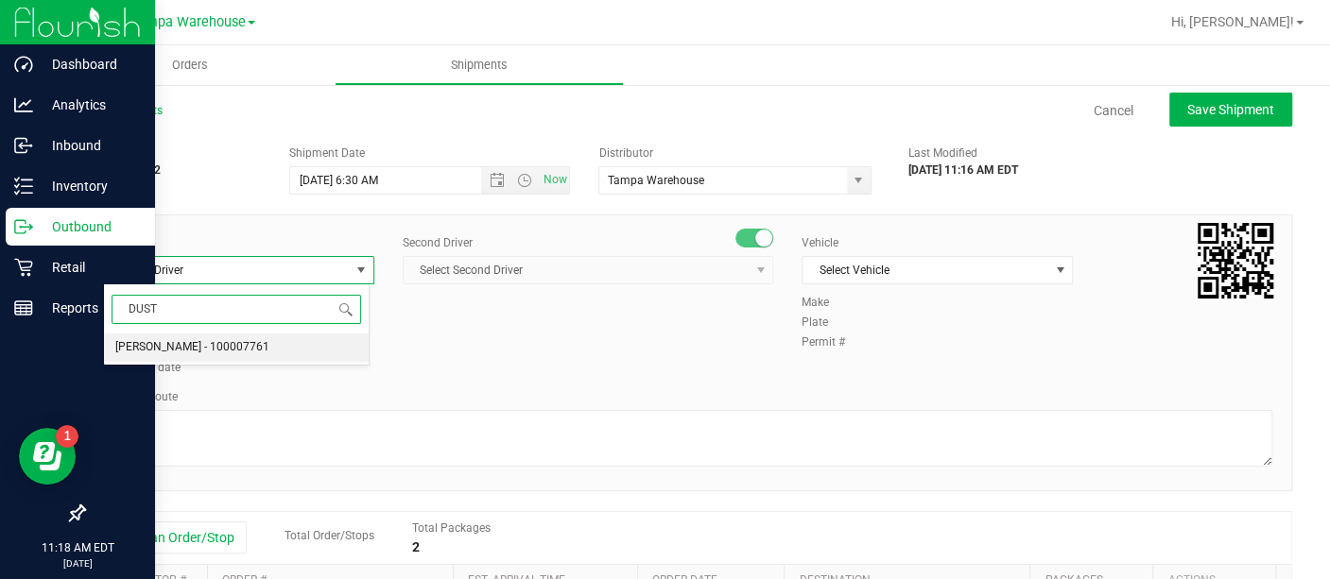
click at [207, 341] on span "[PERSON_NAME] - 100007761" at bounding box center [192, 348] width 154 height 25
type input "DUST"
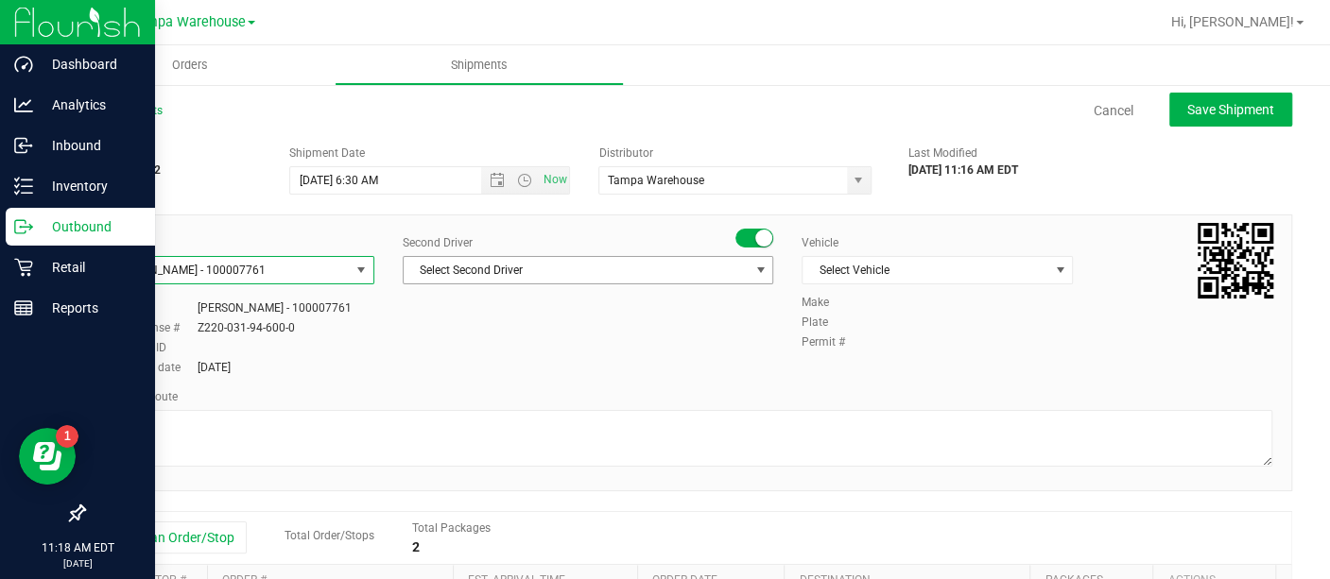
click at [515, 258] on span "Select Second Driver" at bounding box center [576, 270] width 345 height 26
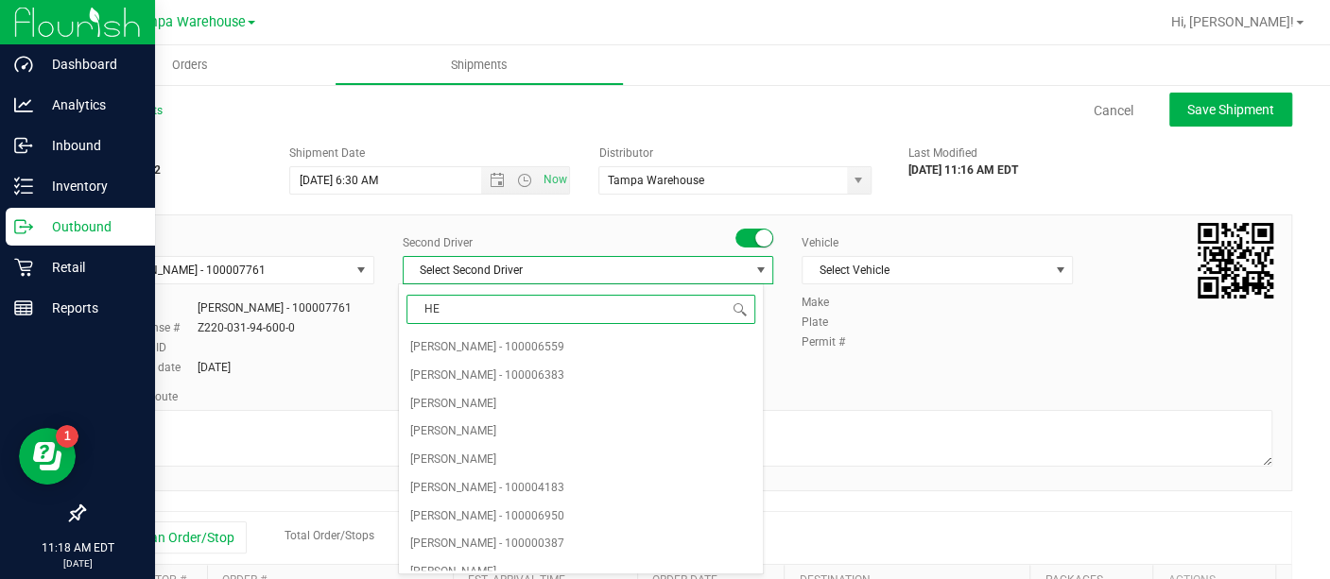
type input "HEC"
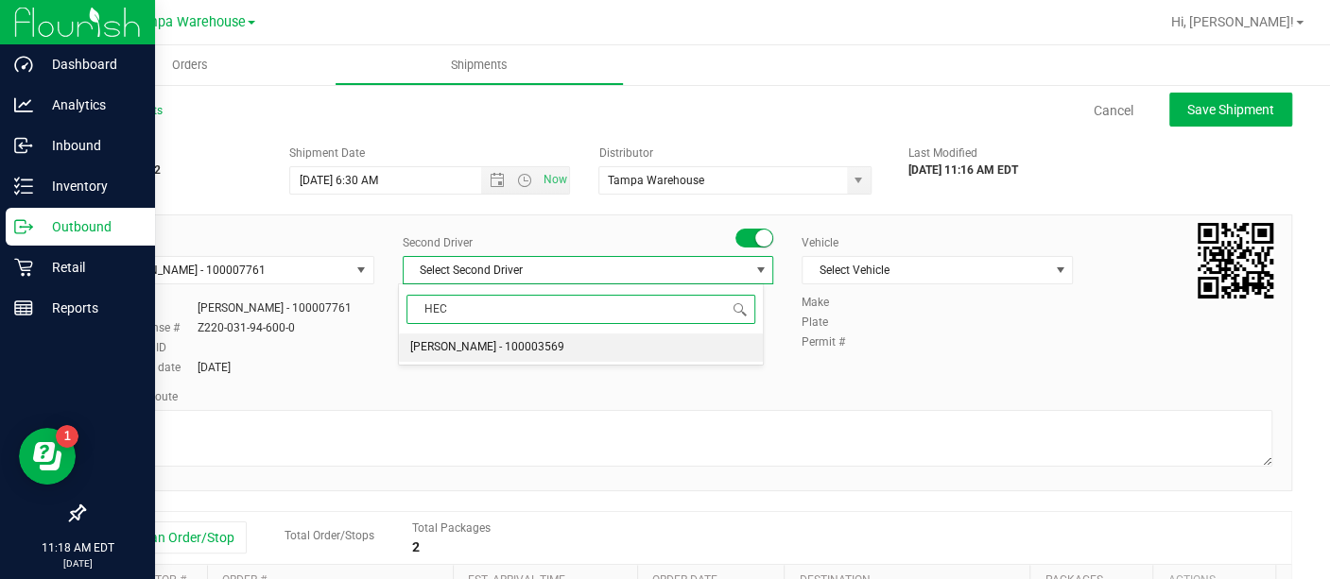
click at [474, 351] on span "[PERSON_NAME] - 100003569" at bounding box center [487, 348] width 154 height 25
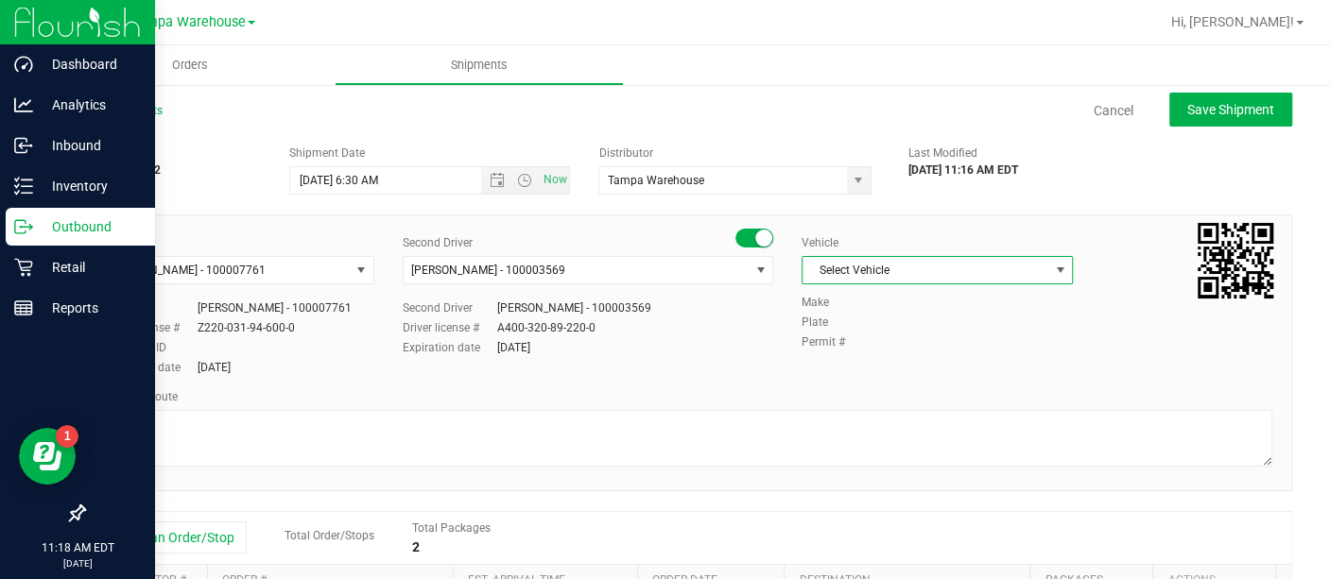
click at [868, 268] on span "Select Vehicle" at bounding box center [925, 270] width 246 height 26
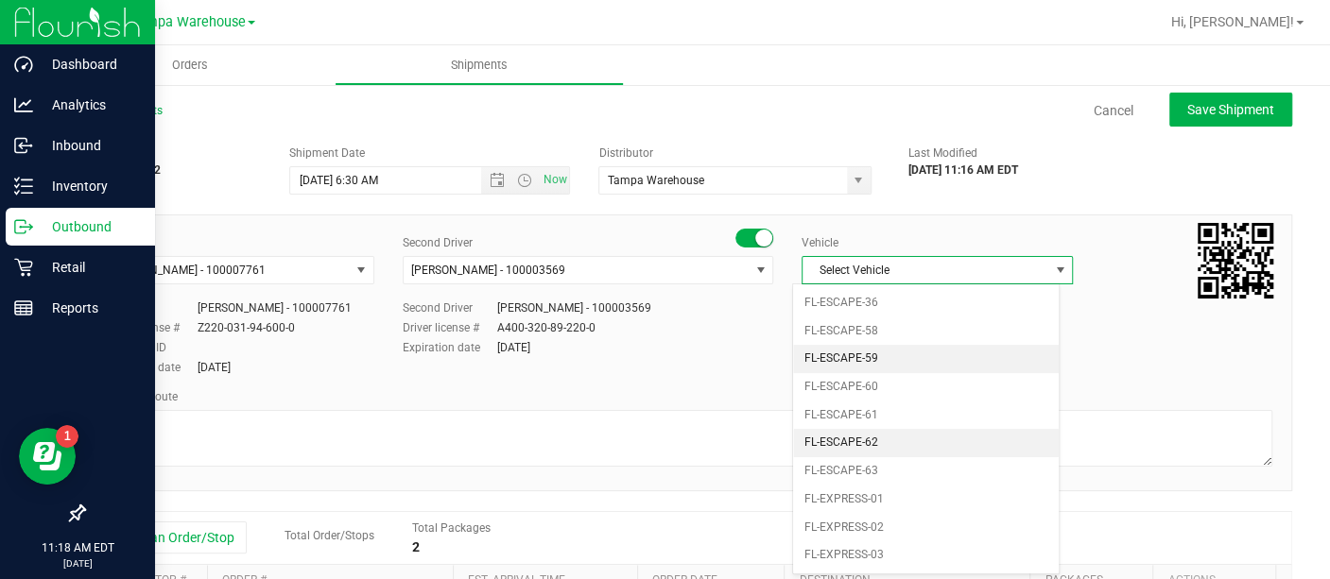
scroll to position [224, 0]
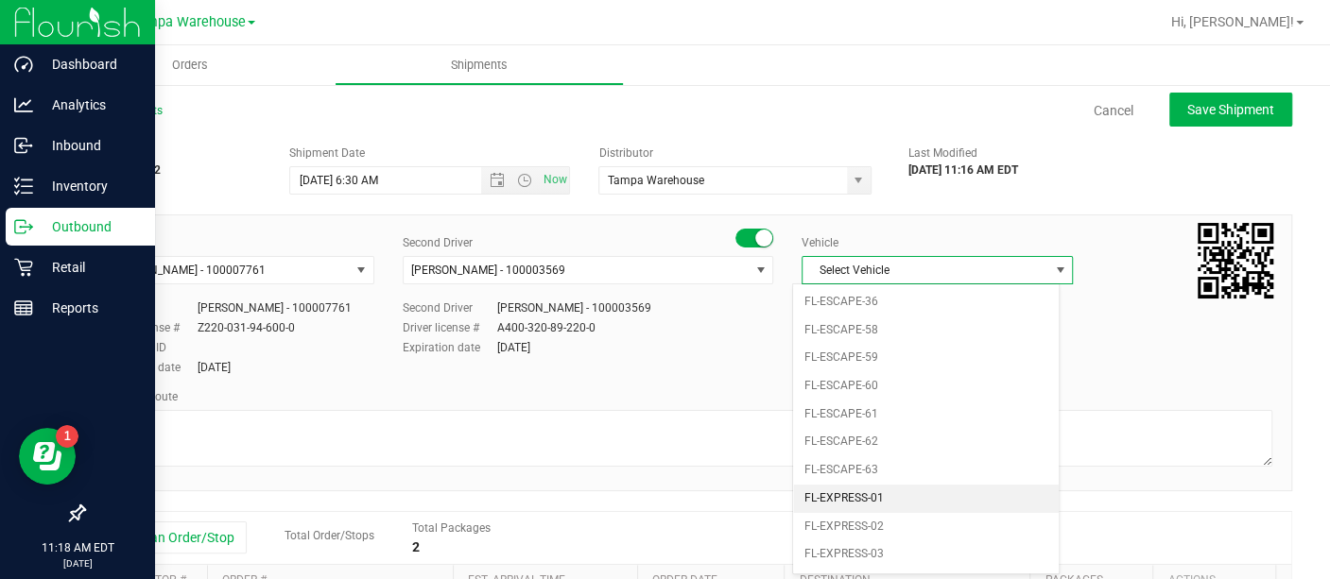
click at [870, 485] on li "FL-EXPRESS-01" at bounding box center [926, 499] width 266 height 28
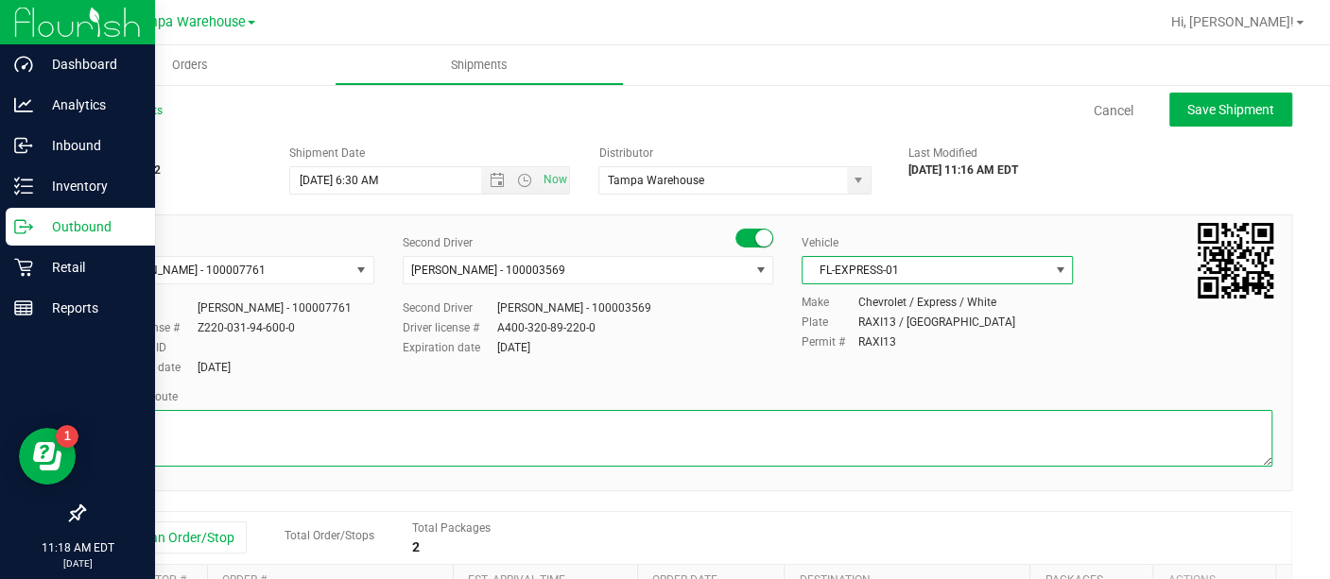
click at [775, 427] on textarea at bounding box center [687, 438] width 1169 height 57
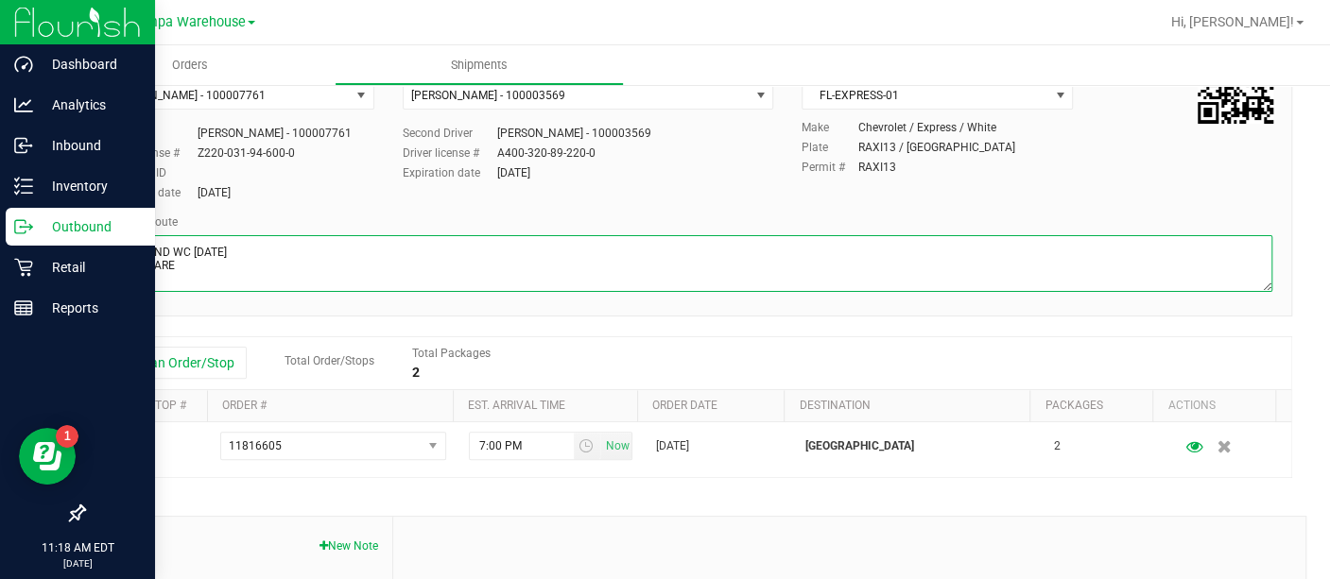
scroll to position [180, 0]
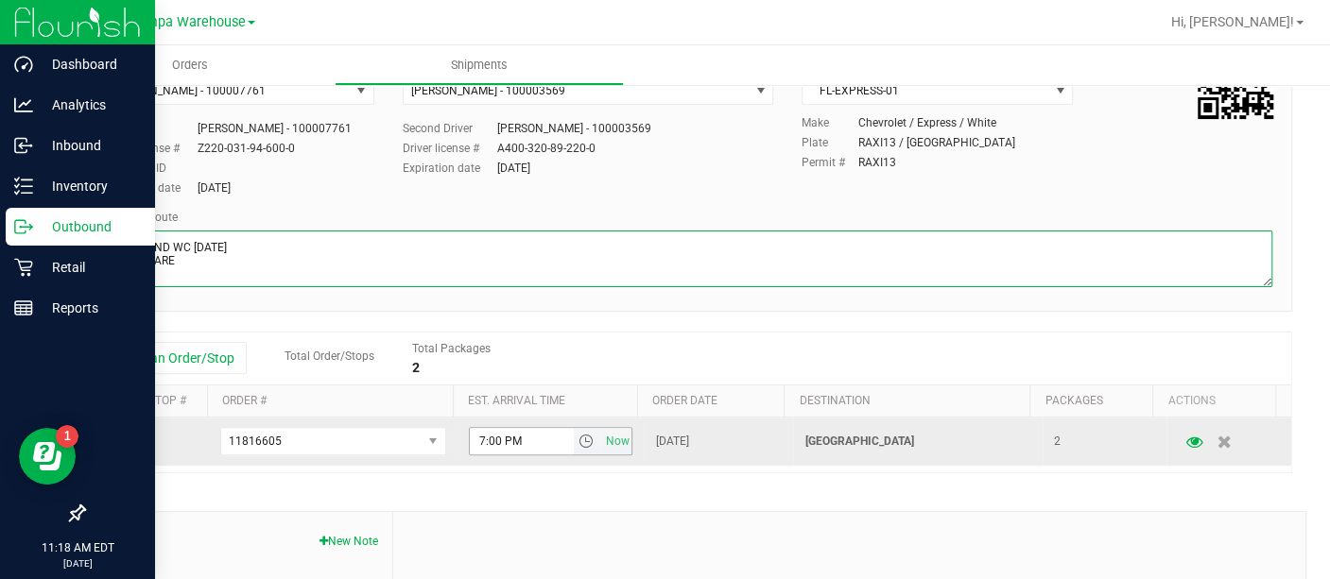
click at [578, 443] on span "select" at bounding box center [585, 441] width 15 height 15
type textarea "LAKELAND WC [DATE] HARDWARE"
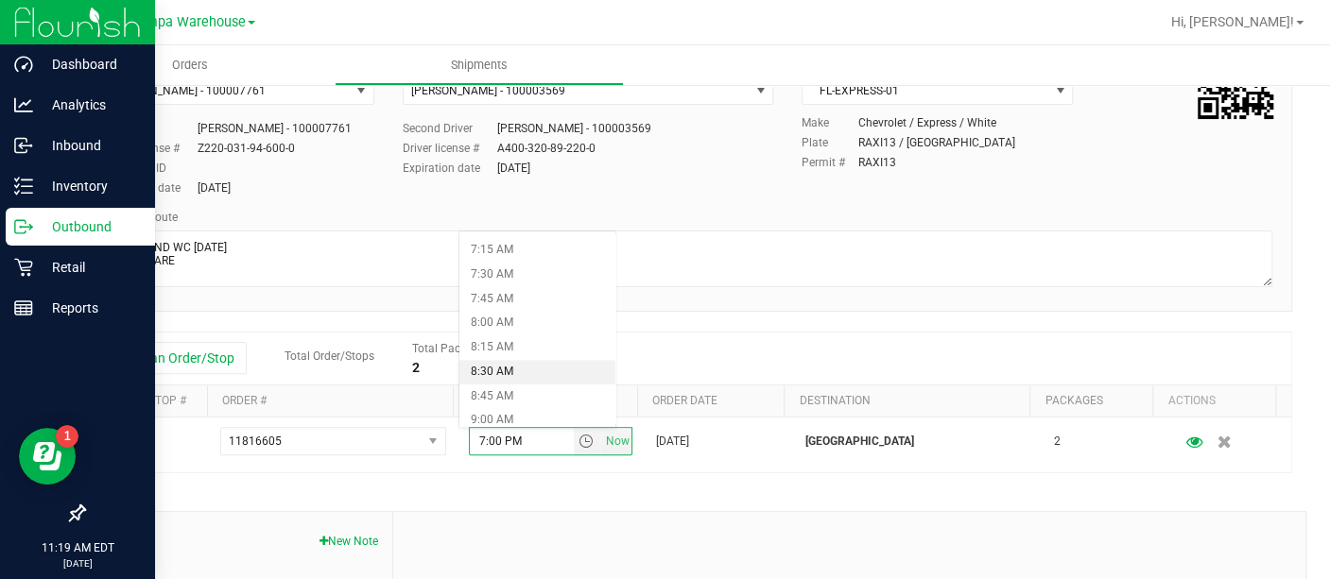
scroll to position [829, 0]
click at [517, 390] on li "10:00 AM" at bounding box center [537, 389] width 156 height 25
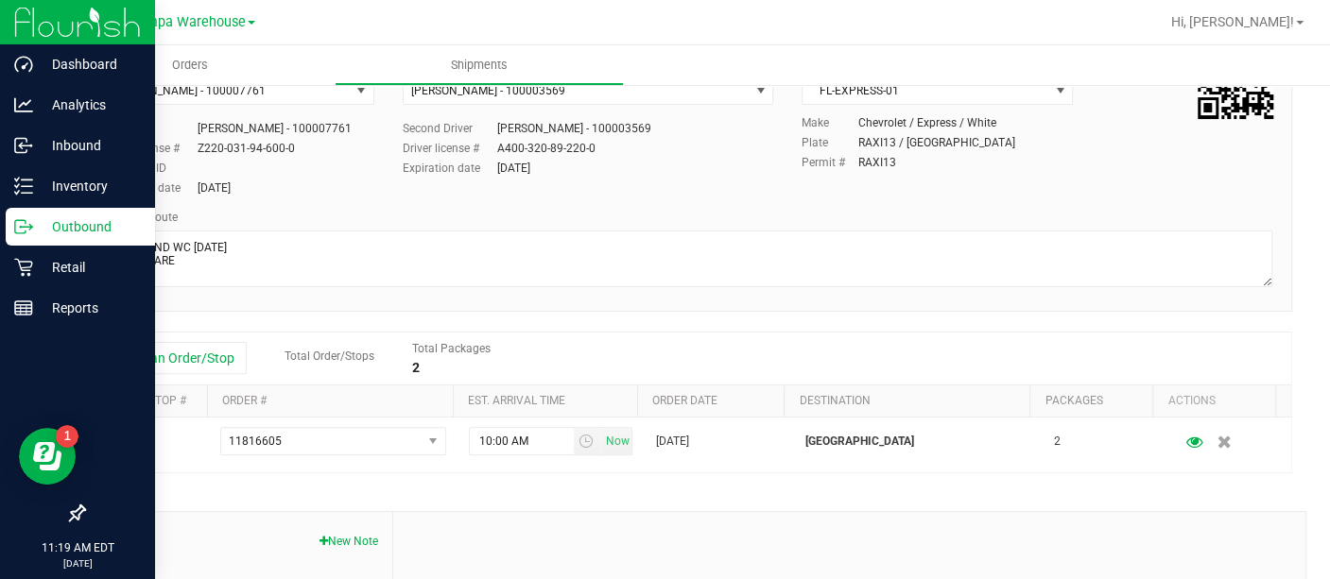
click at [520, 482] on div "Shipment # 20250820-022 Created Shipment Date [DATE] 6:30 AM Now Distributor Ta…" at bounding box center [687, 362] width 1209 height 810
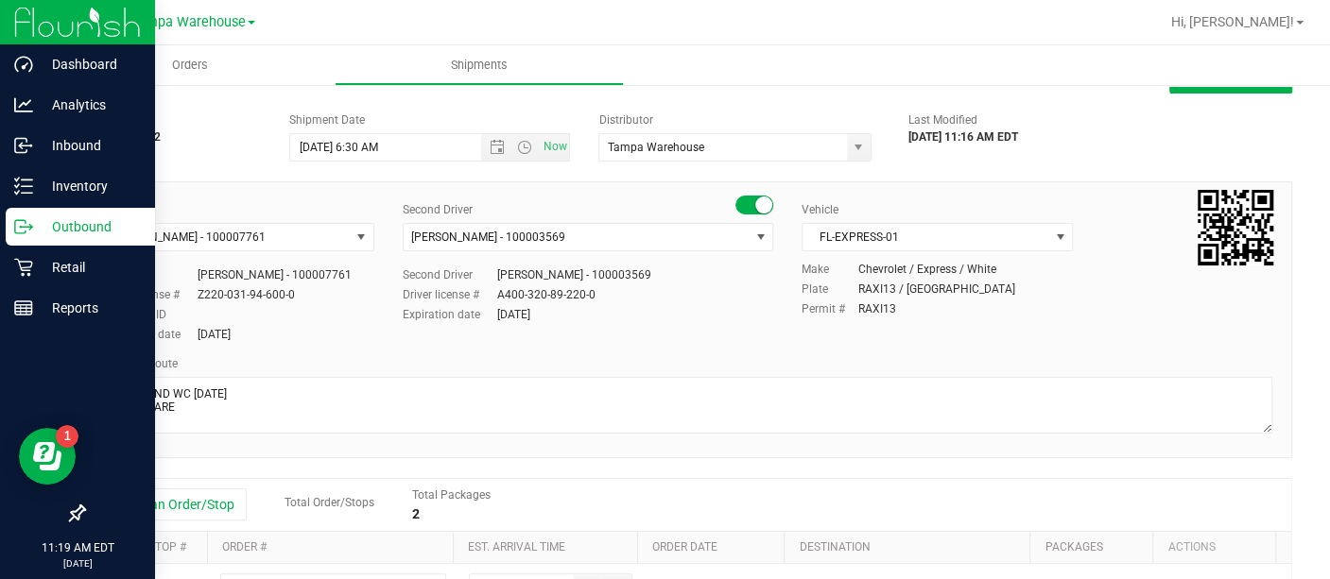
scroll to position [0, 0]
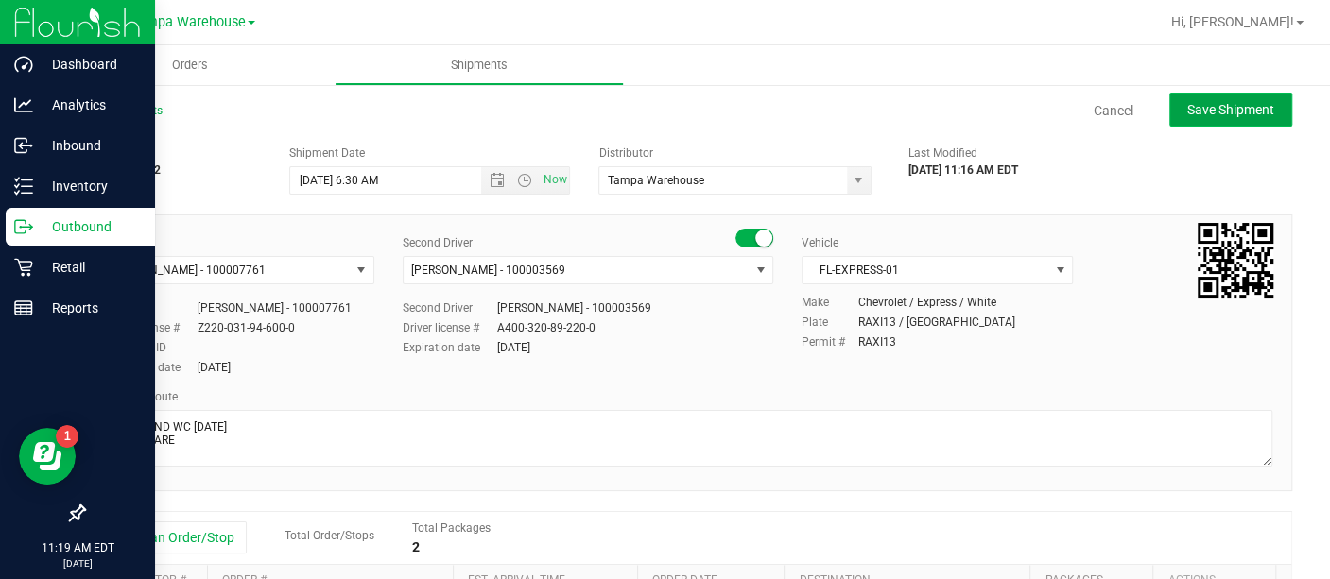
click at [1178, 119] on button "Save Shipment" at bounding box center [1230, 110] width 123 height 34
type input "[DATE] 10:30 AM"
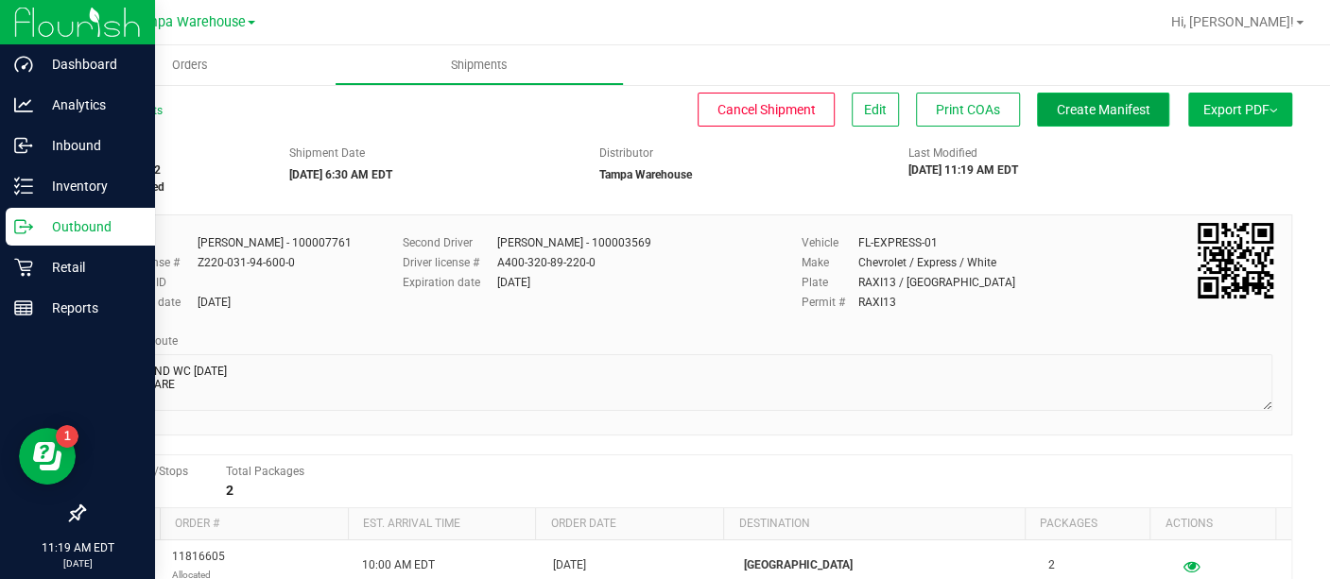
click at [1098, 114] on span "Create Manifest" at bounding box center [1104, 109] width 94 height 15
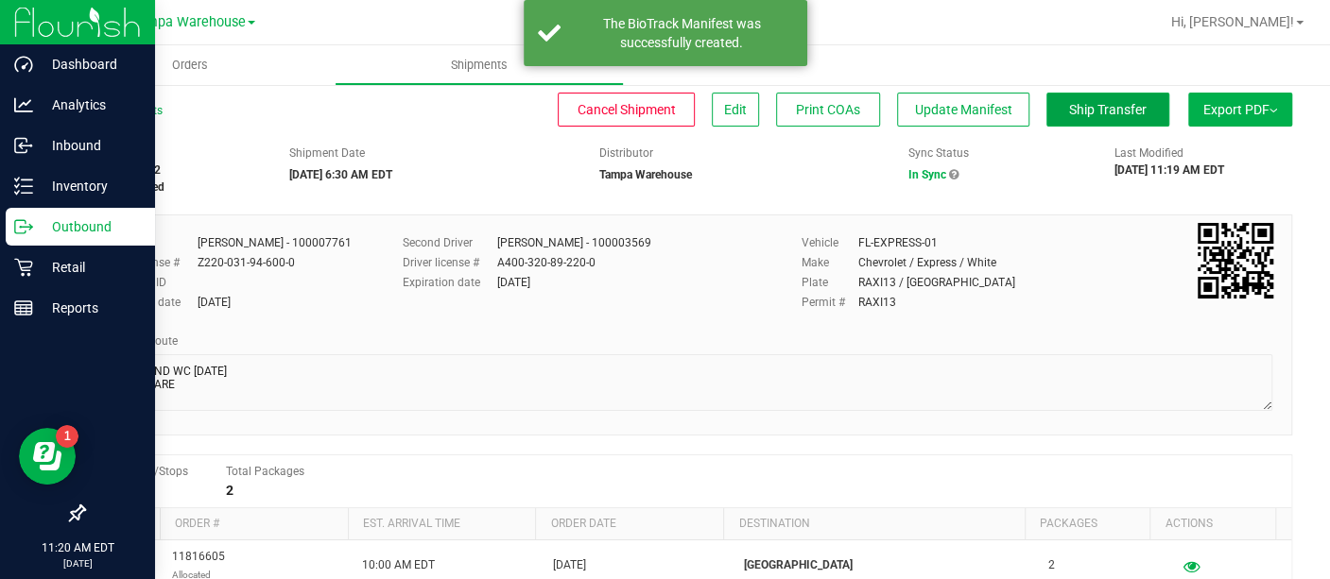
click at [1098, 114] on span "Ship Transfer" at bounding box center [1108, 109] width 78 height 15
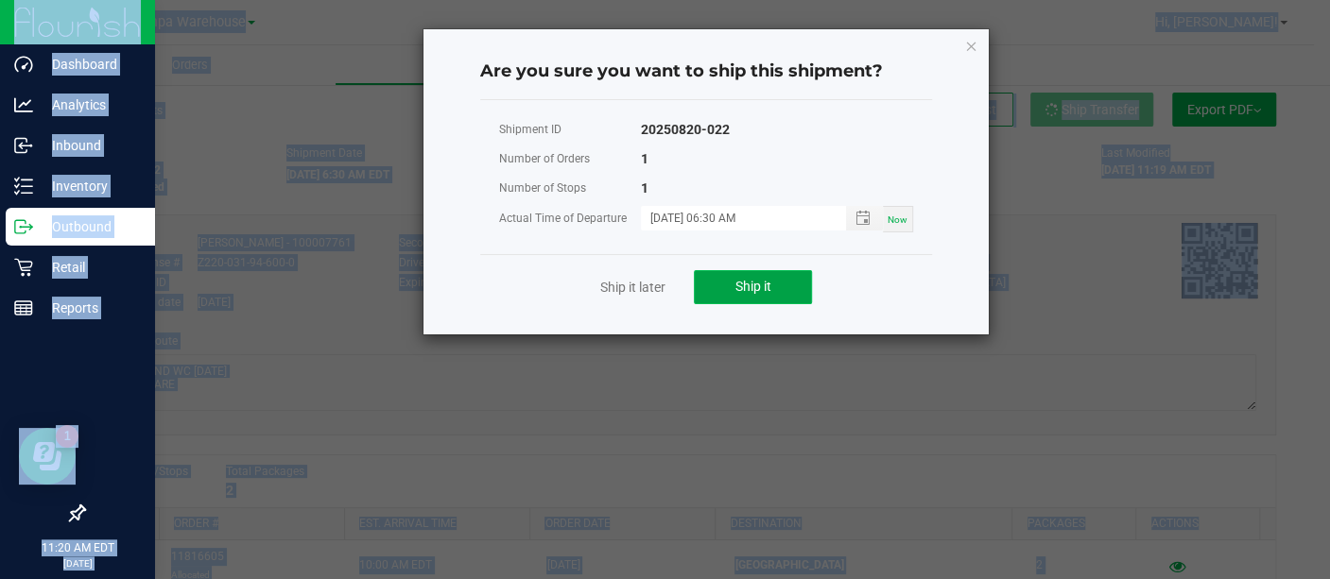
click at [761, 284] on span "Ship it" at bounding box center [753, 286] width 36 height 15
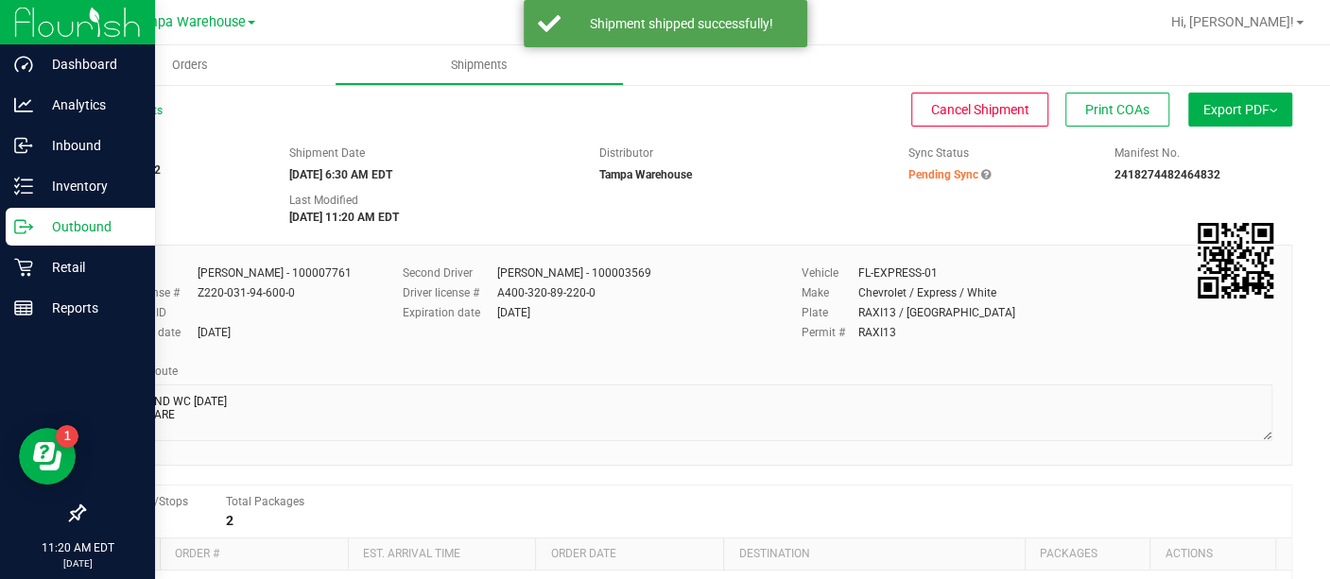
click at [1223, 109] on button "Export PDF" at bounding box center [1240, 110] width 104 height 34
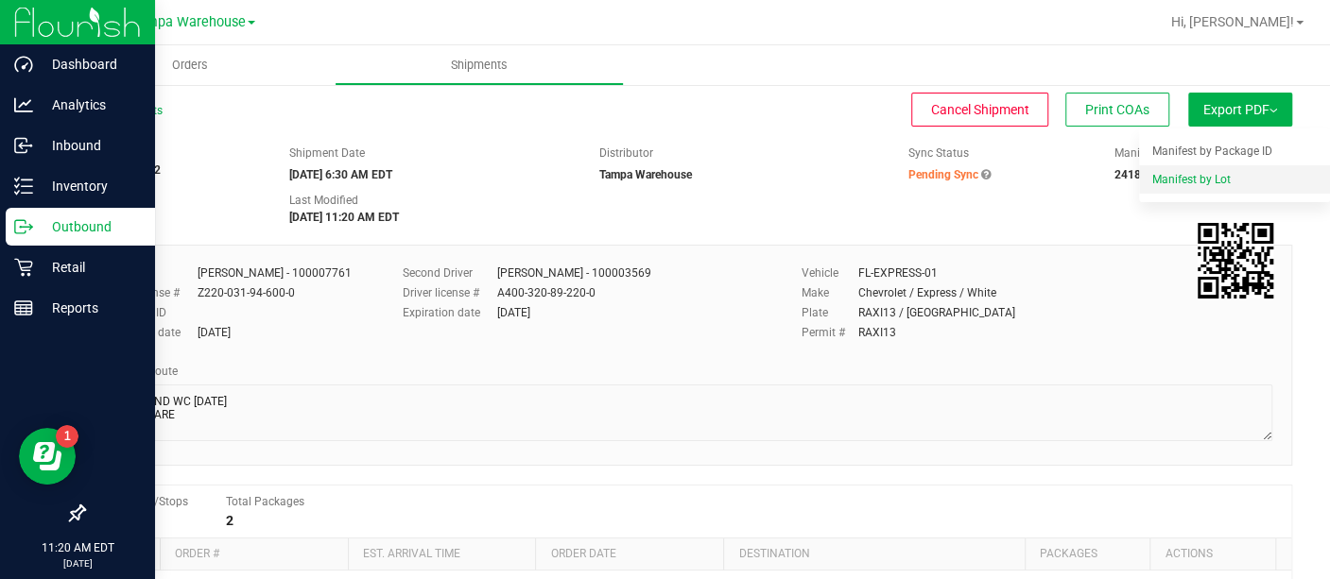
click at [1174, 182] on span "Manifest by Lot" at bounding box center [1191, 179] width 78 height 13
click at [193, 77] on uib-tab-heading "Orders" at bounding box center [189, 65] width 289 height 40
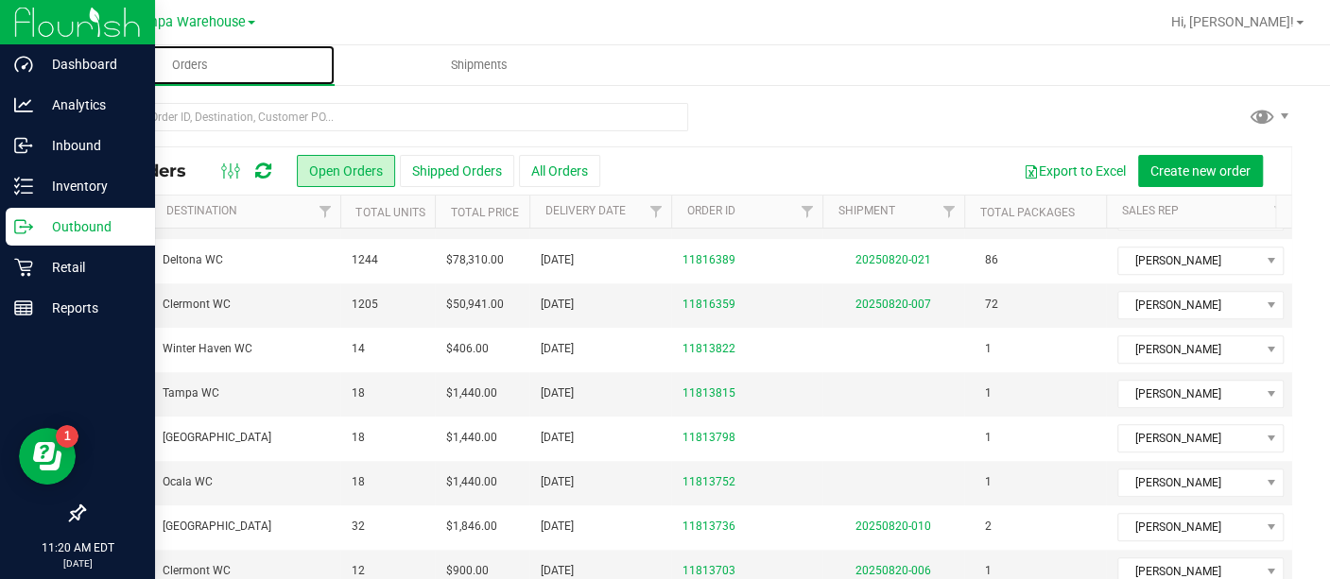
scroll to position [524, 186]
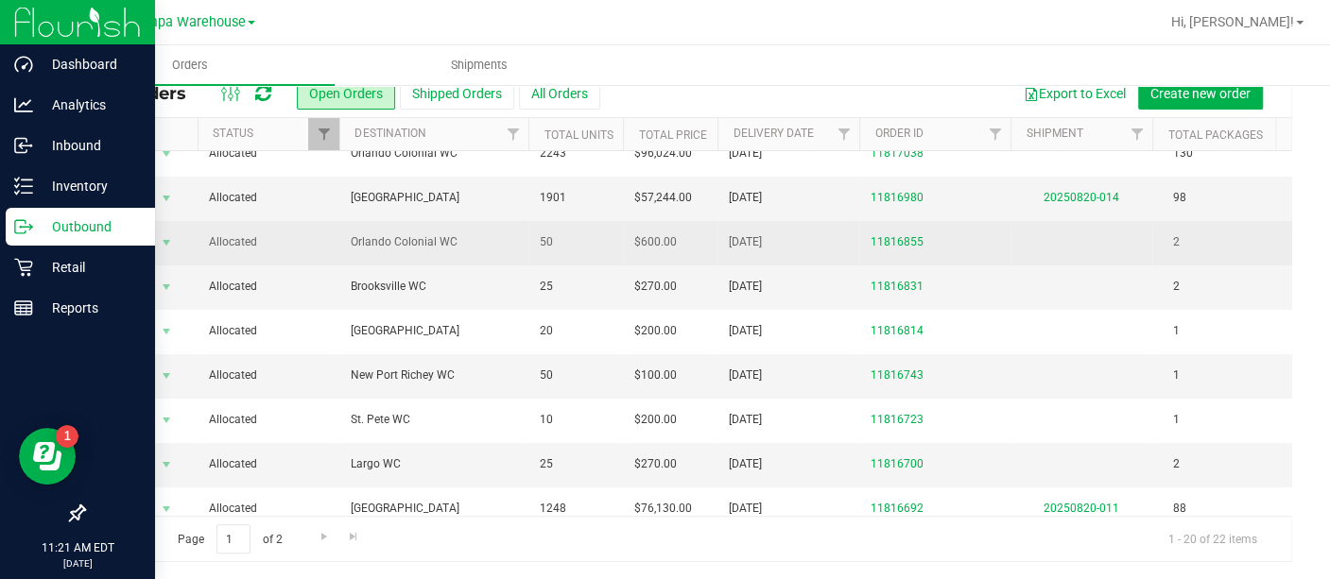
click at [464, 234] on span "Orlando Colonial WC" at bounding box center [434, 242] width 166 height 18
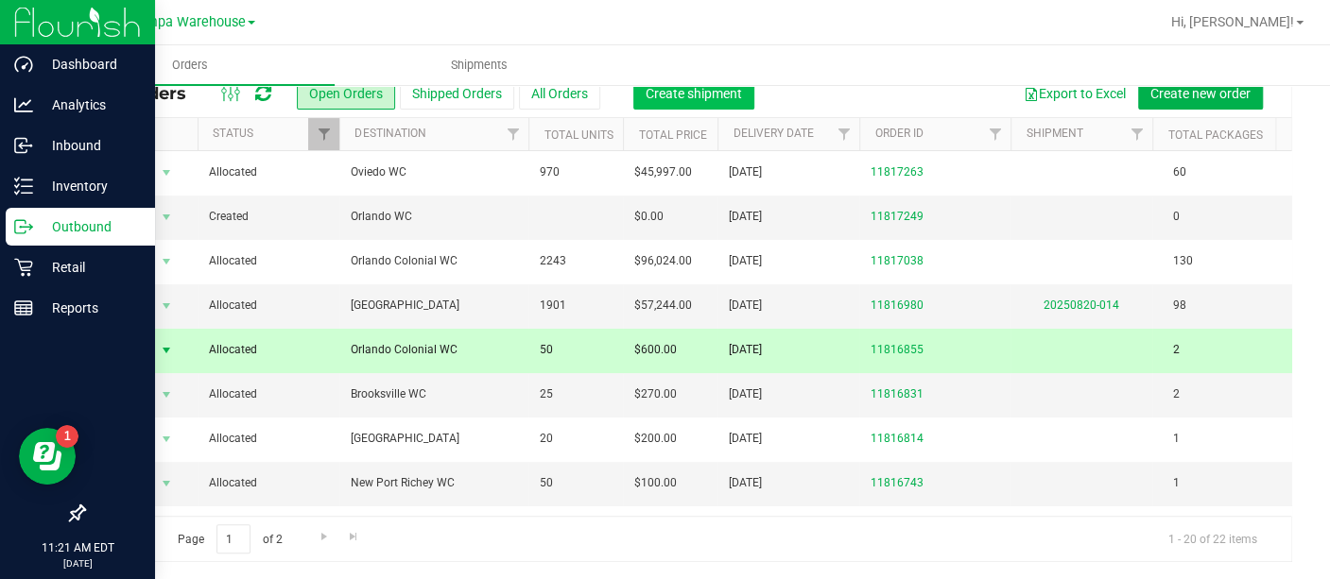
click at [704, 100] on span "Create shipment" at bounding box center [694, 93] width 96 height 15
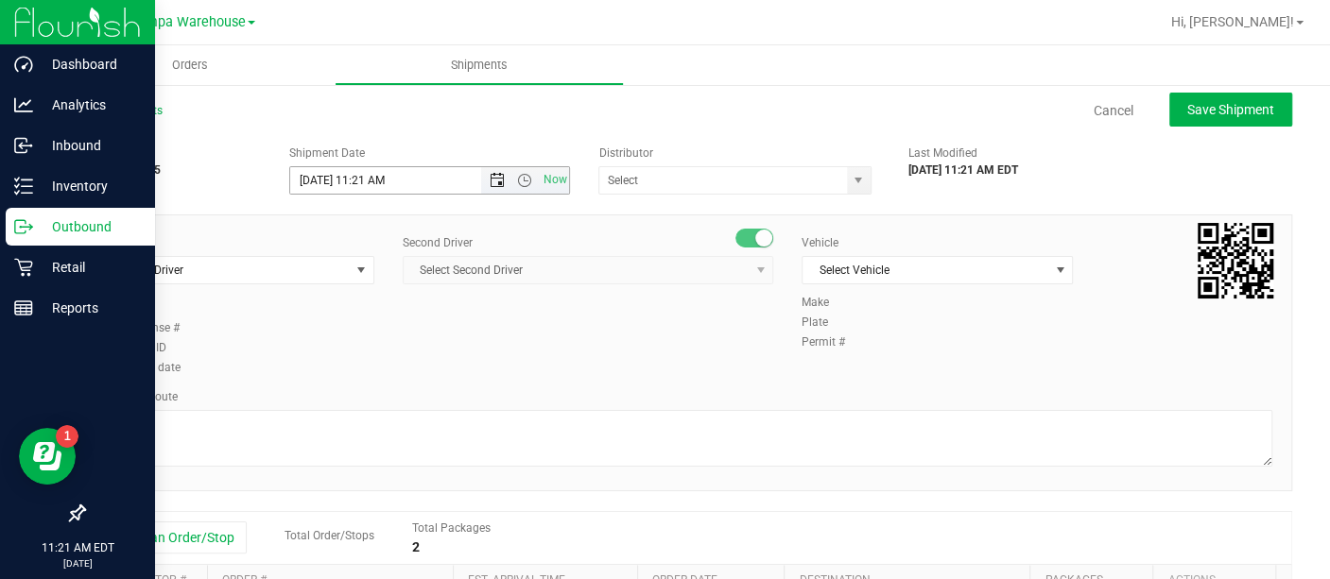
click at [490, 181] on span "Open the date view" at bounding box center [497, 180] width 15 height 15
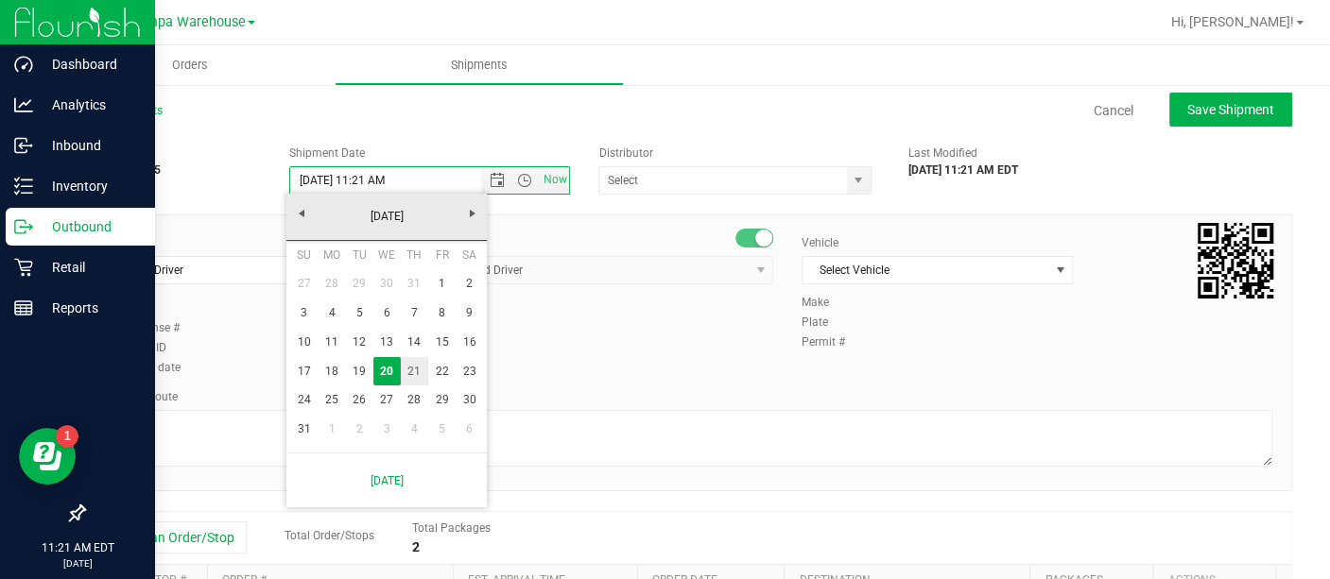
click at [415, 369] on link "21" at bounding box center [414, 371] width 27 height 29
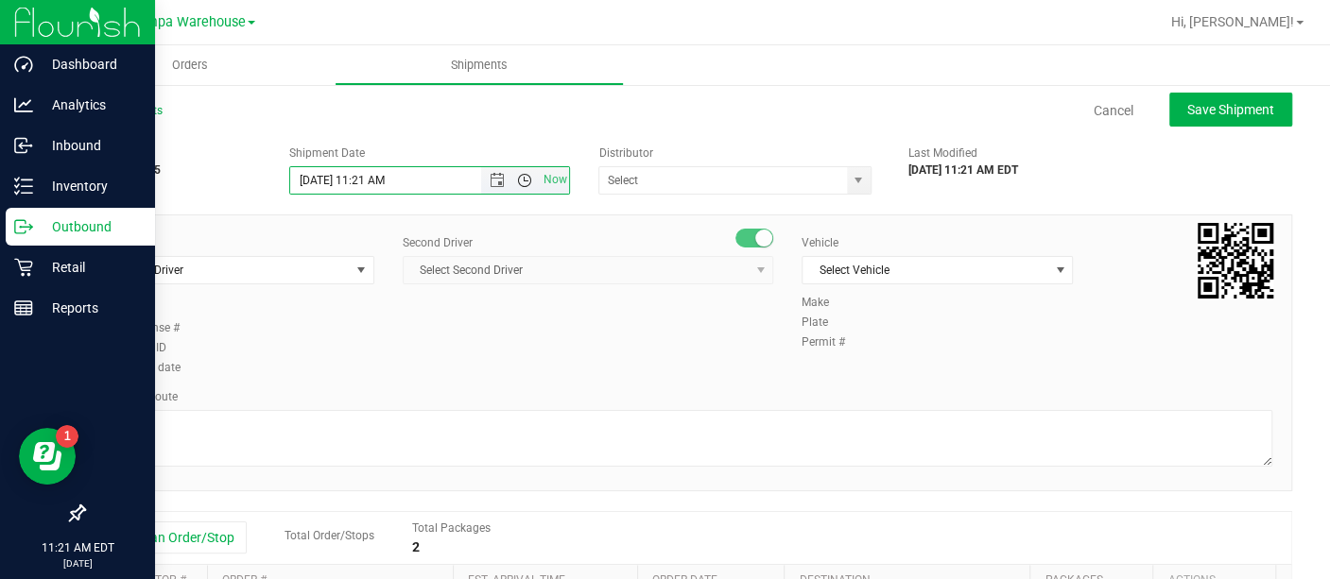
click at [527, 177] on span "Open the time view" at bounding box center [524, 180] width 32 height 15
click at [337, 357] on li "6:30 AM" at bounding box center [423, 369] width 273 height 25
type input "[DATE] 6:30 AM"
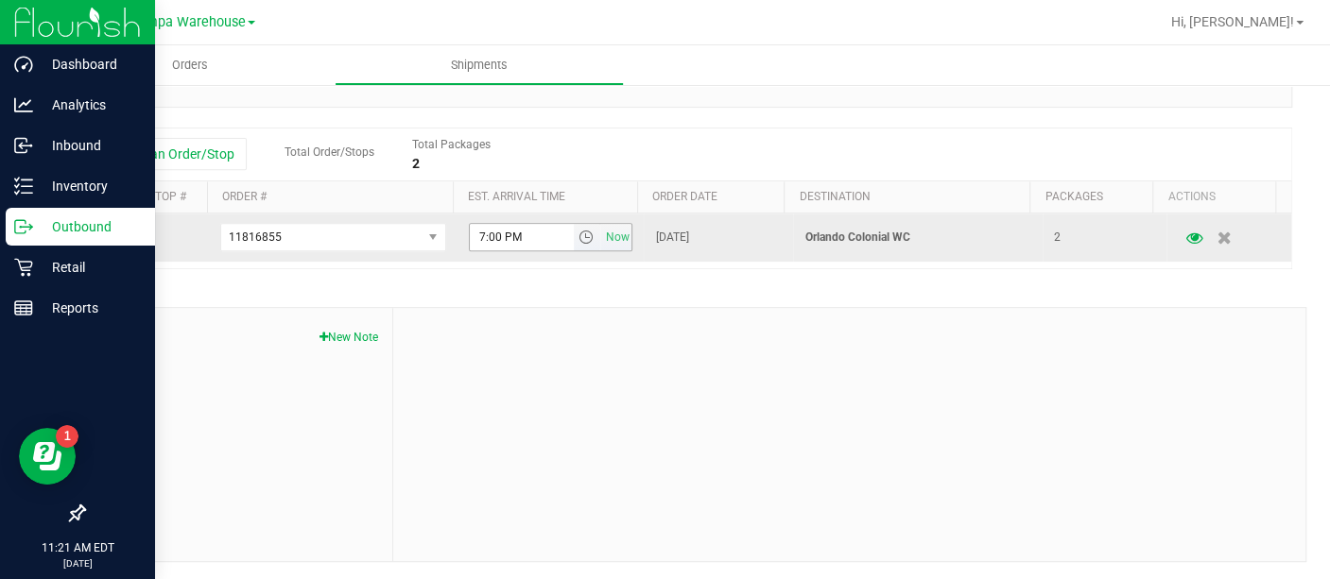
click at [578, 237] on span "select" at bounding box center [585, 237] width 15 height 15
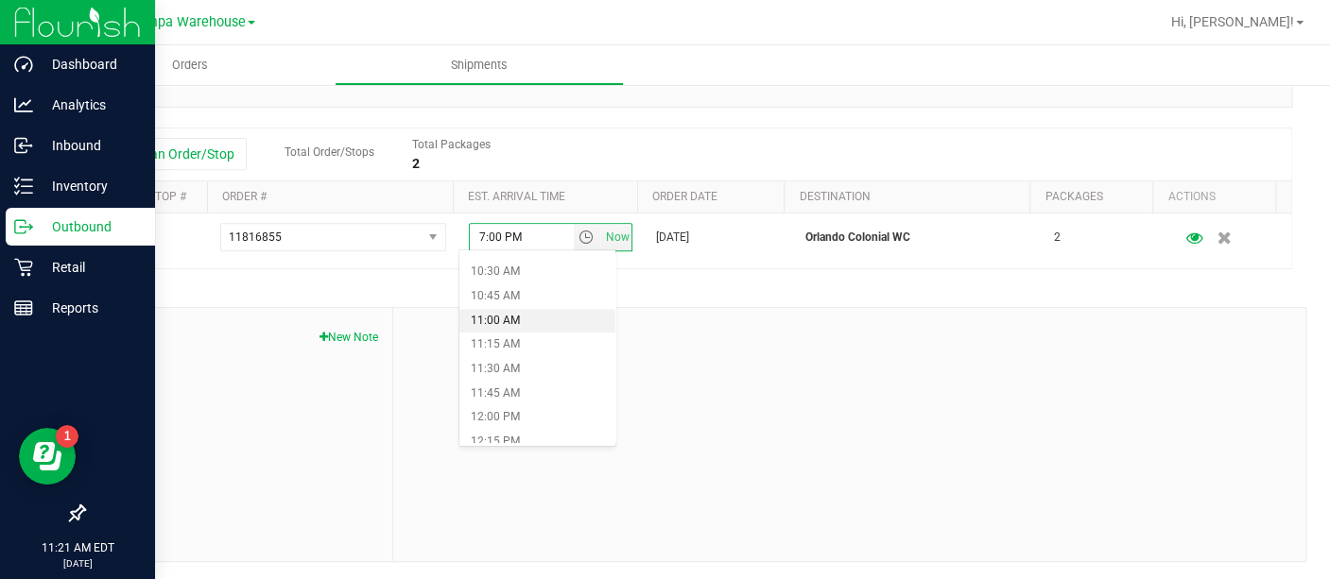
click at [508, 318] on li "11:00 AM" at bounding box center [537, 321] width 156 height 25
click at [512, 366] on div at bounding box center [849, 434] width 912 height 253
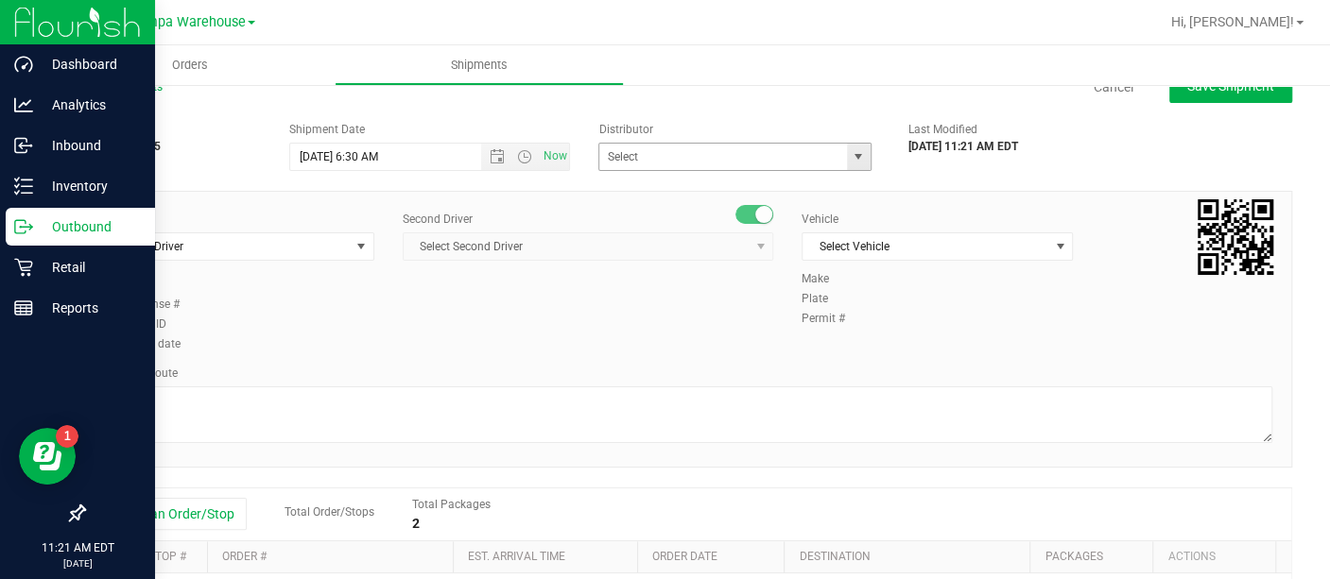
click at [851, 161] on span "select" at bounding box center [858, 156] width 15 height 15
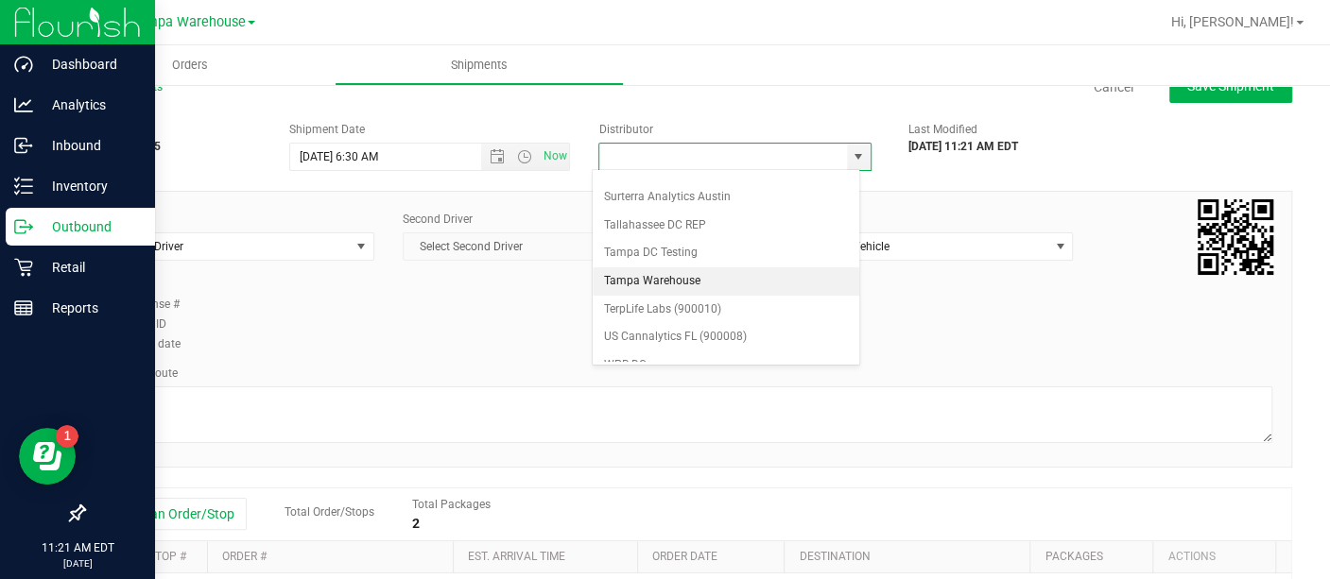
click at [692, 267] on li "Tampa Warehouse" at bounding box center [726, 281] width 267 height 28
type input "Tampa Warehouse"
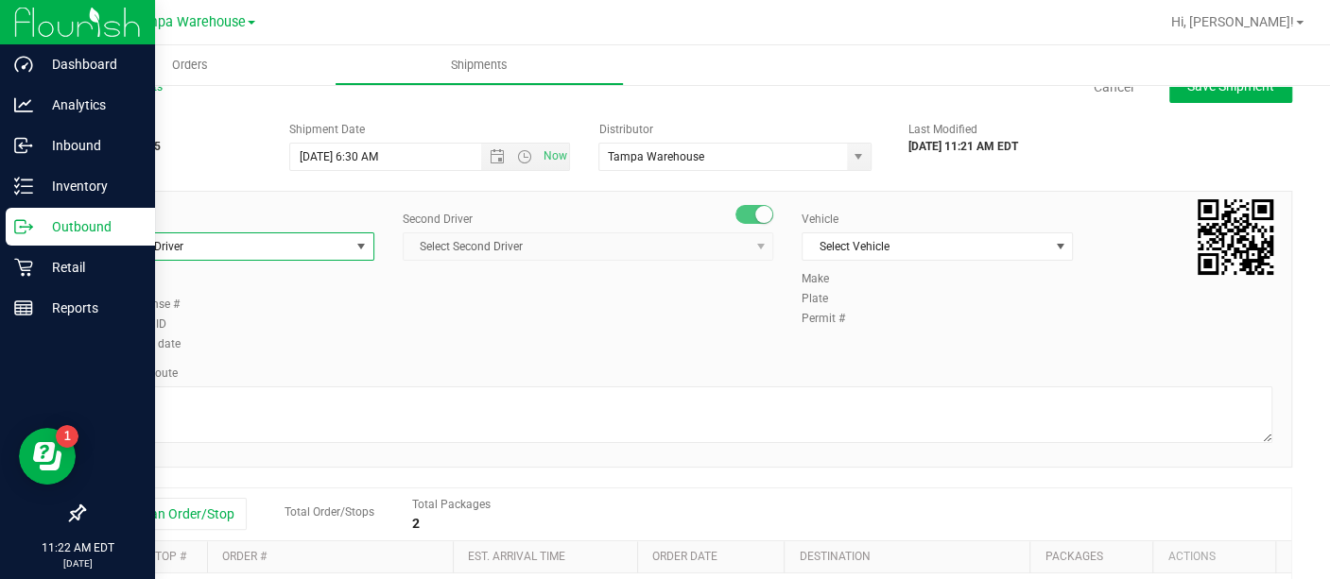
click at [364, 250] on span "select" at bounding box center [360, 246] width 15 height 15
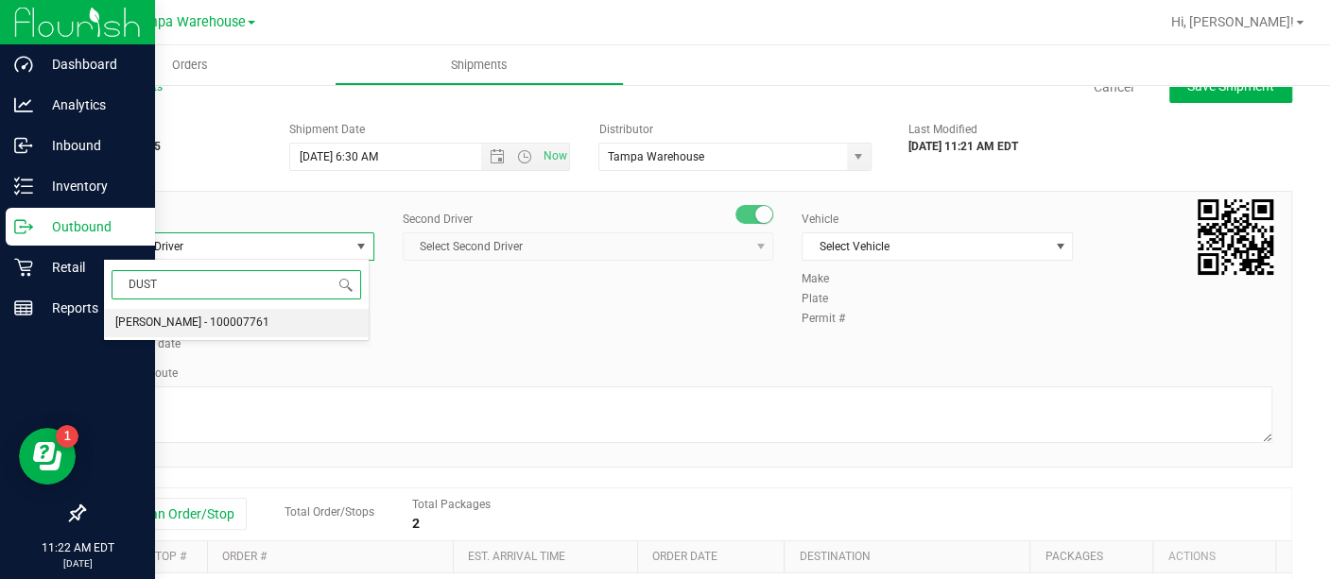
click at [213, 321] on span "[PERSON_NAME] - 100007761" at bounding box center [192, 323] width 154 height 25
type input "DUST"
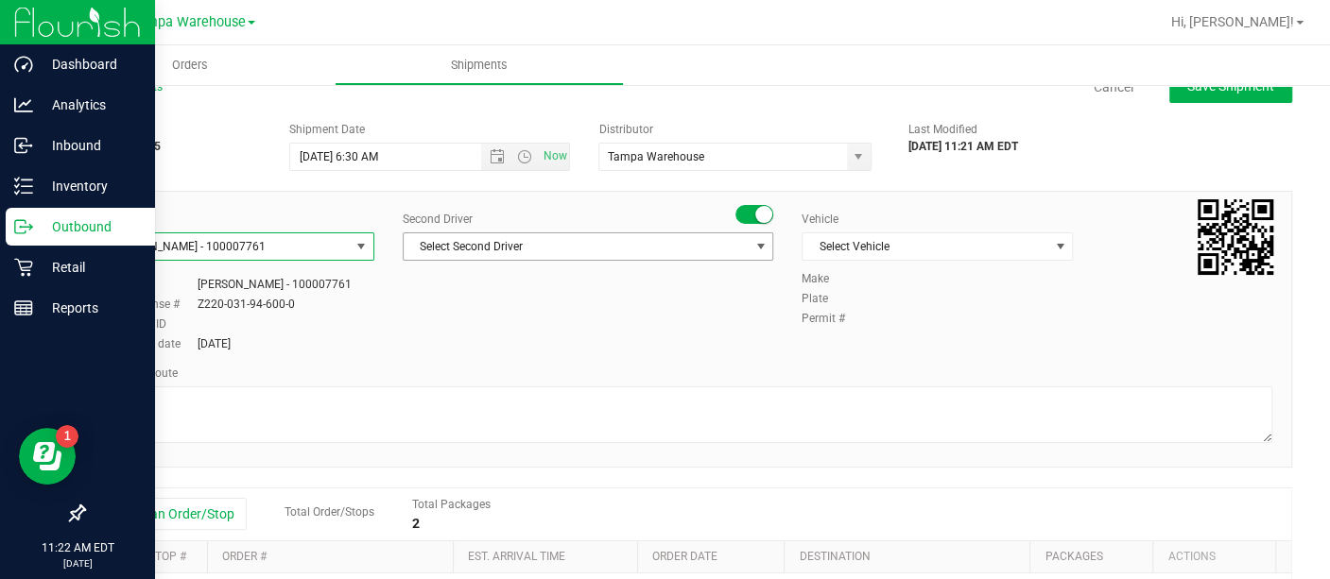
click at [508, 248] on span "Select Second Driver" at bounding box center [576, 246] width 345 height 26
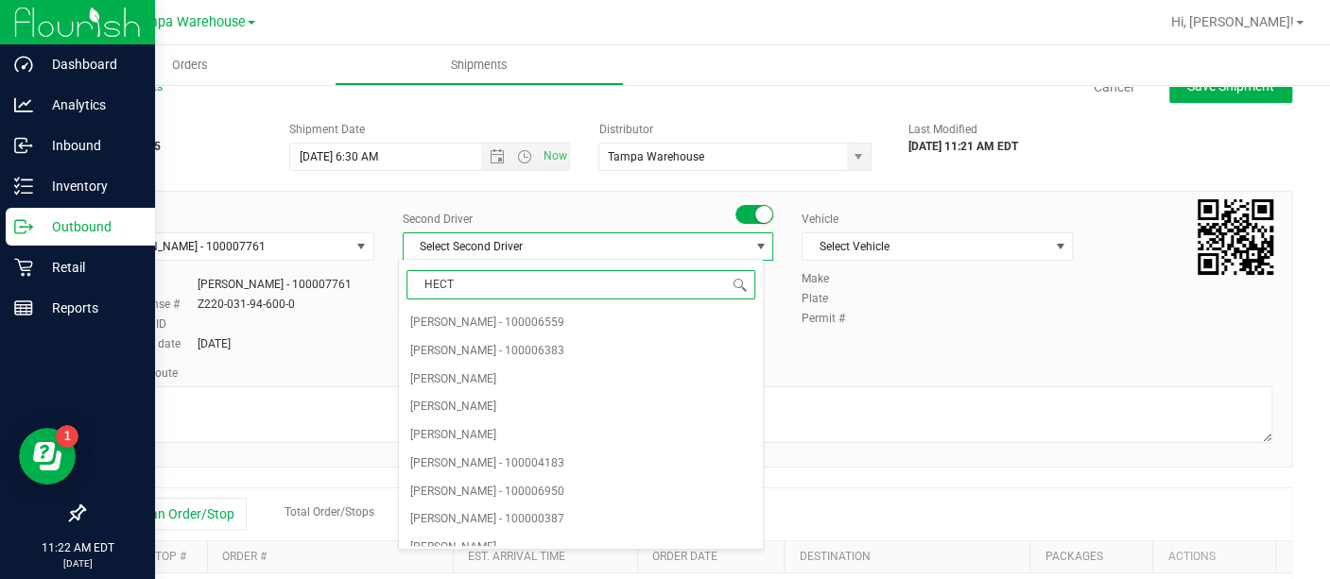
type input "HECTO"
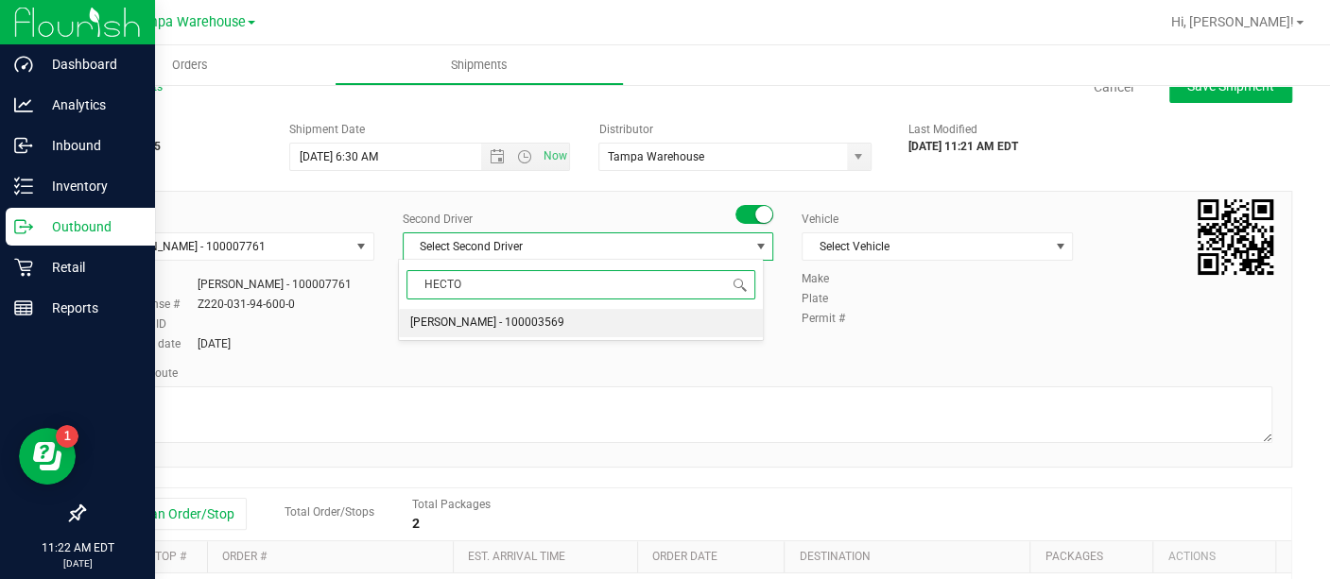
click at [480, 319] on span "[PERSON_NAME] - 100003569" at bounding box center [487, 323] width 154 height 25
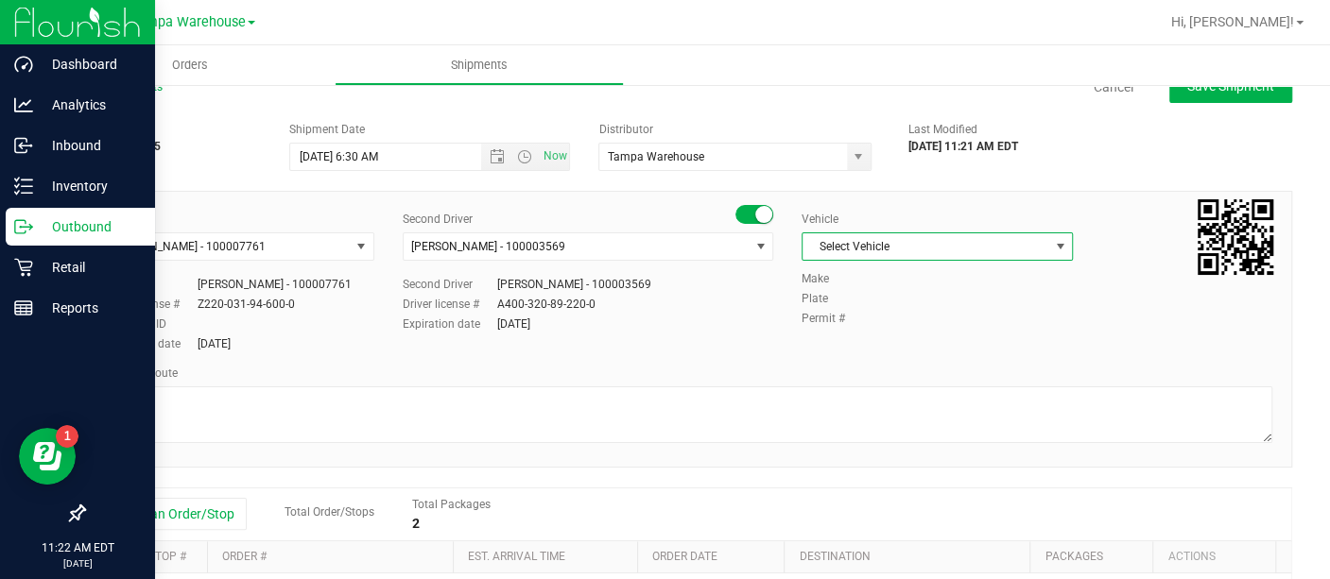
click at [1052, 245] on span "select" at bounding box center [1059, 246] width 15 height 15
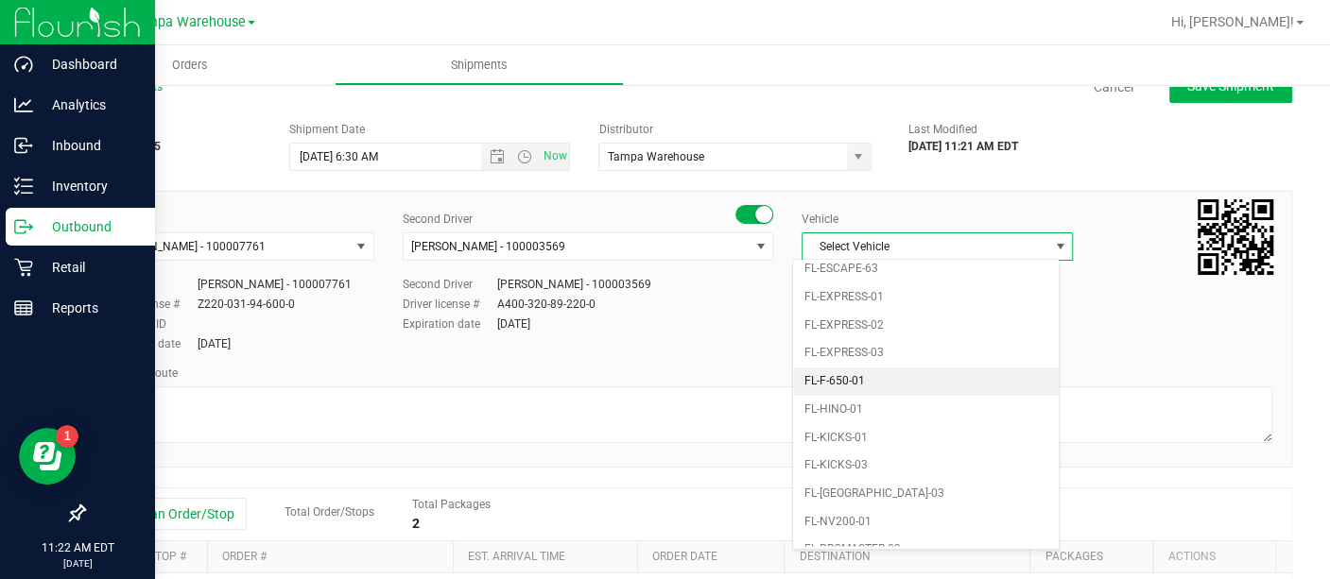
scroll to position [402, 0]
click at [851, 284] on li "FL-EXPRESS-01" at bounding box center [926, 297] width 266 height 28
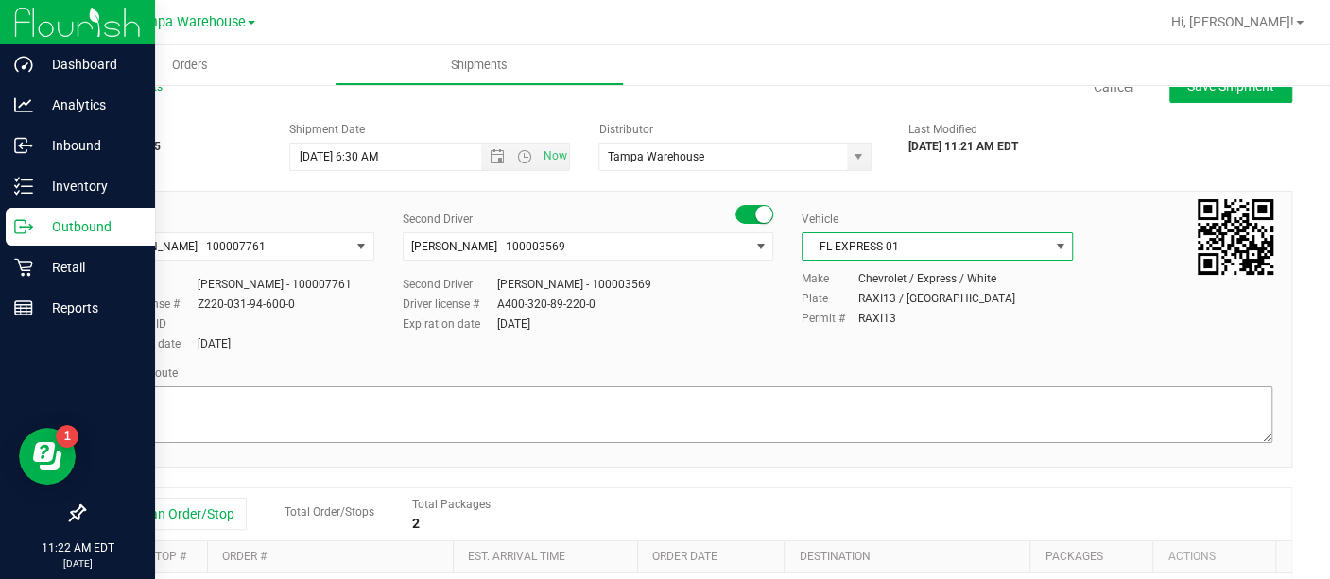
scroll to position [0, 0]
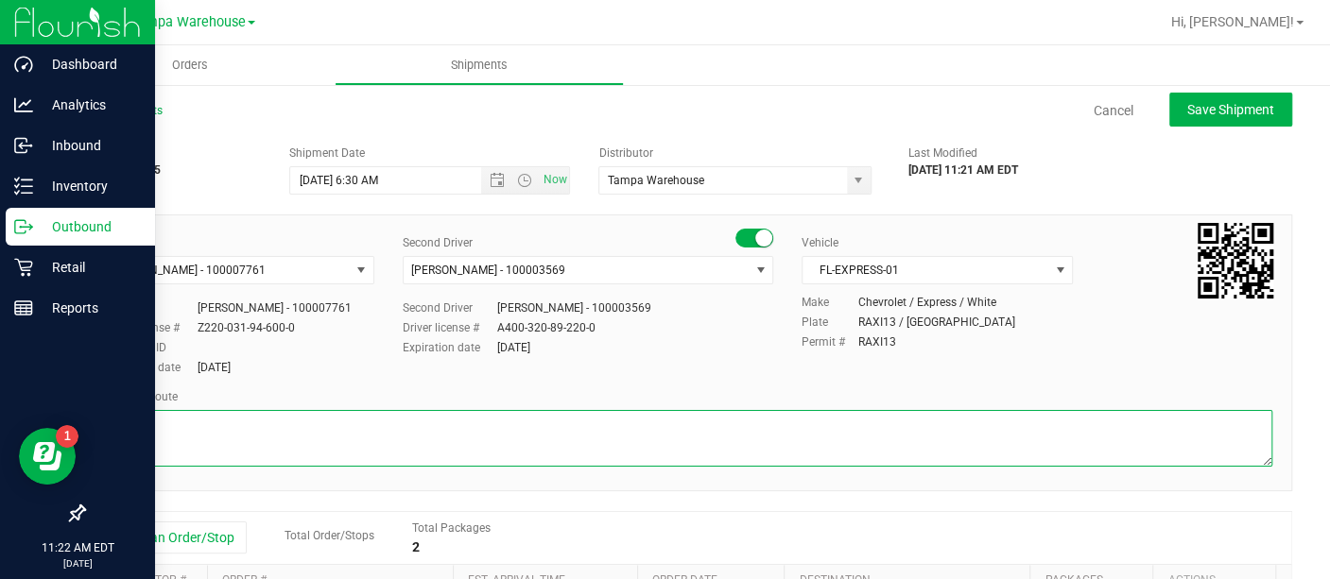
click at [474, 417] on textarea at bounding box center [687, 438] width 1169 height 57
click at [314, 446] on textarea at bounding box center [687, 438] width 1169 height 57
type textarea "COLONIAL WC [DATE] HARDWARE"
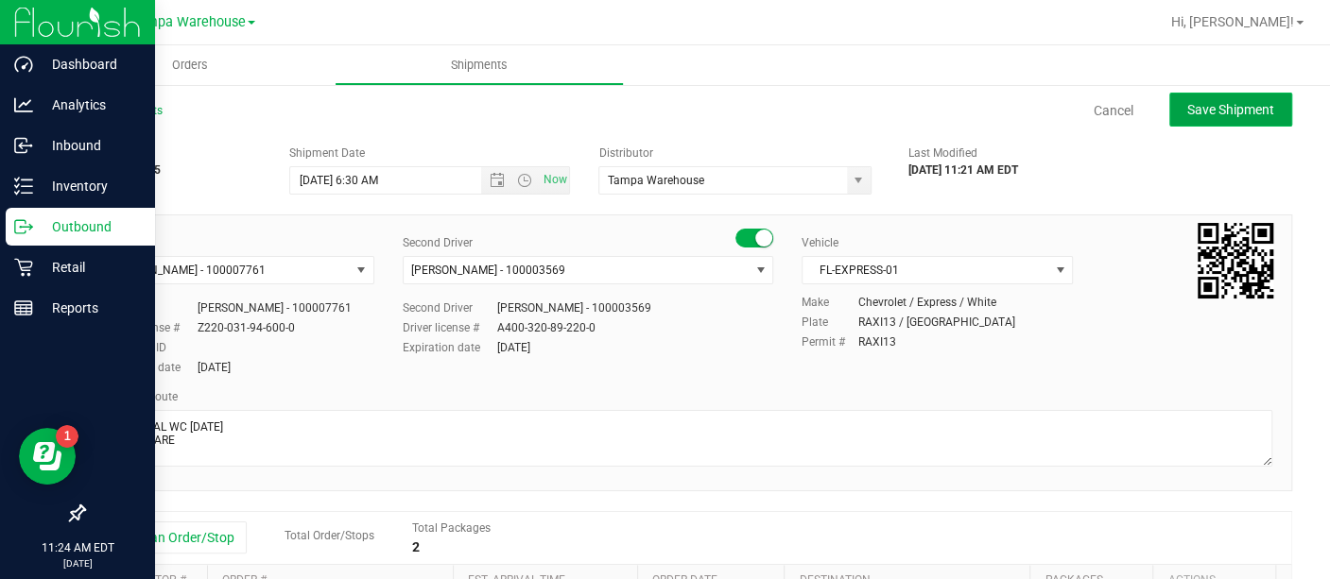
click at [1212, 109] on span "Save Shipment" at bounding box center [1230, 109] width 87 height 15
type input "[DATE] 10:30 AM"
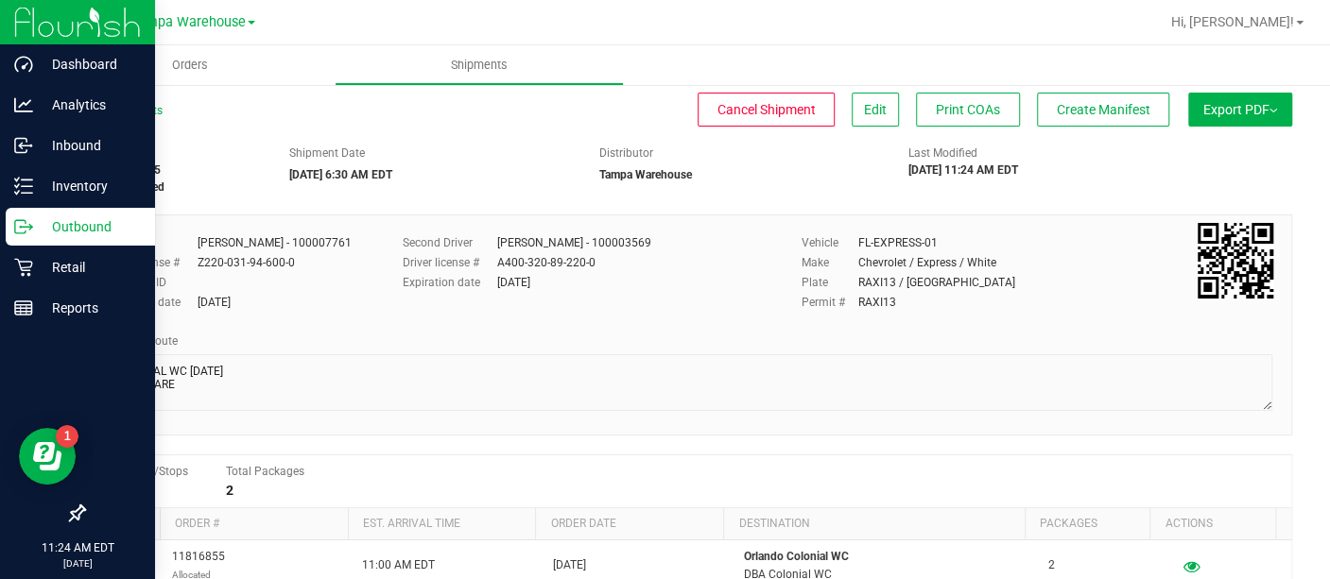
click at [1198, 119] on button "Export PDF" at bounding box center [1240, 110] width 104 height 34
click at [1177, 179] on span "Manifest by Lot" at bounding box center [1191, 179] width 78 height 13
click at [1127, 113] on span "Create Manifest" at bounding box center [1104, 109] width 94 height 15
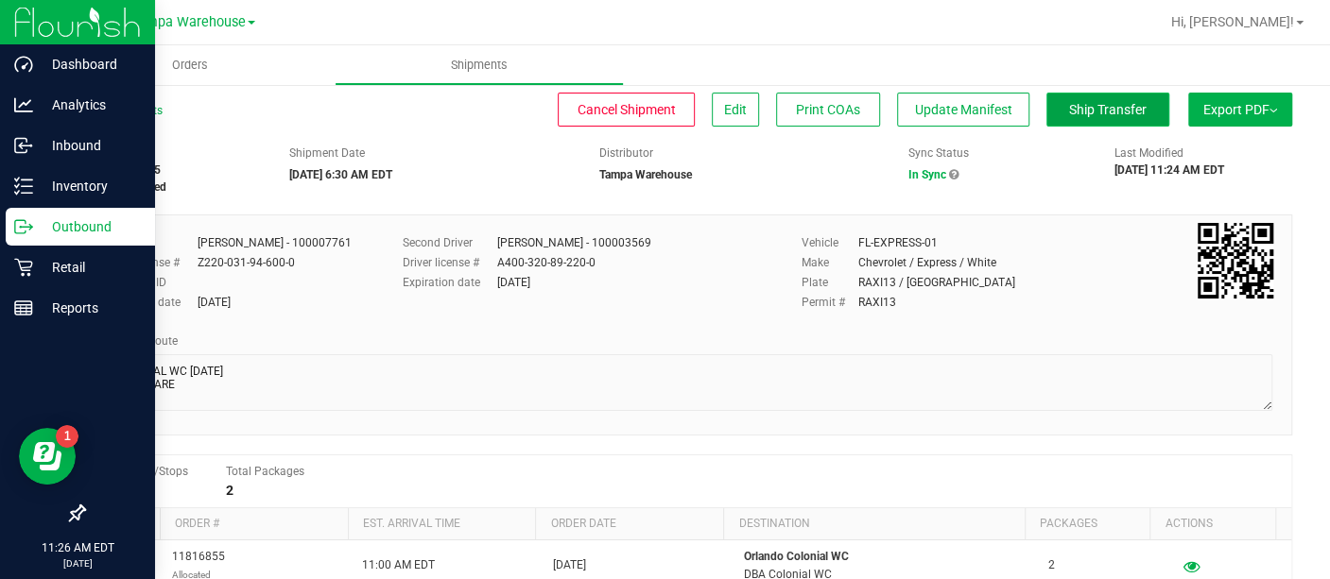
click at [1082, 102] on span "Ship Transfer" at bounding box center [1108, 109] width 78 height 15
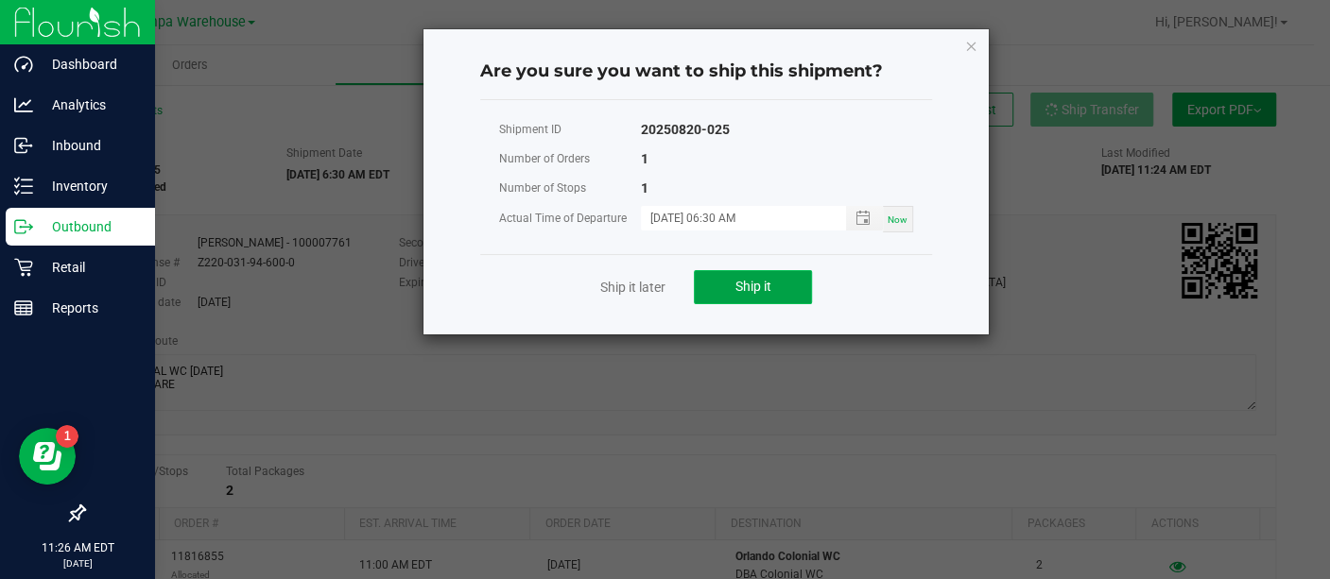
click at [762, 270] on button "Ship it" at bounding box center [753, 287] width 118 height 34
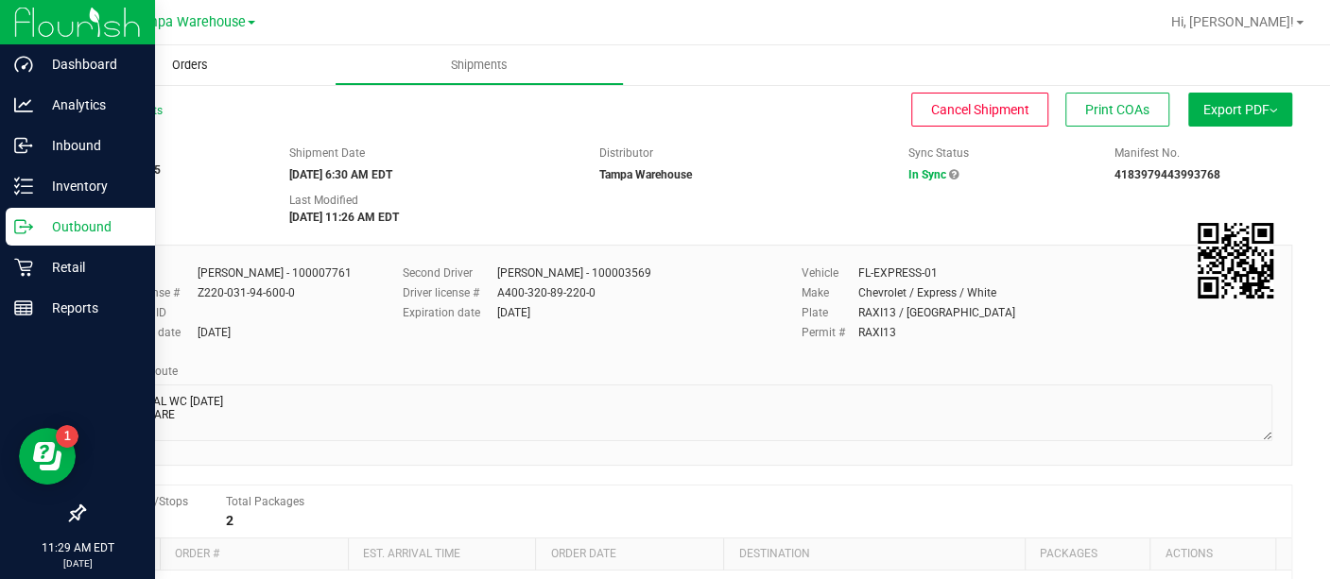
click at [199, 75] on uib-tab-heading "Orders" at bounding box center [189, 65] width 289 height 40
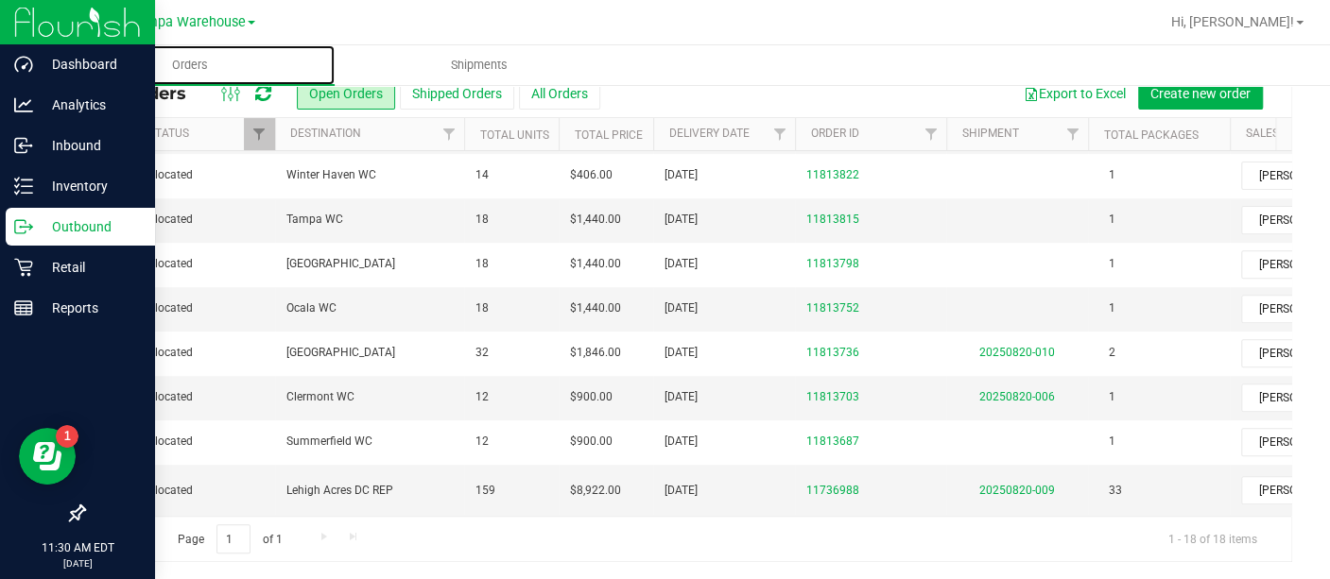
scroll to position [0, 77]
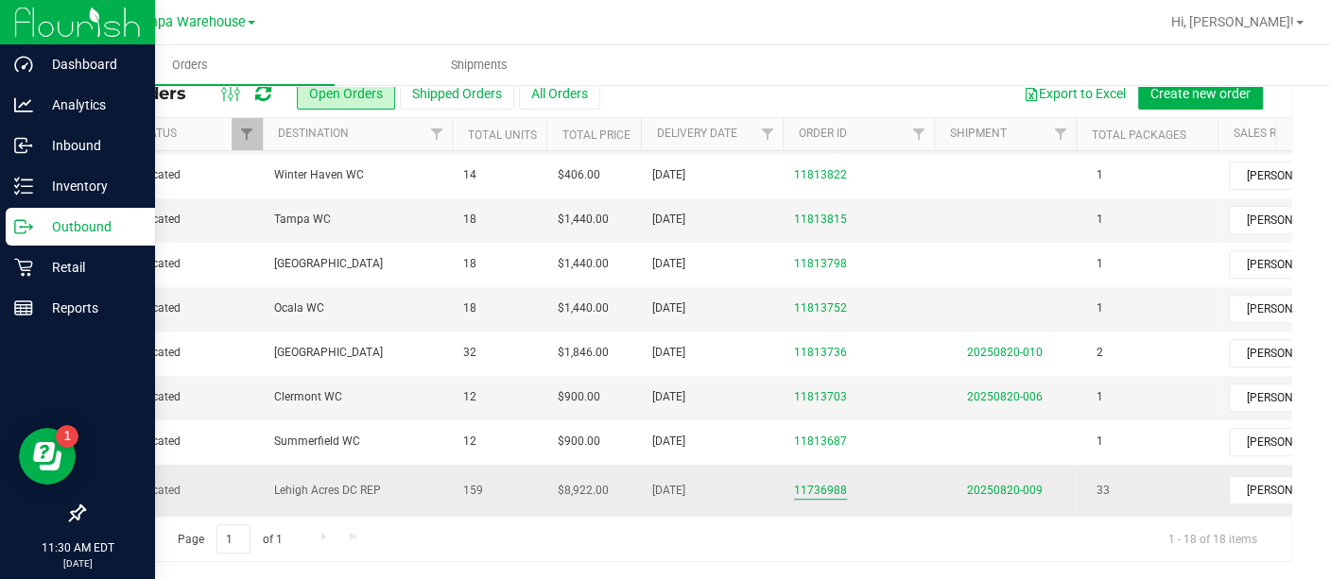
click at [820, 482] on link "11736988" at bounding box center [820, 491] width 53 height 18
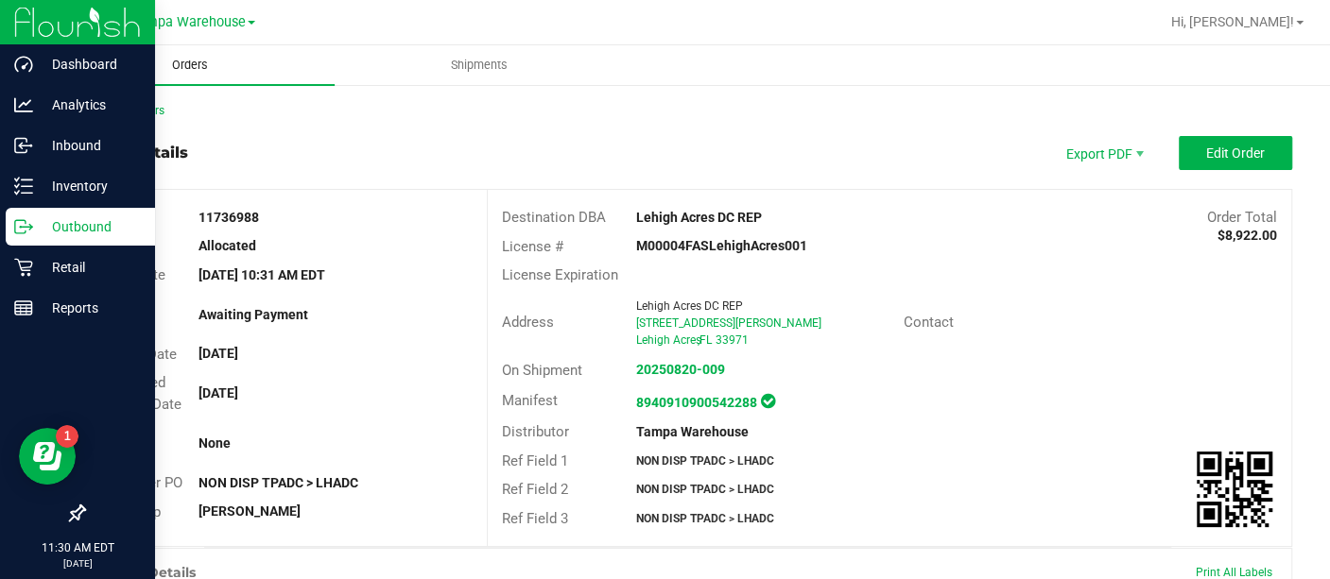
click at [197, 57] on span "Orders" at bounding box center [190, 65] width 87 height 17
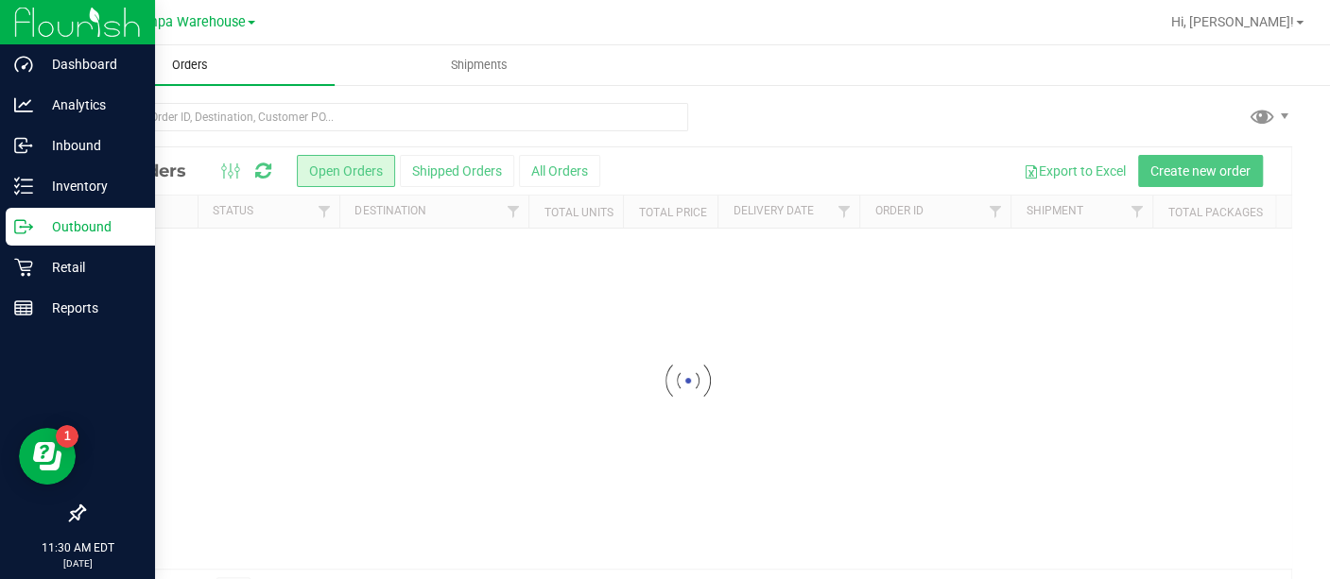
click at [197, 57] on span "Orders" at bounding box center [190, 65] width 87 height 17
